Goal: Task Accomplishment & Management: Use online tool/utility

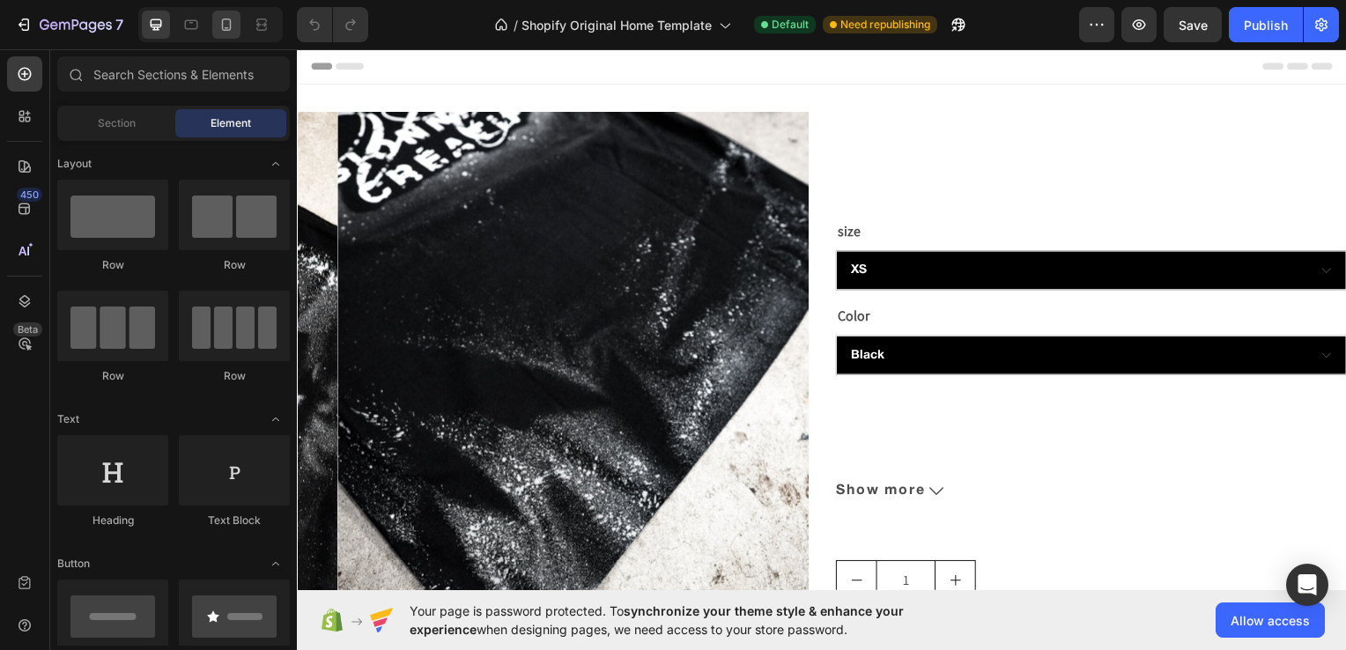
click at [226, 26] on icon at bounding box center [227, 25] width 18 height 18
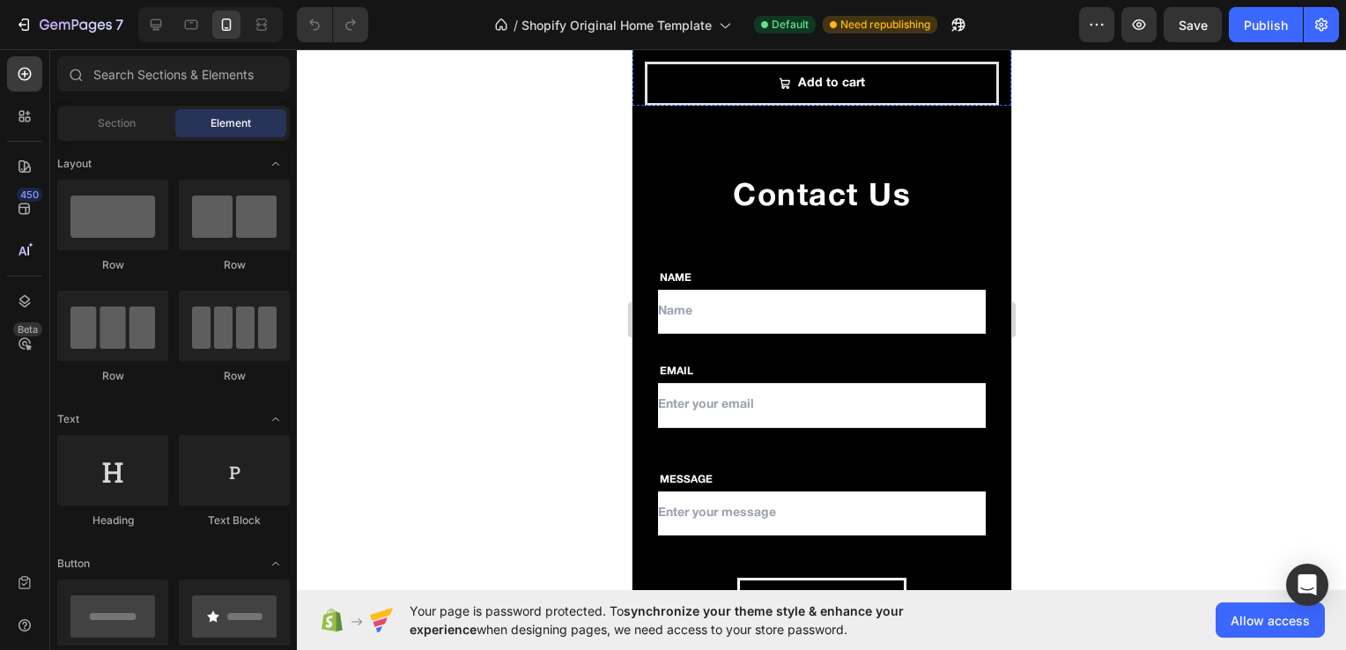
scroll to position [1246, 0]
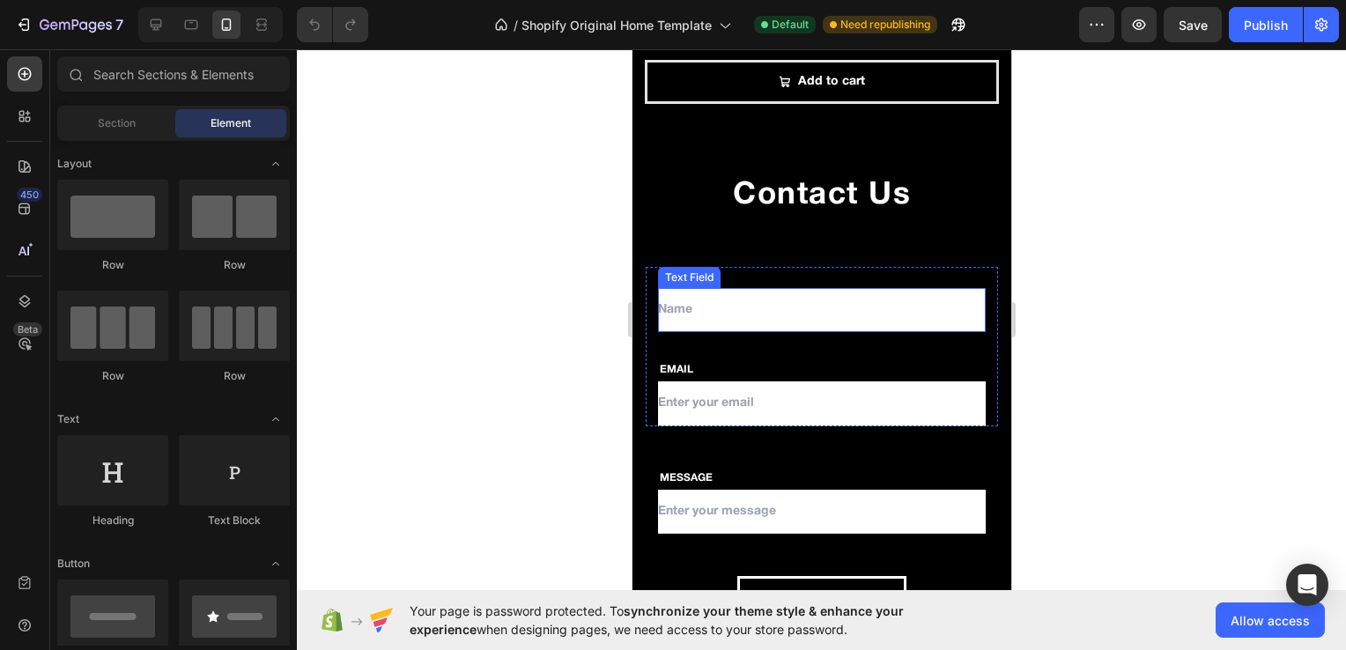
click at [658, 302] on input "text" at bounding box center [821, 310] width 328 height 44
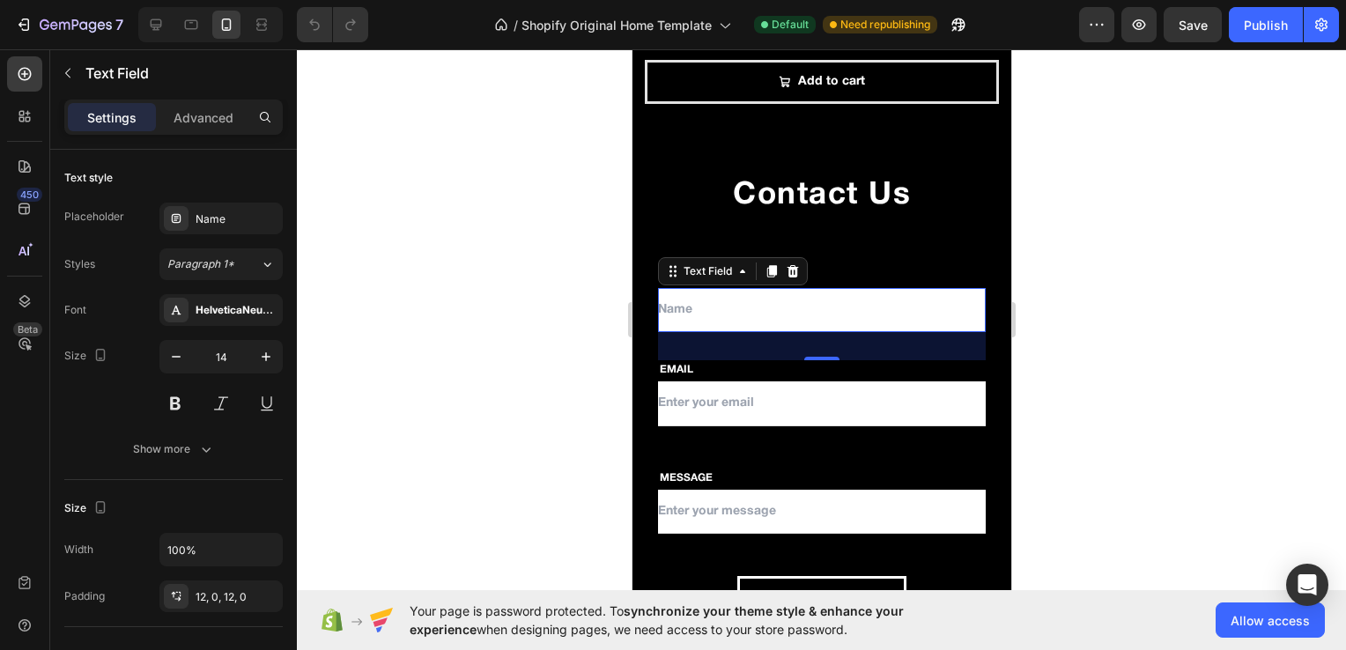
click at [542, 313] on div at bounding box center [821, 349] width 1049 height 601
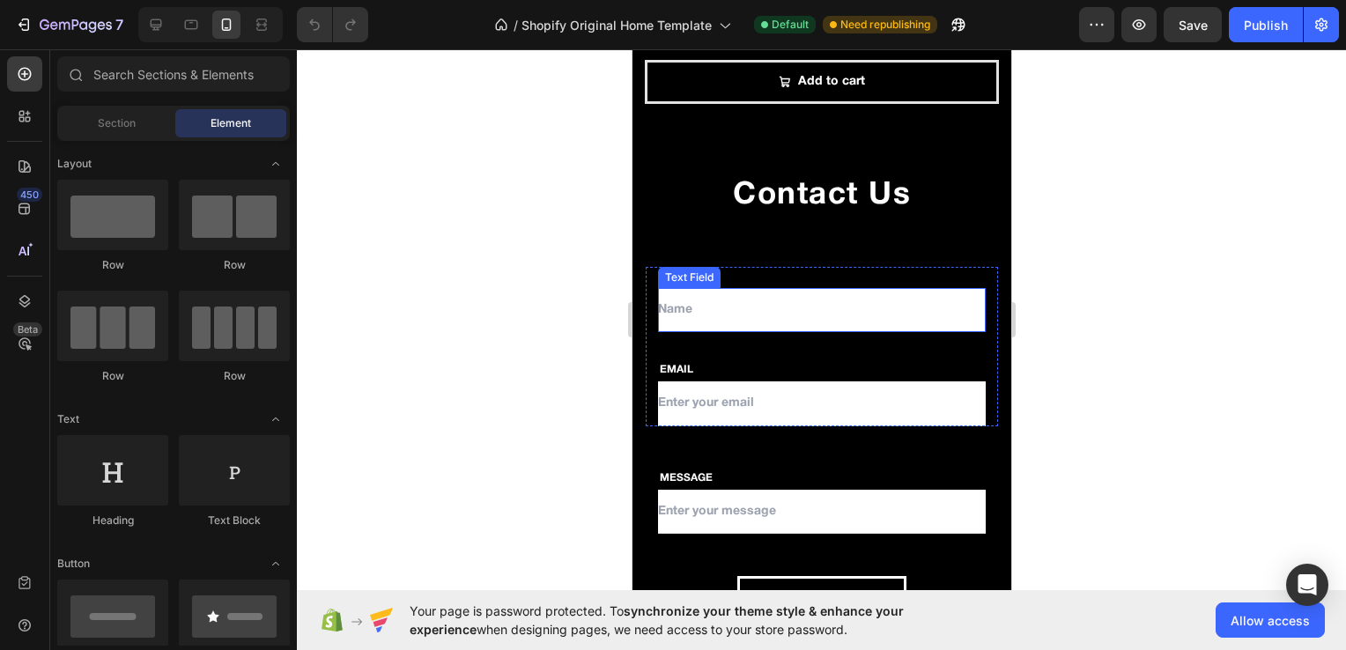
click at [759, 294] on input "text" at bounding box center [821, 310] width 328 height 44
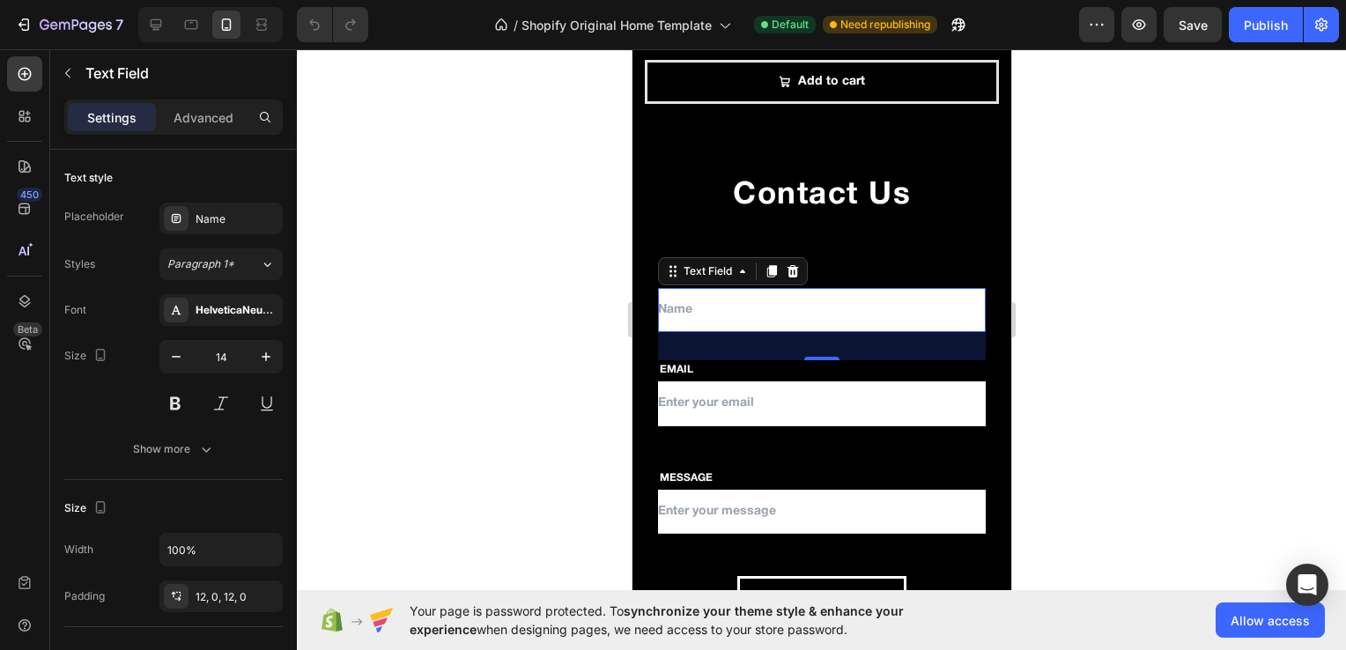
click at [553, 291] on div at bounding box center [821, 349] width 1049 height 601
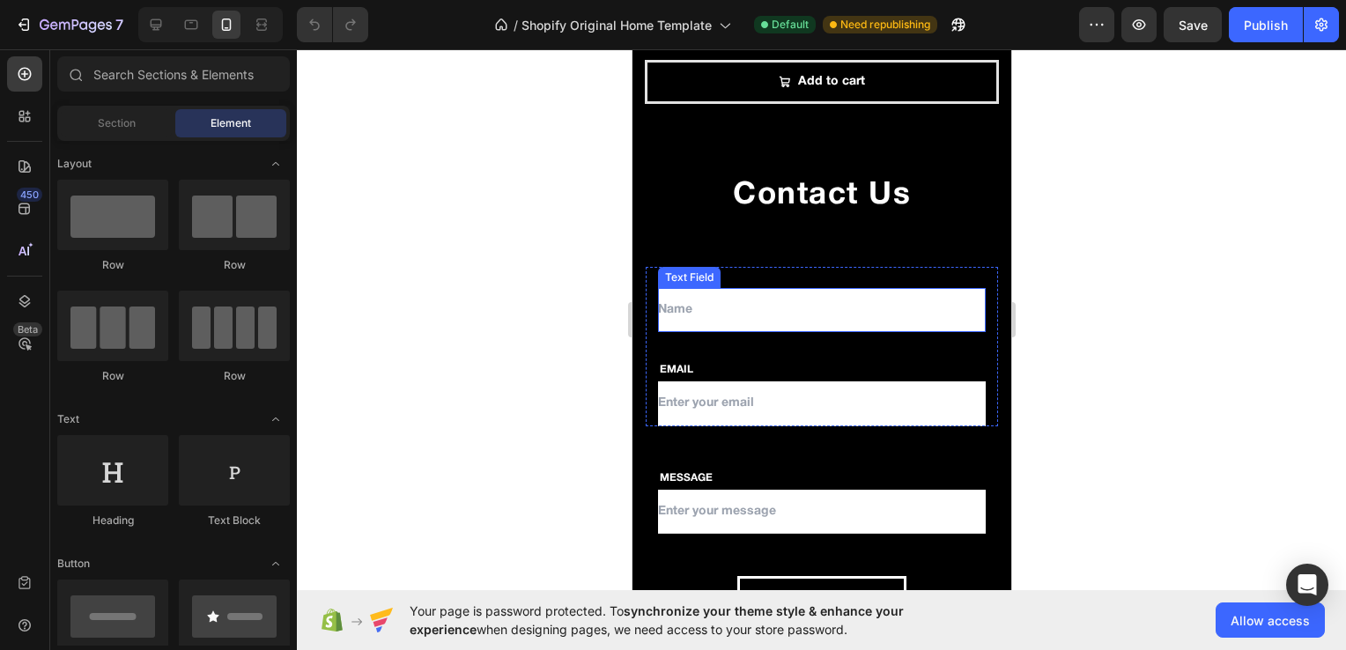
click at [794, 308] on input "text" at bounding box center [821, 310] width 328 height 44
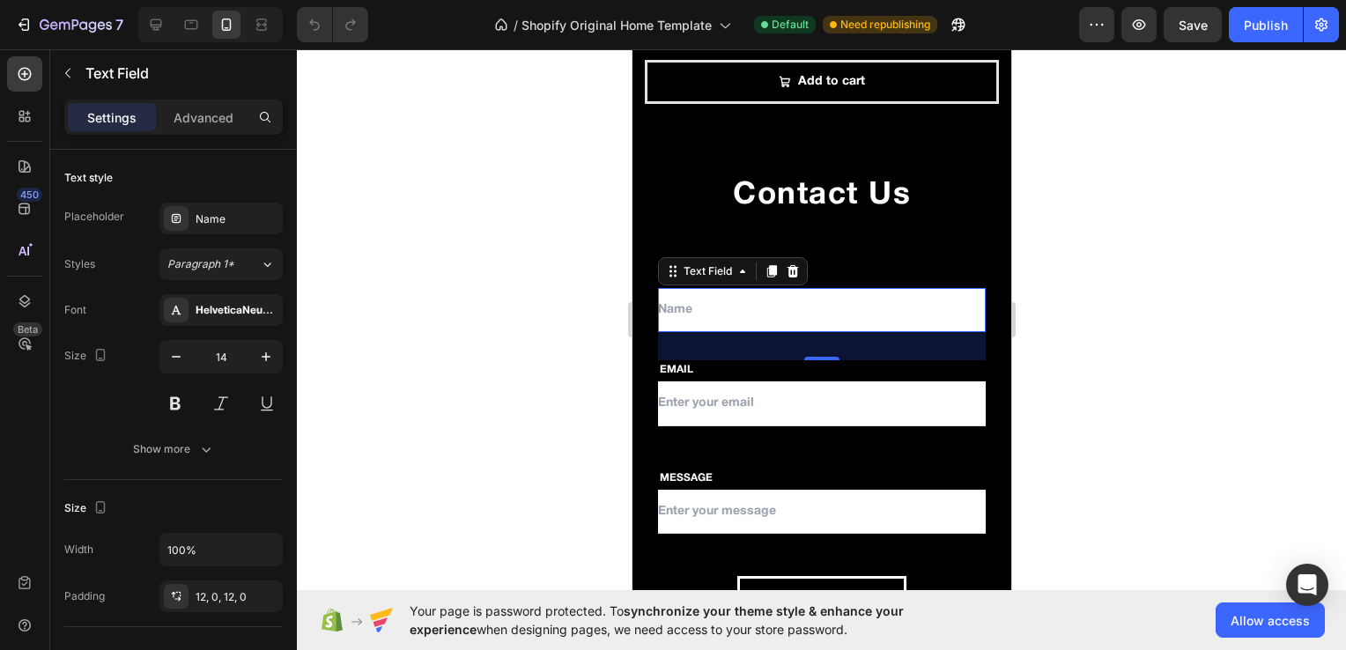
click at [556, 347] on div at bounding box center [821, 349] width 1049 height 601
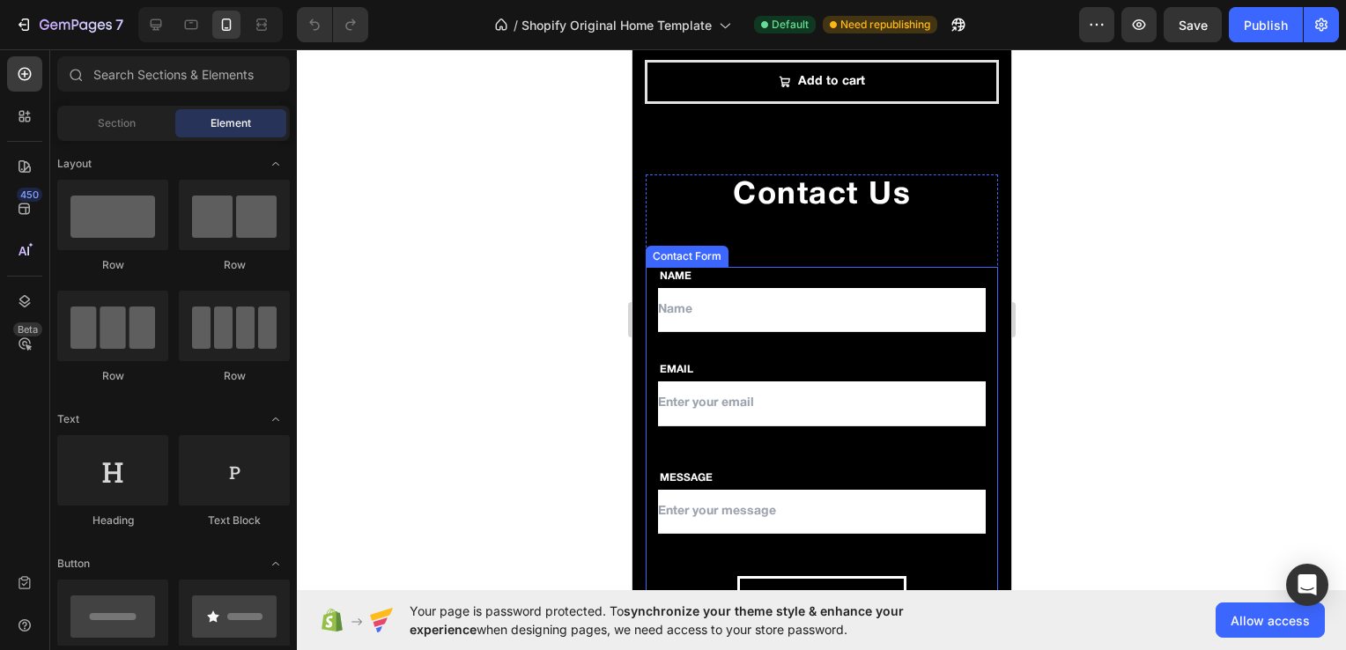
click at [741, 447] on div "NAME Text block Text Field EMAIL Text block Email Field Row MESSAGE Text block …" at bounding box center [821, 443] width 352 height 352
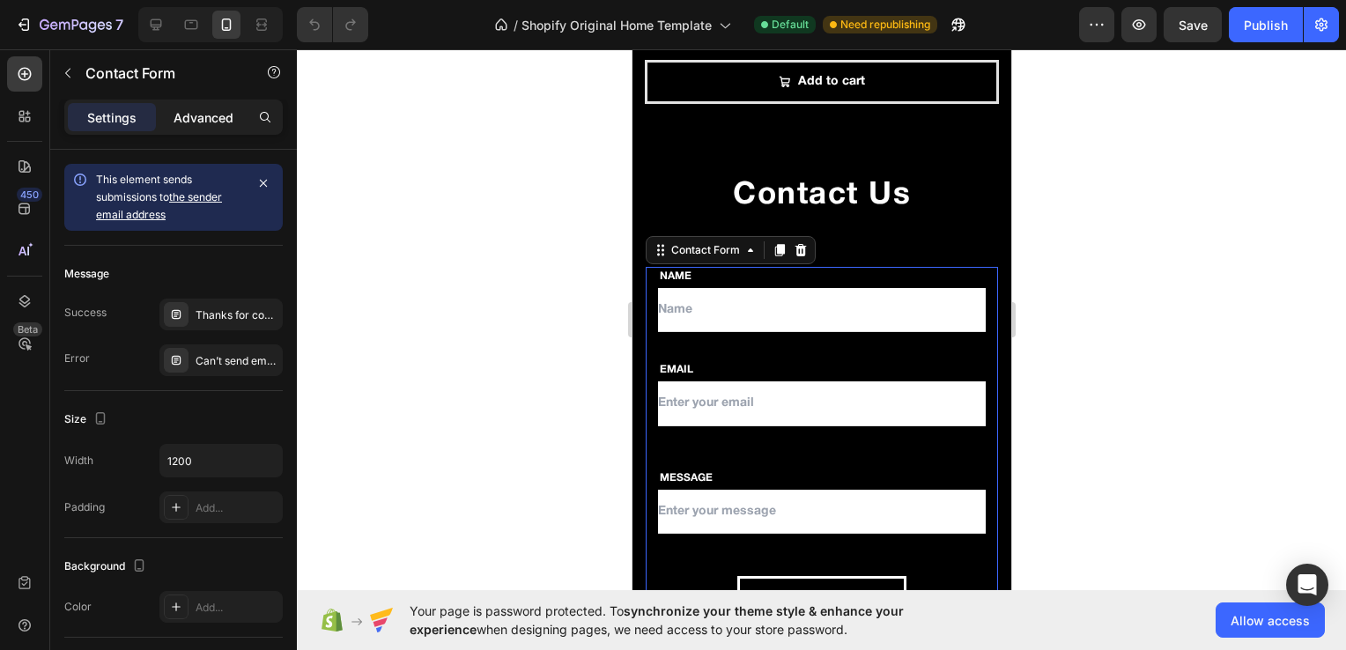
click at [186, 117] on p "Advanced" at bounding box center [204, 117] width 60 height 19
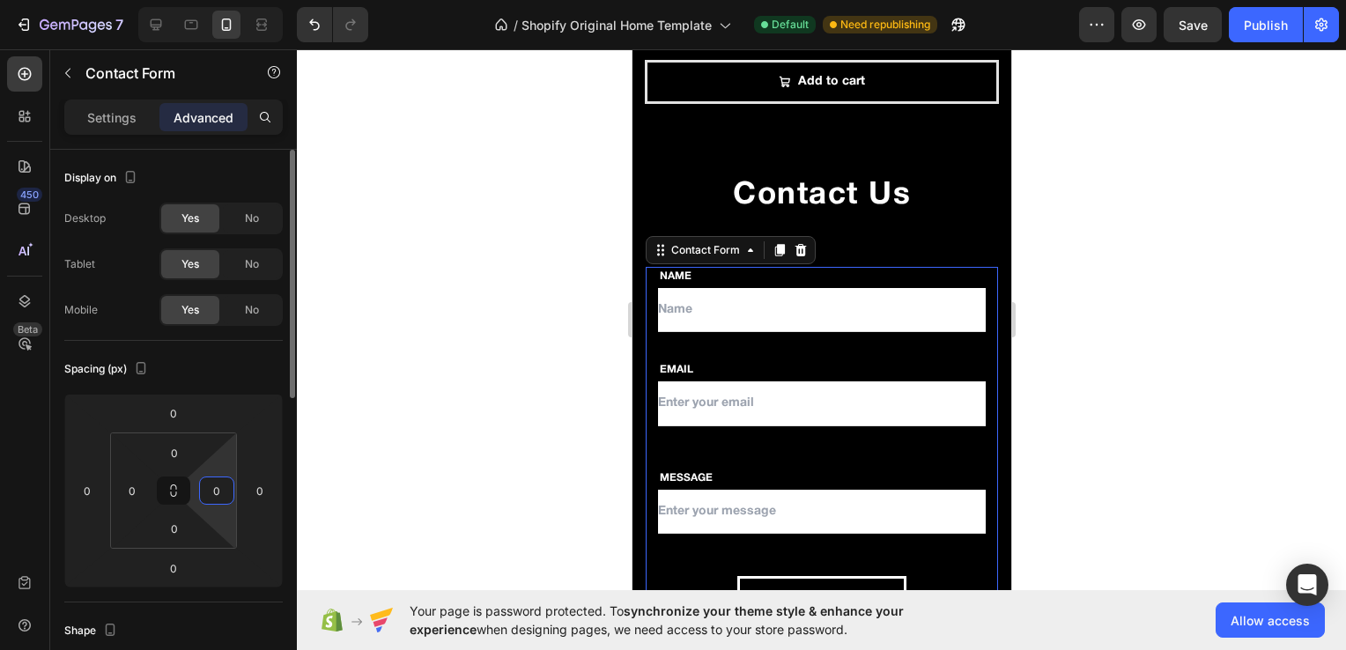
click at [221, 0] on html "7 / Shopify Original Home Template Default Need republishing Preview Save Publi…" at bounding box center [673, 0] width 1346 height 0
type input "0"
click at [226, 0] on html "7 / Shopify Original Home Template Default Need republishing Preview Save Publi…" at bounding box center [673, 0] width 1346 height 0
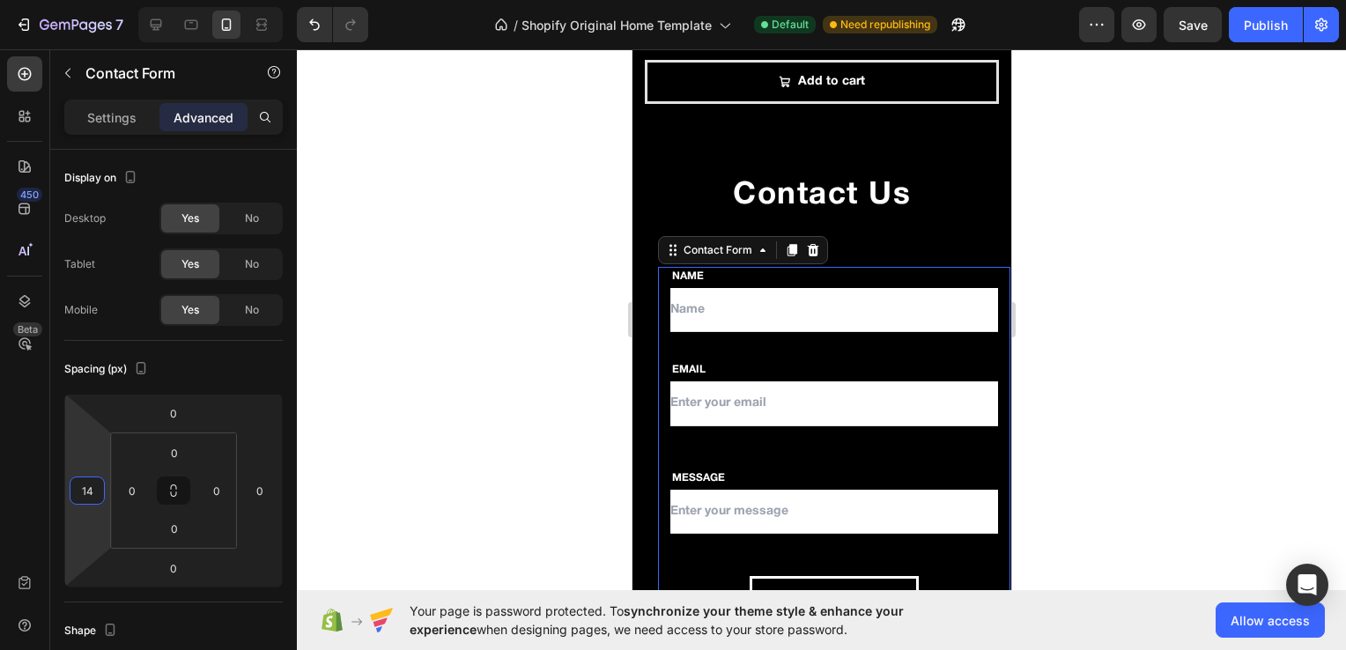
type input "8"
click at [76, 0] on html "7 / Shopify Original Home Template Default Need republishing Preview Save Publi…" at bounding box center [673, 0] width 1346 height 0
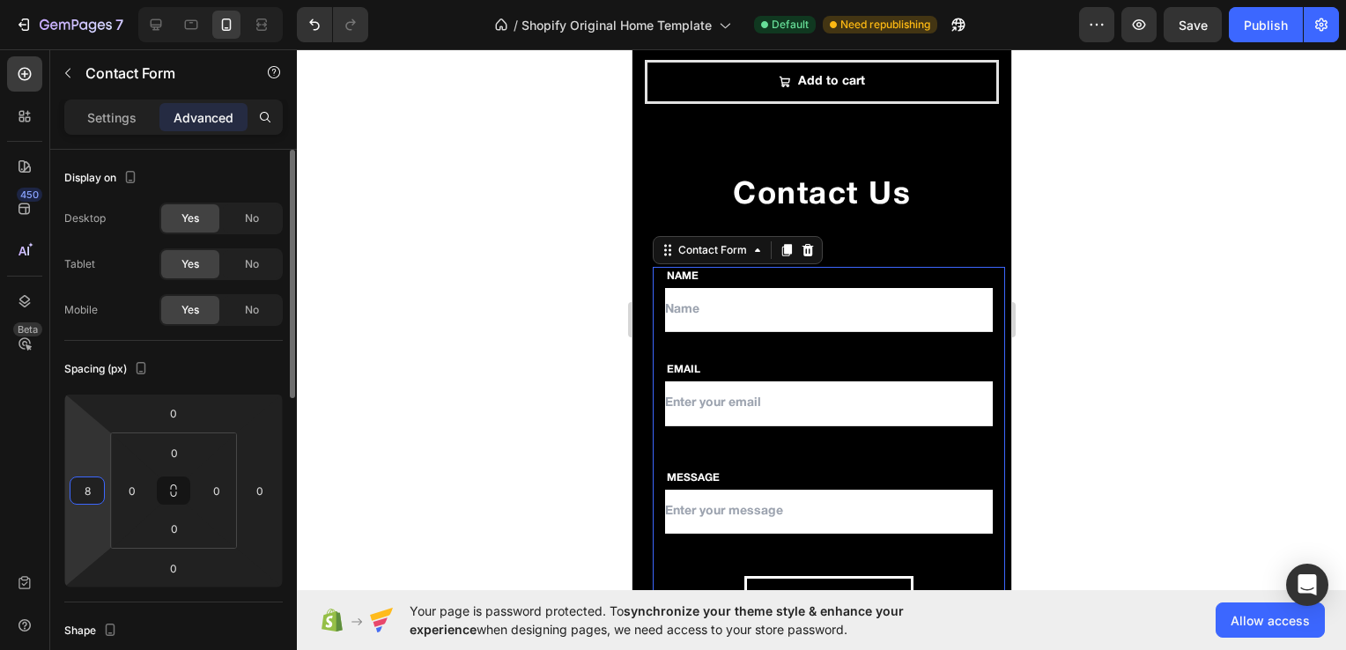
click at [88, 495] on input "8" at bounding box center [87, 491] width 26 height 26
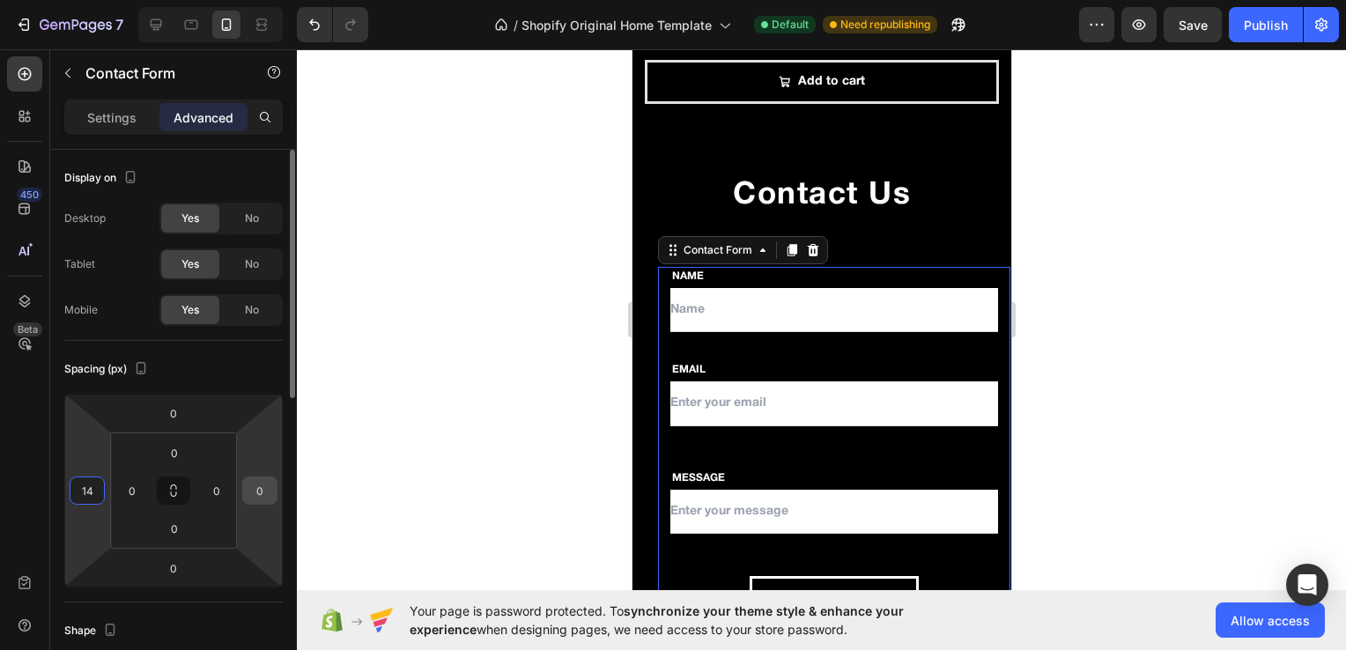
type input "14"
click at [269, 499] on input "0" at bounding box center [260, 491] width 26 height 26
type input "14"
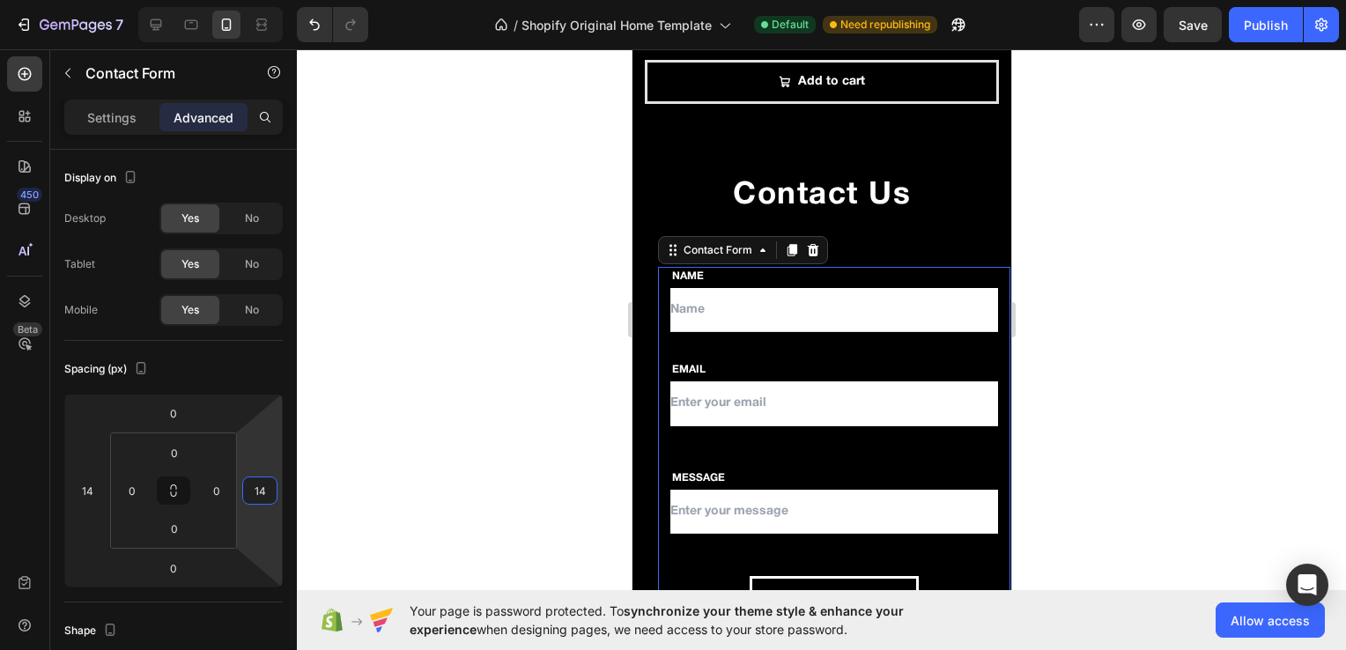
click at [342, 447] on div at bounding box center [821, 349] width 1049 height 601
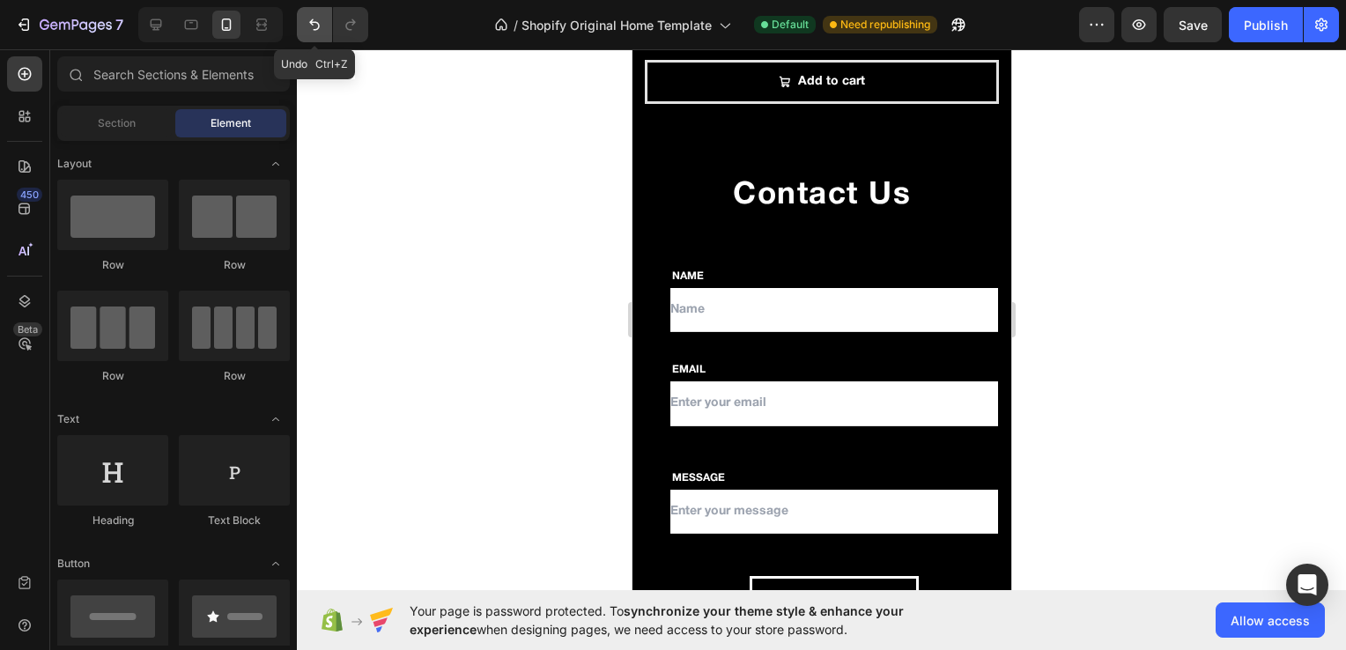
click at [312, 26] on icon "Undo/Redo" at bounding box center [315, 25] width 18 height 18
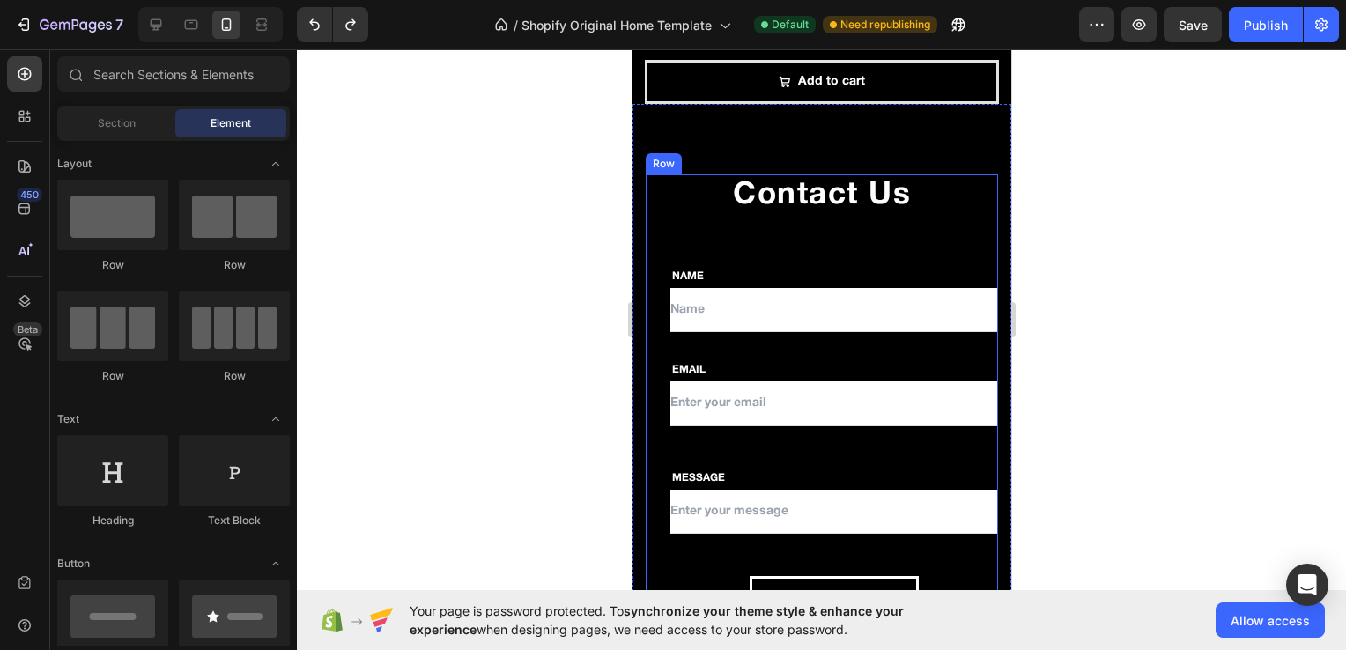
click at [811, 220] on div "Contact Us Heading Row NAME Text block Text Field EMAIL Text block Email Field …" at bounding box center [821, 396] width 352 height 445
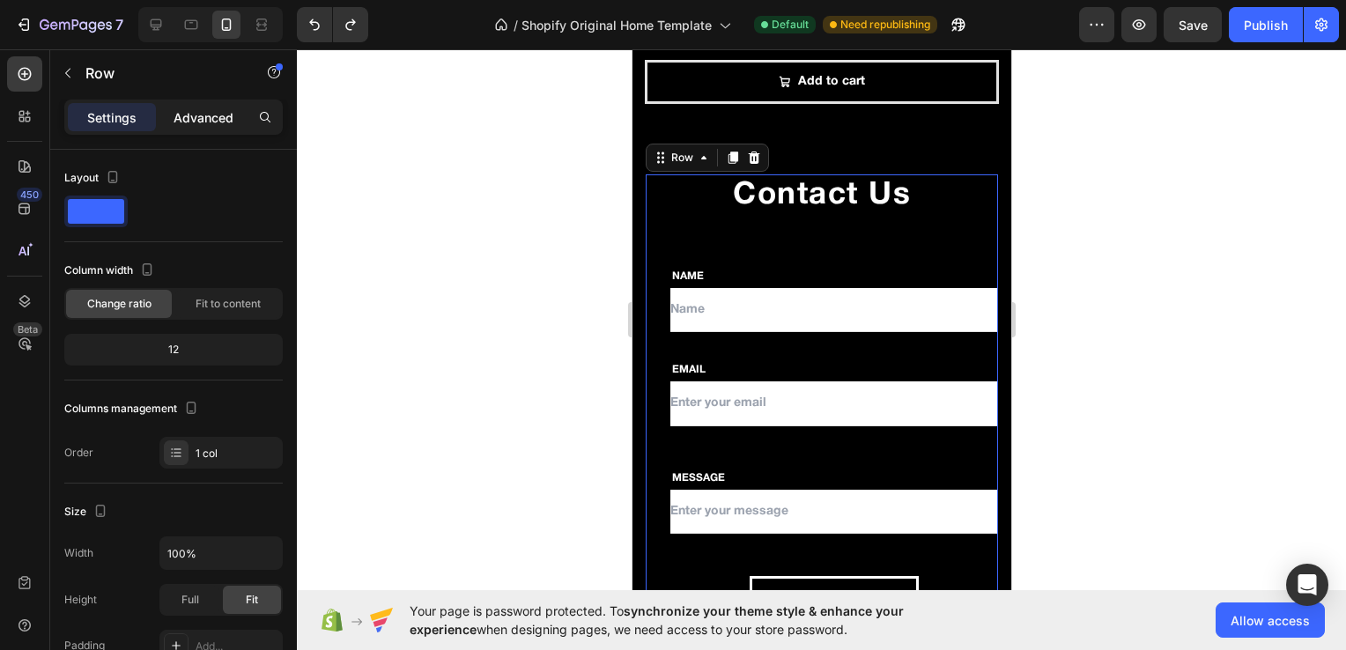
click at [211, 121] on p "Advanced" at bounding box center [204, 117] width 60 height 19
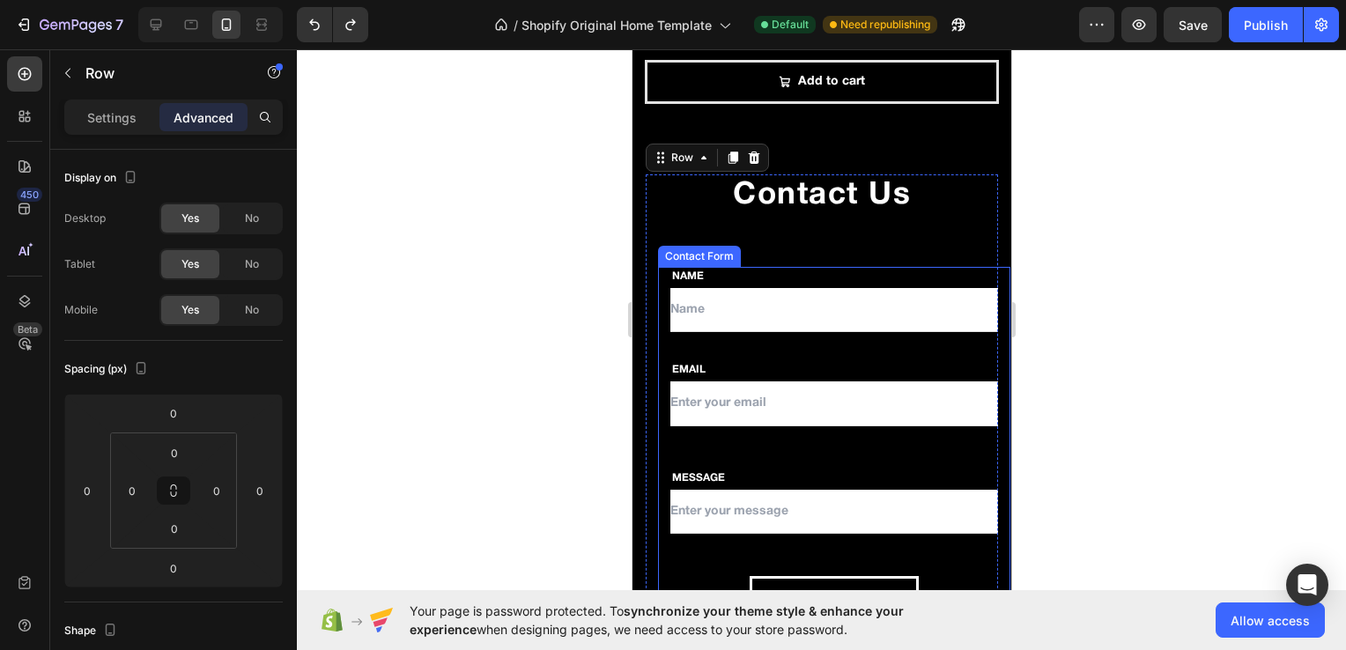
click at [719, 442] on div "NAME Text block Text Field EMAIL Text block Email Field Row MESSAGE Text block …" at bounding box center [833, 443] width 352 height 352
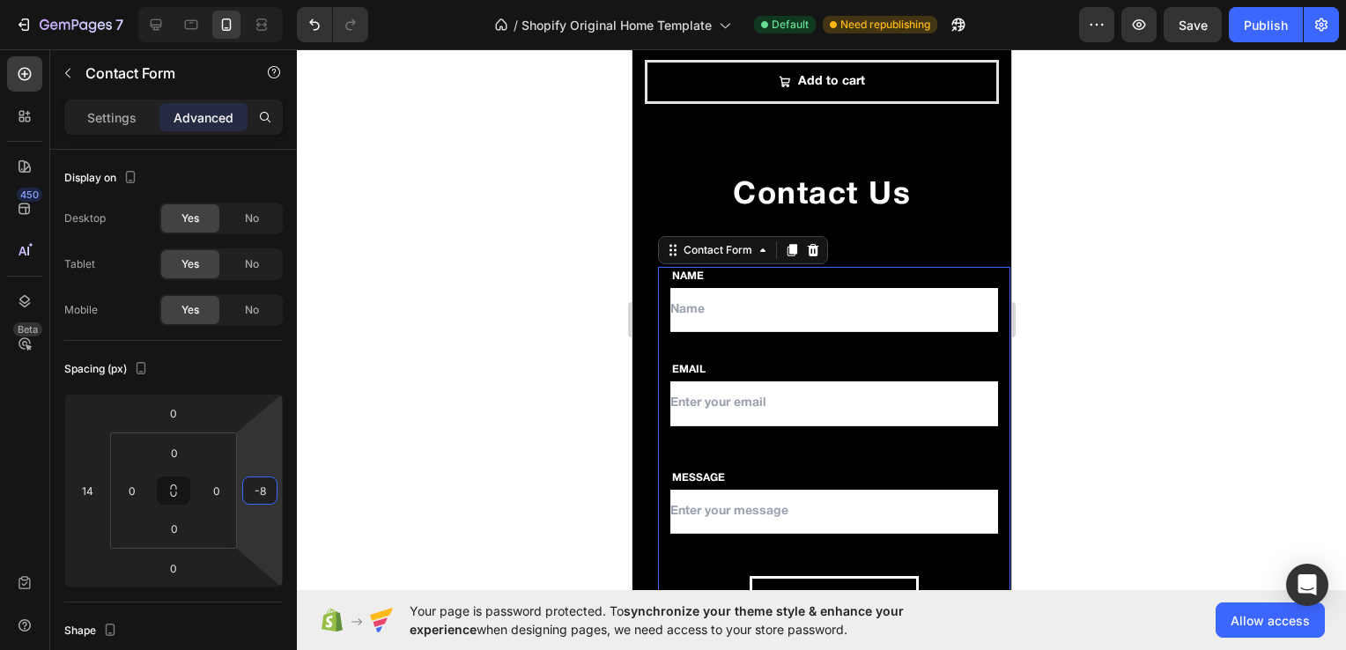
type input "-10"
drag, startPoint x: 261, startPoint y: 516, endPoint x: 256, endPoint y: 527, distance: 11.5
click at [256, 0] on html "7 / Shopify Original Home Template Default Need republishing Preview Save Publi…" at bounding box center [673, 0] width 1346 height 0
click at [267, 498] on input "-10" at bounding box center [260, 491] width 26 height 26
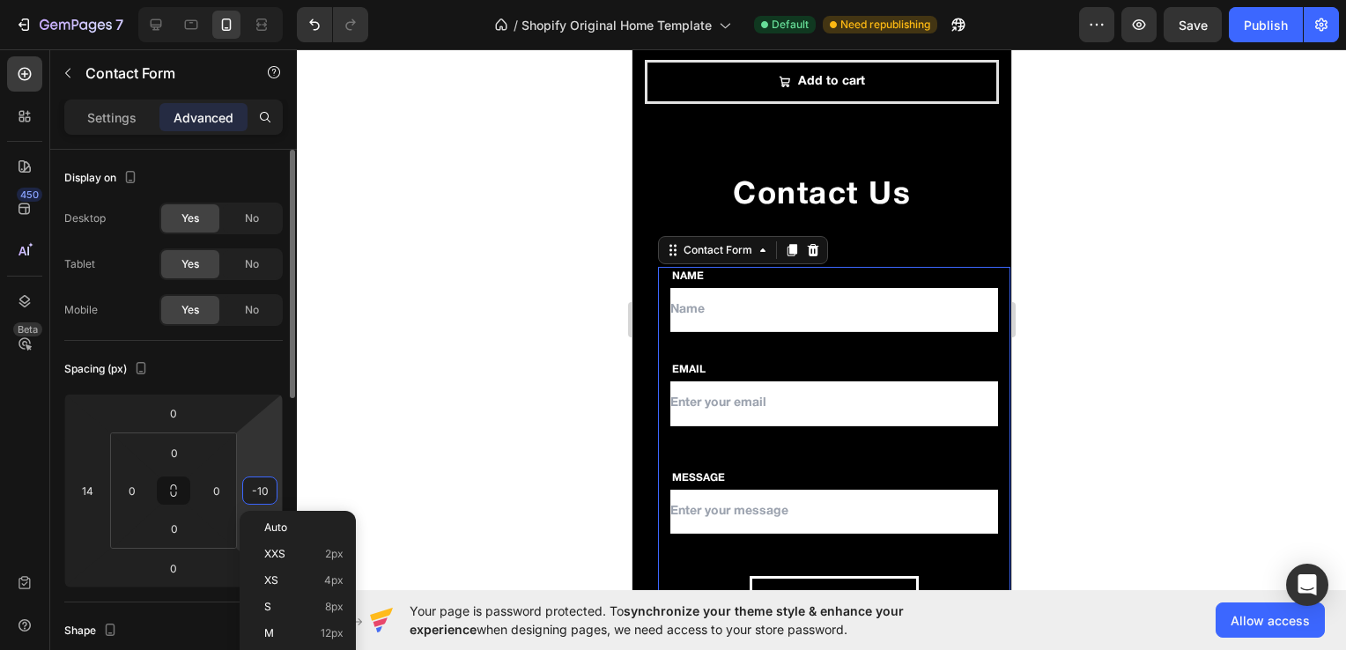
click at [267, 498] on input "-10" at bounding box center [260, 491] width 26 height 26
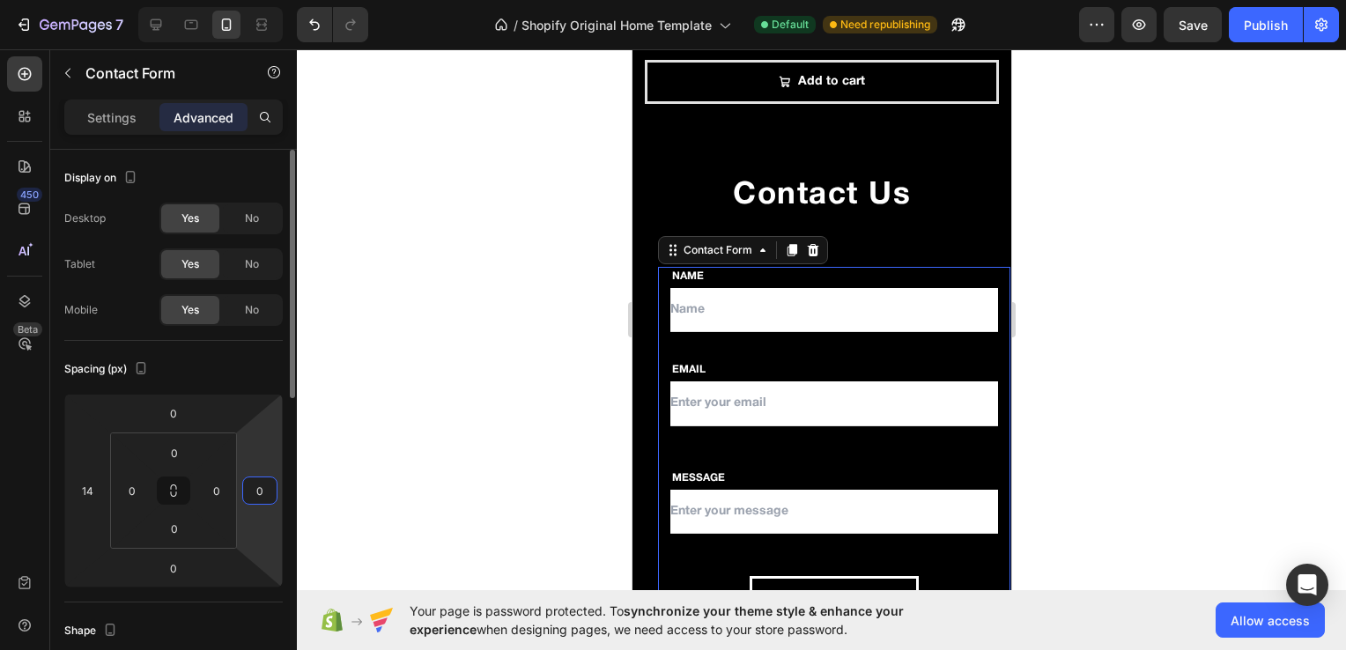
type input "0"
type input "Name"
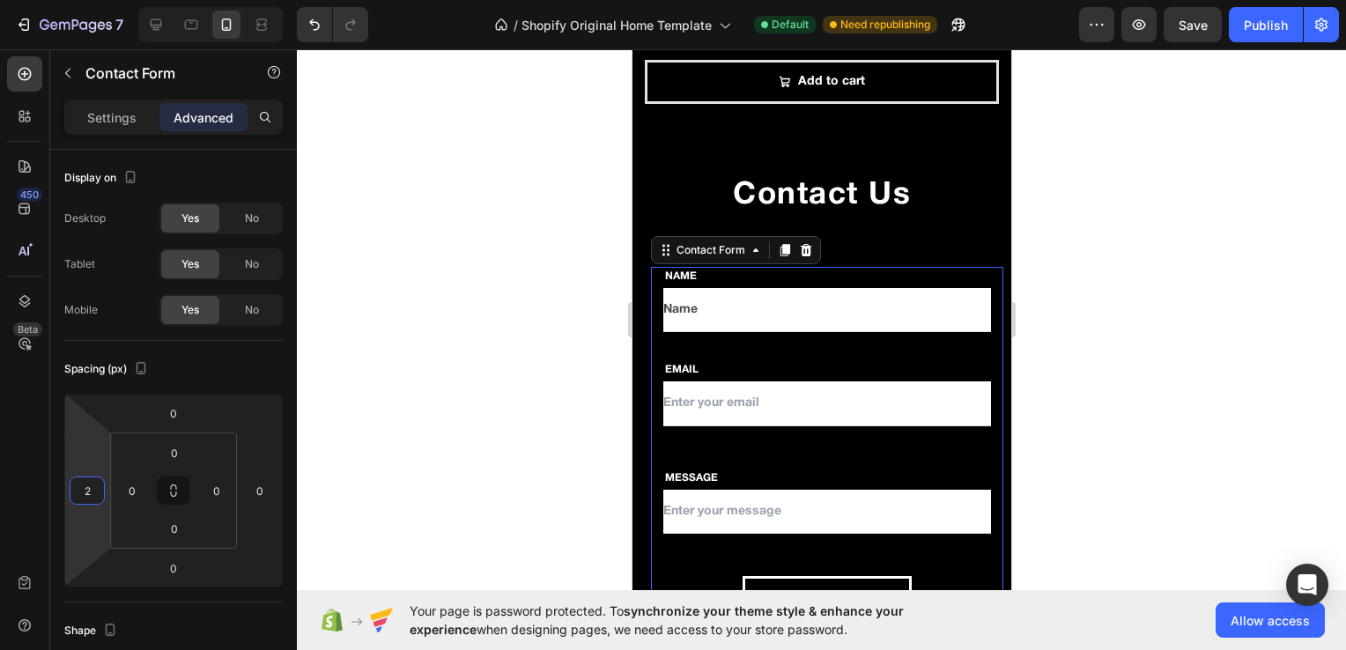
type input "-2"
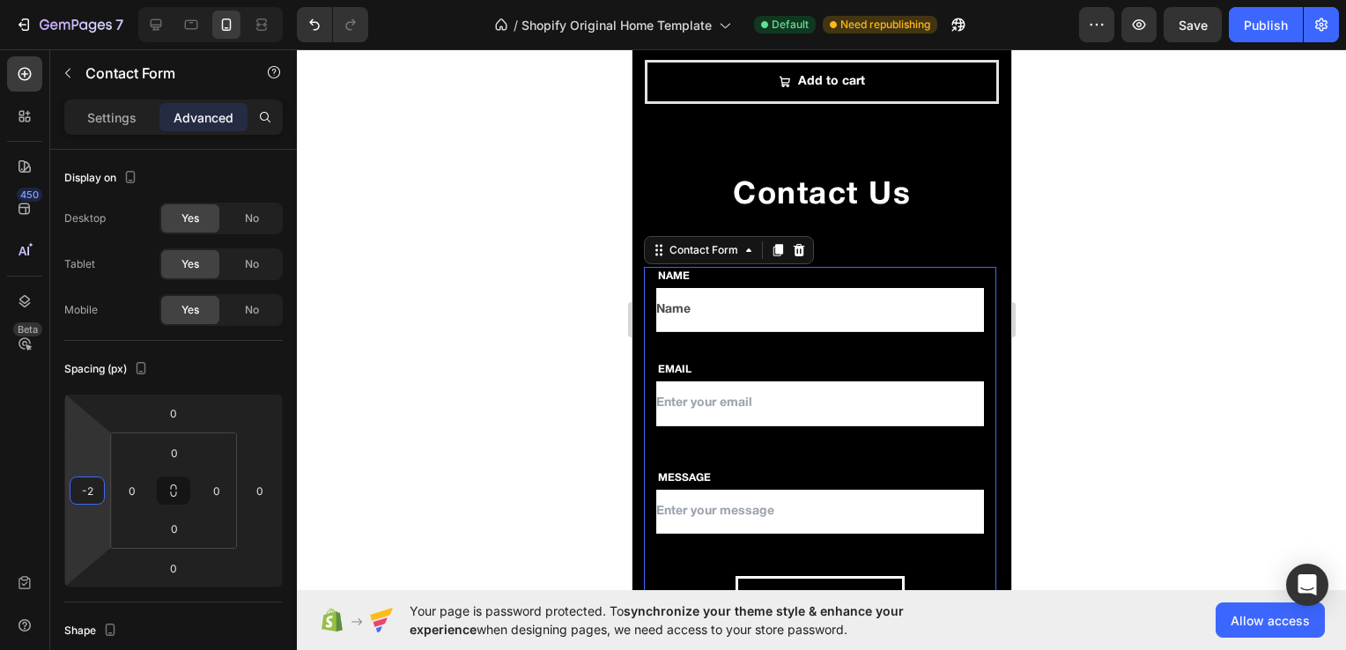
click at [90, 0] on html "7 / Shopify Original Home Template Default Need republishing Preview Save Publi…" at bounding box center [673, 0] width 1346 height 0
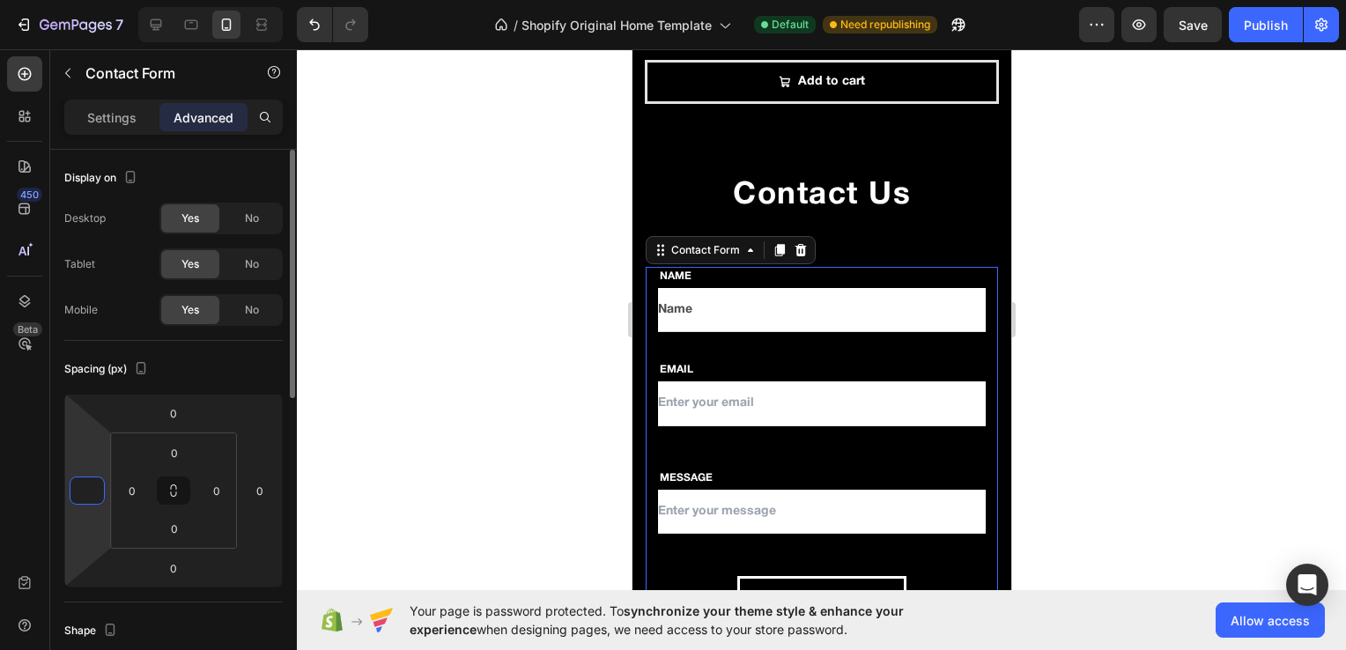
type input "0"
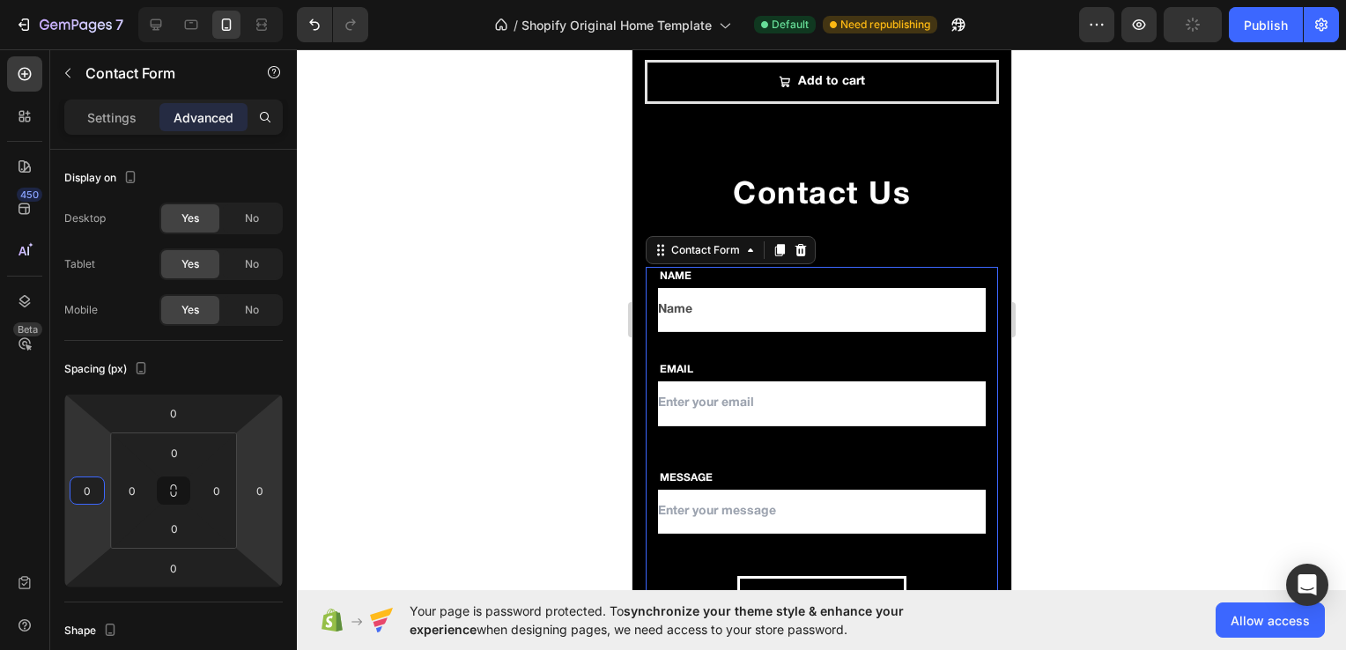
click at [392, 456] on div at bounding box center [821, 349] width 1049 height 601
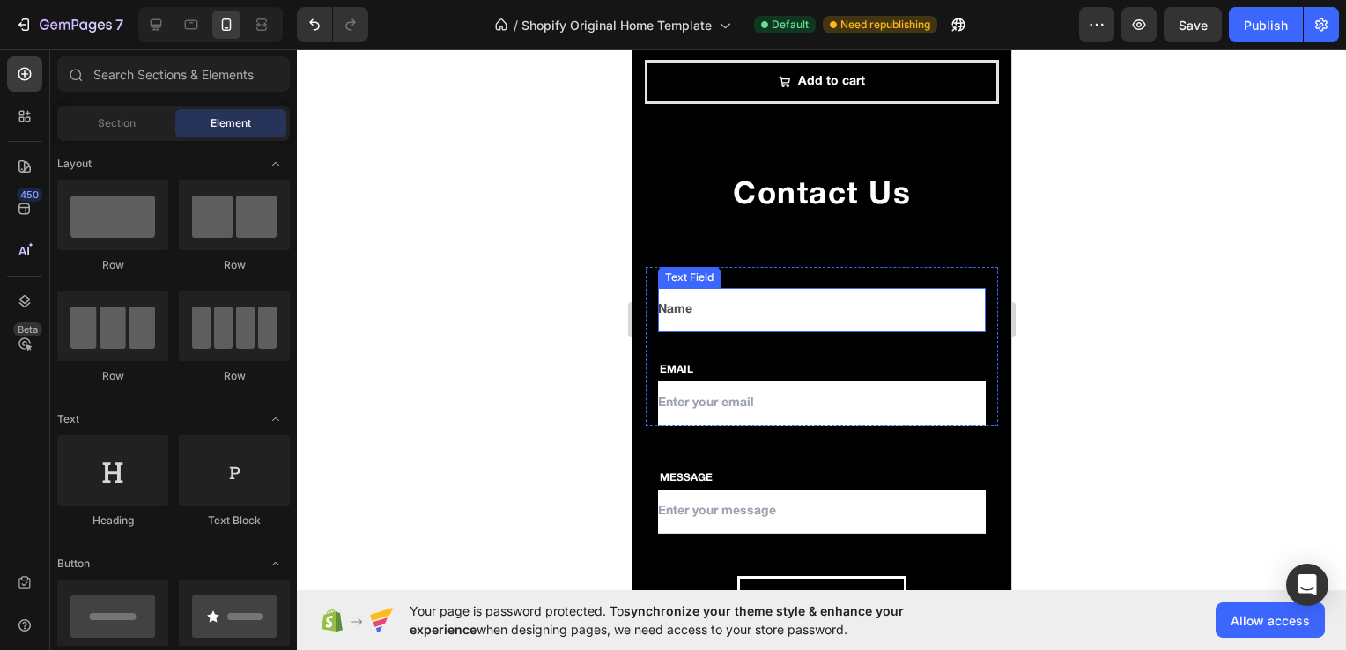
click at [704, 305] on input "Name" at bounding box center [821, 310] width 328 height 44
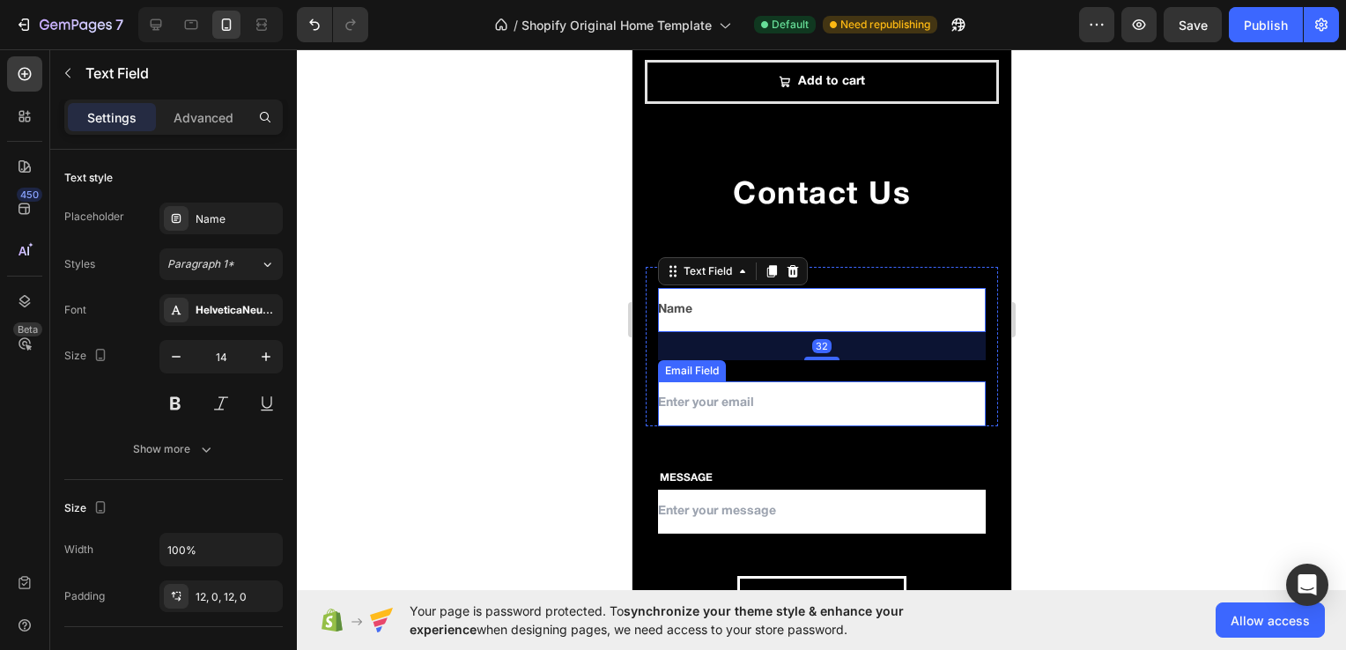
click at [681, 382] on input "email" at bounding box center [821, 404] width 328 height 44
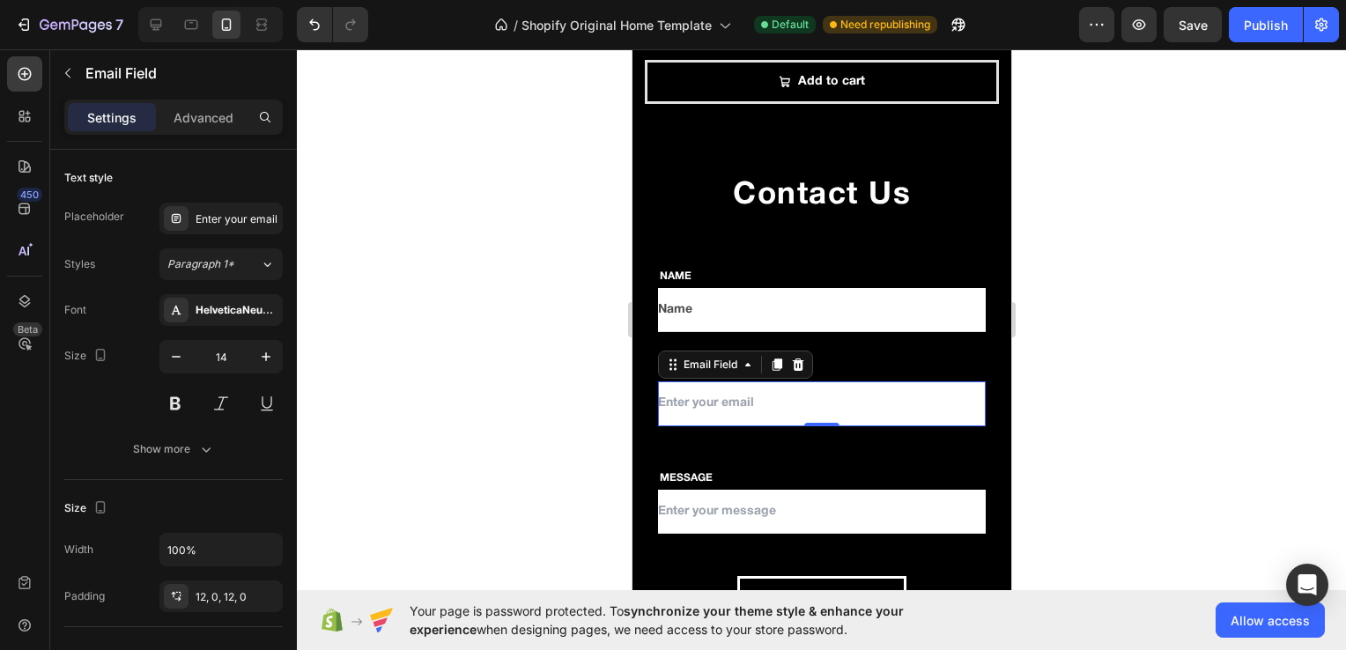
click at [603, 409] on div at bounding box center [821, 349] width 1049 height 601
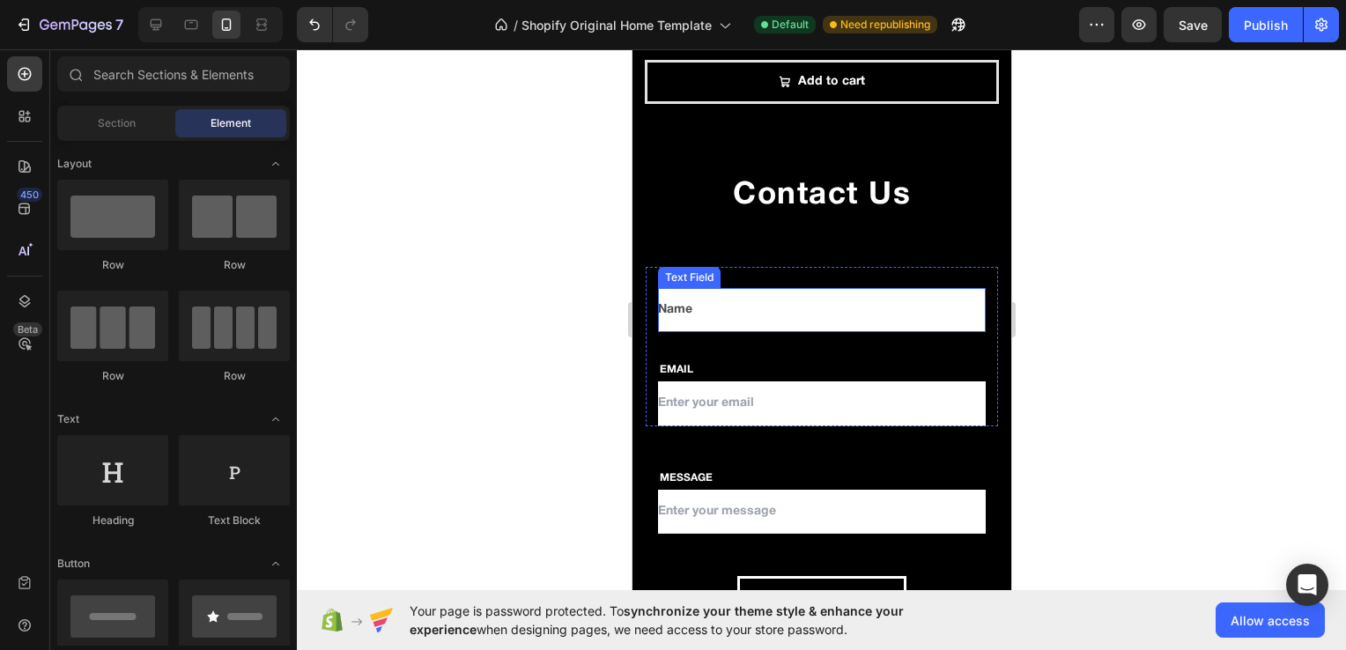
click at [728, 289] on input "Name" at bounding box center [821, 310] width 328 height 44
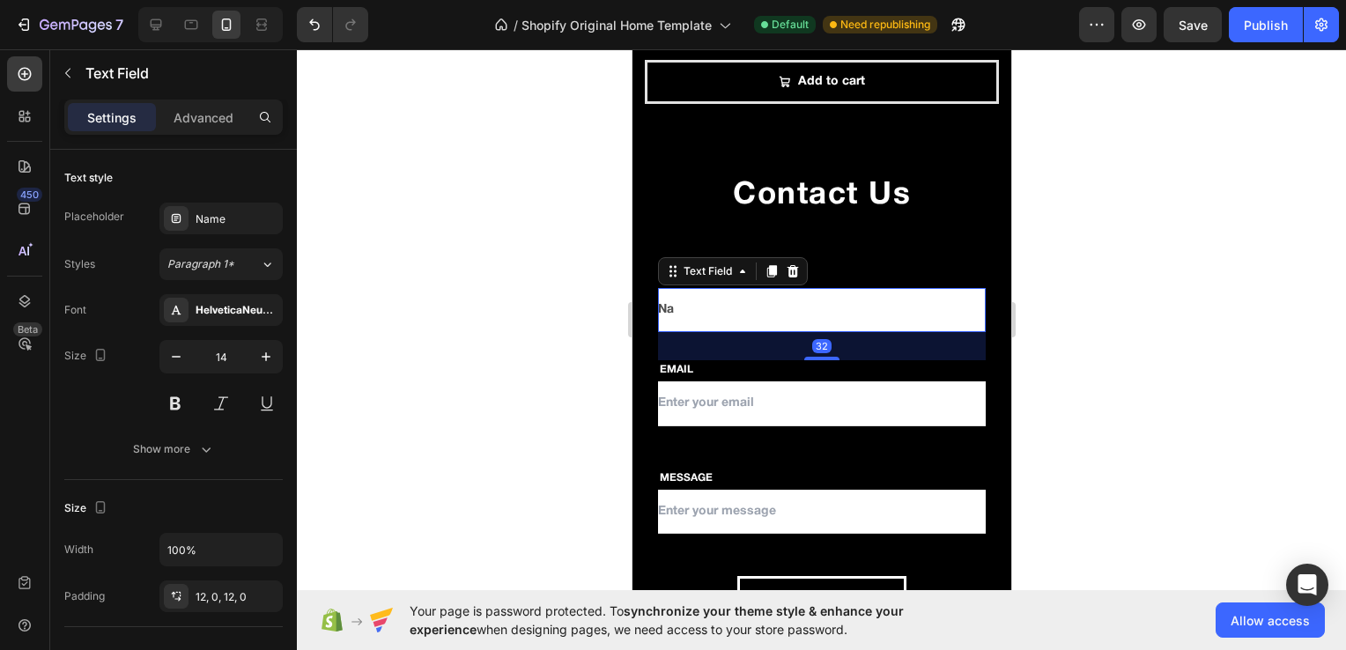
type input "N"
click at [493, 382] on div at bounding box center [821, 349] width 1049 height 601
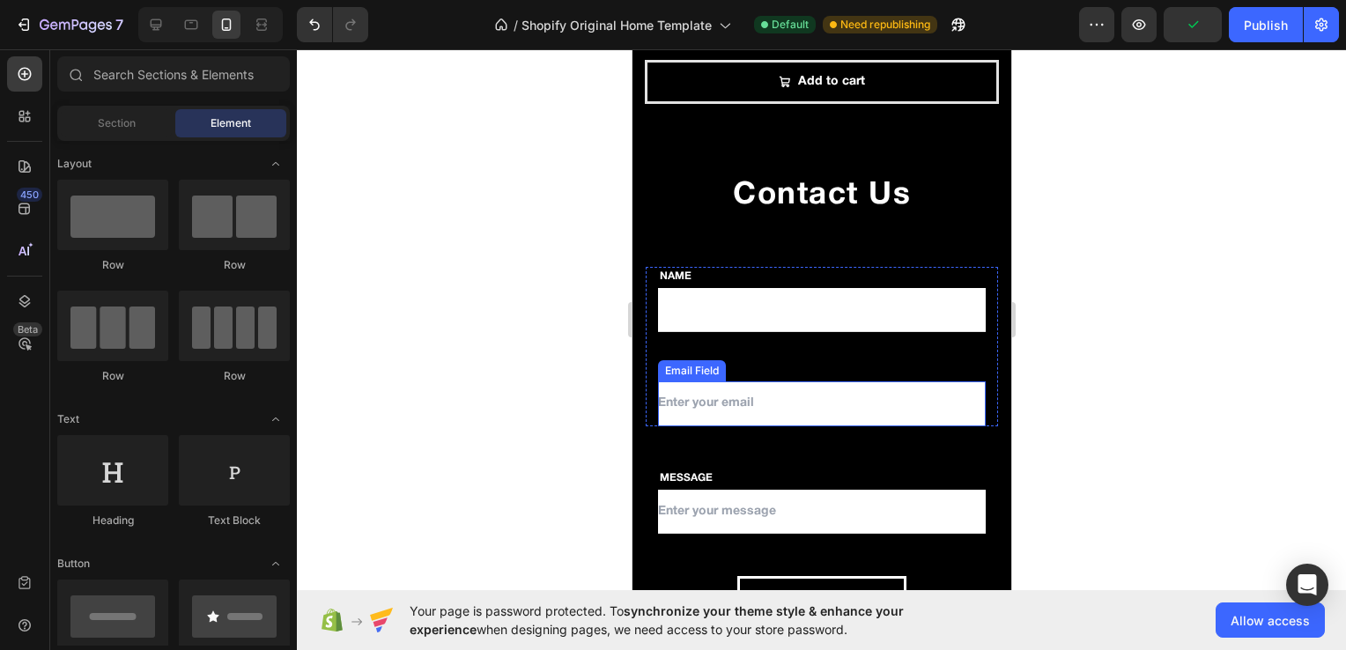
click at [695, 394] on input "email" at bounding box center [821, 404] width 328 height 44
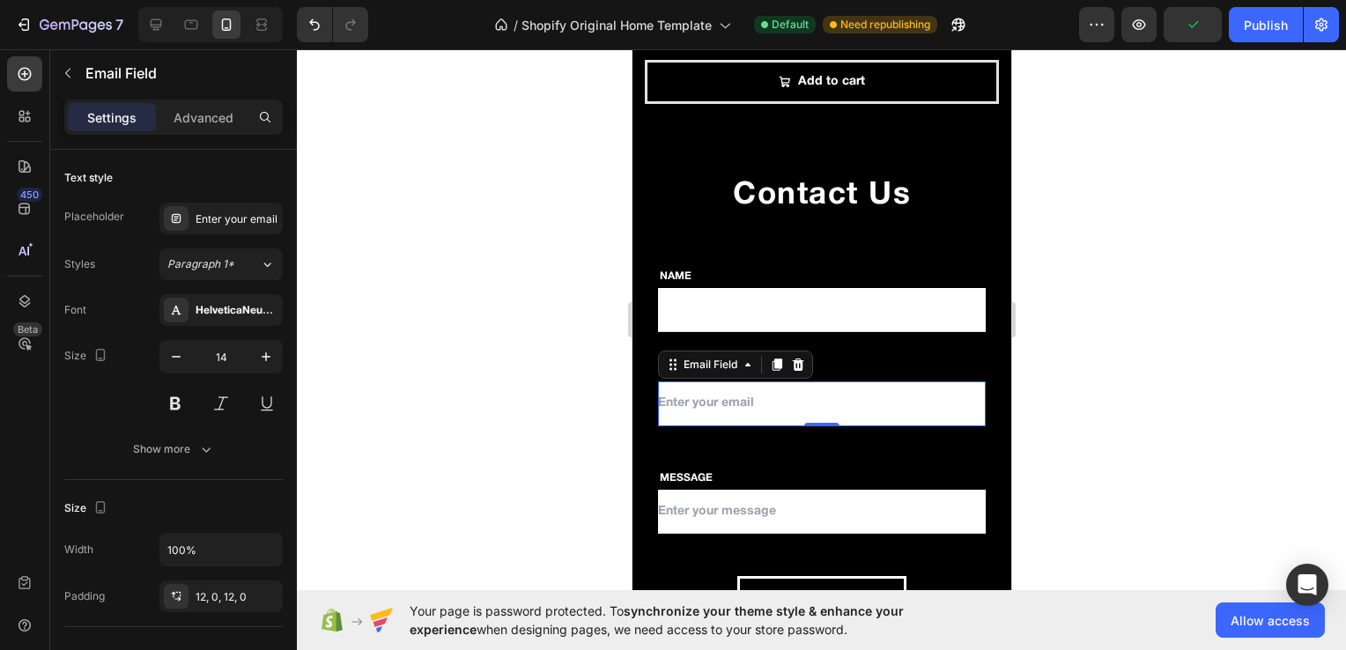
click at [695, 394] on input "email" at bounding box center [821, 404] width 328 height 44
click at [754, 391] on input "email" at bounding box center [821, 404] width 328 height 44
click at [707, 506] on input "text" at bounding box center [821, 512] width 328 height 44
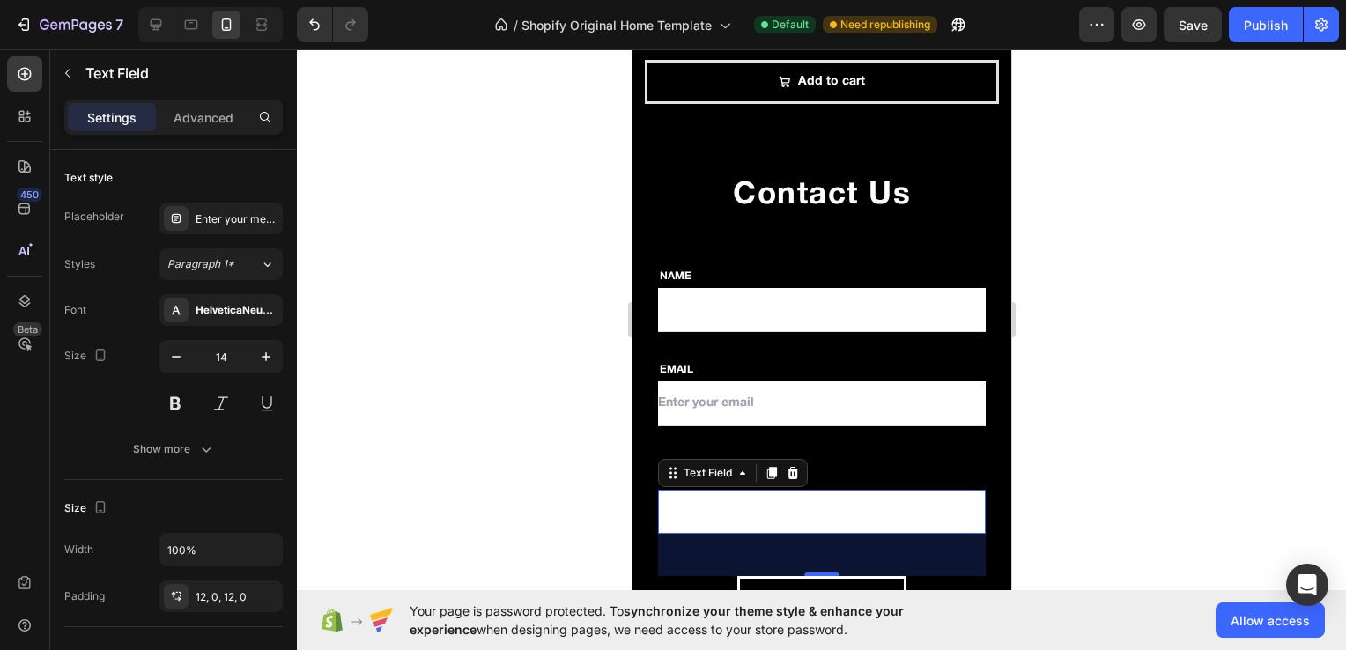
click at [551, 479] on div at bounding box center [821, 349] width 1049 height 601
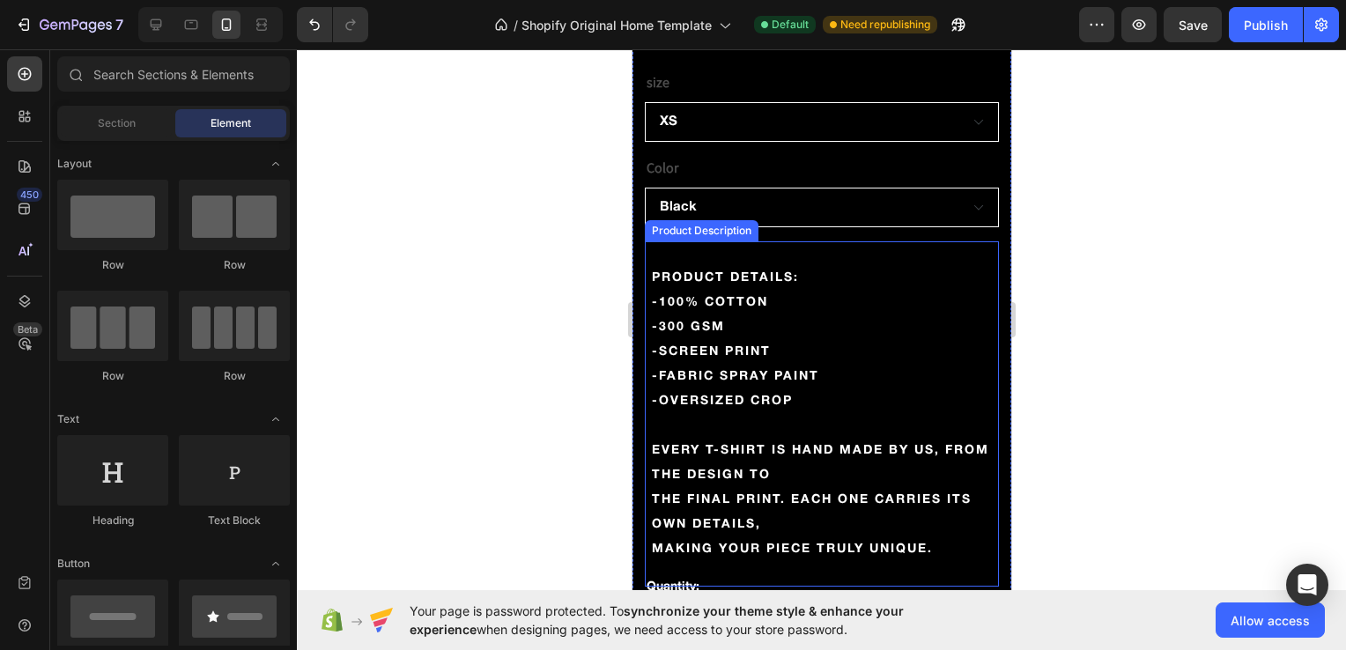
scroll to position [461, 0]
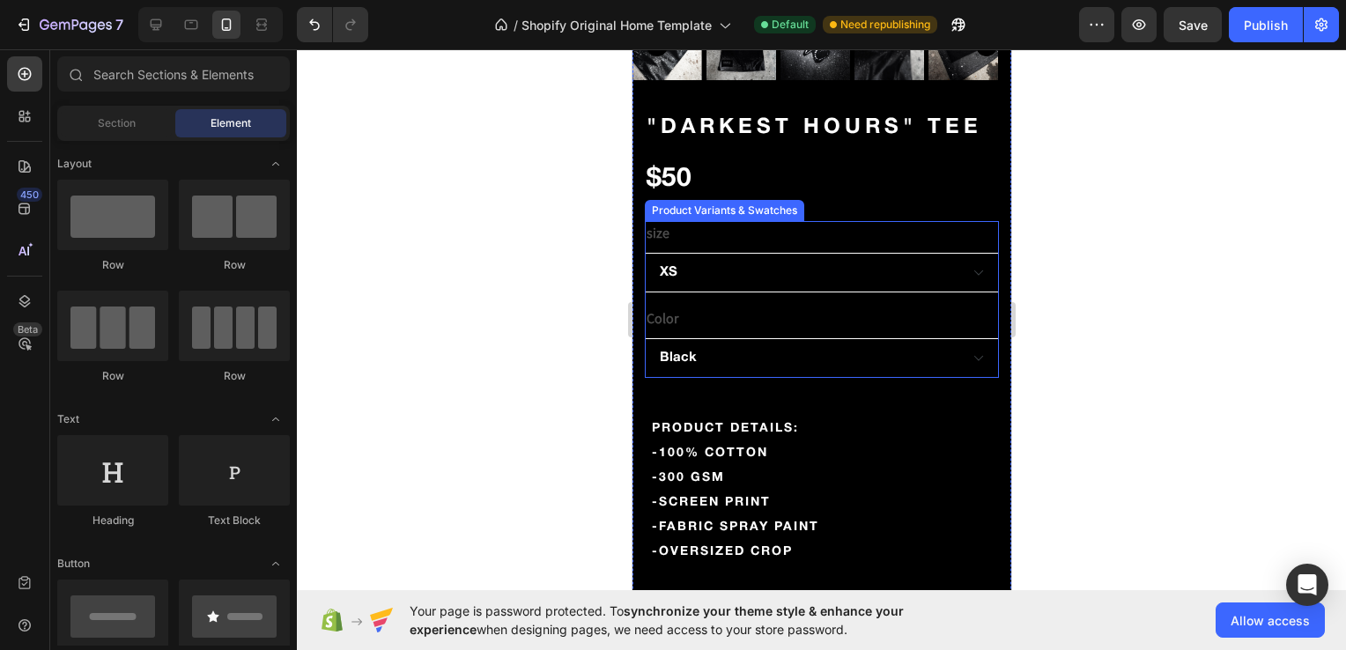
click at [658, 221] on legend "size" at bounding box center [657, 233] width 26 height 25
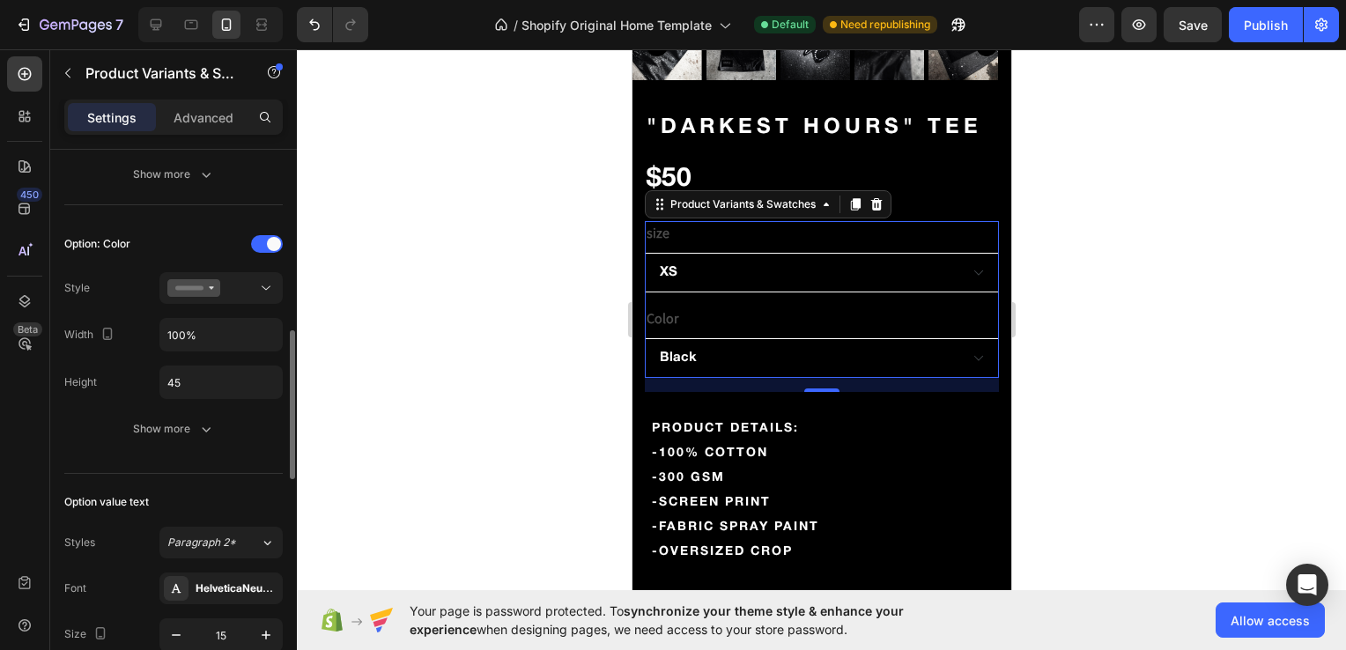
scroll to position [669, 0]
click at [171, 430] on div "Show more" at bounding box center [174, 430] width 82 height 18
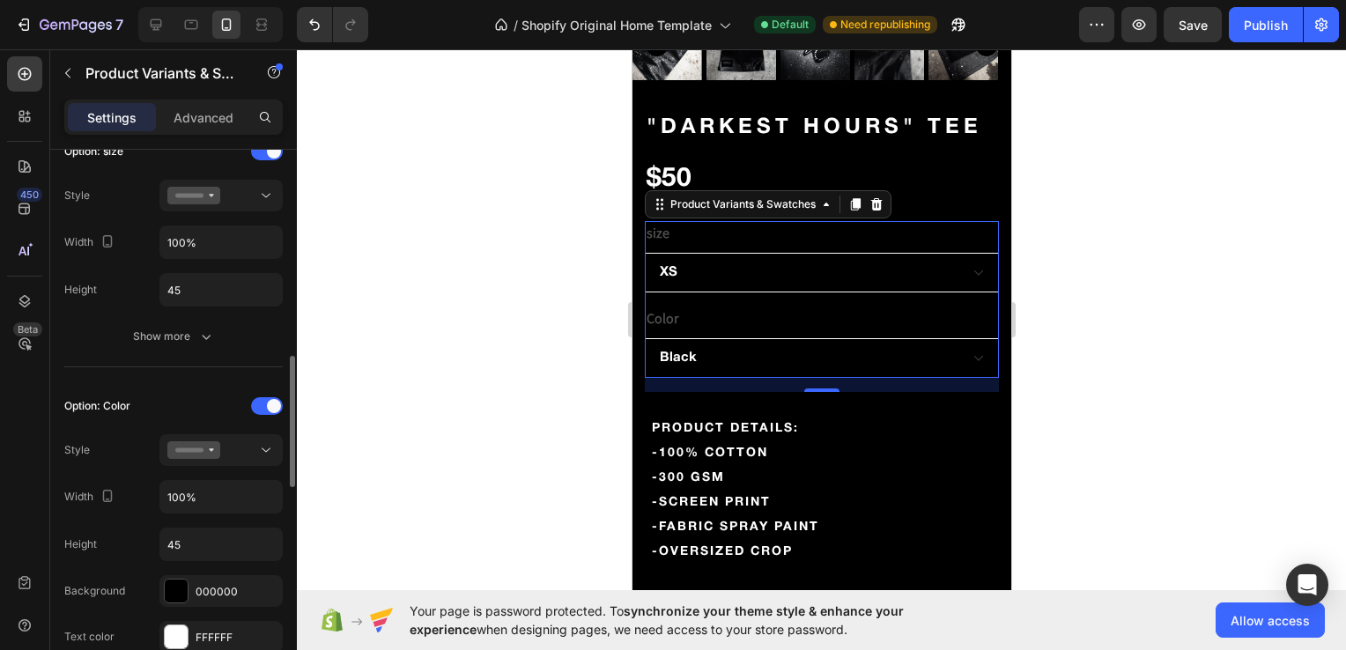
scroll to position [504, 0]
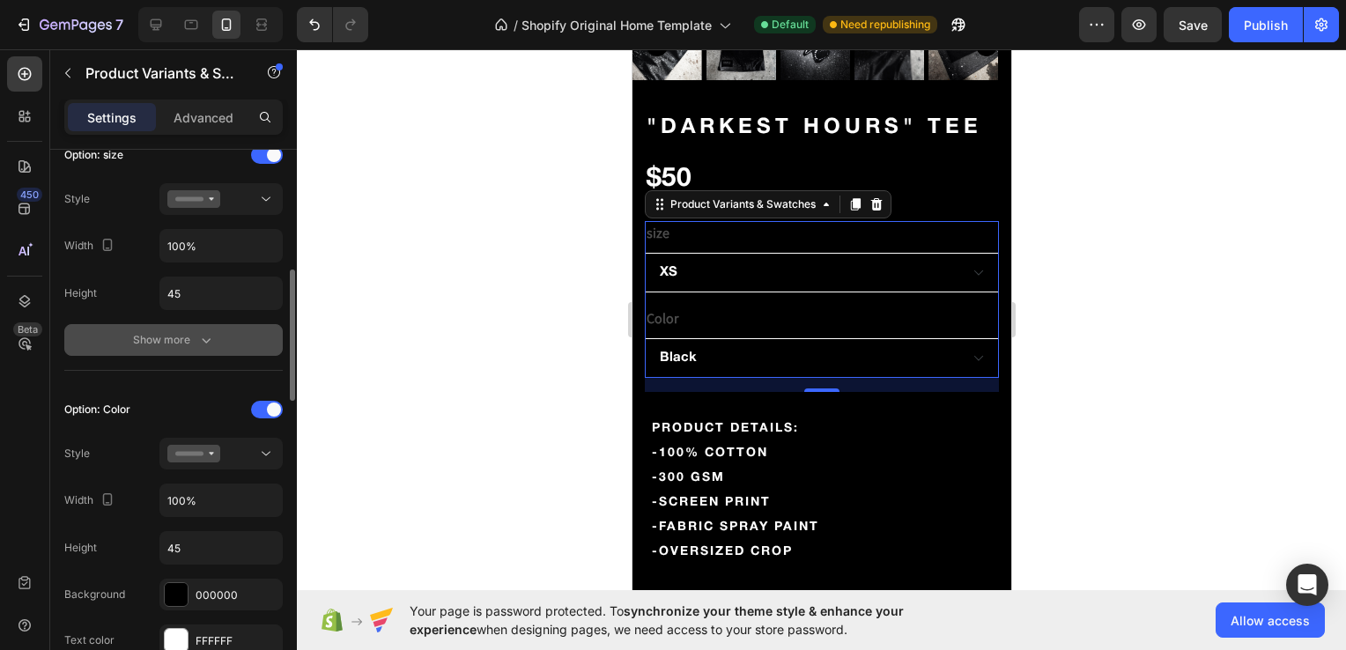
click at [145, 348] on button "Show more" at bounding box center [173, 340] width 219 height 32
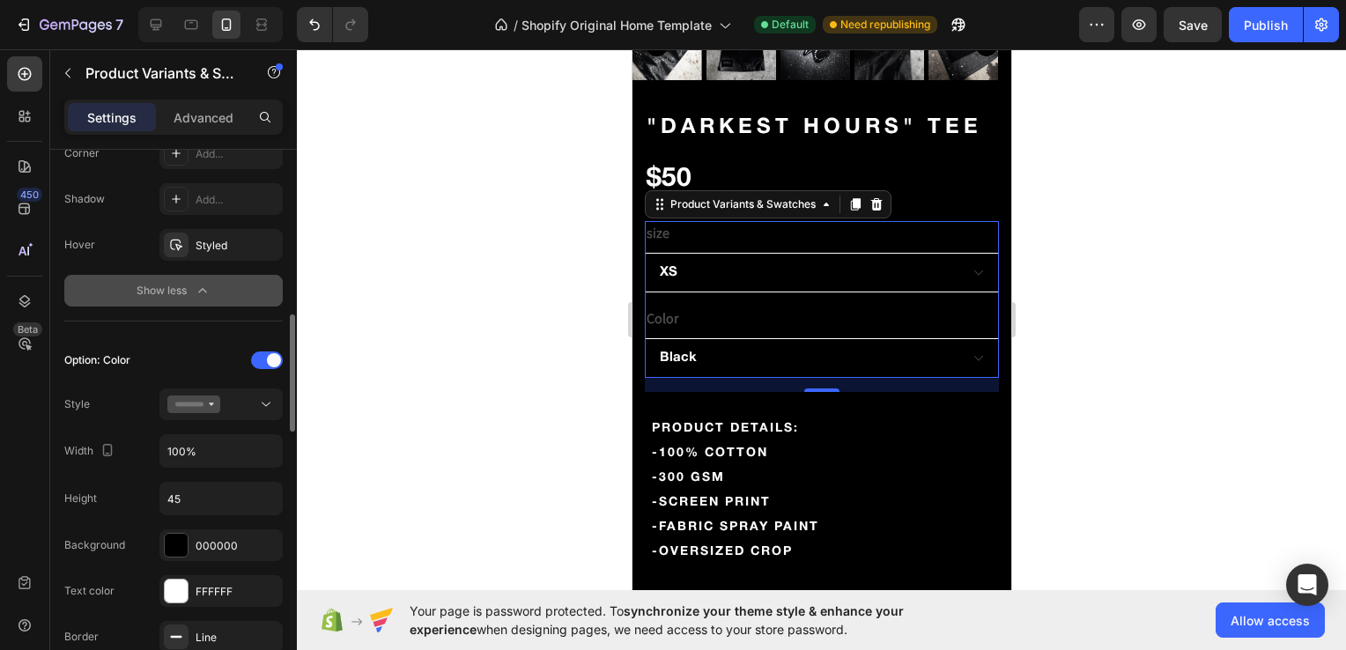
scroll to position [818, 0]
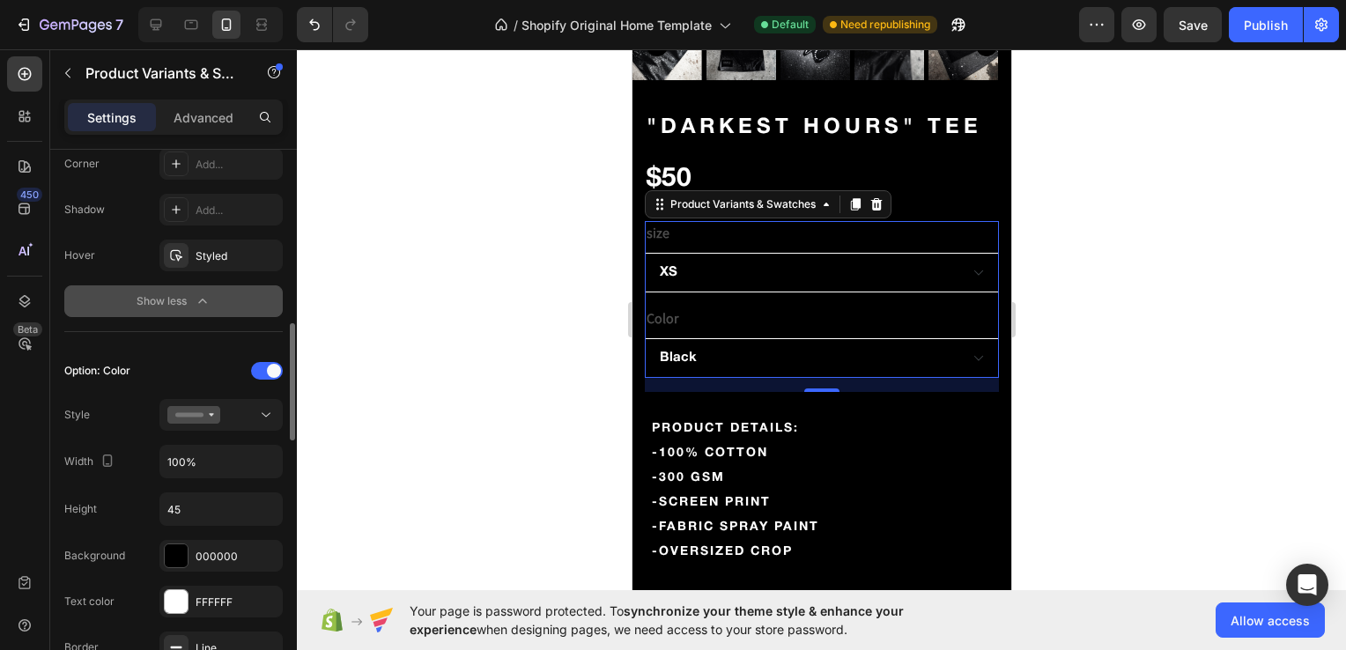
click at [180, 288] on button "Show less" at bounding box center [173, 301] width 219 height 32
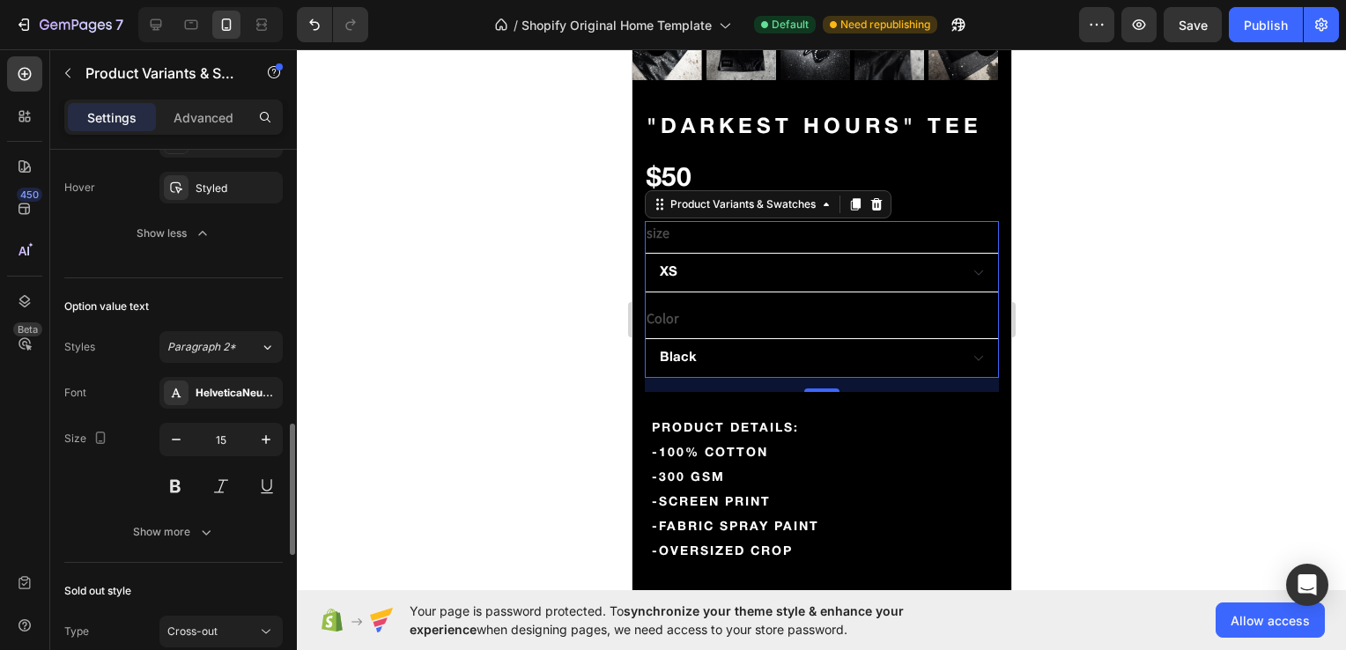
scroll to position [1142, 0]
click at [144, 522] on div "Show more" at bounding box center [174, 531] width 82 height 18
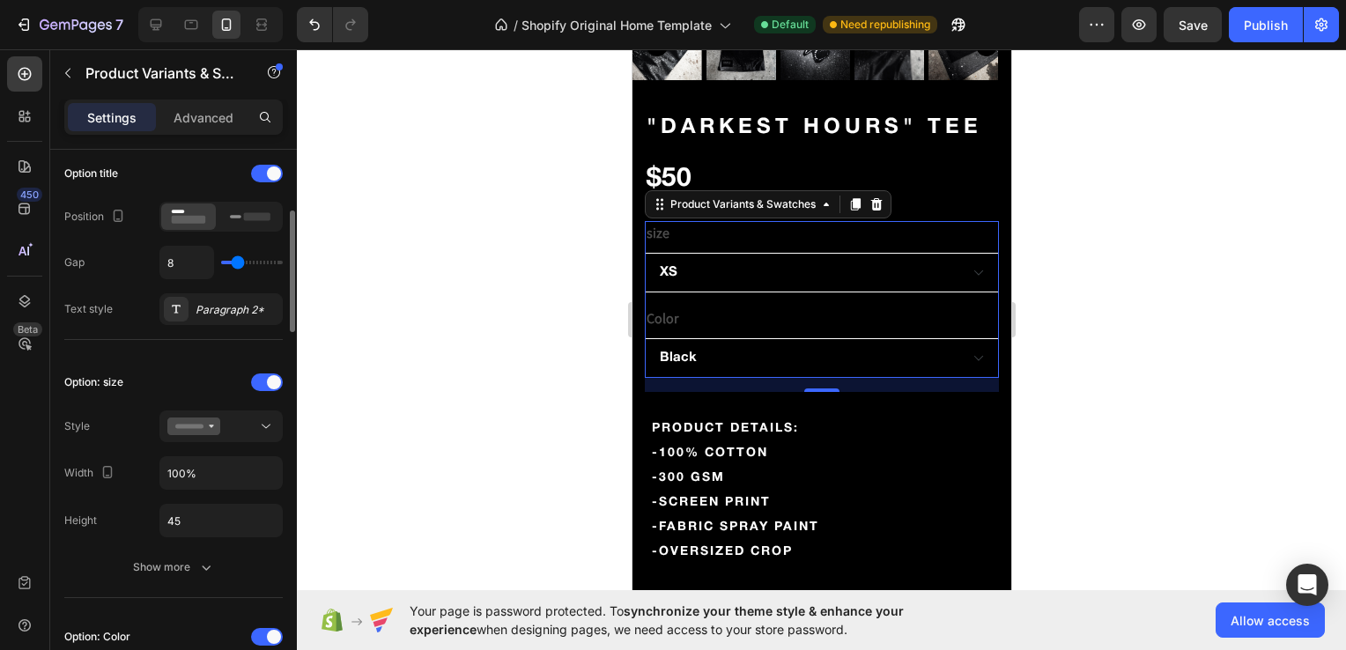
scroll to position [276, 0]
click at [159, 573] on div "Show more" at bounding box center [174, 568] width 82 height 18
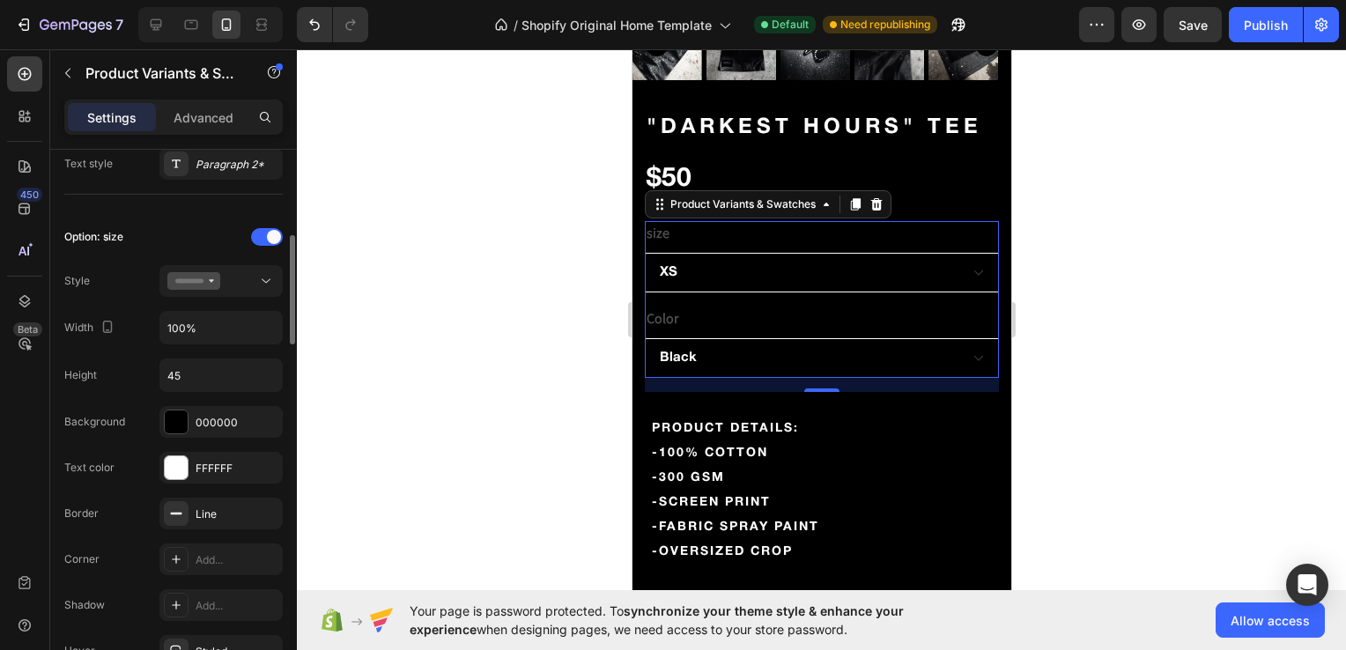
scroll to position [424, 0]
click at [248, 271] on div at bounding box center [220, 279] width 107 height 18
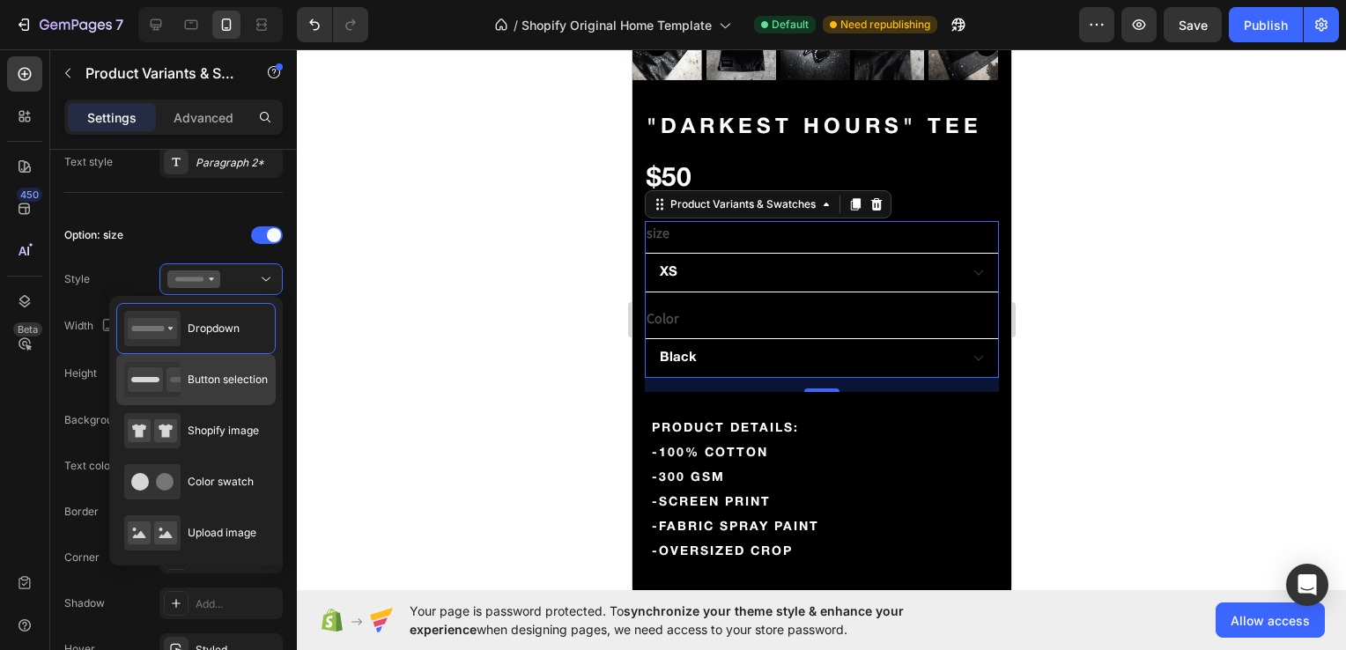
click at [217, 382] on span "Button selection" at bounding box center [228, 380] width 80 height 16
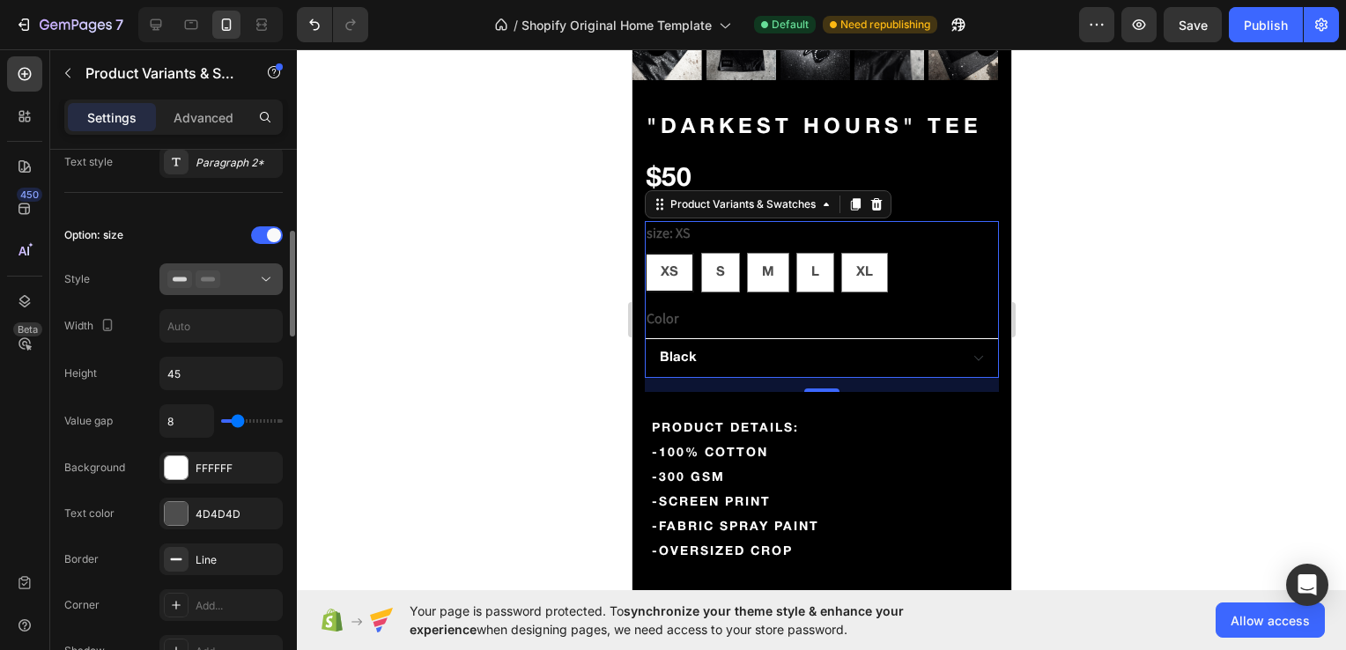
click at [234, 277] on div at bounding box center [220, 279] width 107 height 18
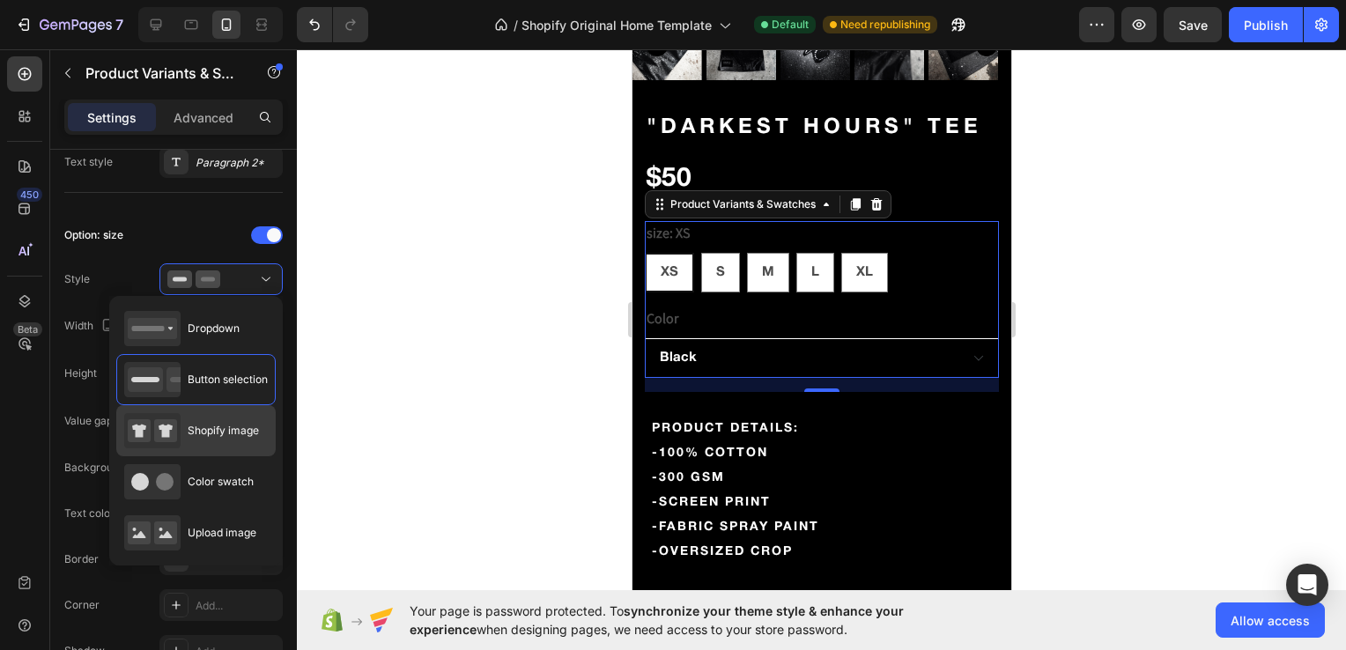
click at [231, 441] on div "Shopify image" at bounding box center [191, 430] width 135 height 35
type input "64"
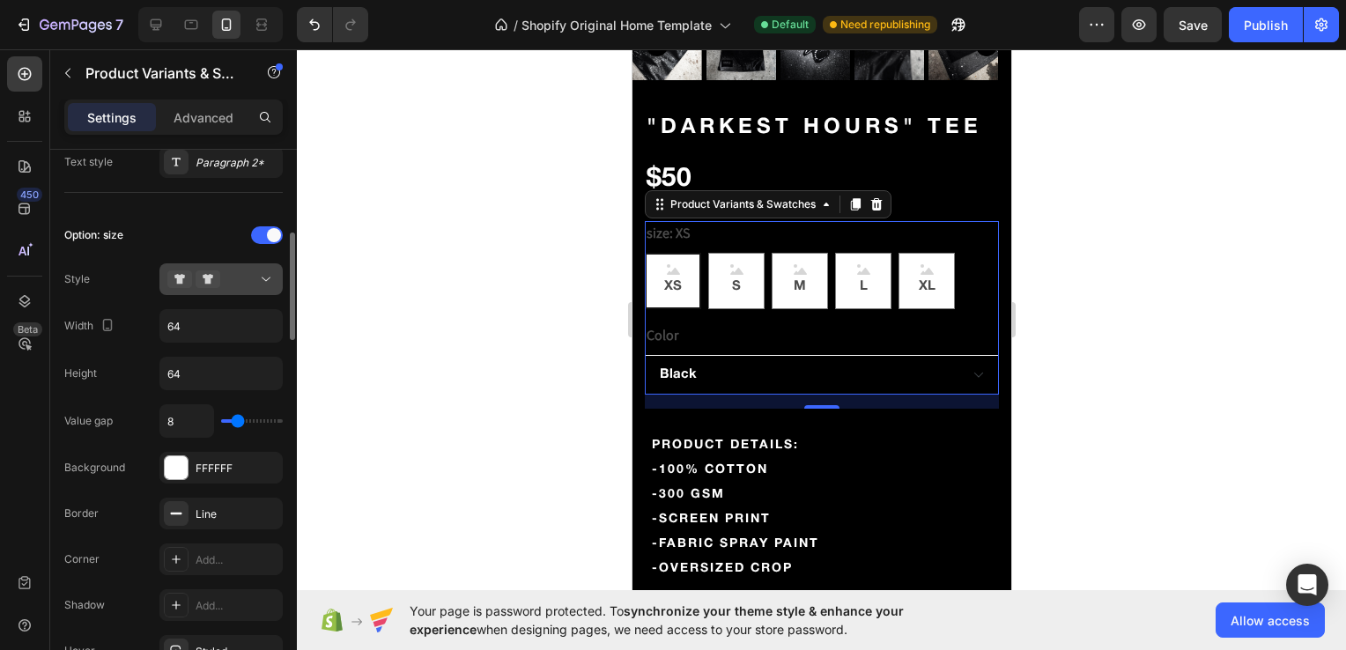
click at [257, 277] on icon at bounding box center [266, 279] width 18 height 18
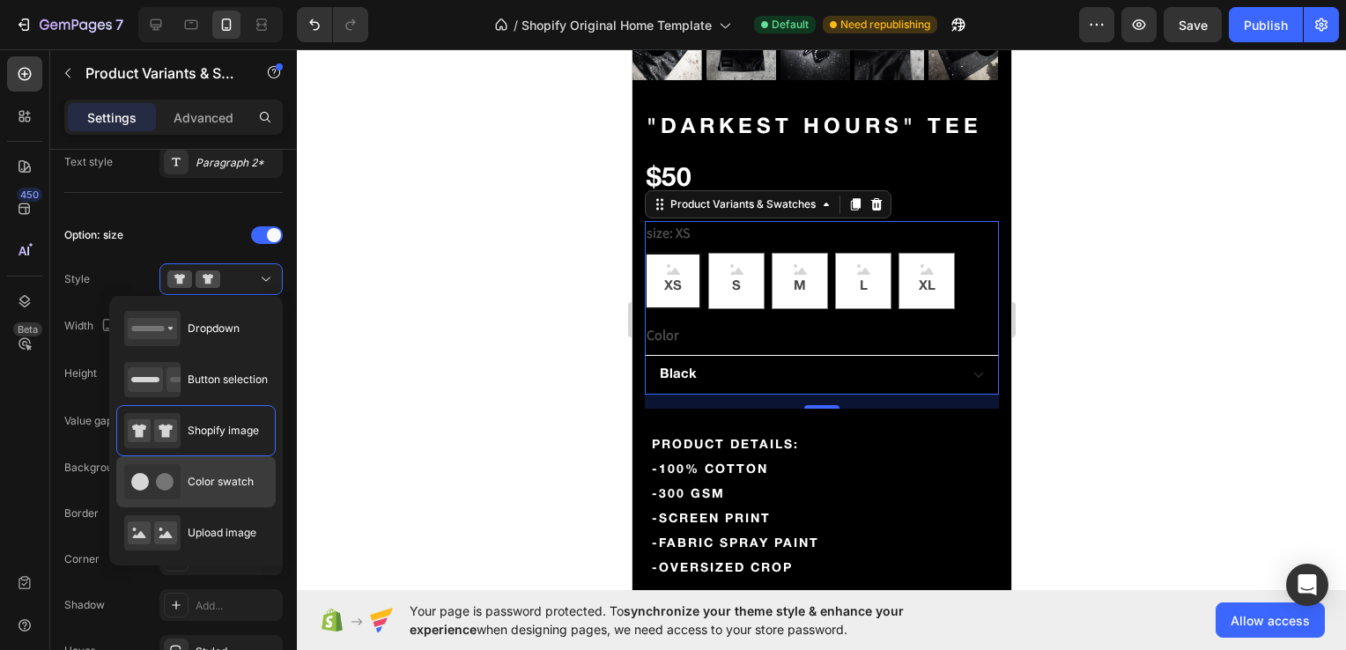
click at [221, 483] on span "Color swatch" at bounding box center [221, 482] width 66 height 16
type input "45"
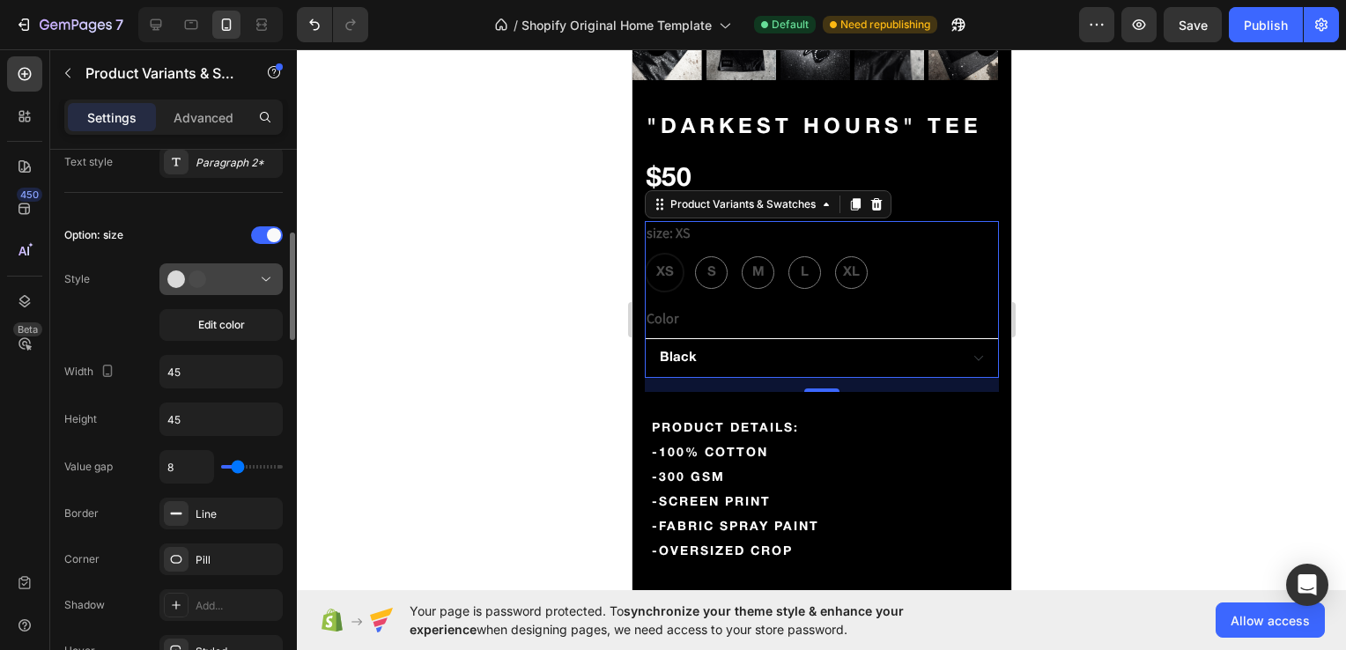
click at [233, 279] on div at bounding box center [220, 279] width 107 height 18
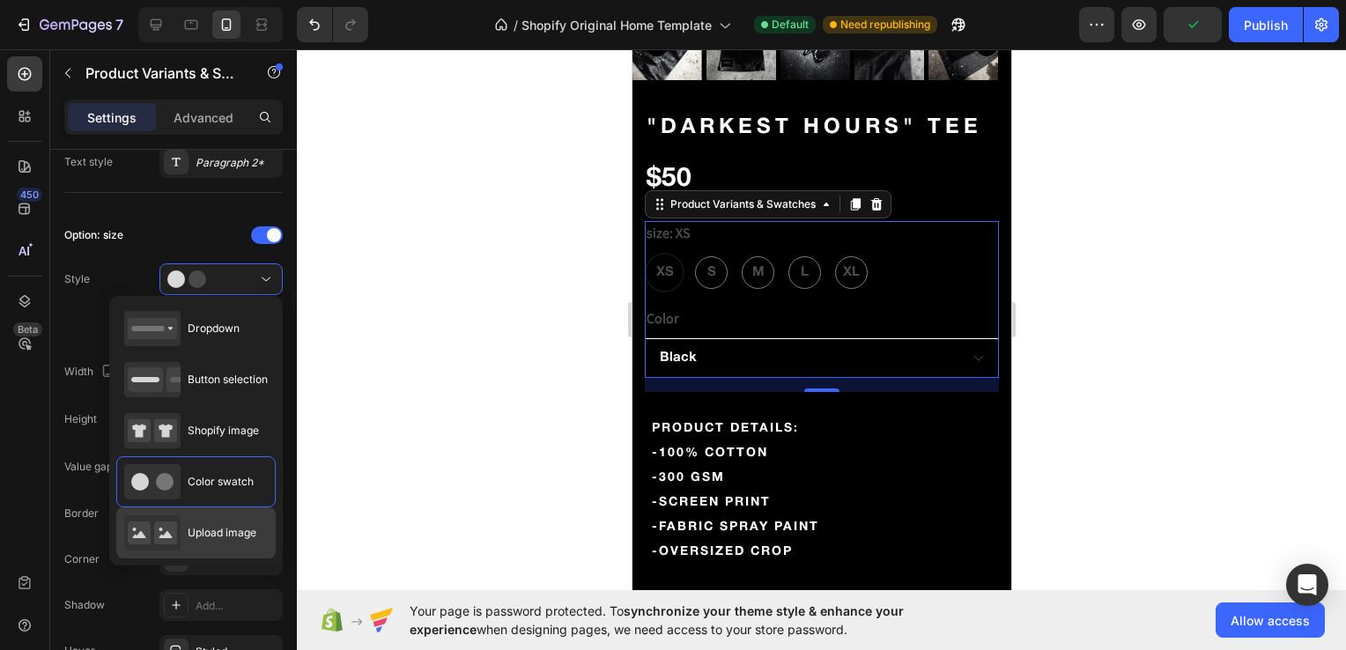
click at [214, 525] on span "Upload image" at bounding box center [222, 533] width 69 height 16
type input "64"
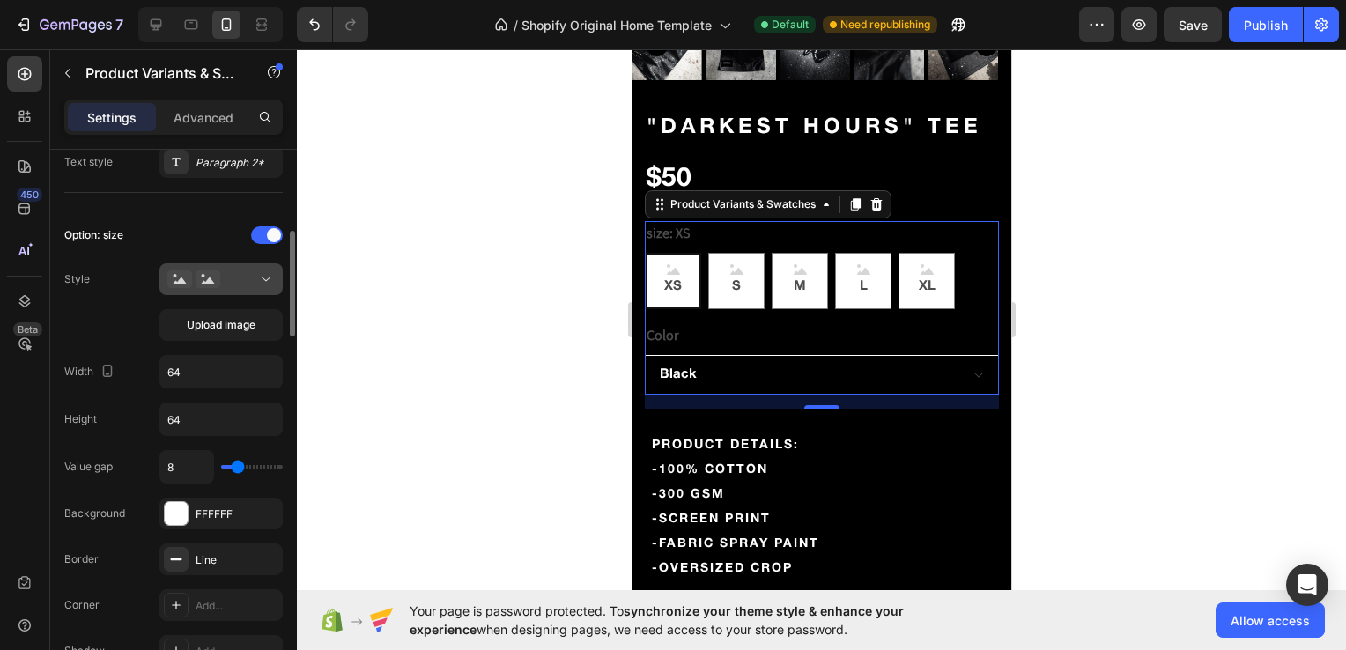
click at [217, 284] on icon at bounding box center [208, 279] width 25 height 18
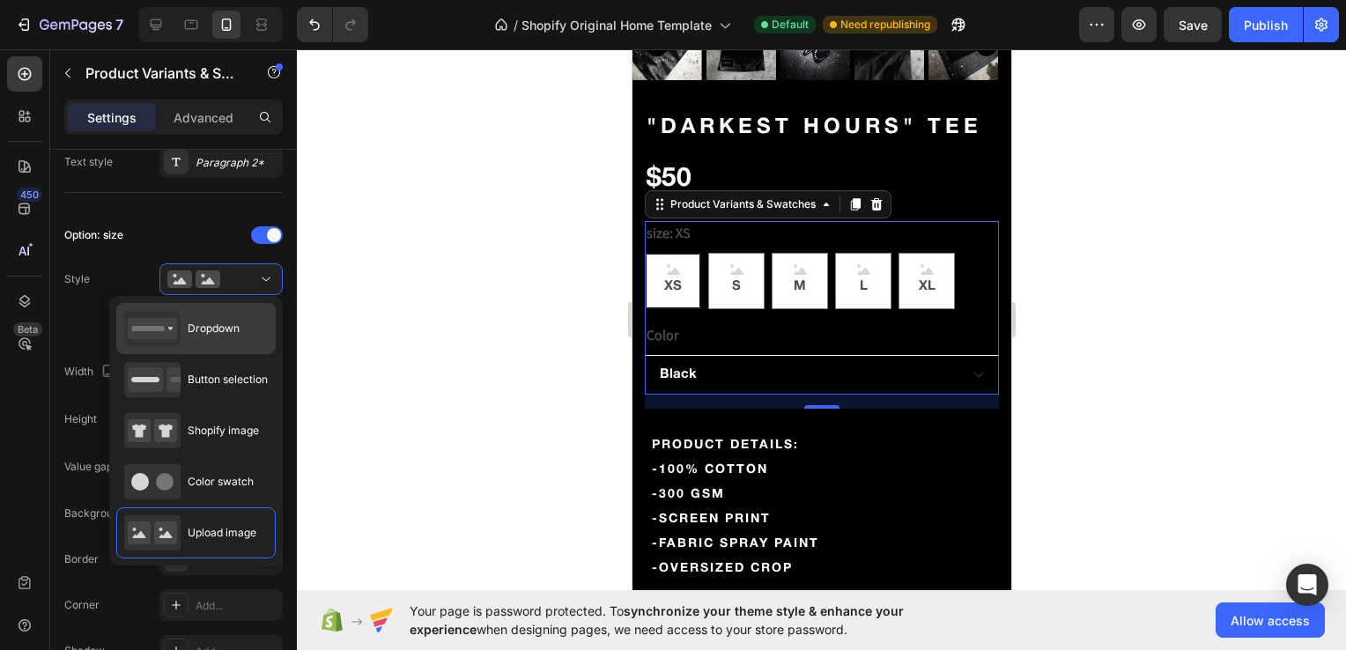
click at [225, 337] on div "Dropdown" at bounding box center [181, 328] width 115 height 35
type input "100%"
type input "45"
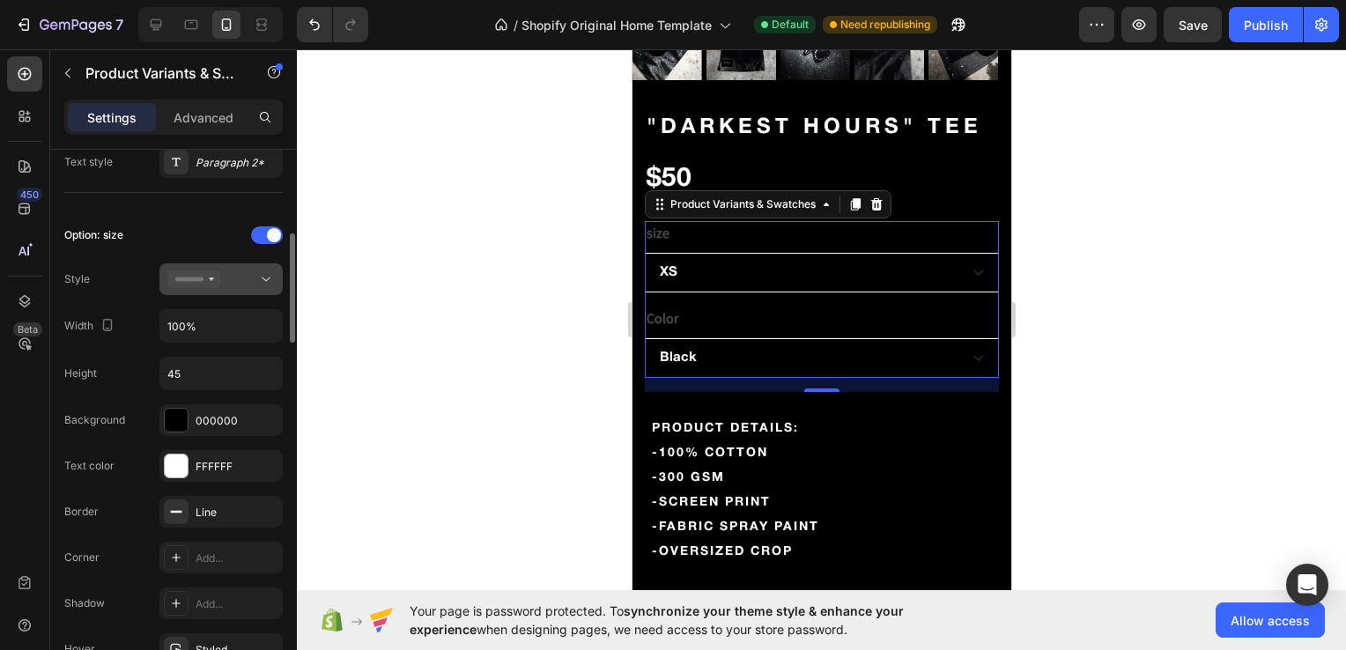
click at [250, 275] on div at bounding box center [220, 279] width 107 height 18
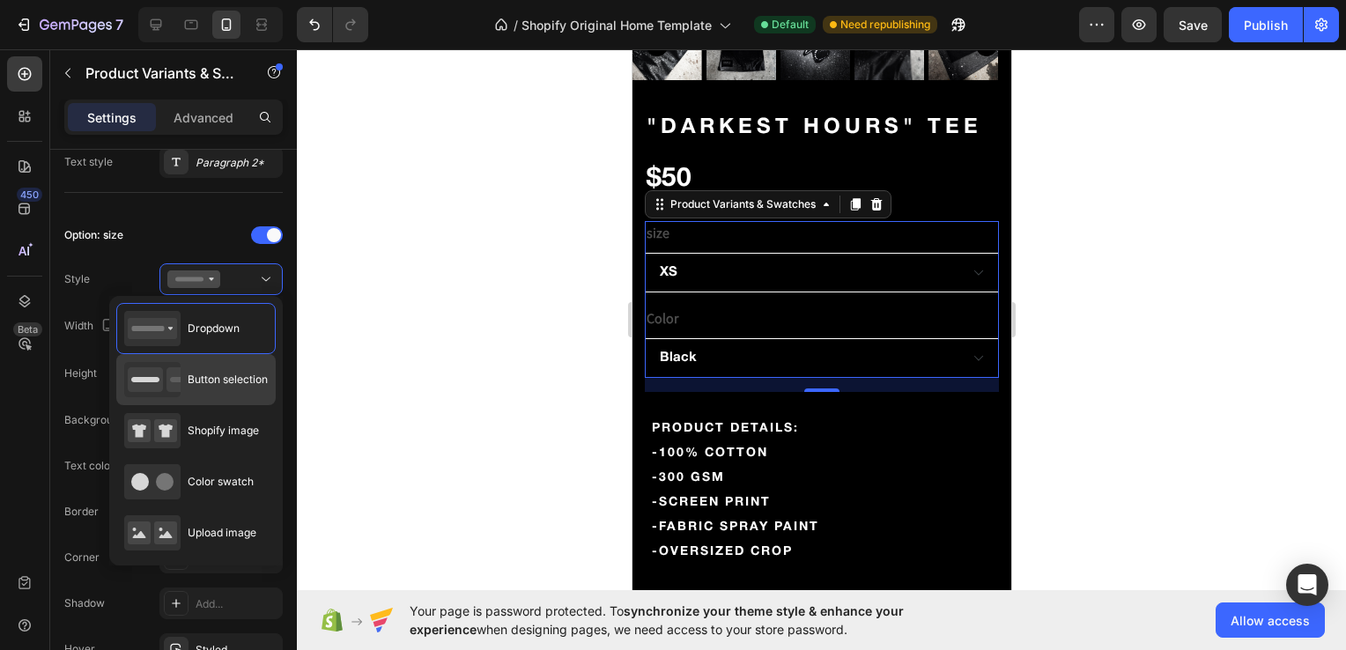
click at [206, 389] on div "Button selection" at bounding box center [196, 379] width 144 height 35
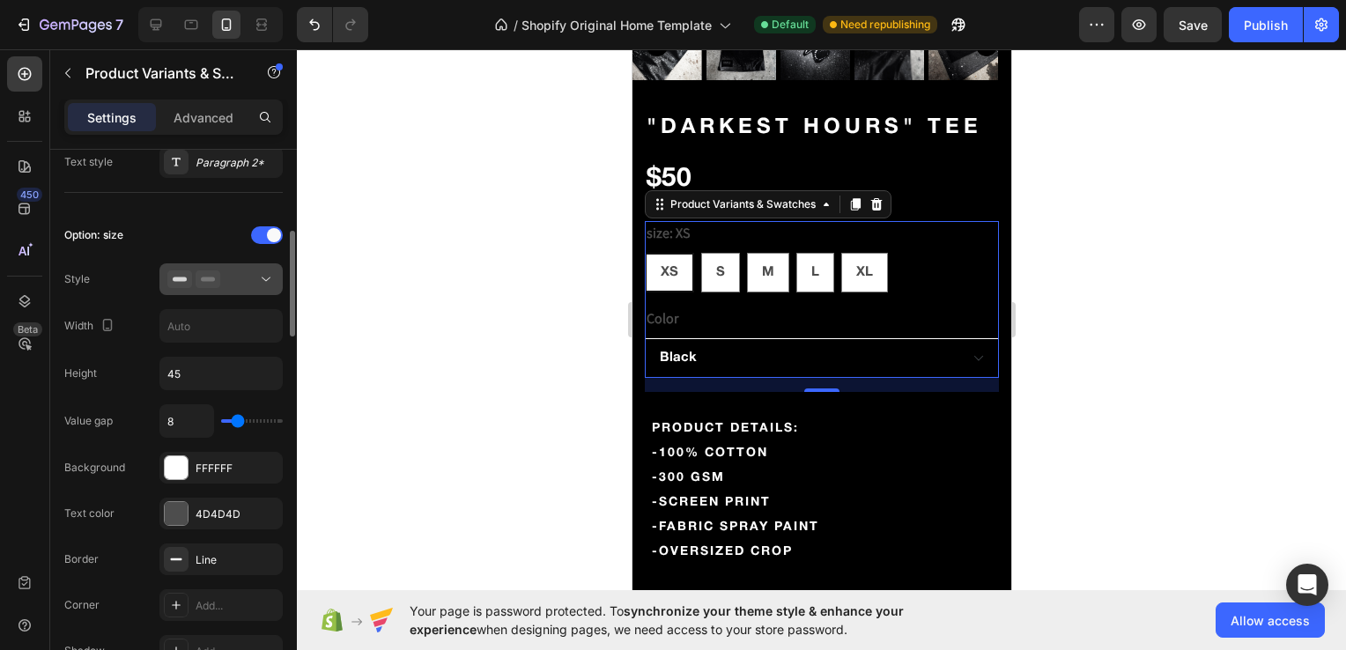
click at [222, 281] on div at bounding box center [220, 279] width 107 height 18
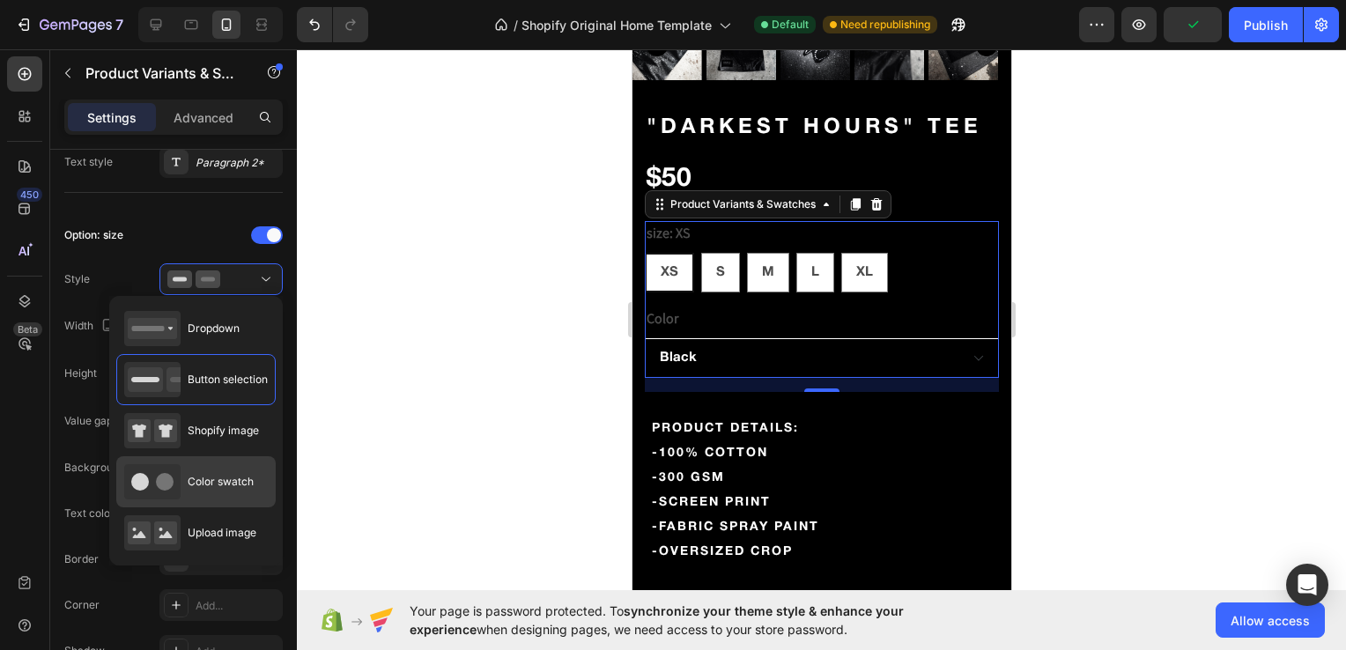
click at [211, 471] on div "Color swatch" at bounding box center [189, 481] width 130 height 35
type input "45"
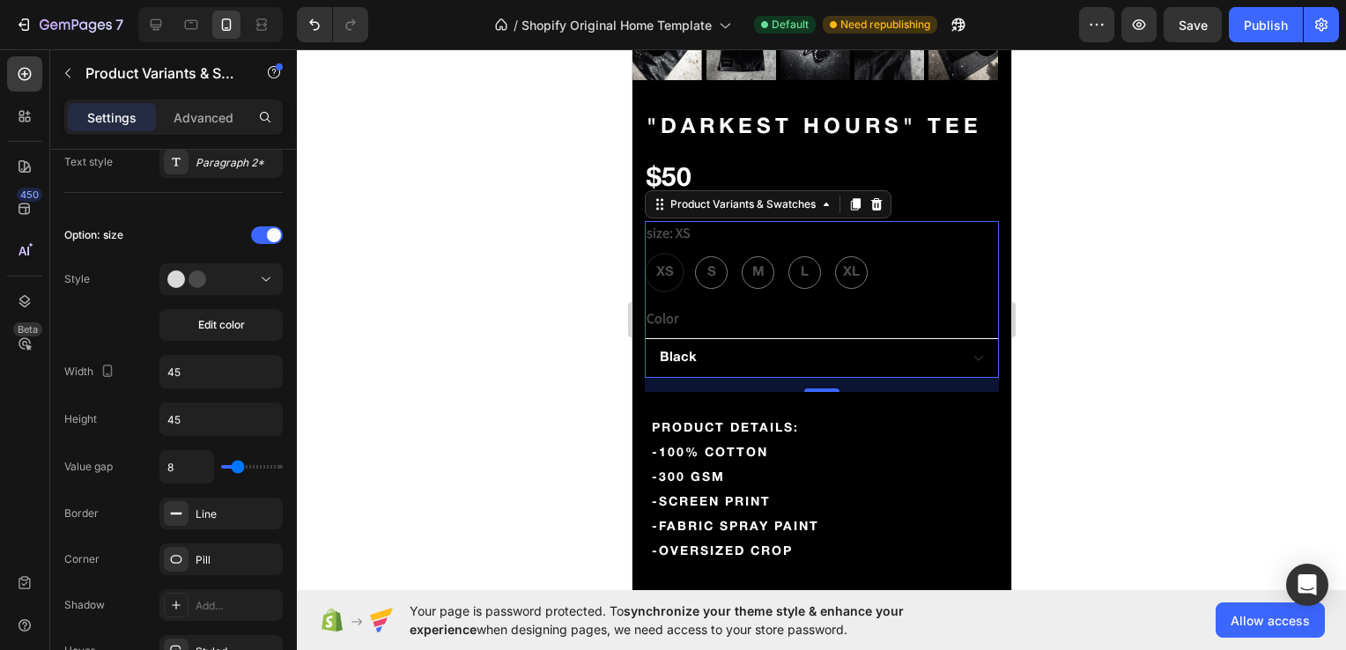
click at [549, 298] on div at bounding box center [821, 349] width 1049 height 601
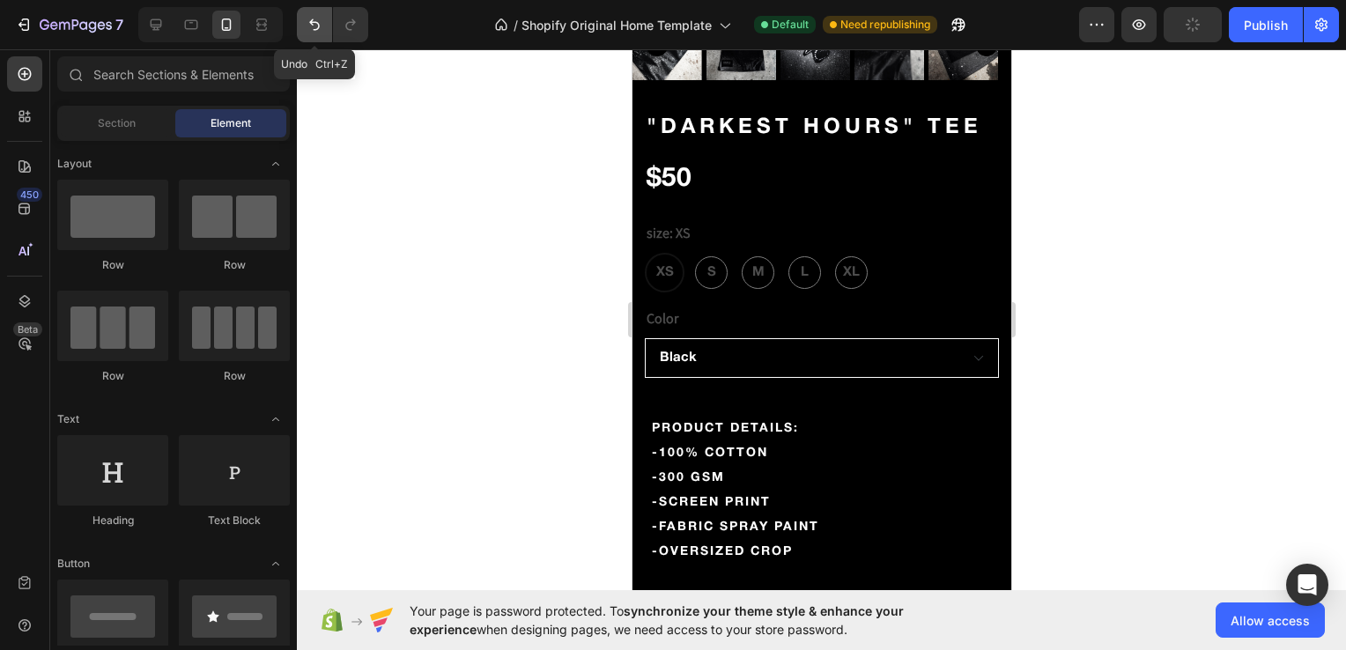
click at [315, 28] on icon "Undo/Redo" at bounding box center [315, 25] width 18 height 18
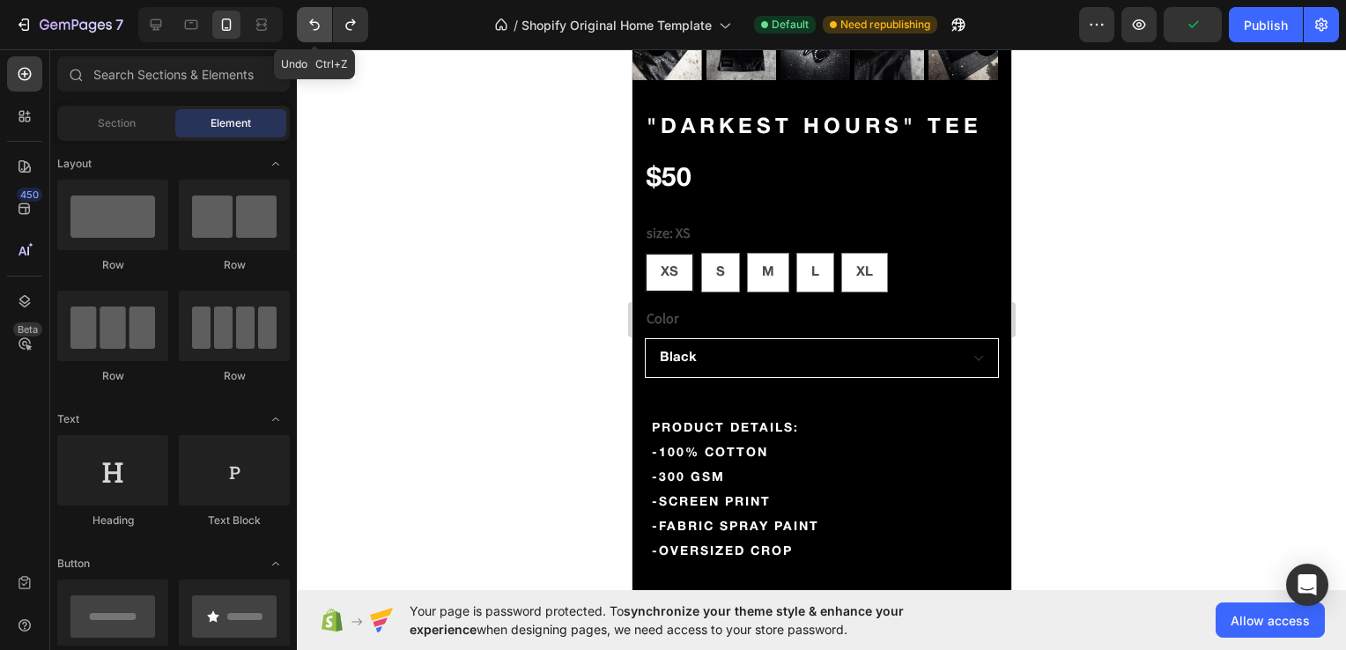
click at [315, 28] on icon "Undo/Redo" at bounding box center [315, 25] width 18 height 18
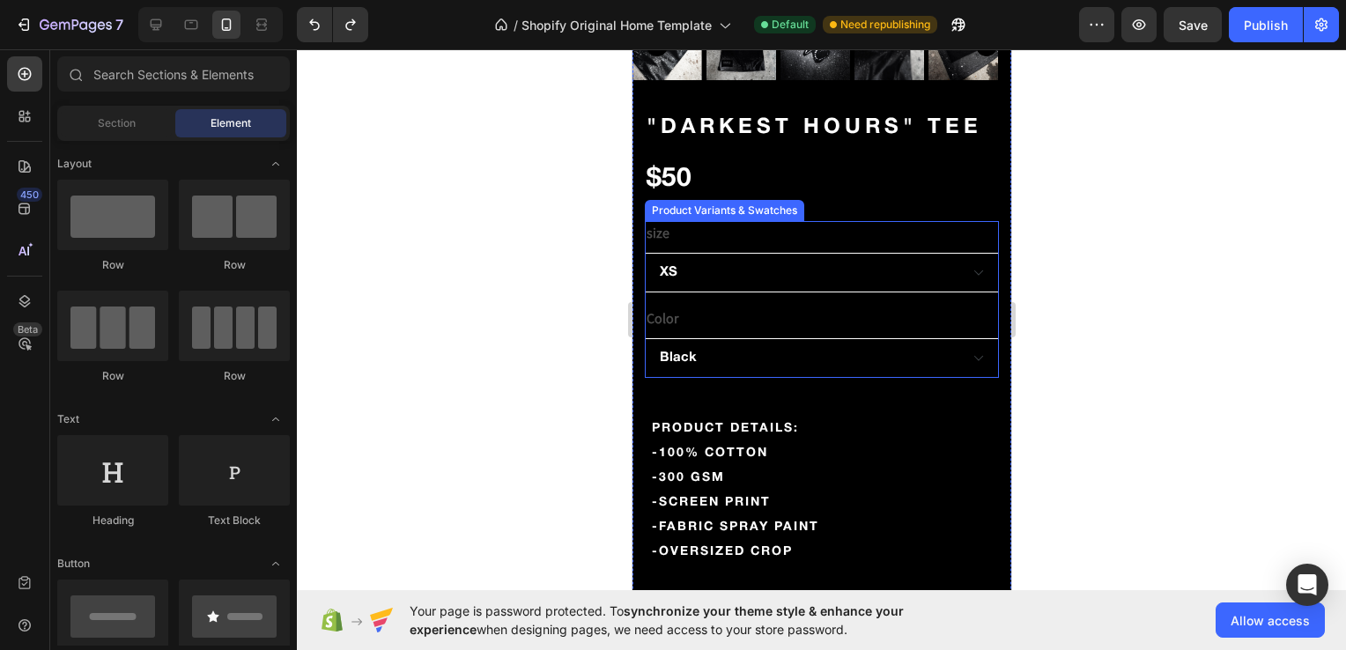
click at [663, 308] on legend "Color" at bounding box center [661, 319] width 35 height 25
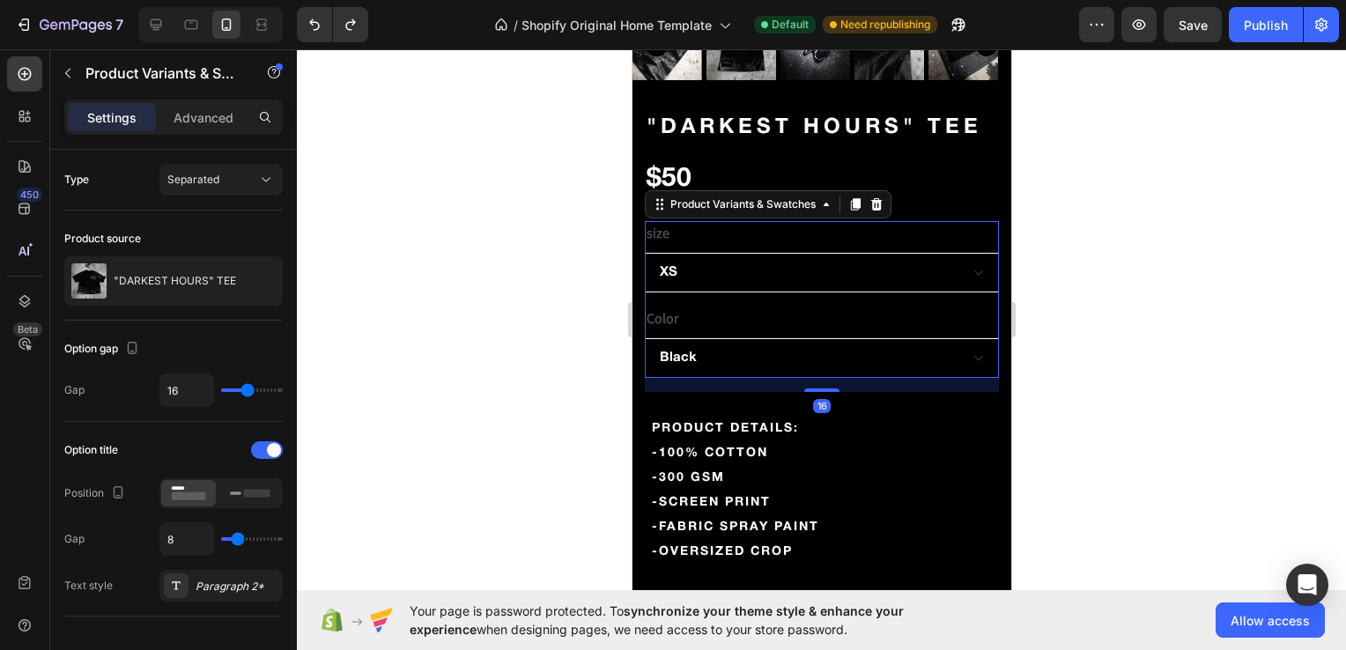
click at [663, 308] on legend "Color" at bounding box center [661, 319] width 35 height 25
click at [651, 221] on legend "size" at bounding box center [657, 233] width 26 height 25
click at [220, 115] on p "Advanced" at bounding box center [204, 117] width 60 height 19
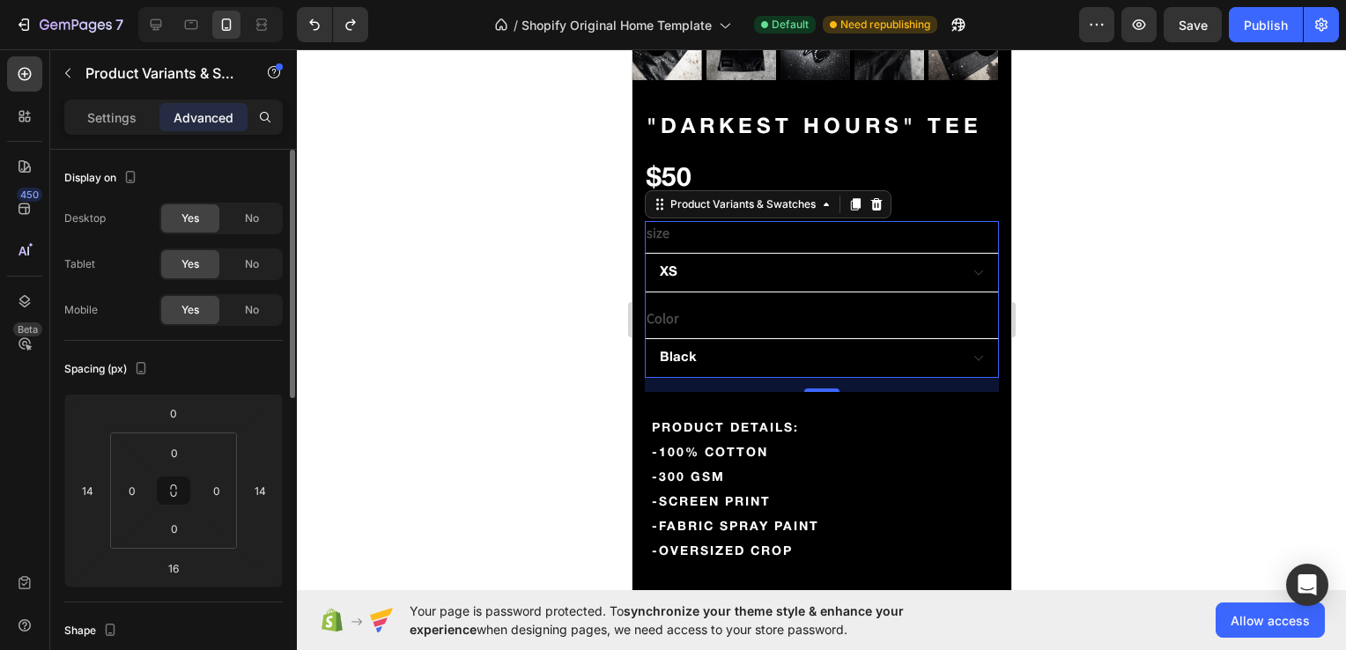
scroll to position [0, 0]
click at [109, 130] on div "Settings" at bounding box center [112, 117] width 88 height 28
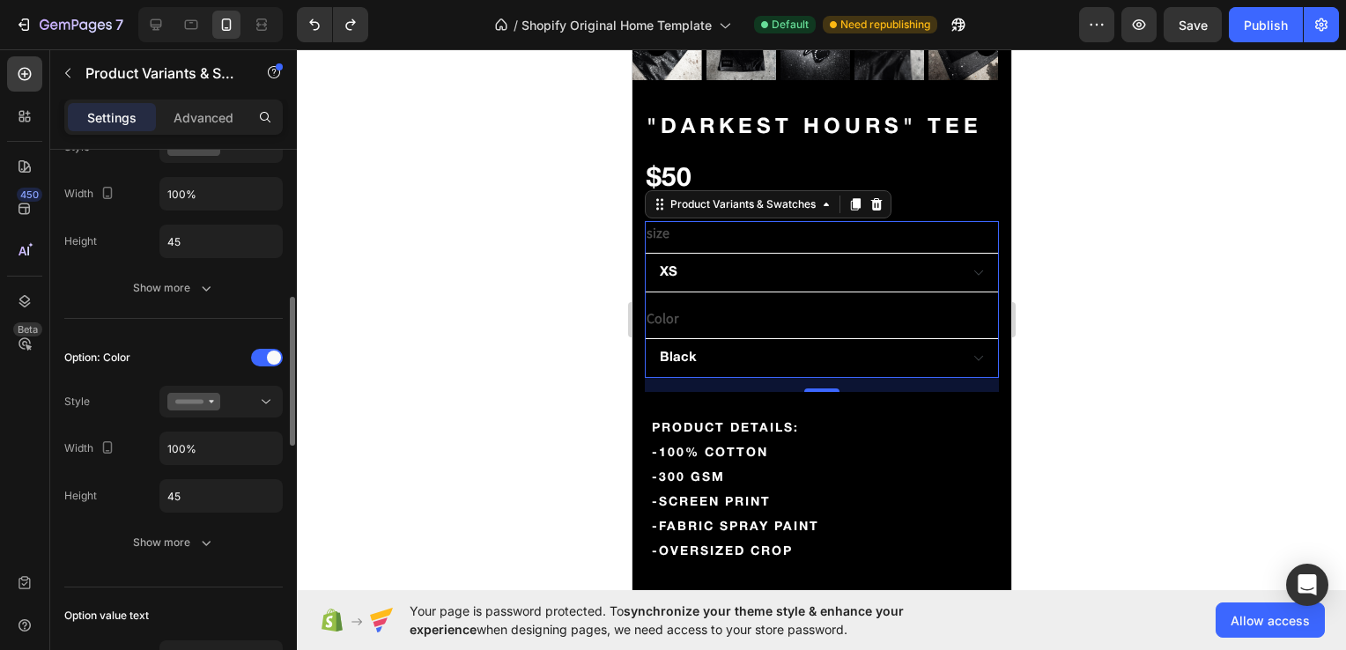
scroll to position [557, 0]
click at [169, 542] on div "Show more" at bounding box center [174, 542] width 82 height 18
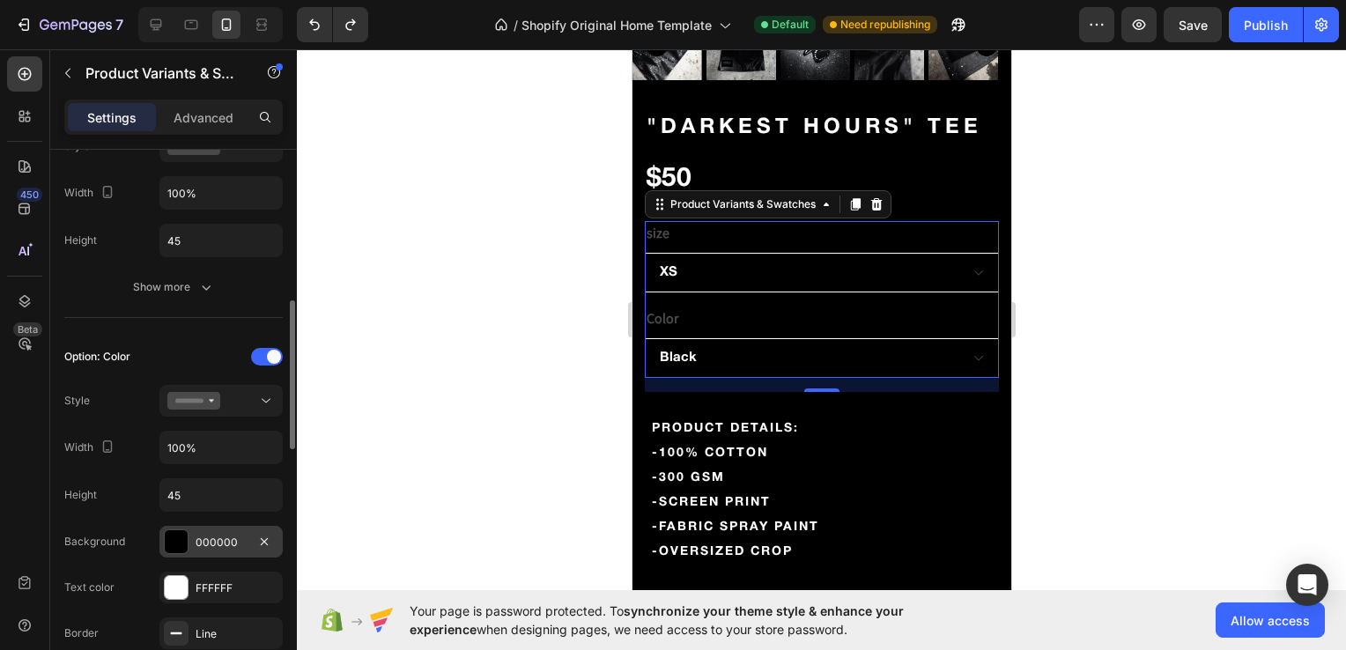
click at [208, 535] on div "000000" at bounding box center [221, 543] width 51 height 16
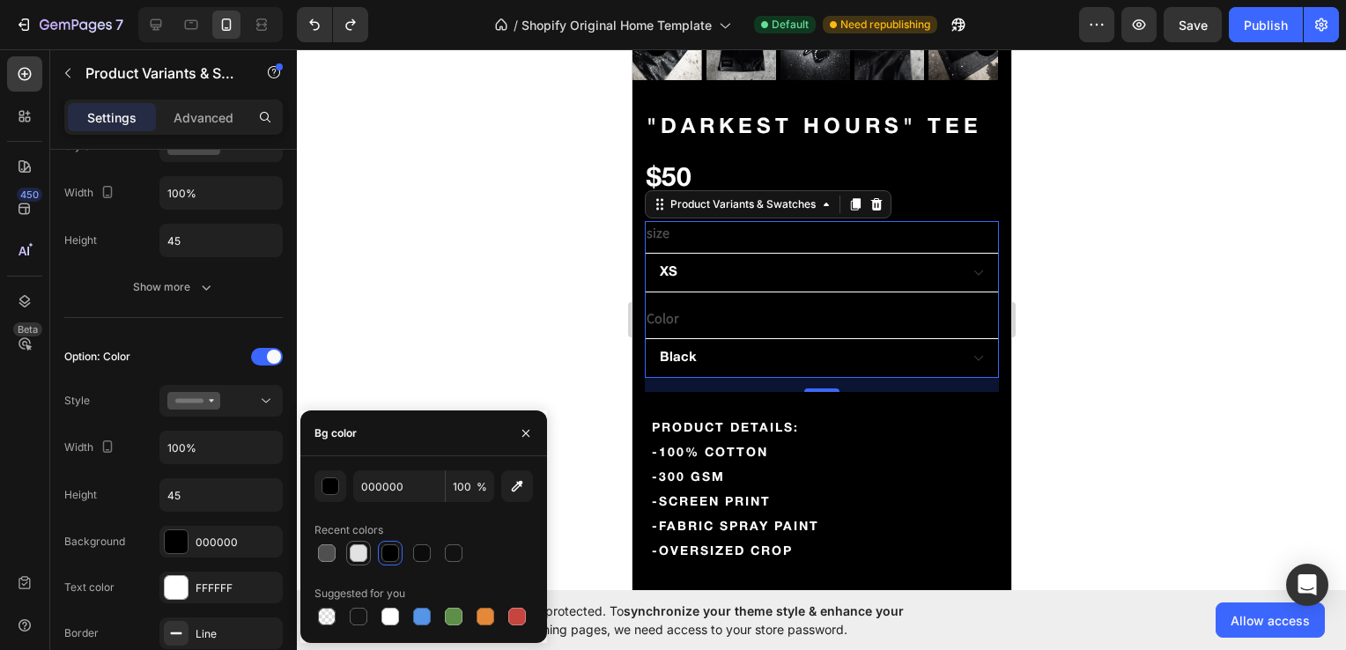
click at [359, 557] on div at bounding box center [359, 554] width 18 height 18
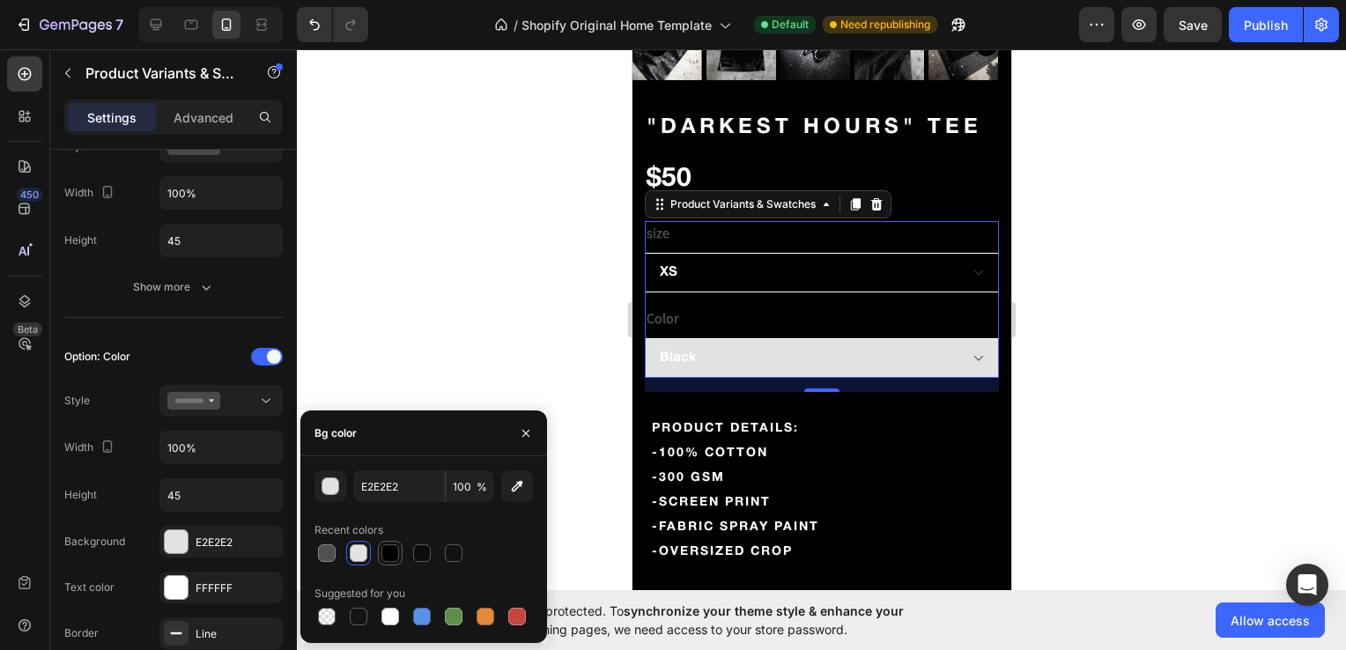
click at [395, 555] on div at bounding box center [391, 554] width 18 height 18
type input "000000"
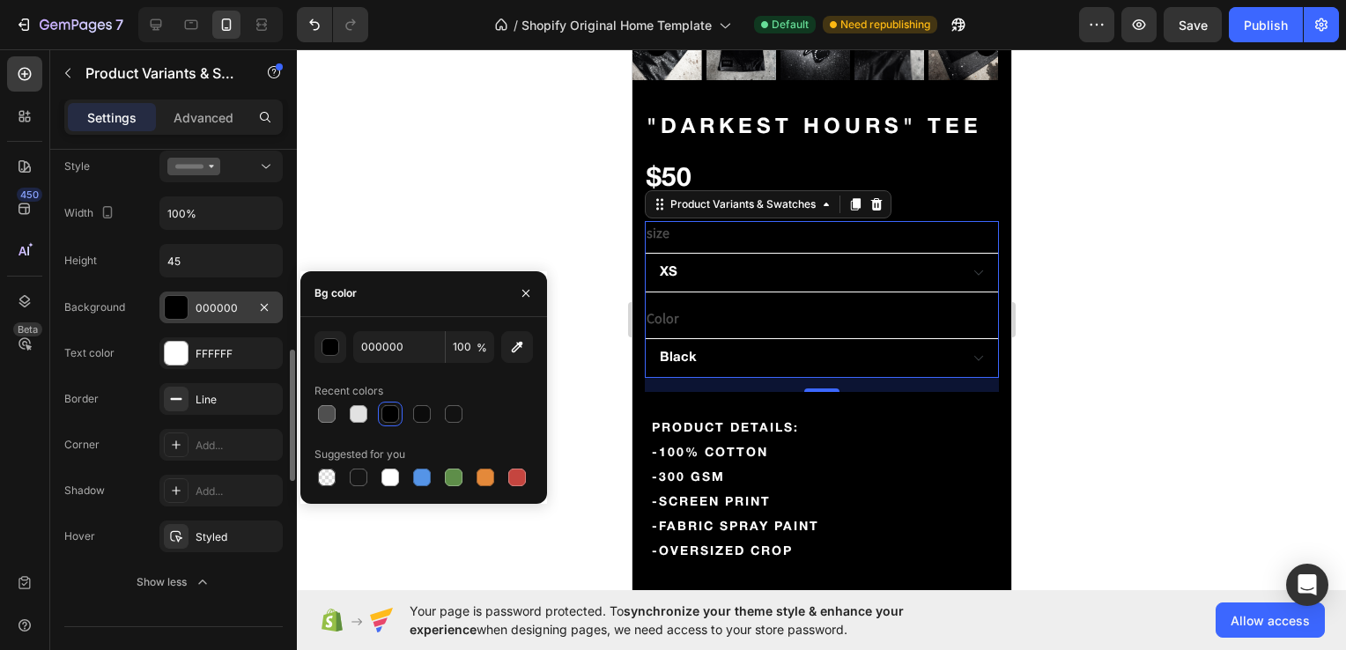
scroll to position [803, 0]
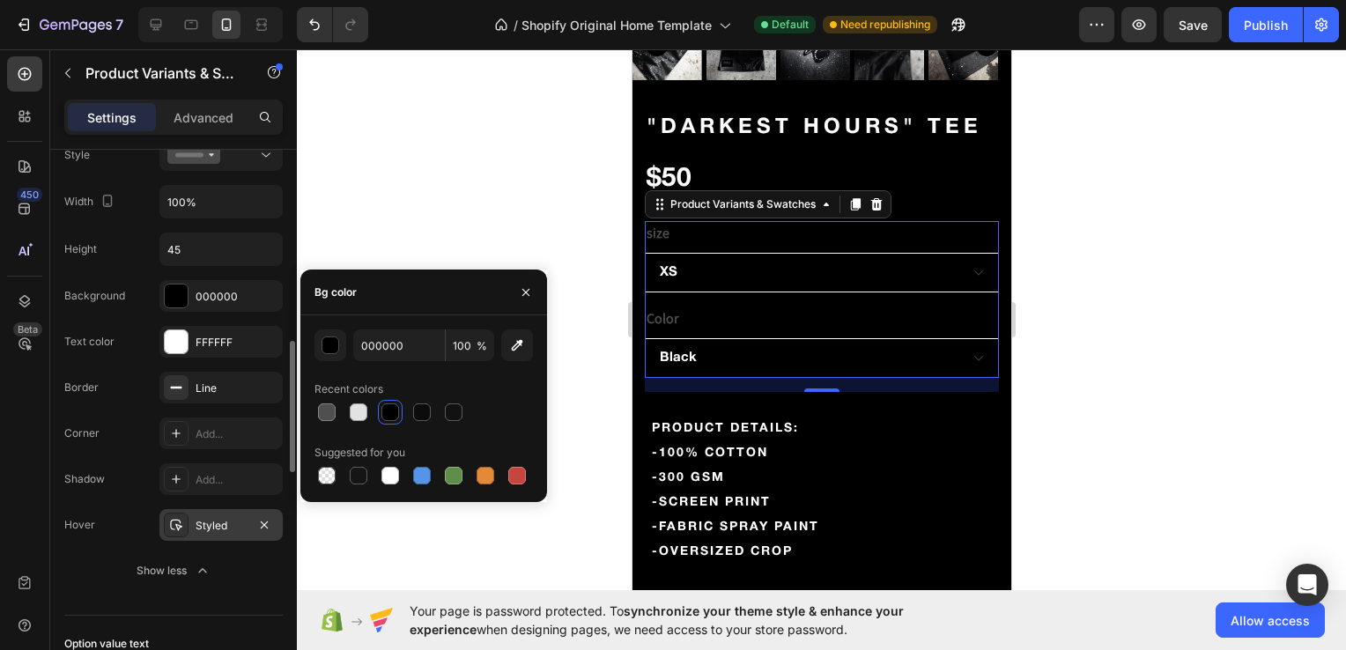
click at [199, 518] on div "Styled" at bounding box center [221, 526] width 51 height 16
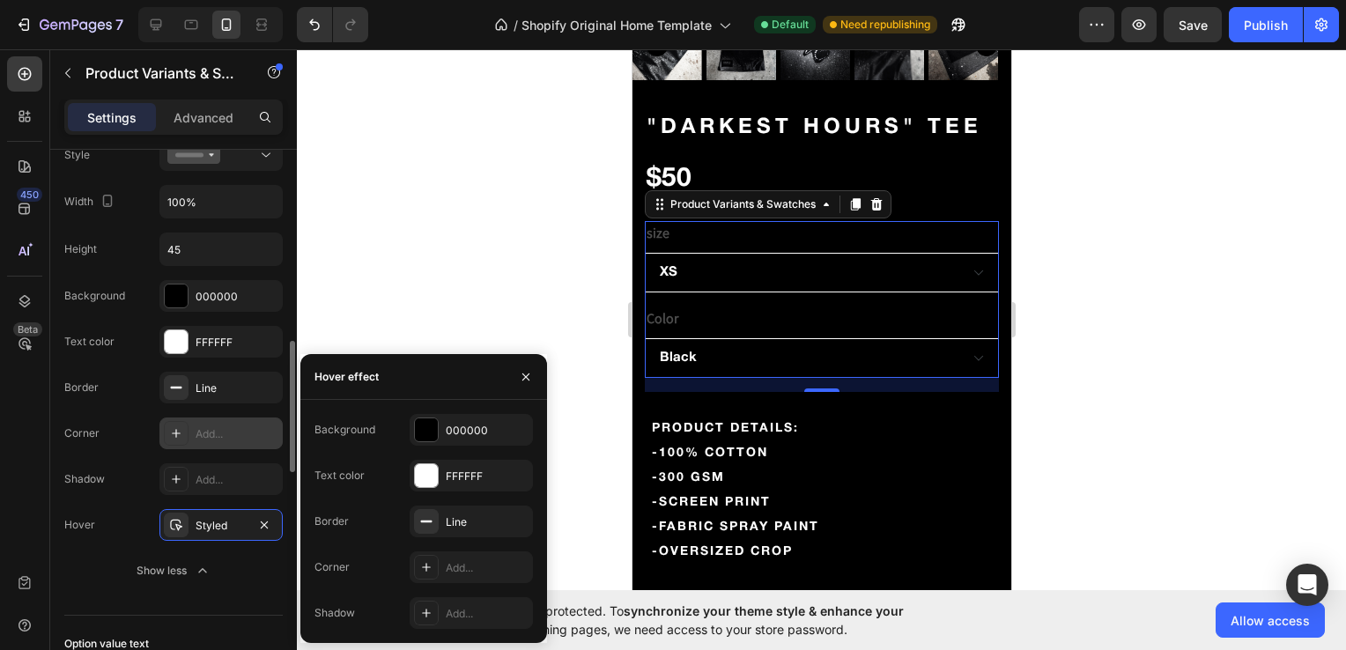
click at [233, 435] on div "Add..." at bounding box center [237, 434] width 83 height 16
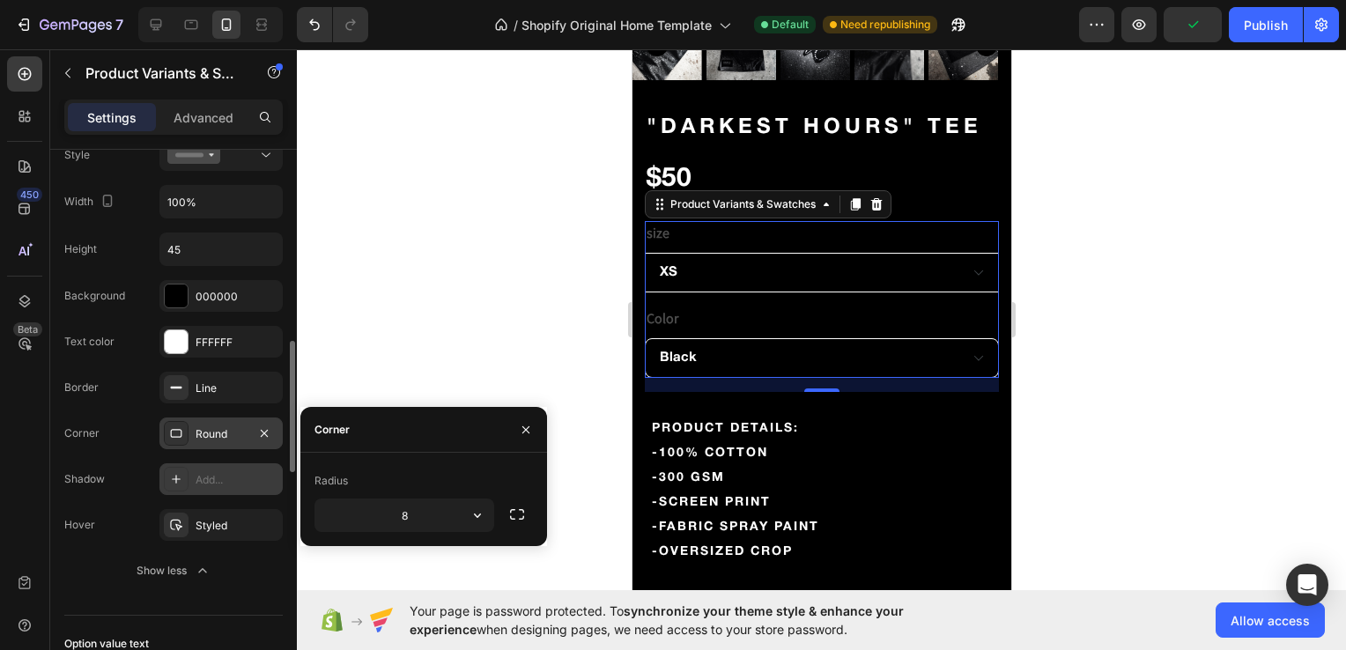
click at [215, 484] on div "Add..." at bounding box center [237, 480] width 83 height 16
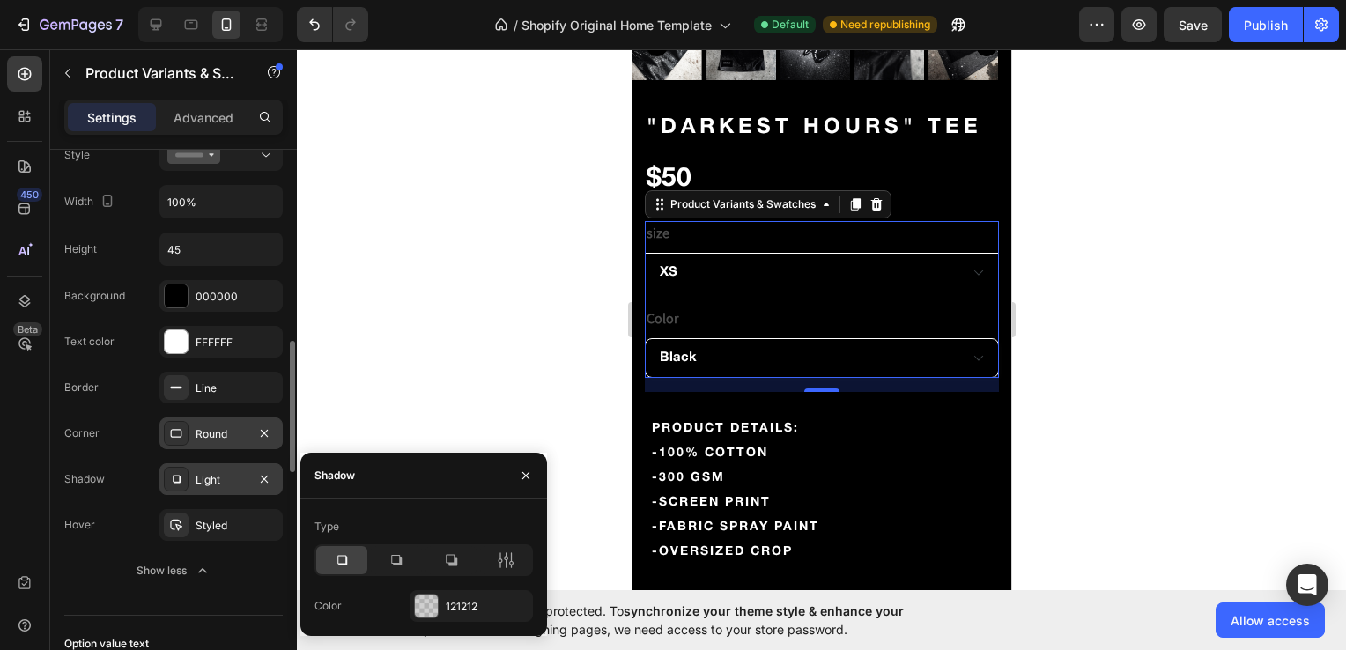
click at [346, 385] on div at bounding box center [821, 349] width 1049 height 601
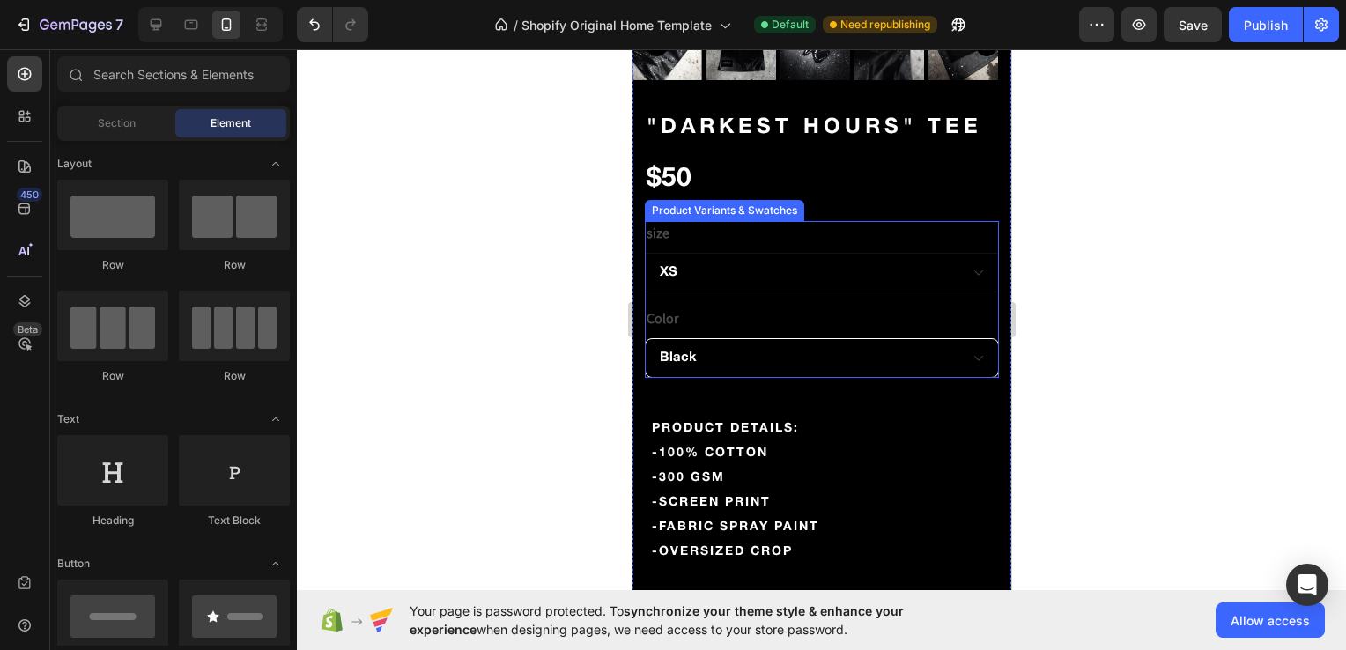
click at [737, 261] on select "XS S M L XL" at bounding box center [821, 273] width 354 height 40
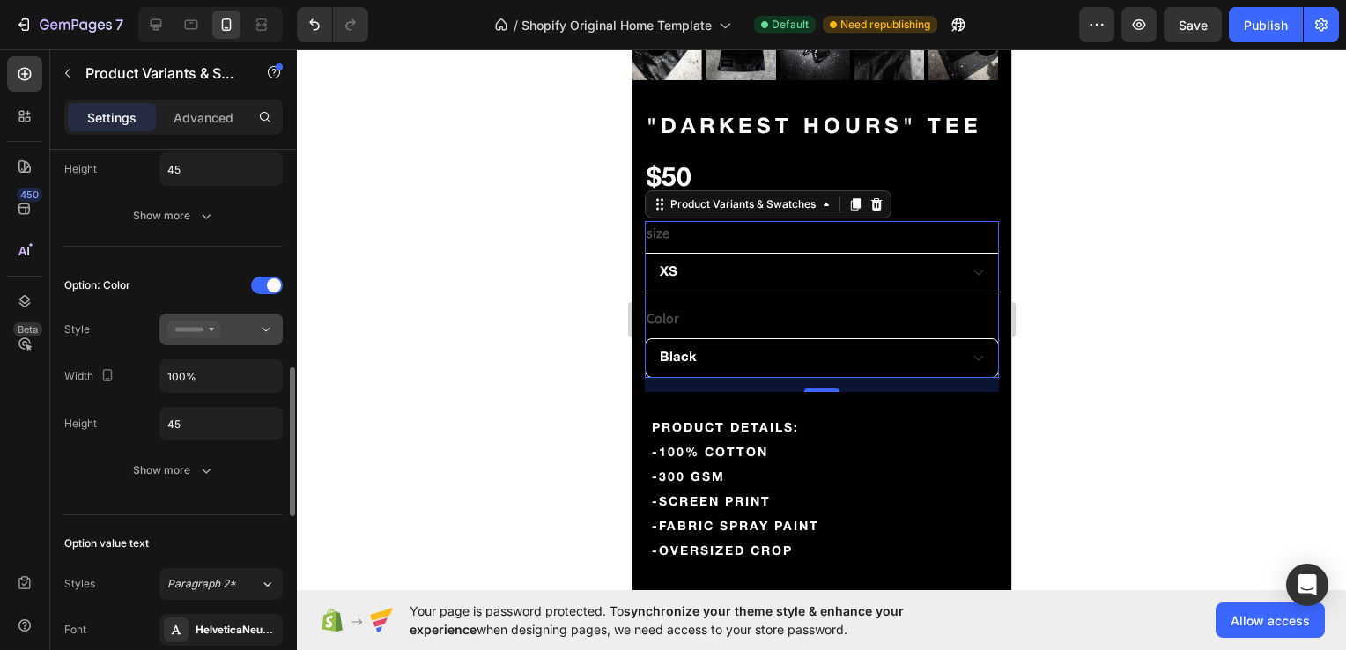
scroll to position [627, 0]
click at [215, 315] on button at bounding box center [220, 331] width 123 height 32
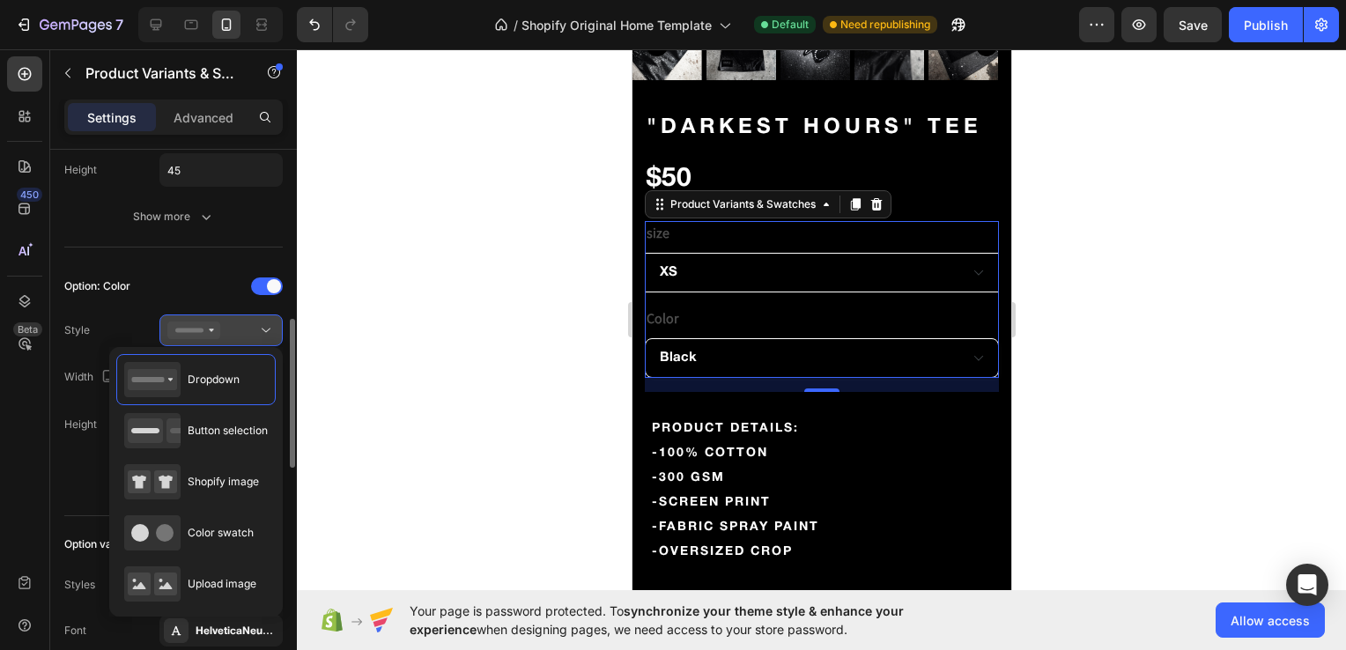
click at [215, 315] on button at bounding box center [220, 331] width 123 height 32
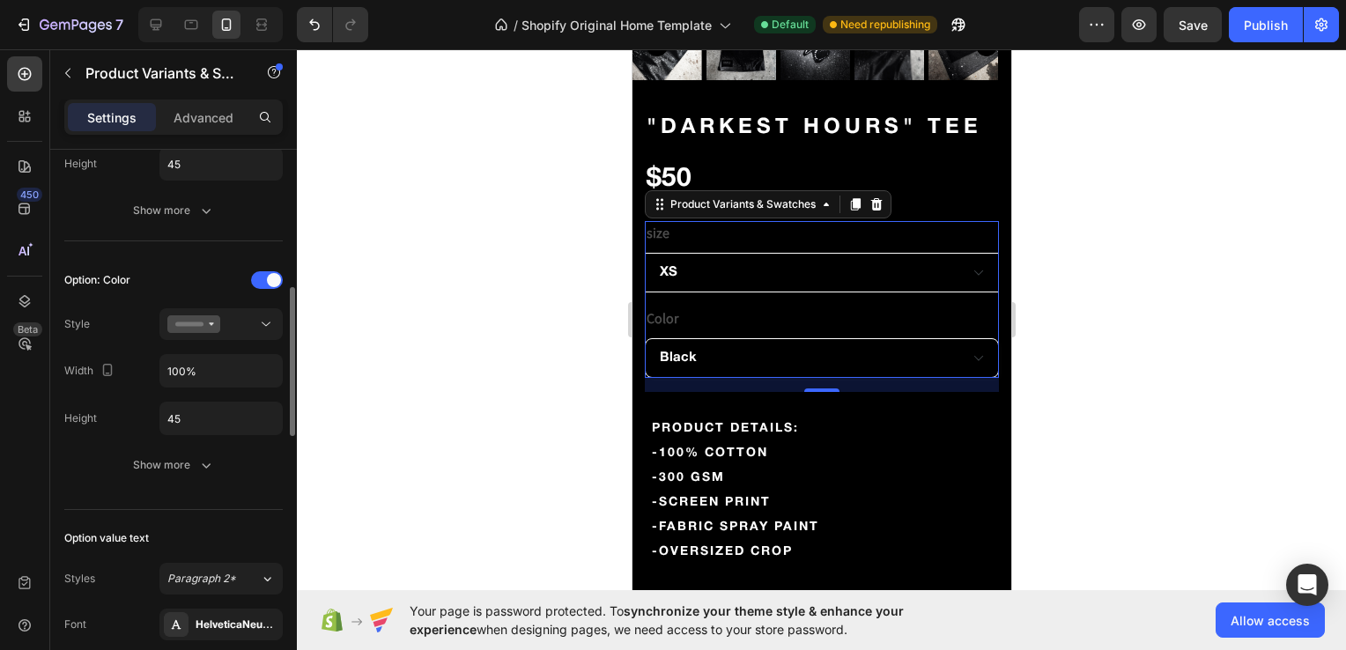
scroll to position [564, 0]
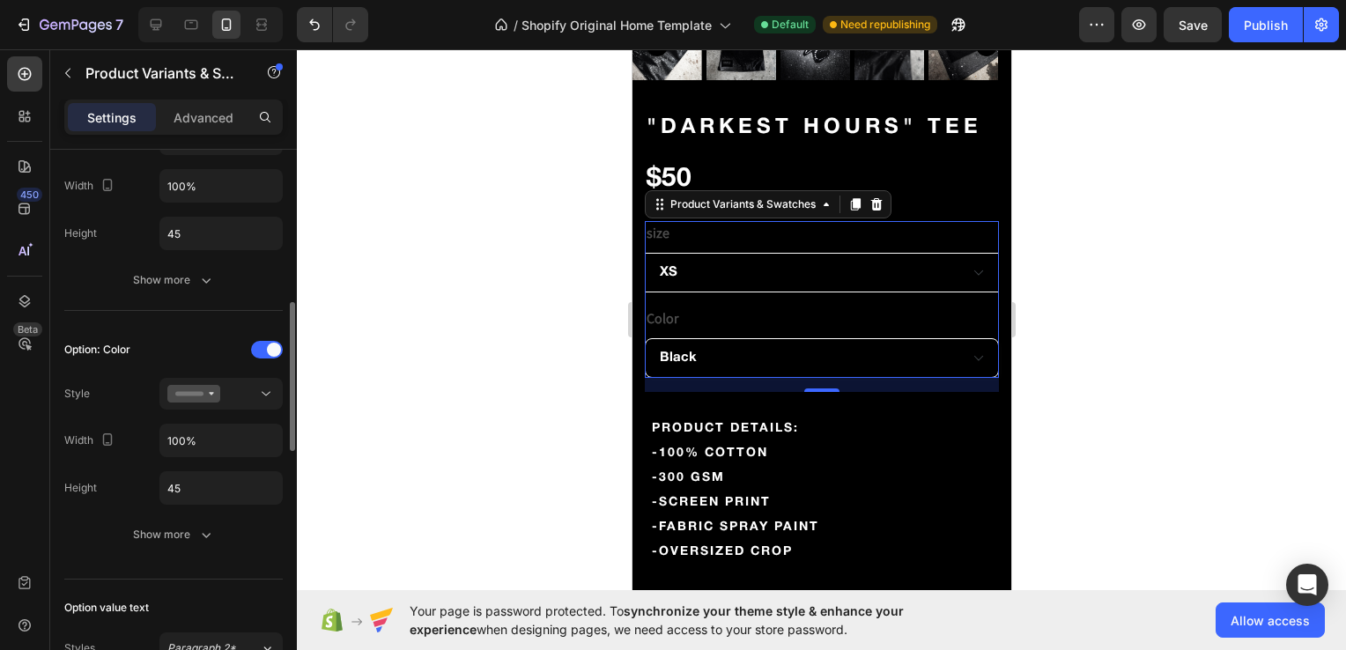
click at [190, 100] on div "Settings Advanced" at bounding box center [173, 117] width 219 height 35
click at [190, 111] on p "Advanced" at bounding box center [204, 117] width 60 height 19
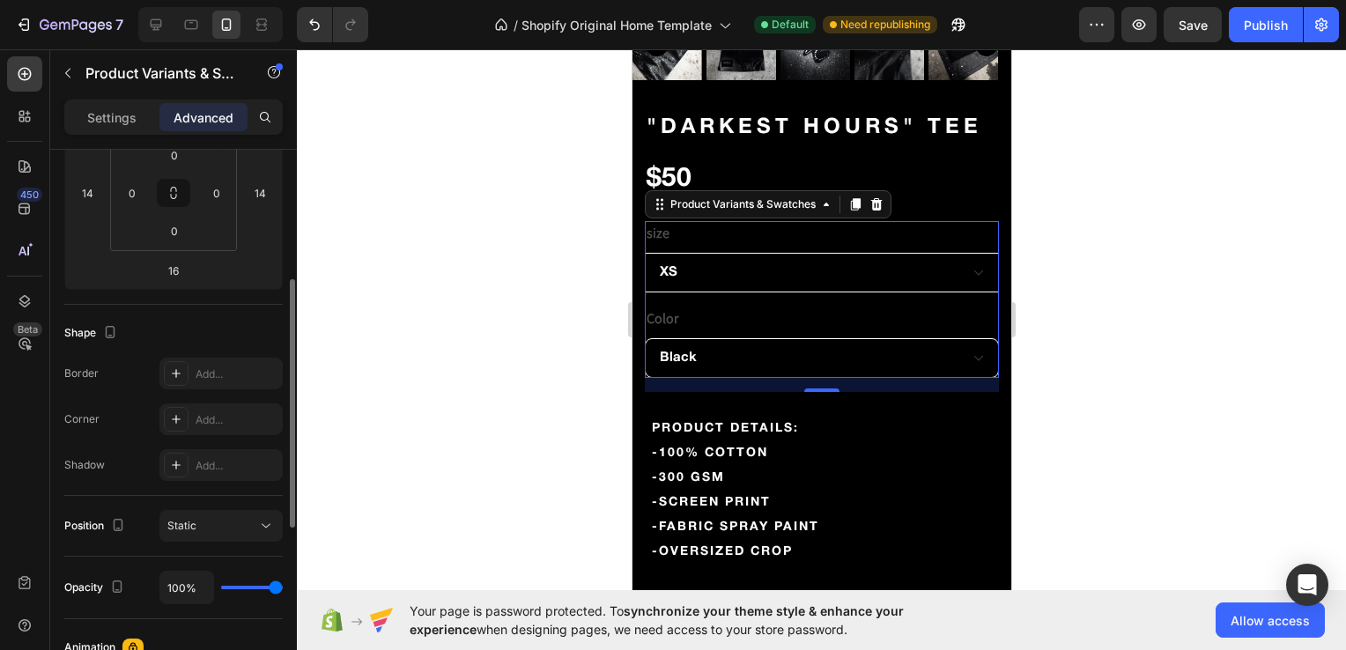
scroll to position [293, 0]
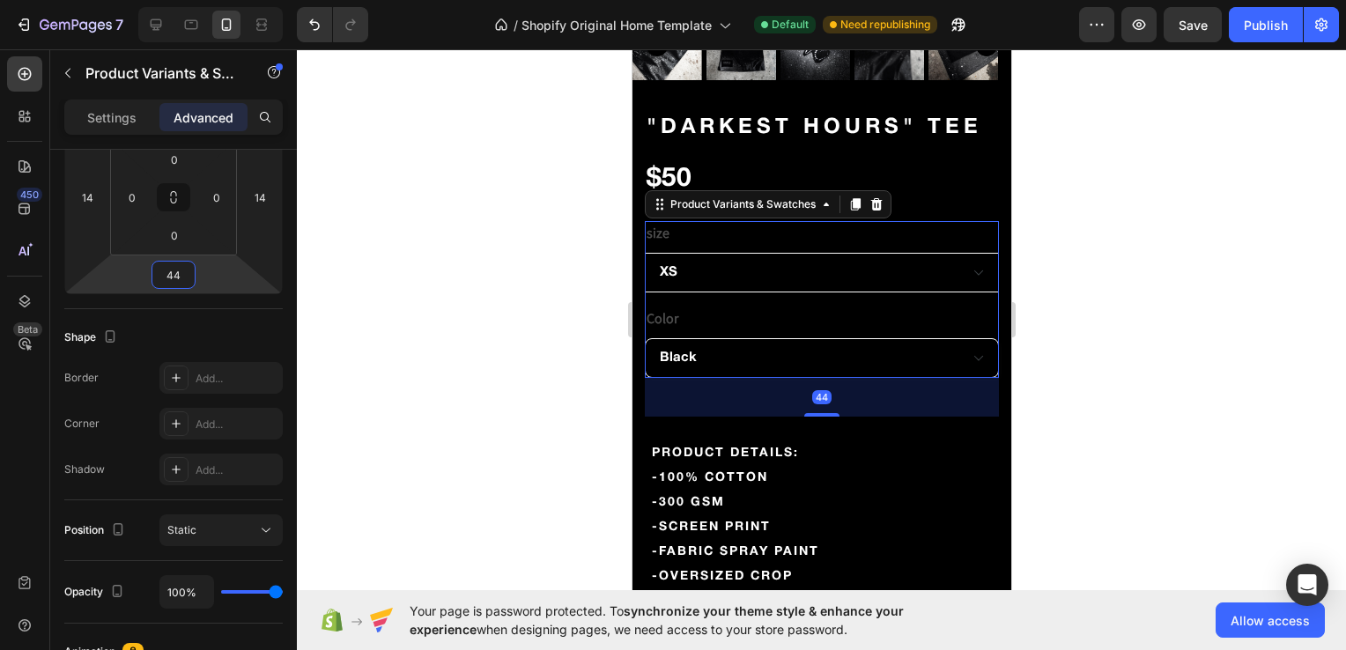
drag, startPoint x: 214, startPoint y: 277, endPoint x: 211, endPoint y: 264, distance: 12.6
click at [211, 0] on html "7 / Shopify Original Home Template Default Need republishing Preview Save Publi…" at bounding box center [673, 0] width 1346 height 0
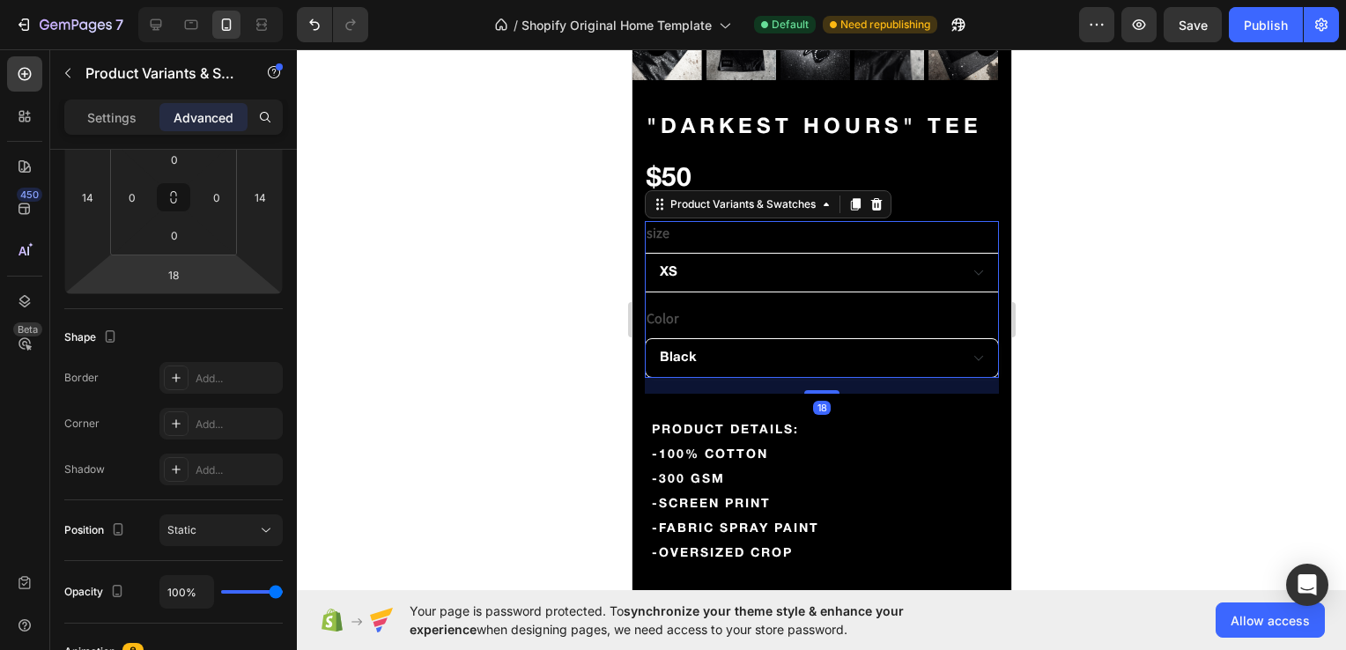
type input "16"
drag, startPoint x: 211, startPoint y: 264, endPoint x: 208, endPoint y: 277, distance: 12.8
click at [208, 0] on html "7 / Shopify Original Home Template Default Need republishing Preview Save Publi…" at bounding box center [673, 0] width 1346 height 0
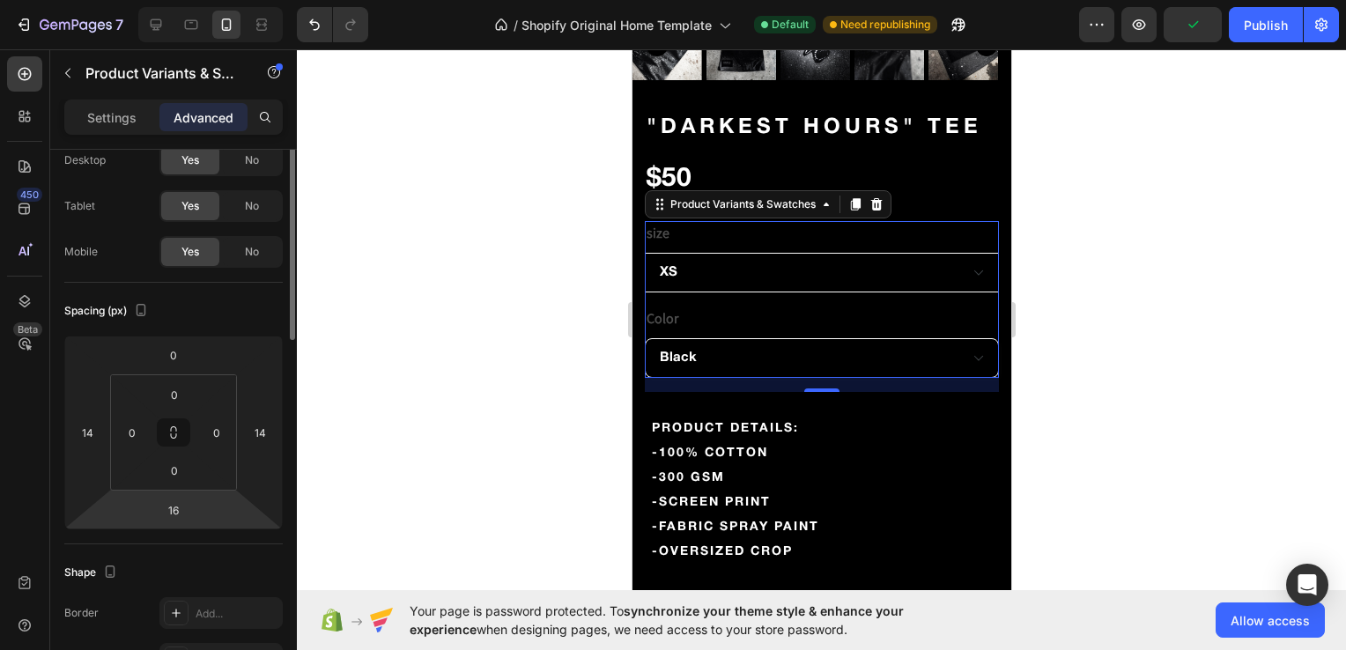
scroll to position [0, 0]
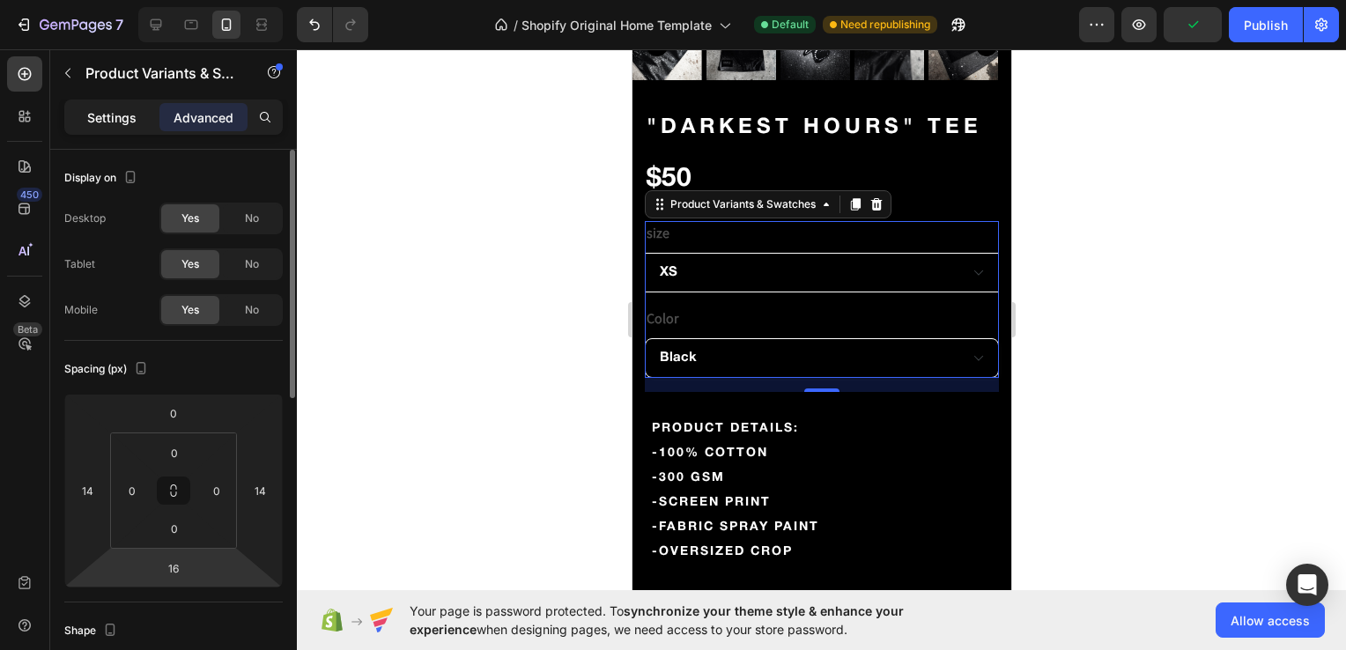
click at [123, 125] on p "Settings" at bounding box center [111, 117] width 49 height 19
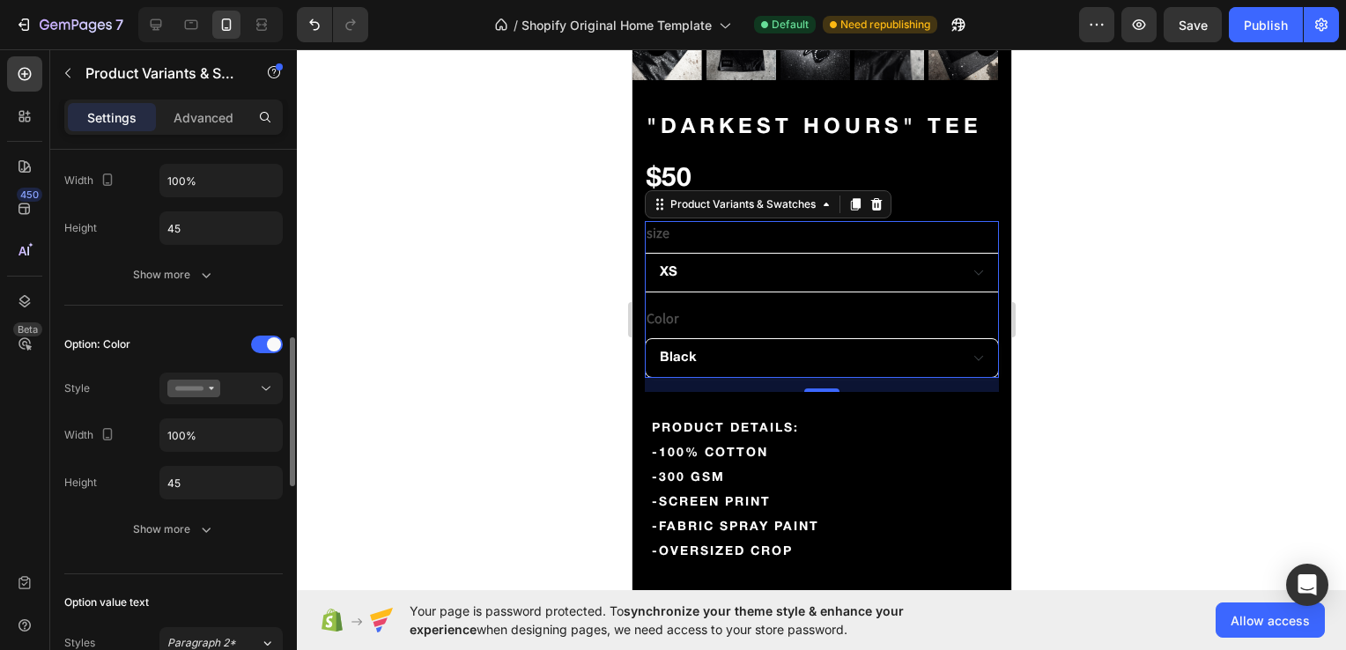
scroll to position [603, 0]
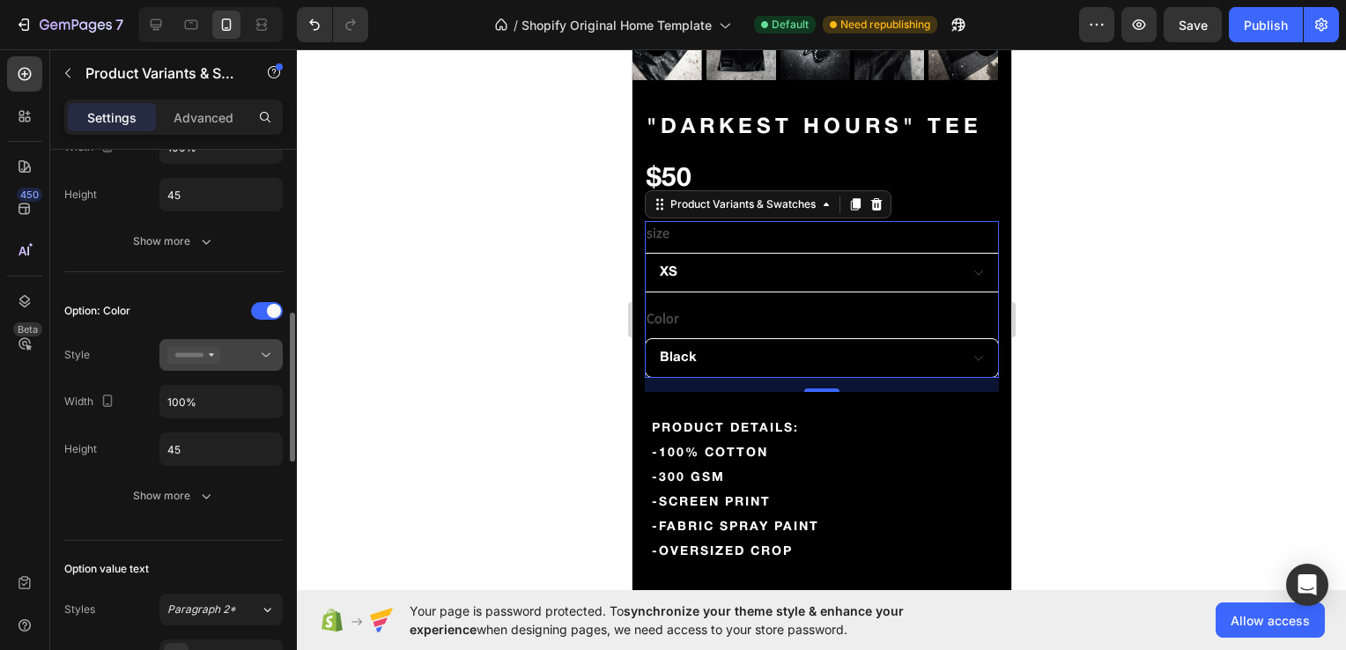
click at [224, 355] on div at bounding box center [220, 355] width 107 height 18
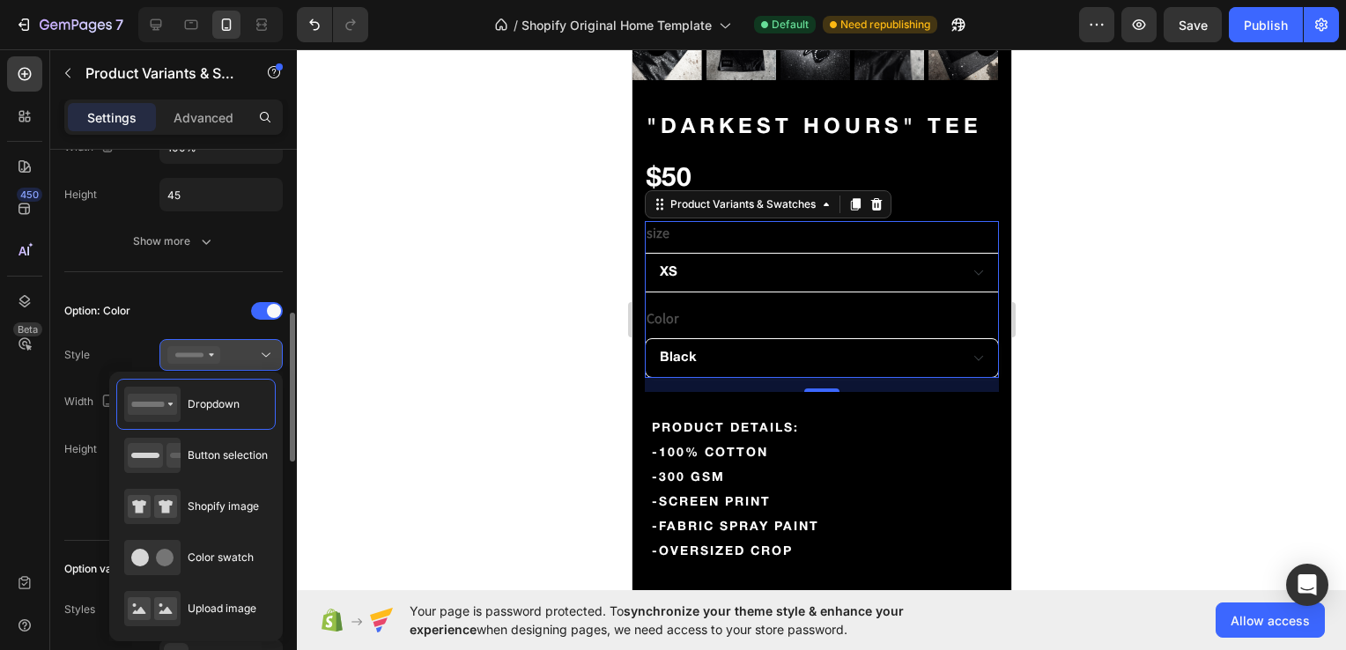
click at [224, 355] on div at bounding box center [220, 355] width 107 height 18
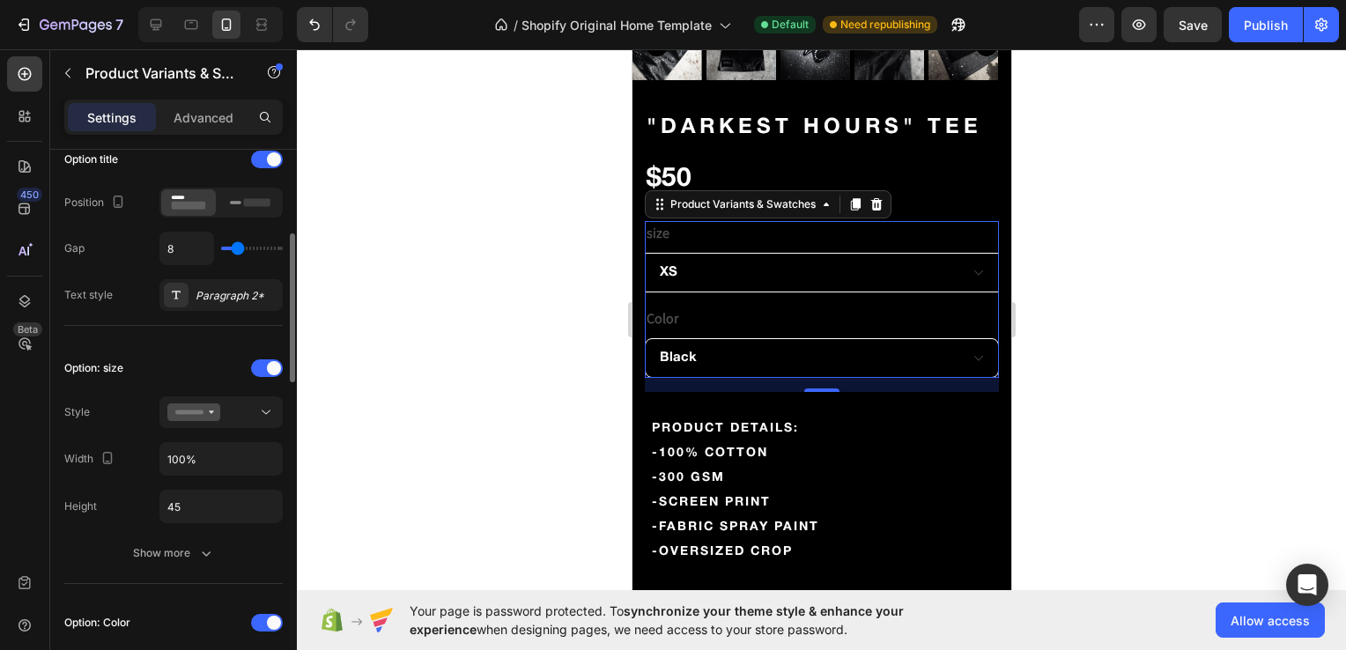
scroll to position [284, 0]
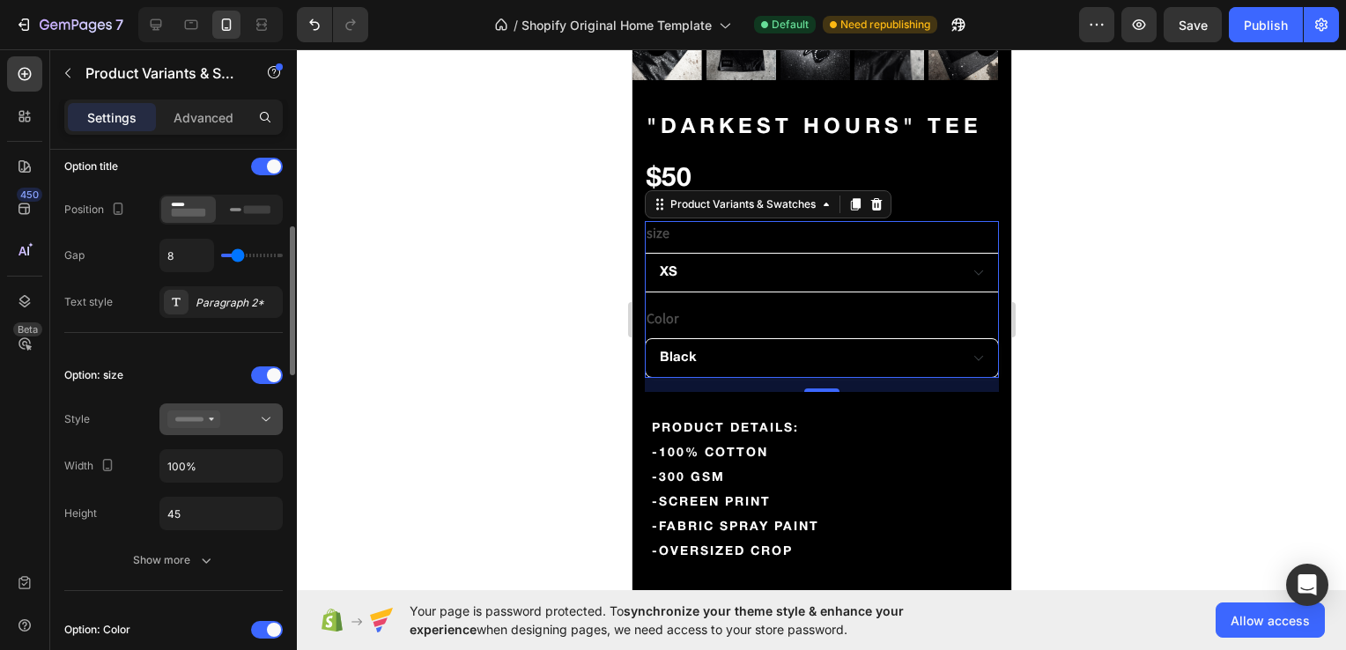
click at [217, 426] on icon at bounding box center [193, 420] width 53 height 18
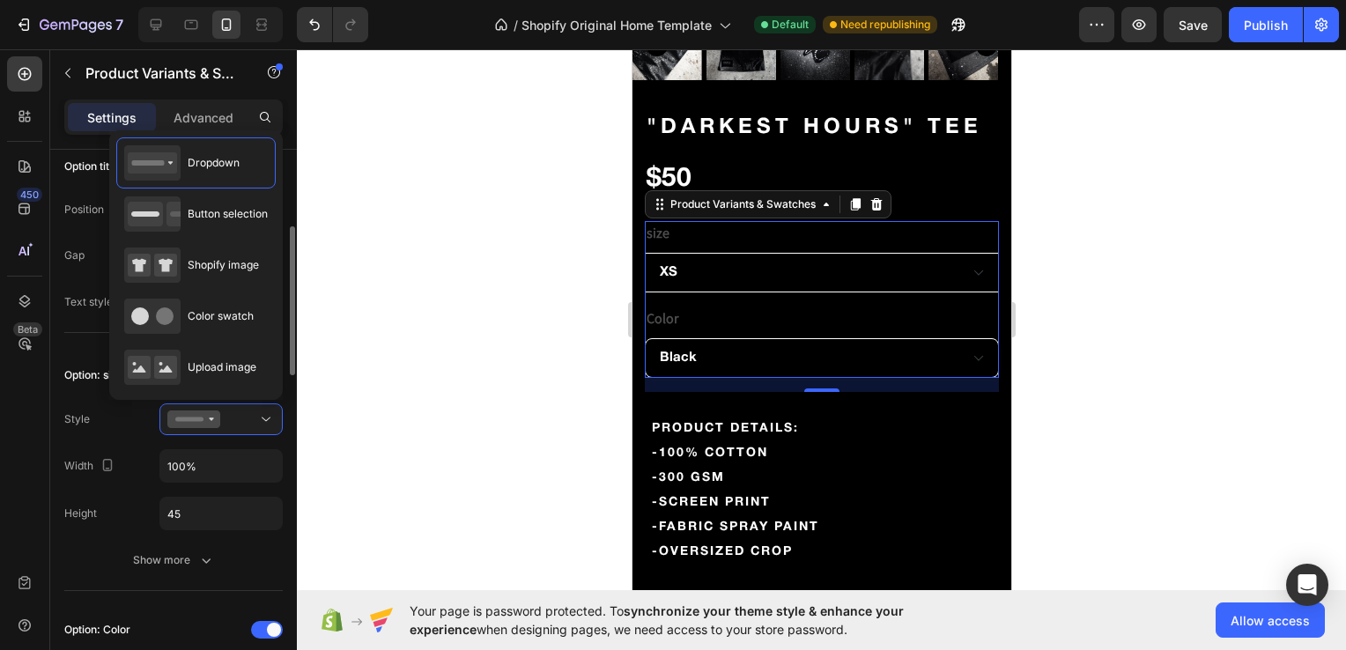
scroll to position [345, 0]
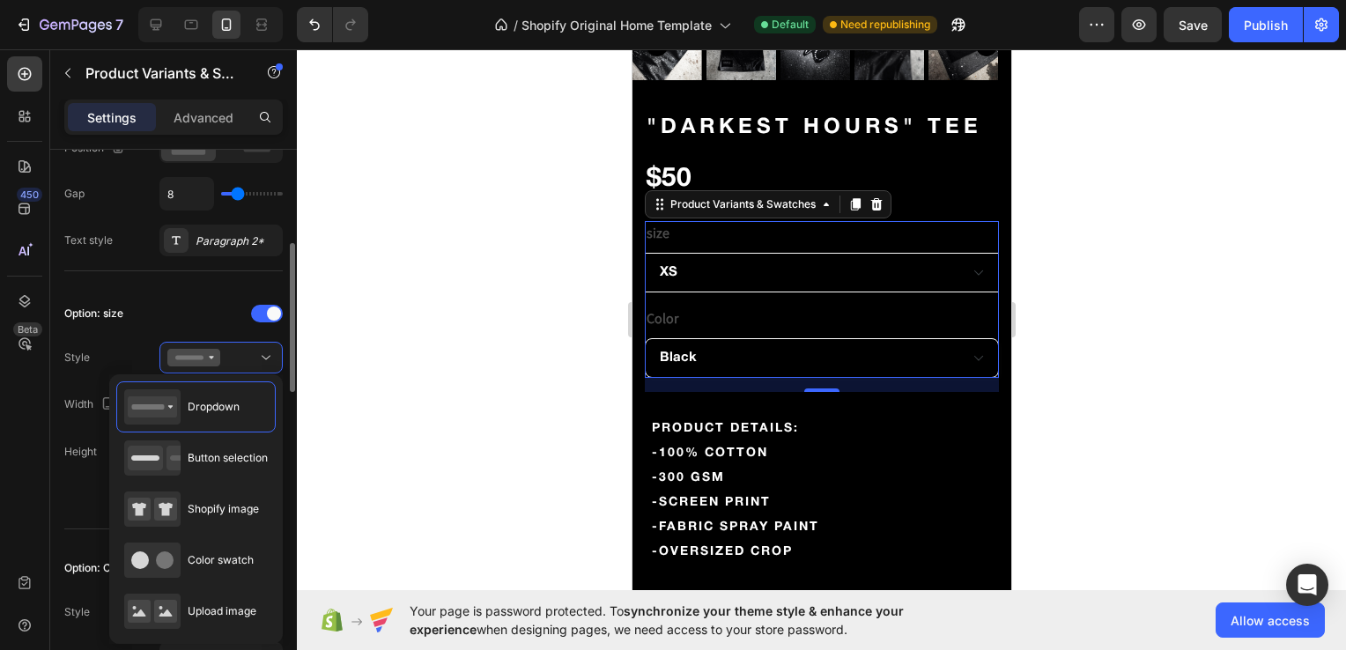
click at [89, 514] on div "Option: size Style Width 100% Height 45 Show more" at bounding box center [173, 407] width 219 height 244
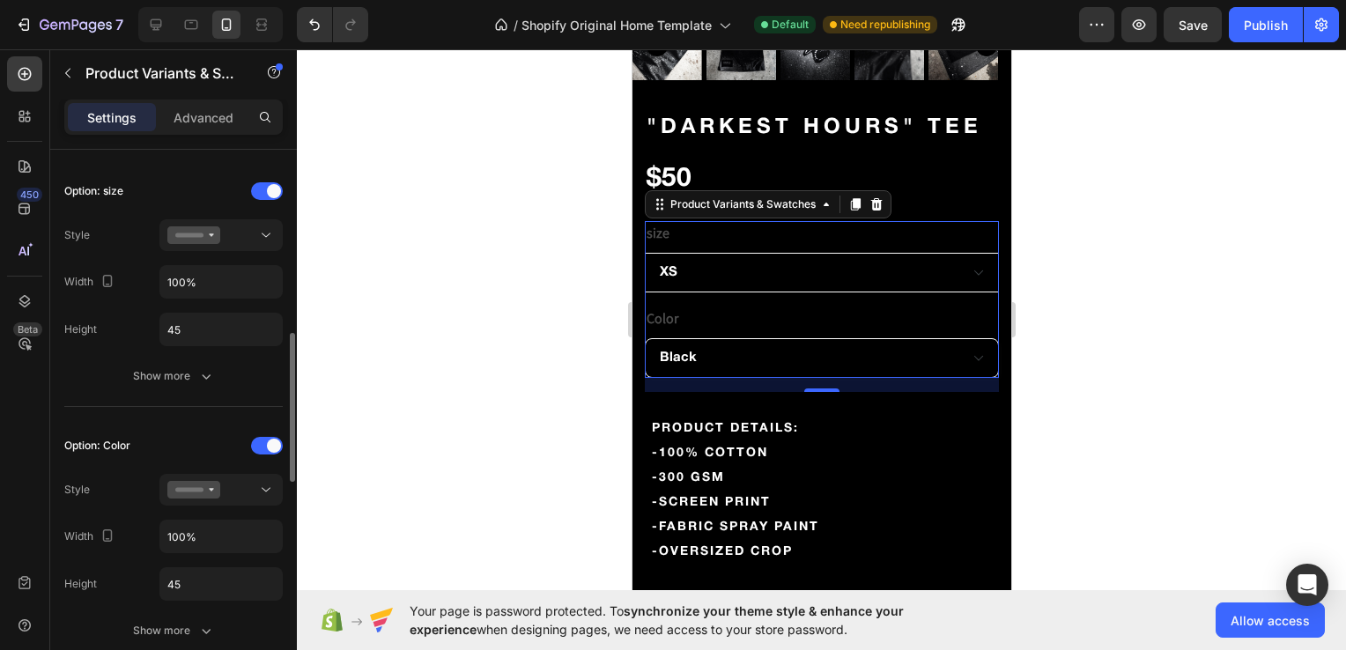
scroll to position [525, 0]
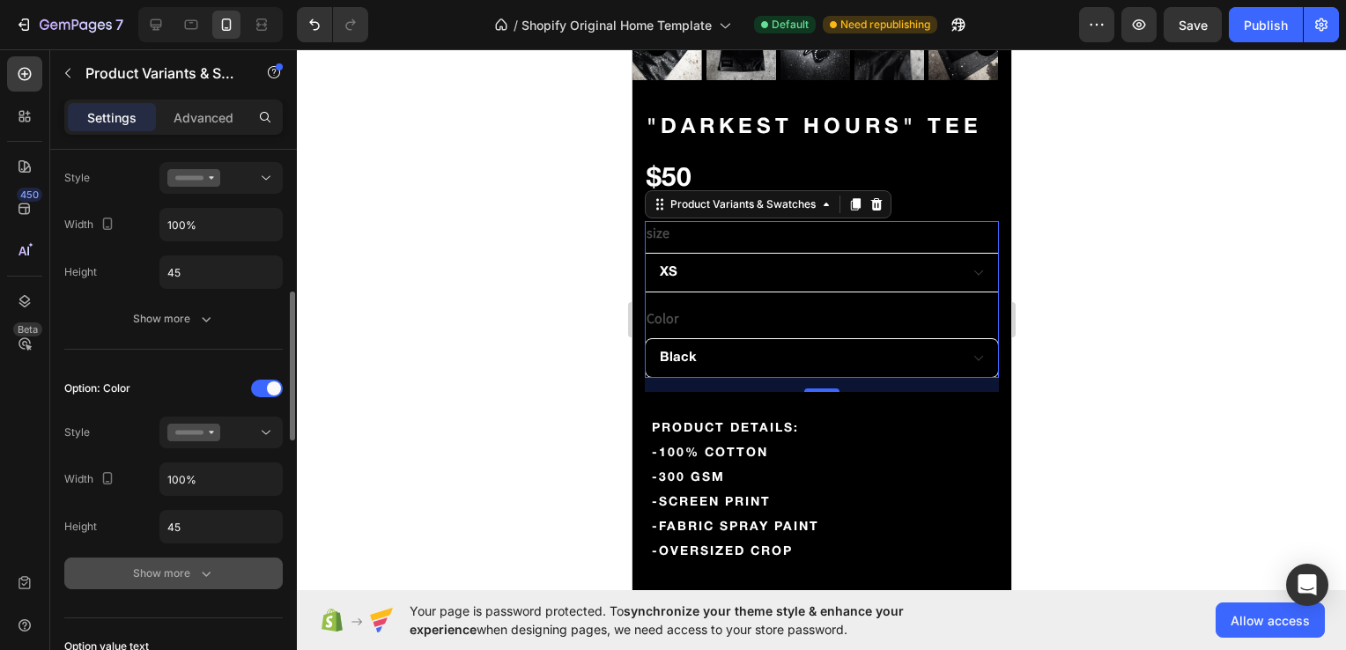
click at [152, 575] on div "Show more" at bounding box center [174, 574] width 82 height 18
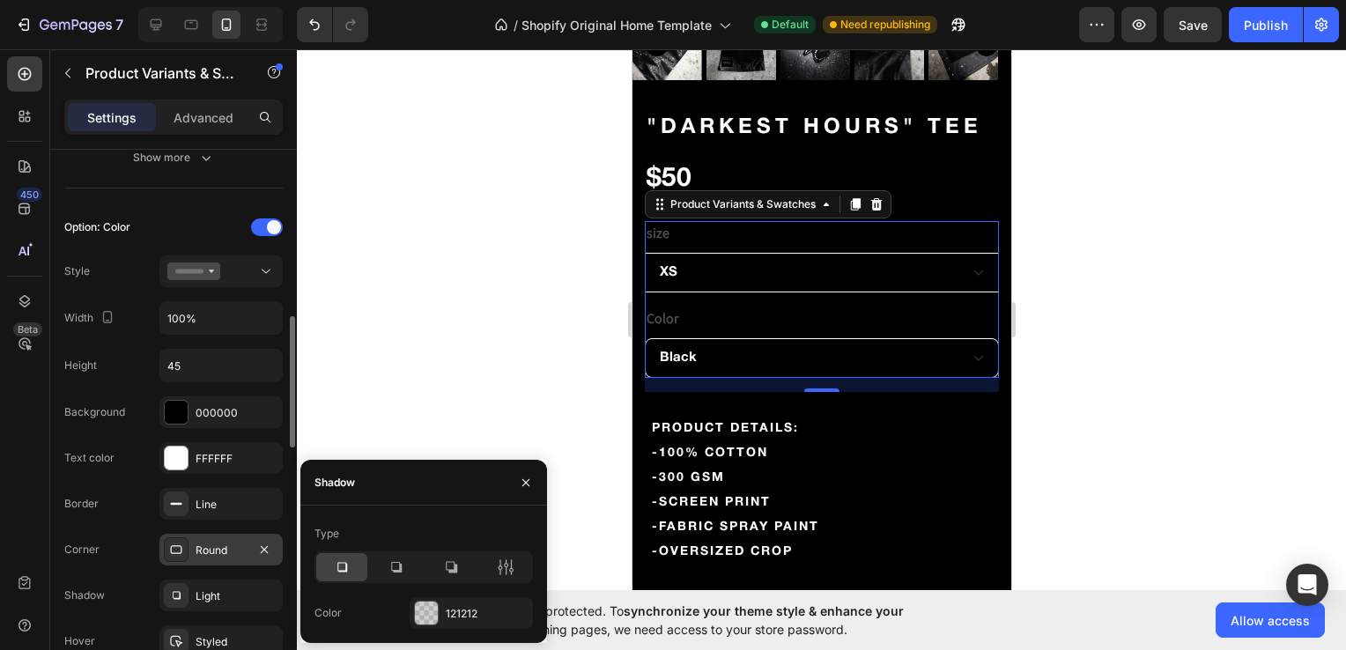
scroll to position [723, 0]
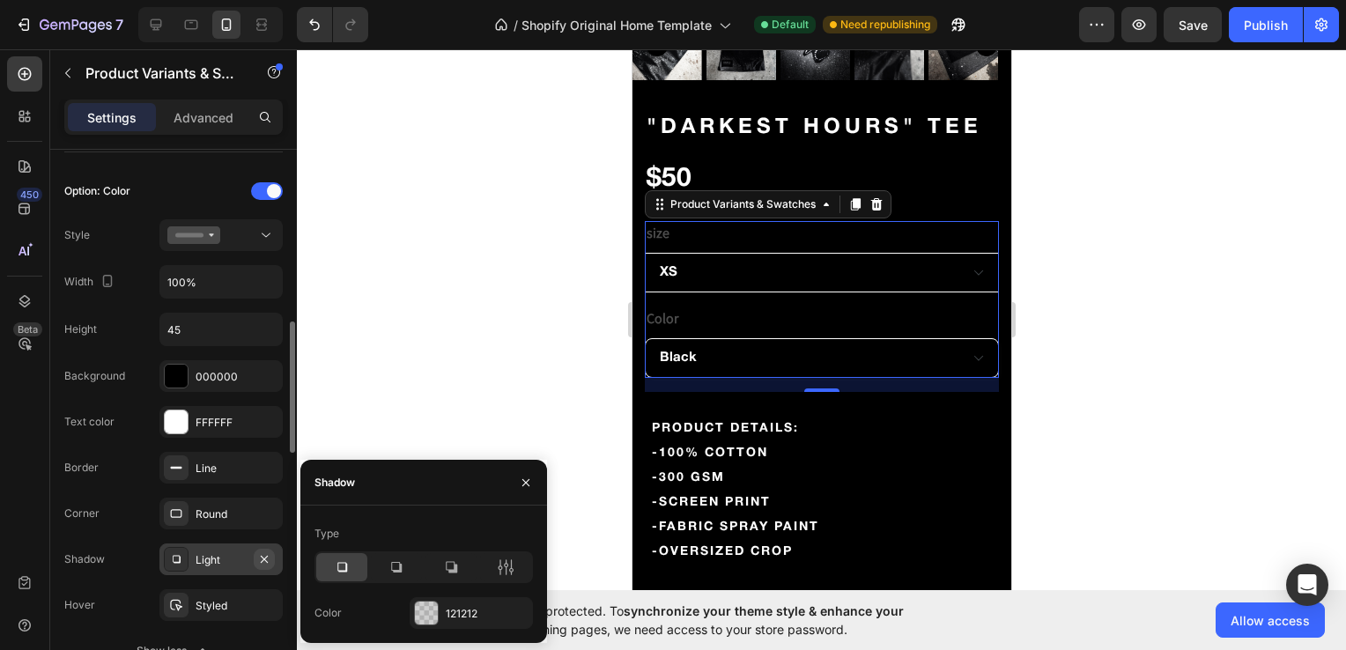
click at [270, 556] on icon "button" at bounding box center [264, 559] width 14 height 14
click at [269, 510] on icon "button" at bounding box center [264, 514] width 14 height 14
click at [211, 517] on div "Add..." at bounding box center [237, 515] width 83 height 16
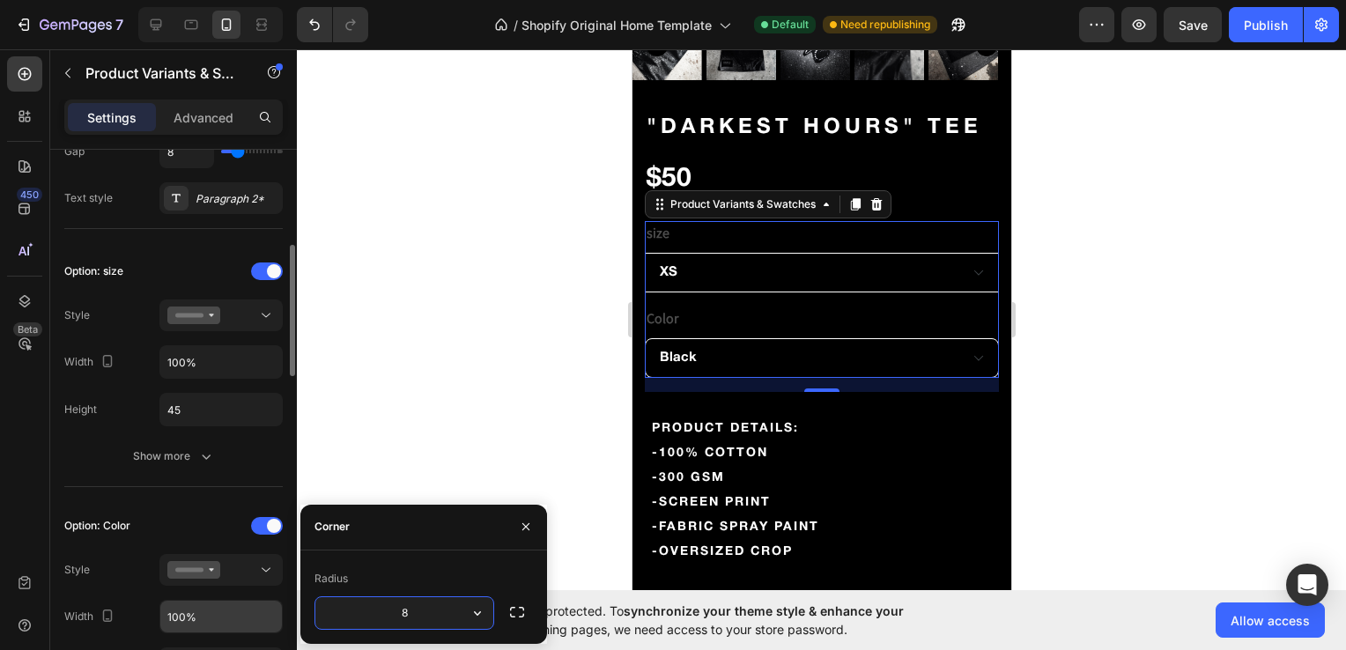
scroll to position [384, 0]
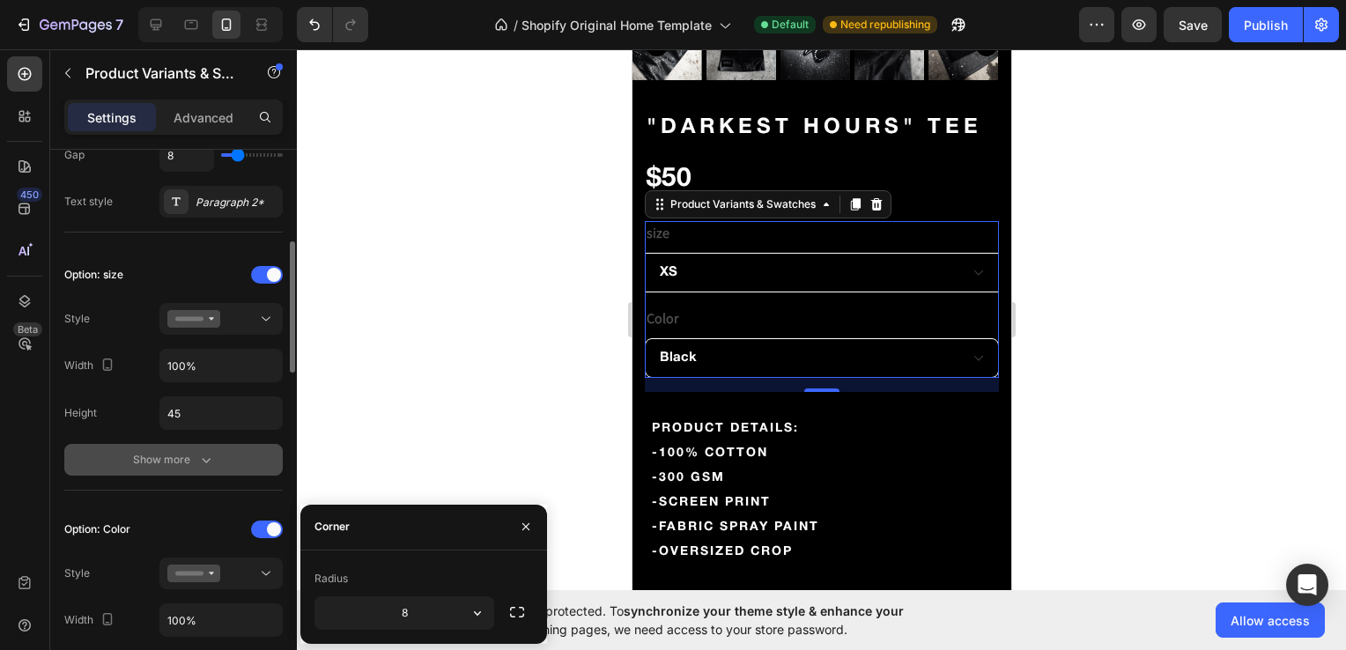
click at [170, 460] on div "Show more" at bounding box center [174, 460] width 82 height 18
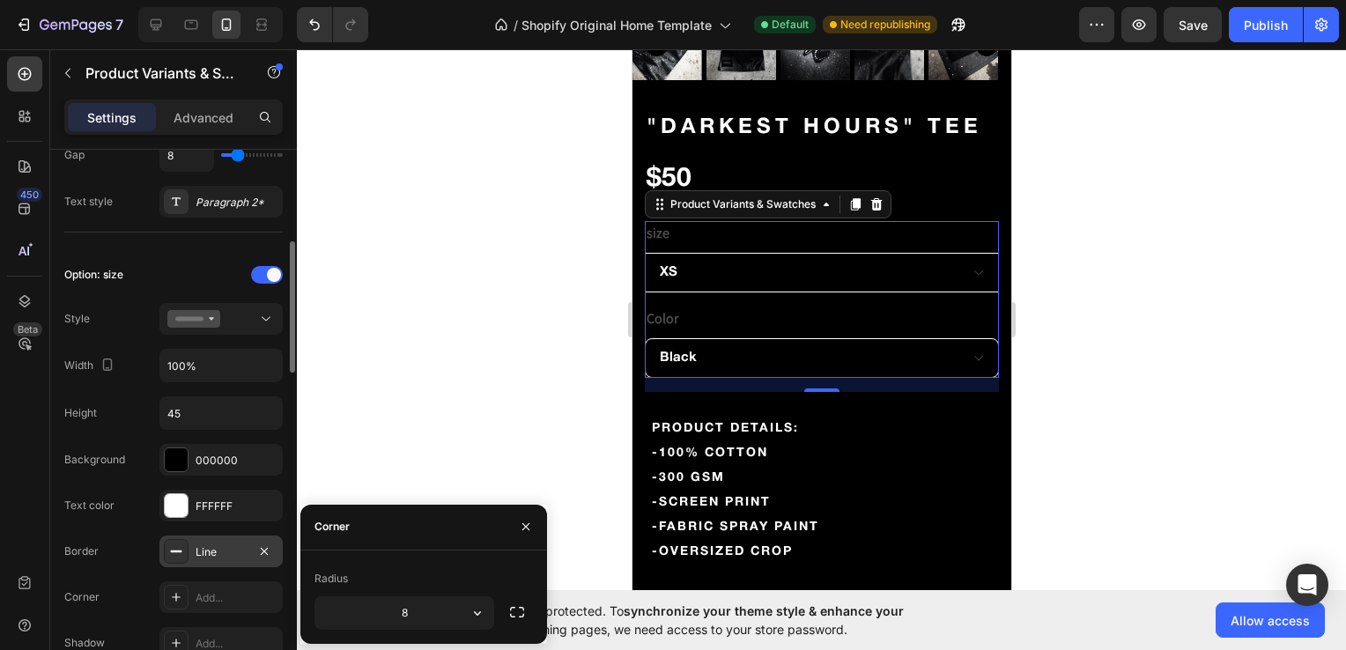
scroll to position [458, 0]
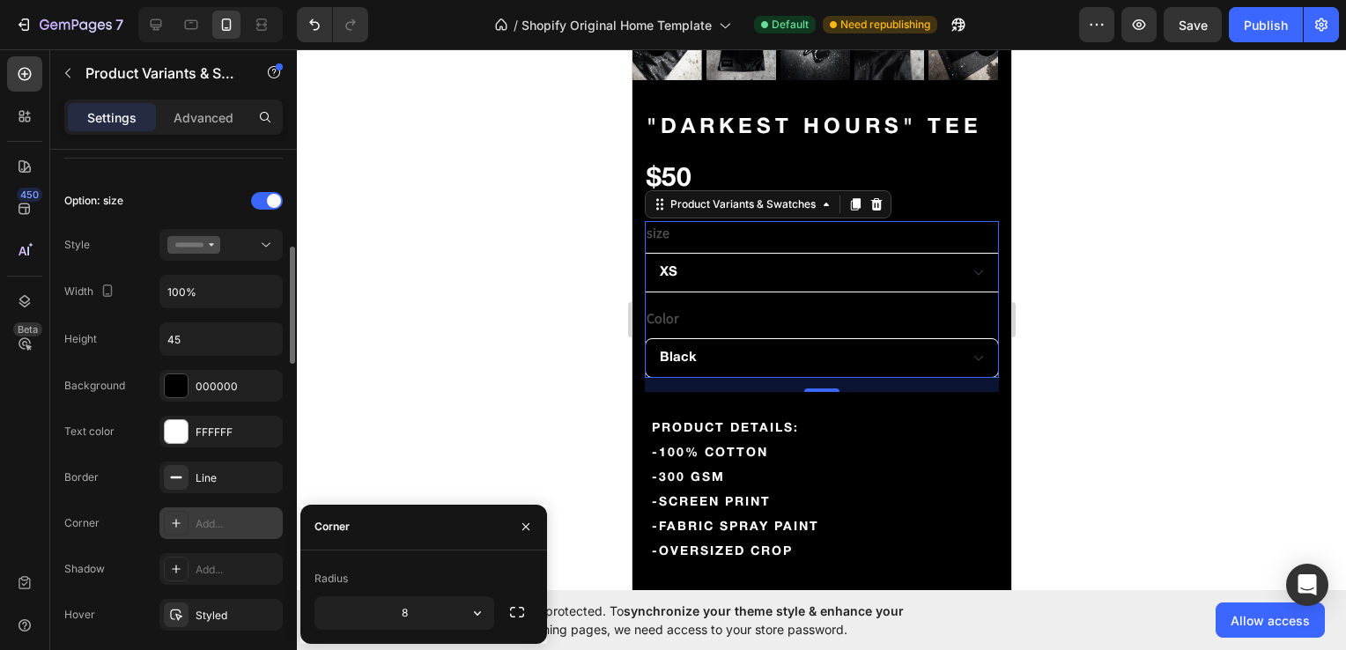
click at [229, 530] on div "Add..." at bounding box center [220, 524] width 123 height 32
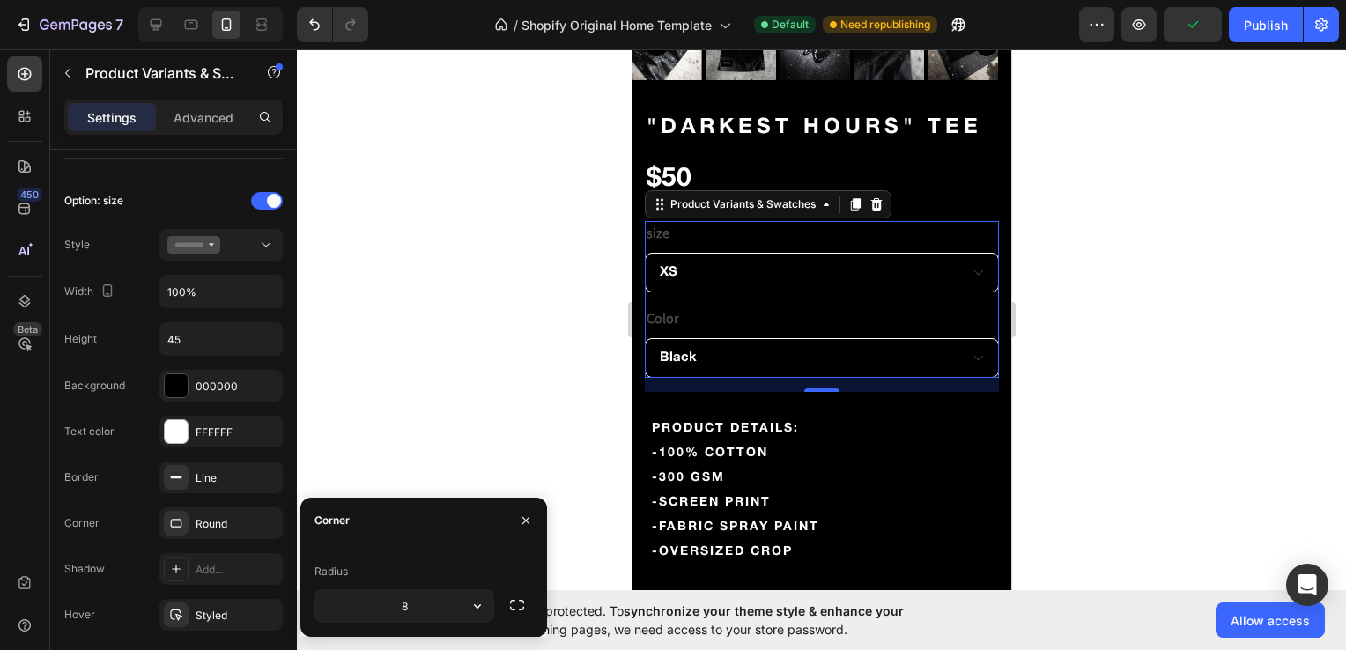
click at [421, 399] on div at bounding box center [821, 349] width 1049 height 601
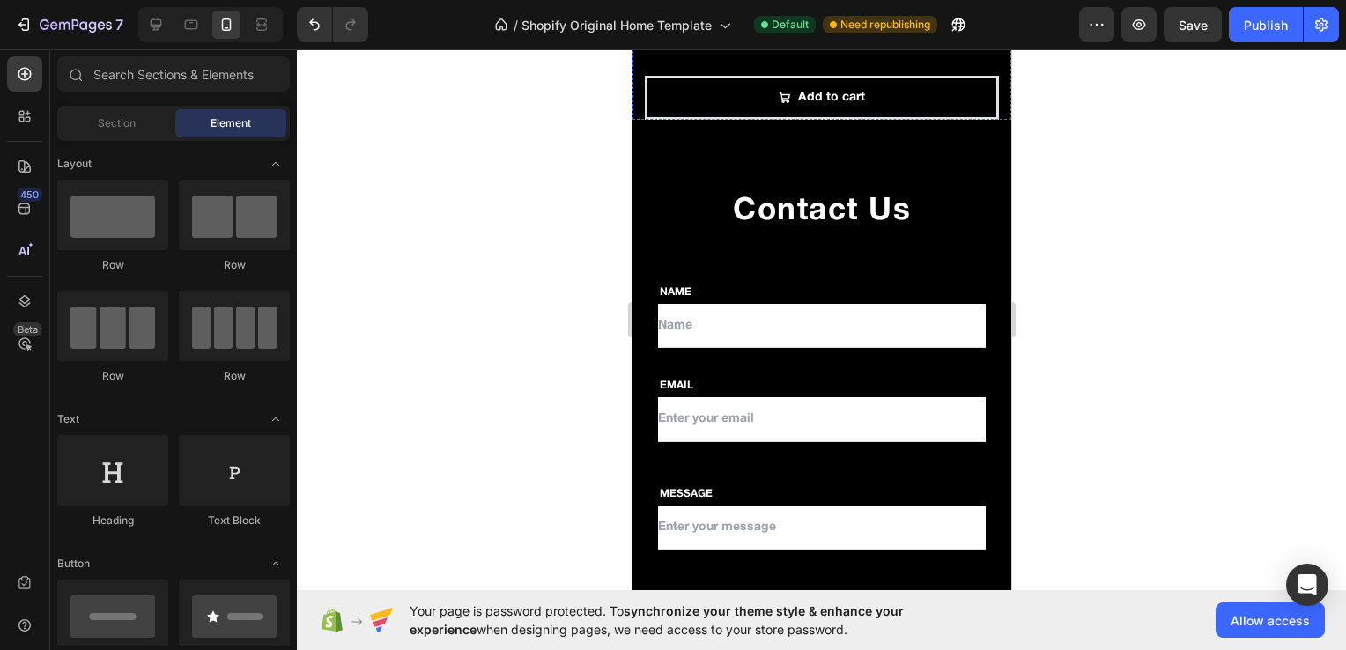
scroll to position [1232, 0]
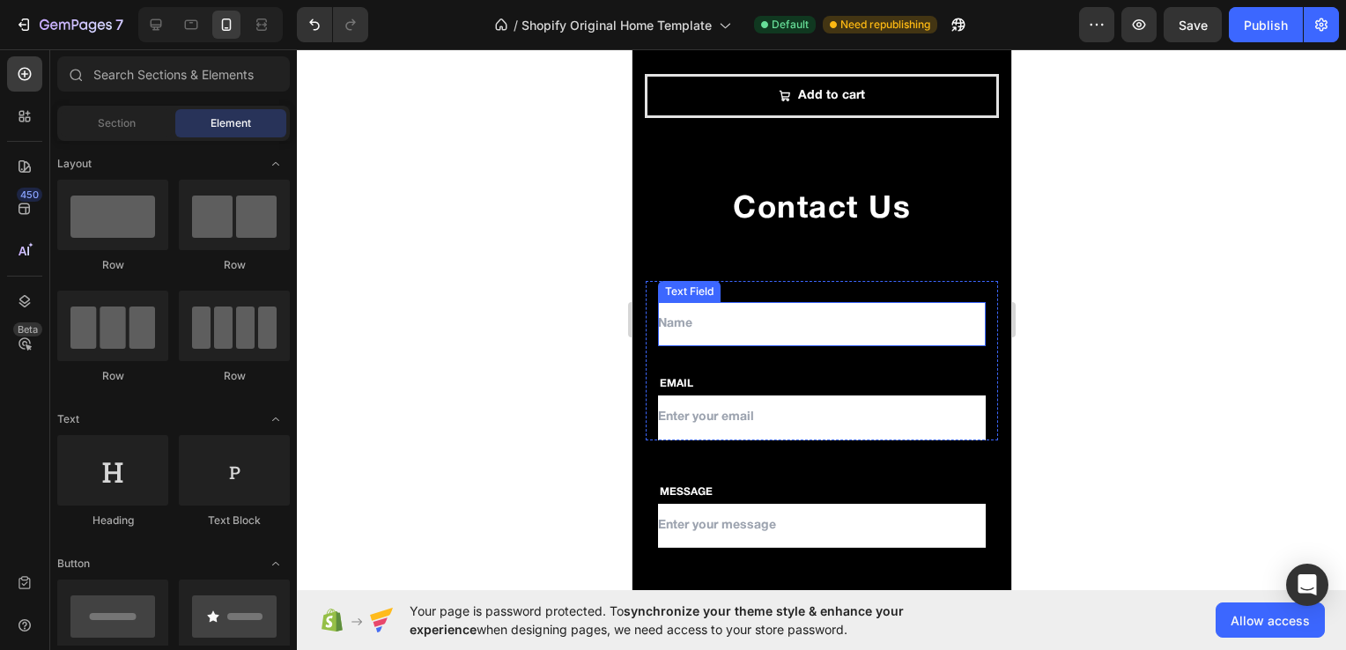
click at [702, 315] on input "text" at bounding box center [821, 324] width 328 height 44
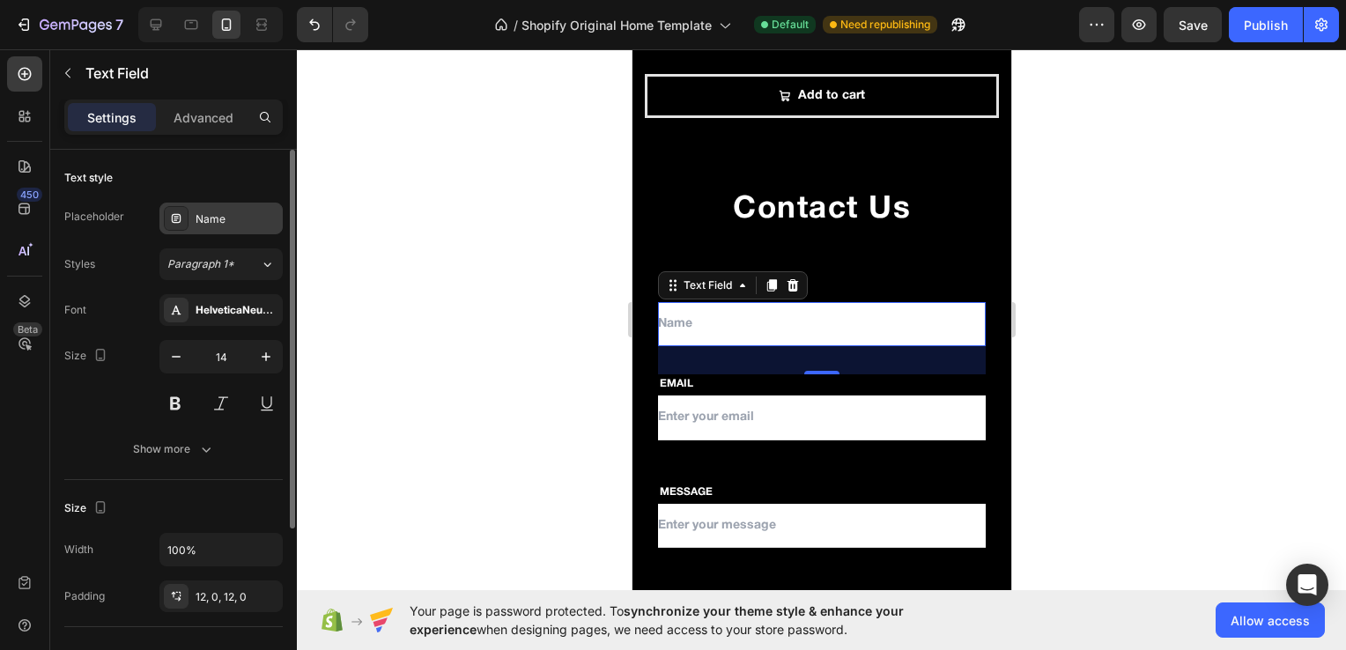
click at [208, 220] on div "Name" at bounding box center [237, 219] width 83 height 16
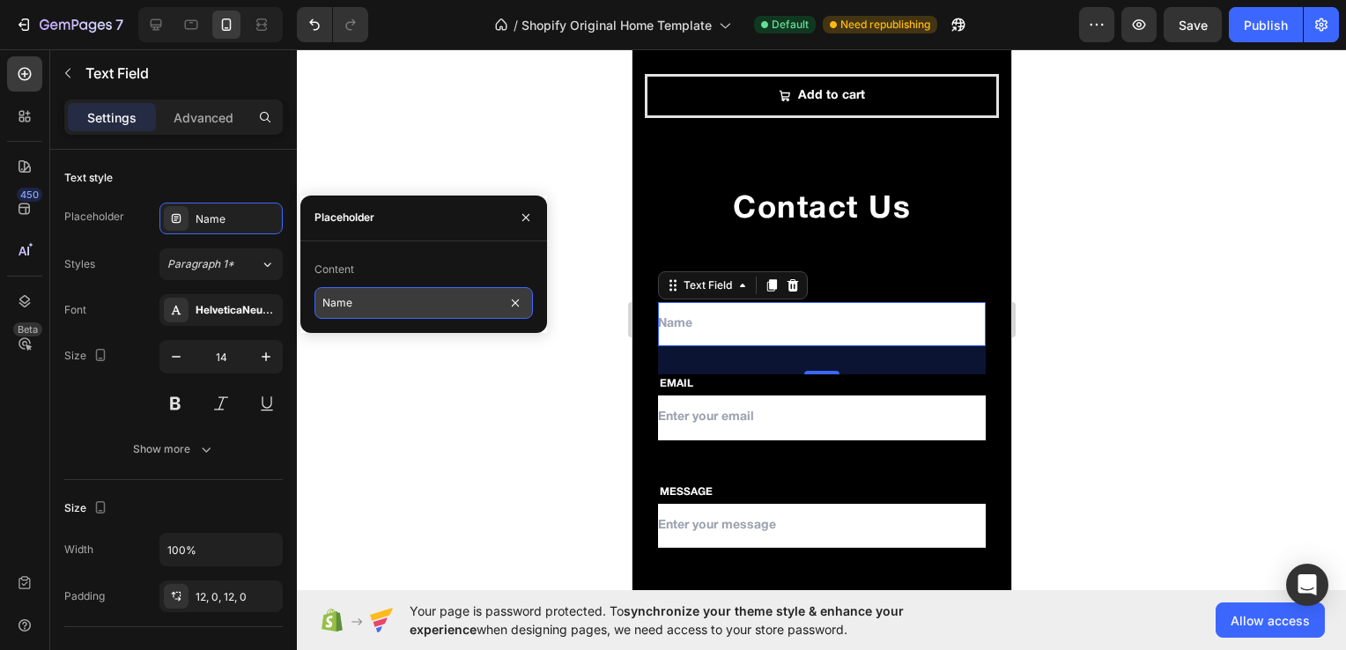
click at [320, 305] on input "Name" at bounding box center [424, 303] width 219 height 32
click at [315, 305] on input "Name" at bounding box center [424, 303] width 219 height 32
type input "Name"
click at [429, 418] on div at bounding box center [821, 349] width 1049 height 601
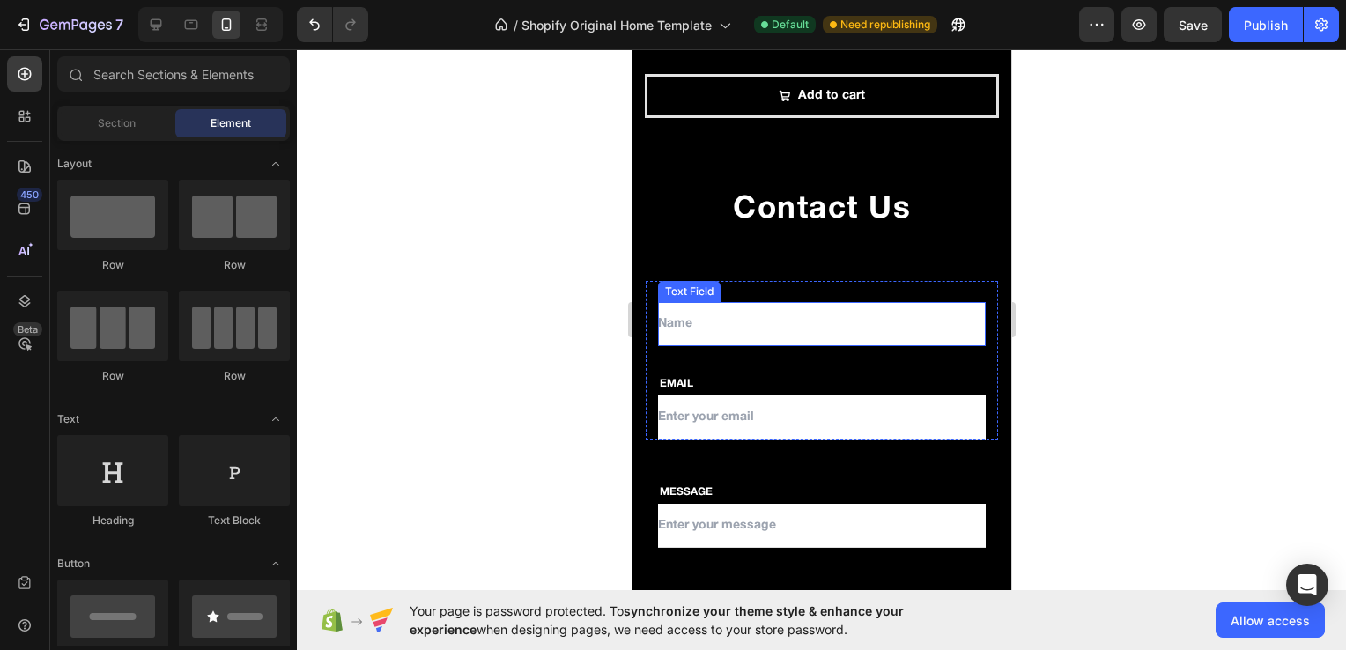
click at [667, 319] on input "text" at bounding box center [821, 324] width 328 height 44
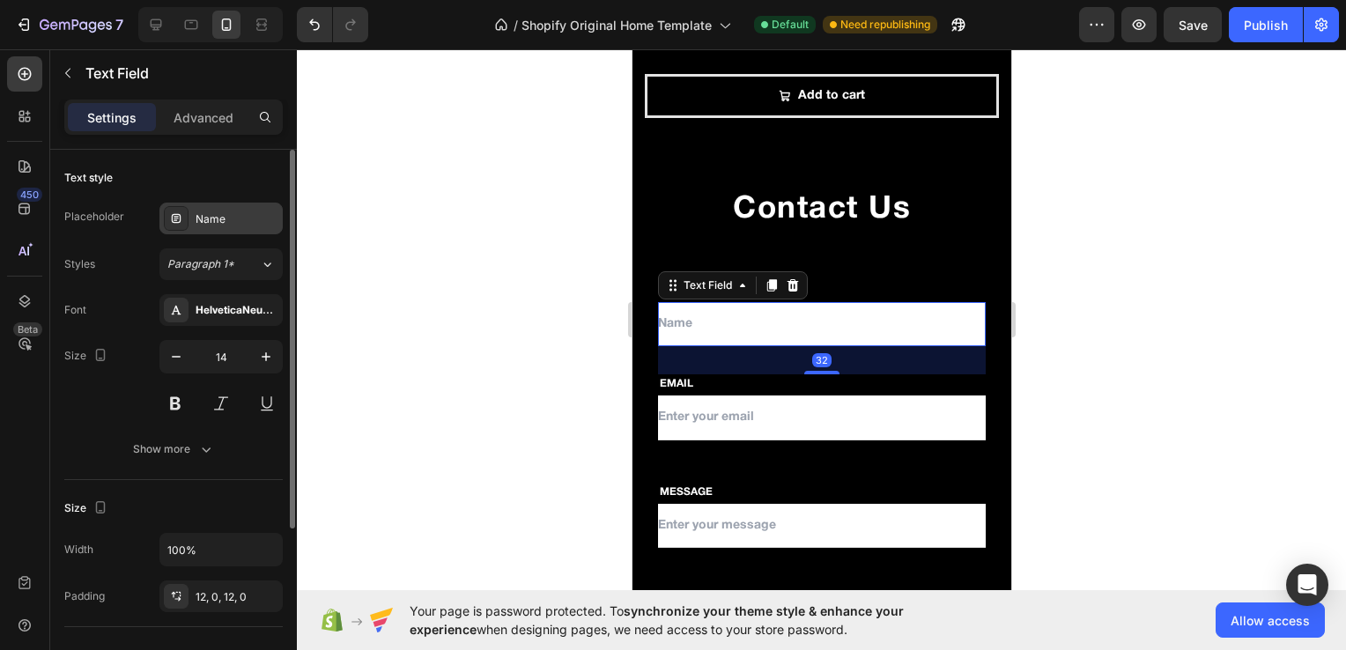
click at [233, 210] on div "Name" at bounding box center [220, 219] width 123 height 32
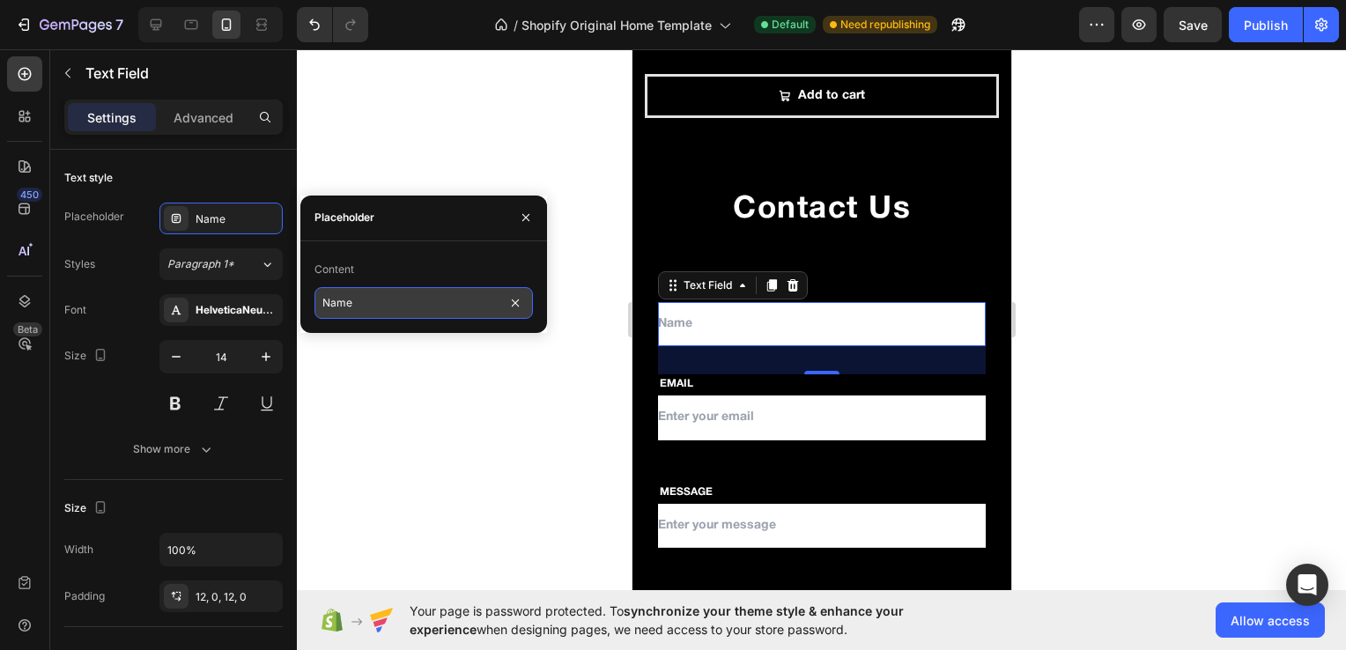
click at [355, 308] on input "Name" at bounding box center [424, 303] width 219 height 32
type input "N"
type input "n"
type input "N"
type input "n"
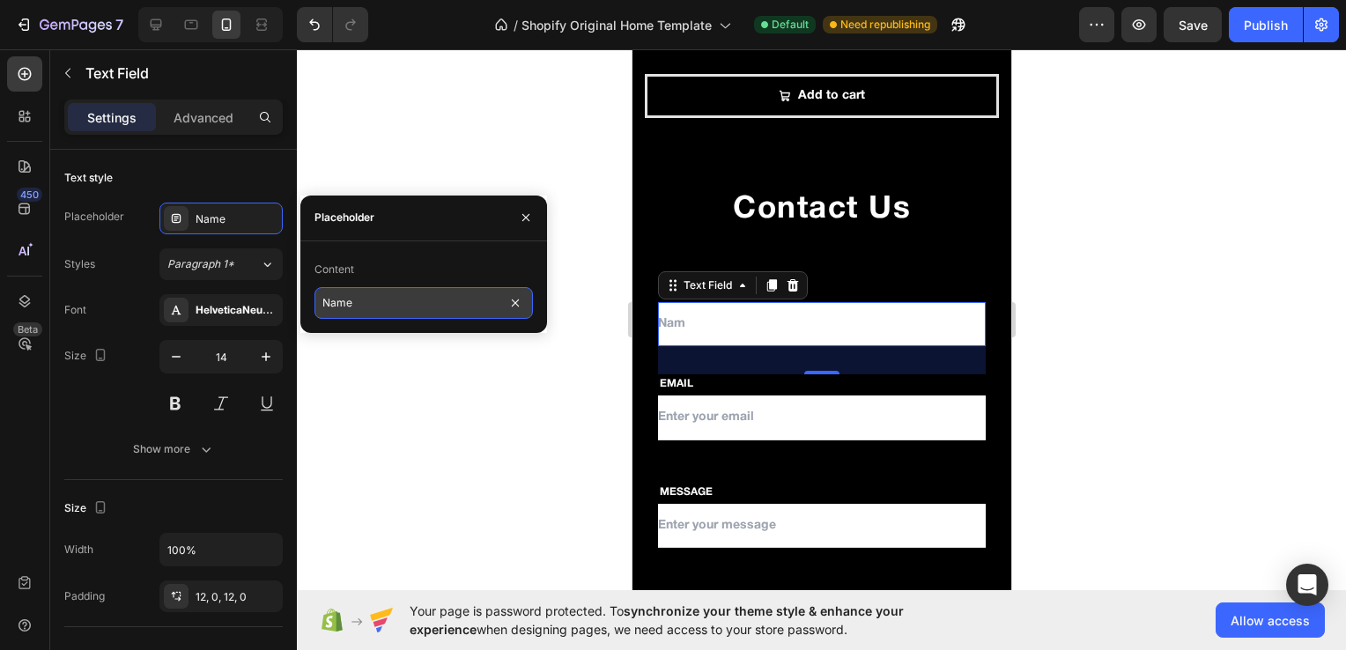
click at [324, 305] on input "Name" at bounding box center [424, 303] width 219 height 32
type input "Name"
click at [324, 306] on input "Name" at bounding box center [424, 303] width 219 height 32
click at [376, 425] on div at bounding box center [821, 349] width 1049 height 601
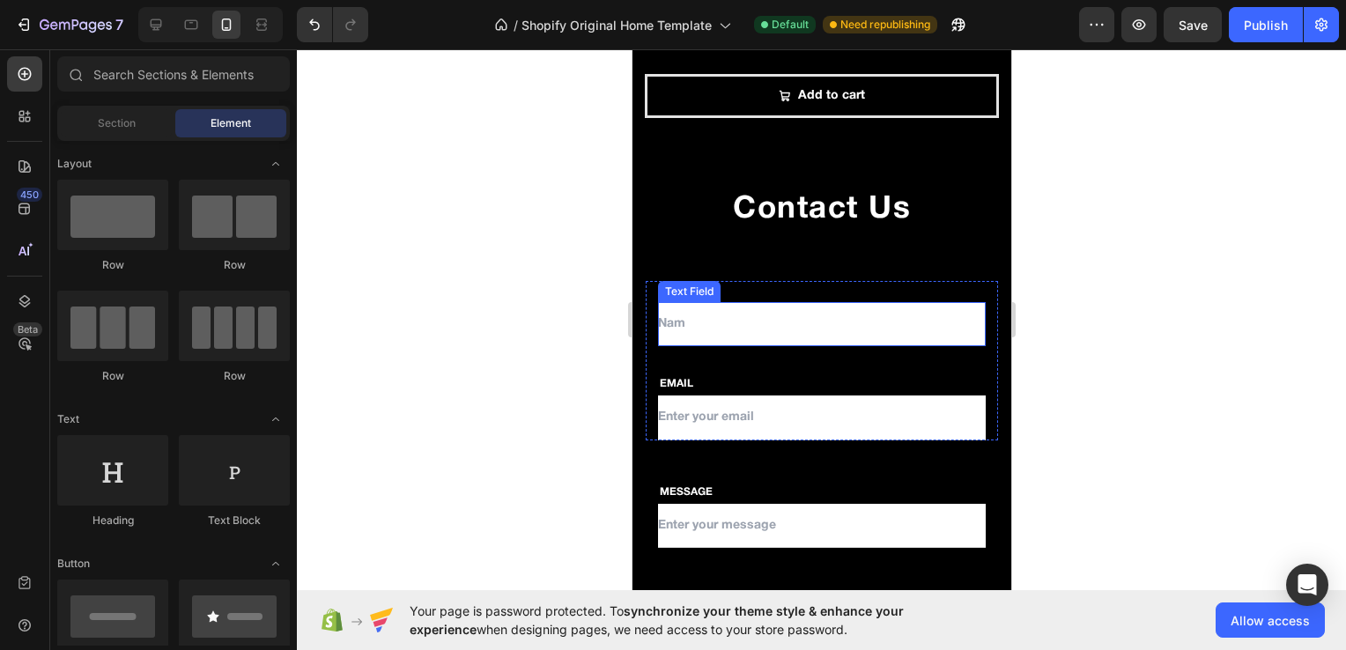
click at [732, 329] on input "text" at bounding box center [821, 324] width 328 height 44
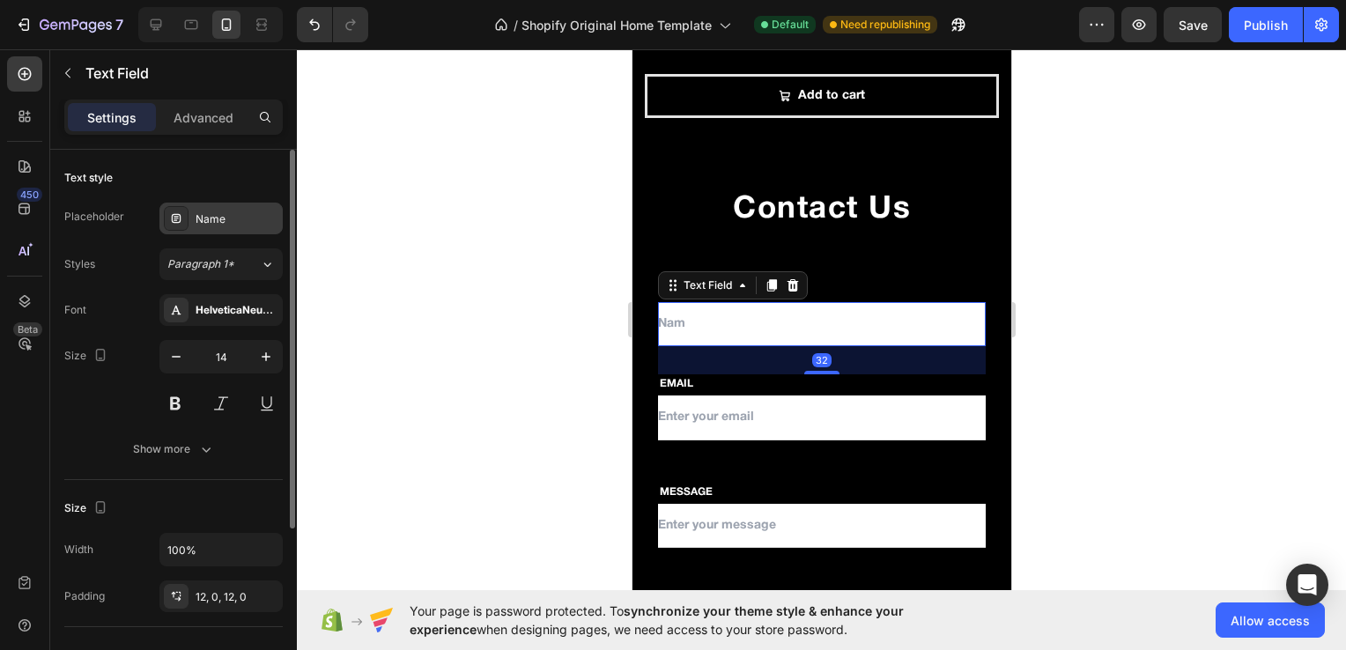
click at [239, 217] on div "Name" at bounding box center [237, 219] width 83 height 16
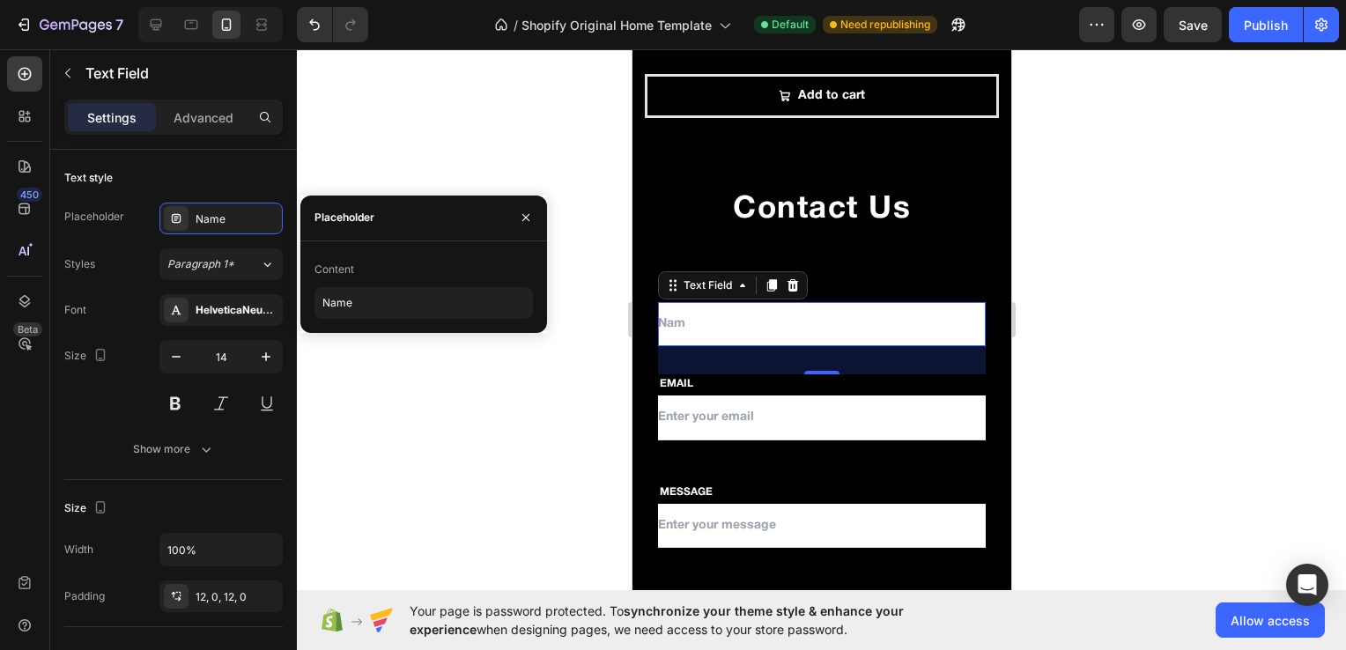
click at [338, 270] on div "Content" at bounding box center [335, 270] width 40 height 16
click at [317, 308] on input "Name" at bounding box center [424, 303] width 219 height 32
click at [355, 304] on input "Name" at bounding box center [424, 303] width 219 height 32
type input "Name"
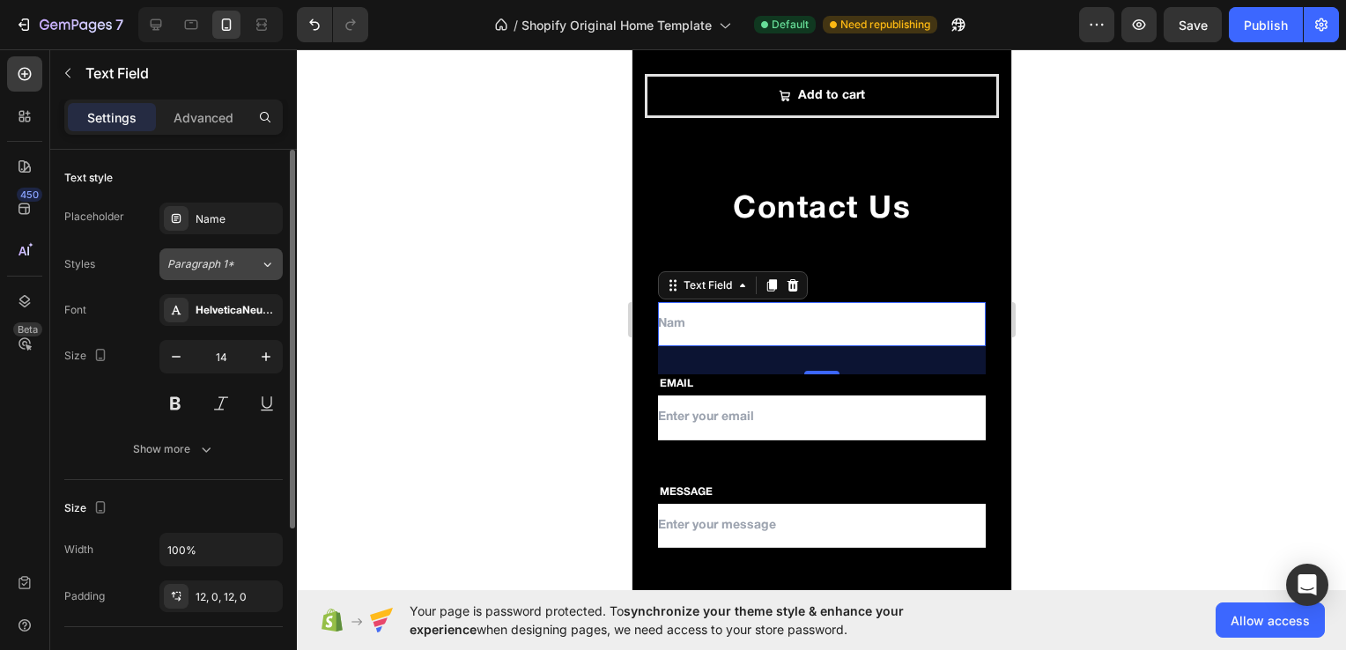
click at [226, 252] on button "Paragraph 1*" at bounding box center [220, 264] width 123 height 32
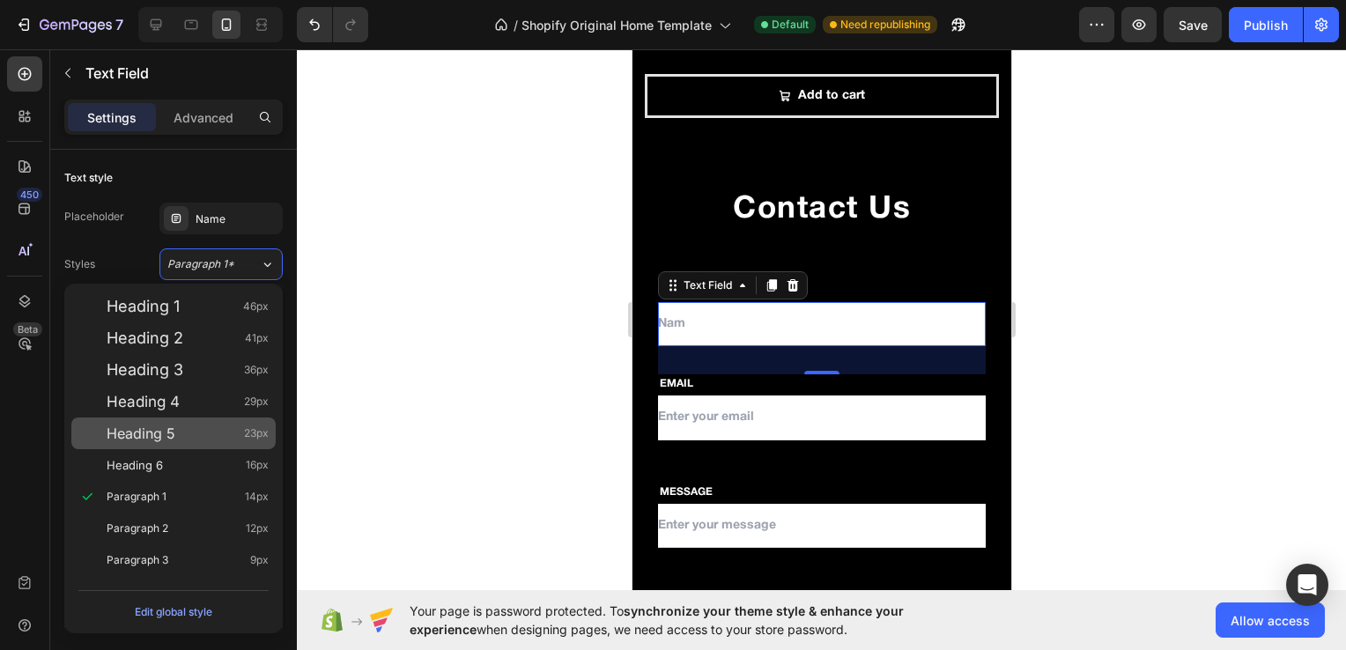
click at [152, 443] on div "Heading 5 23px" at bounding box center [173, 434] width 204 height 32
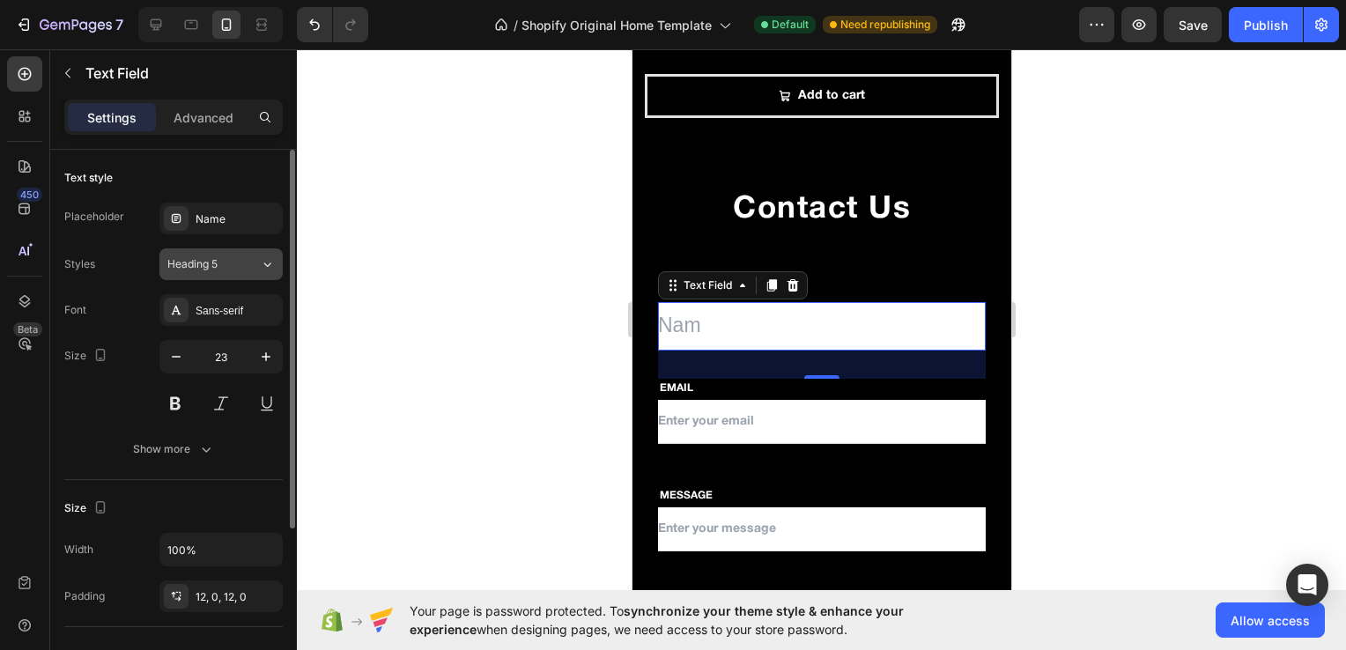
click at [236, 266] on div "Heading 5" at bounding box center [202, 264] width 71 height 16
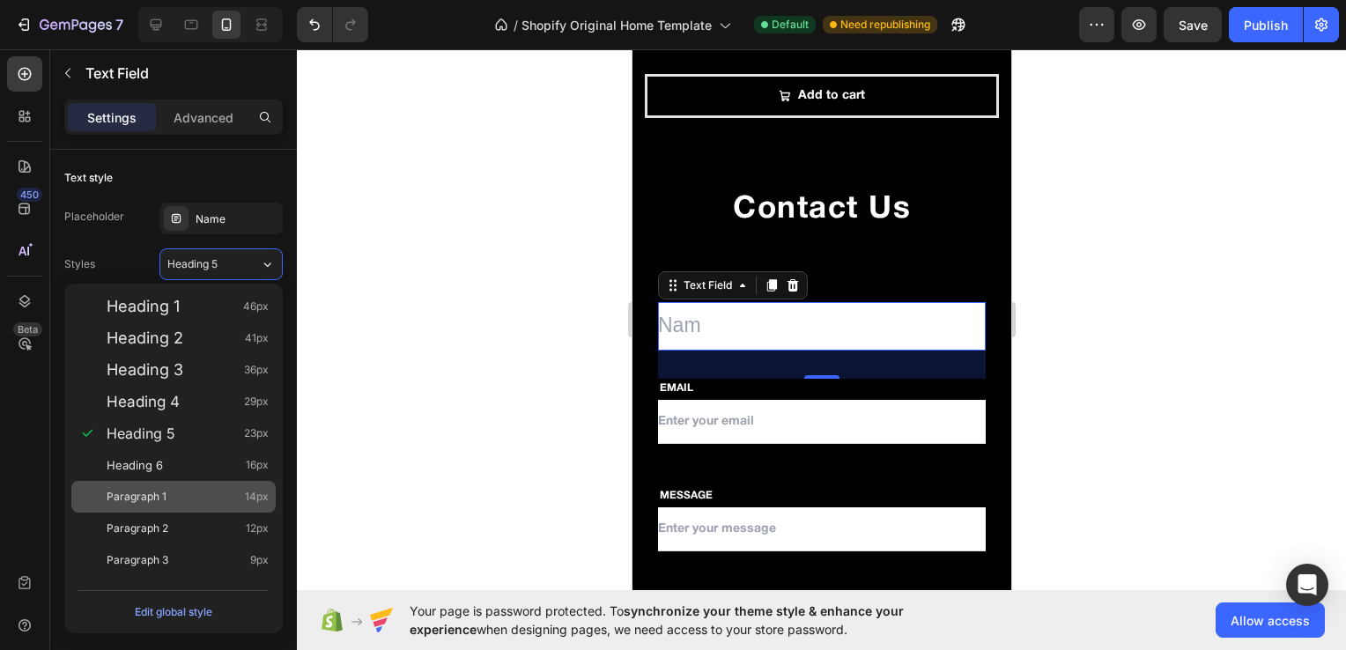
click at [154, 485] on div "Paragraph 1 14px" at bounding box center [173, 497] width 204 height 32
type input "14"
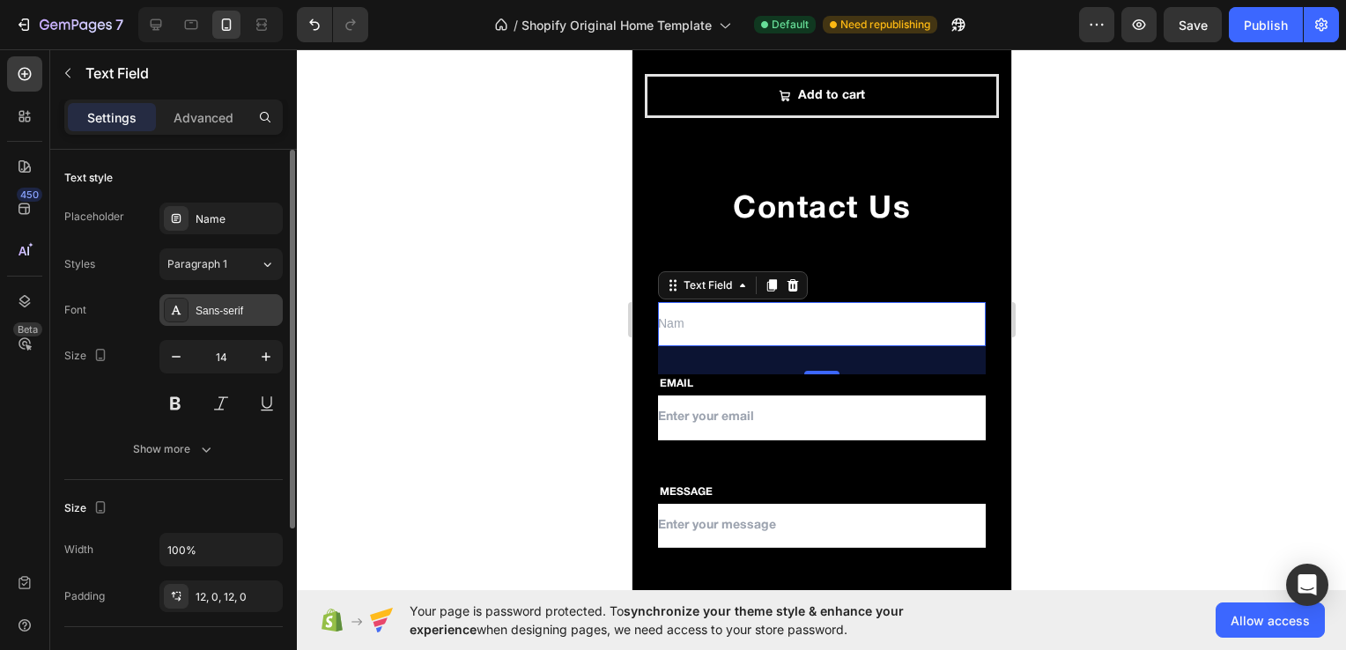
click at [242, 313] on div "Sans-serif" at bounding box center [237, 311] width 83 height 16
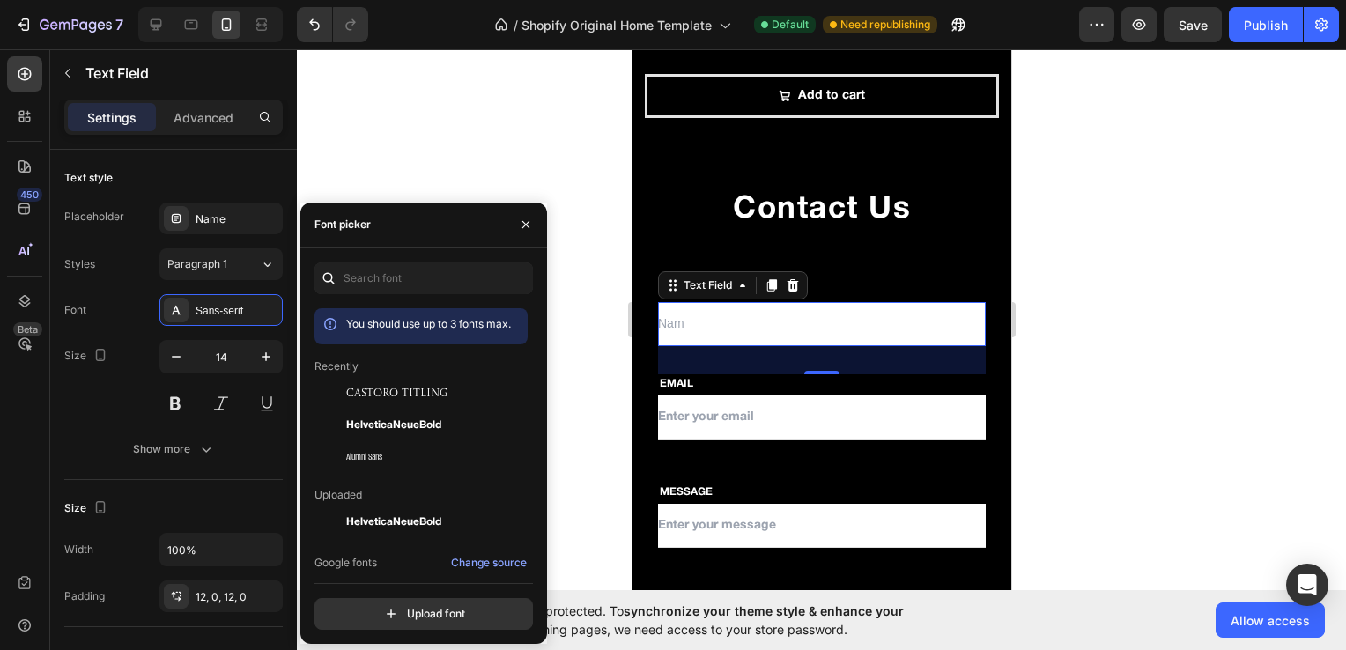
click at [346, 171] on div at bounding box center [821, 349] width 1049 height 601
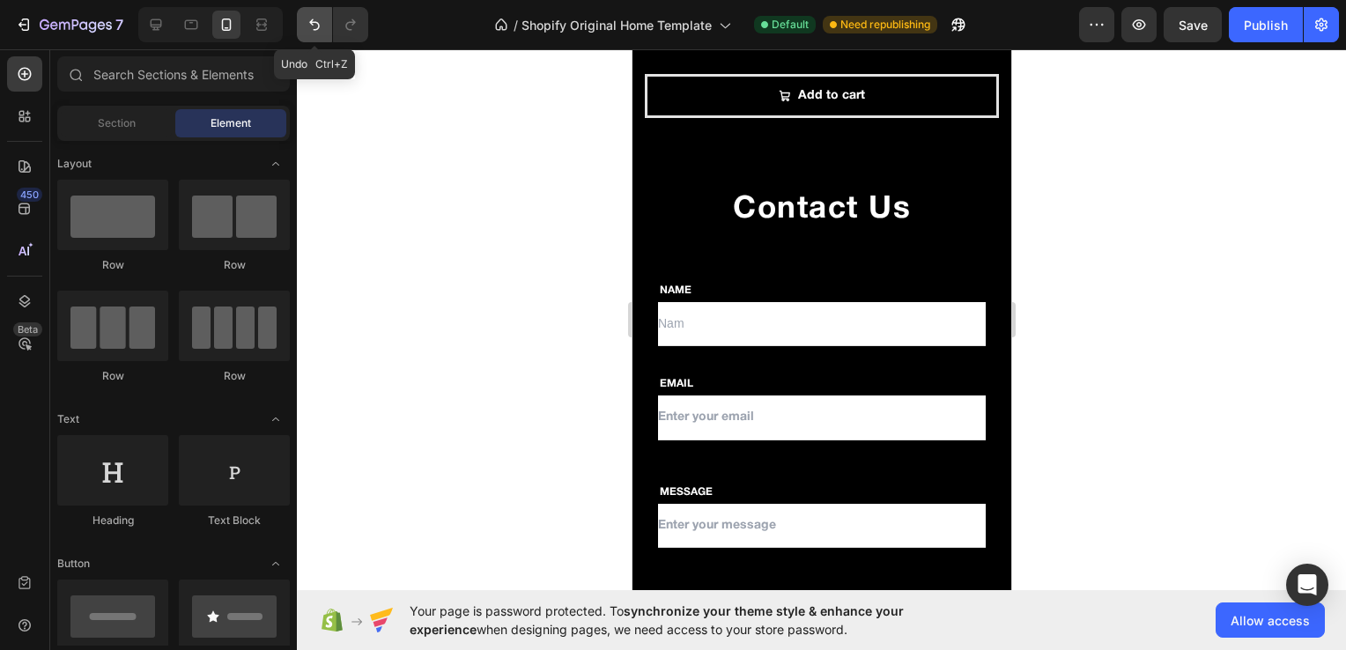
click at [316, 26] on icon "Undo/Redo" at bounding box center [315, 25] width 18 height 18
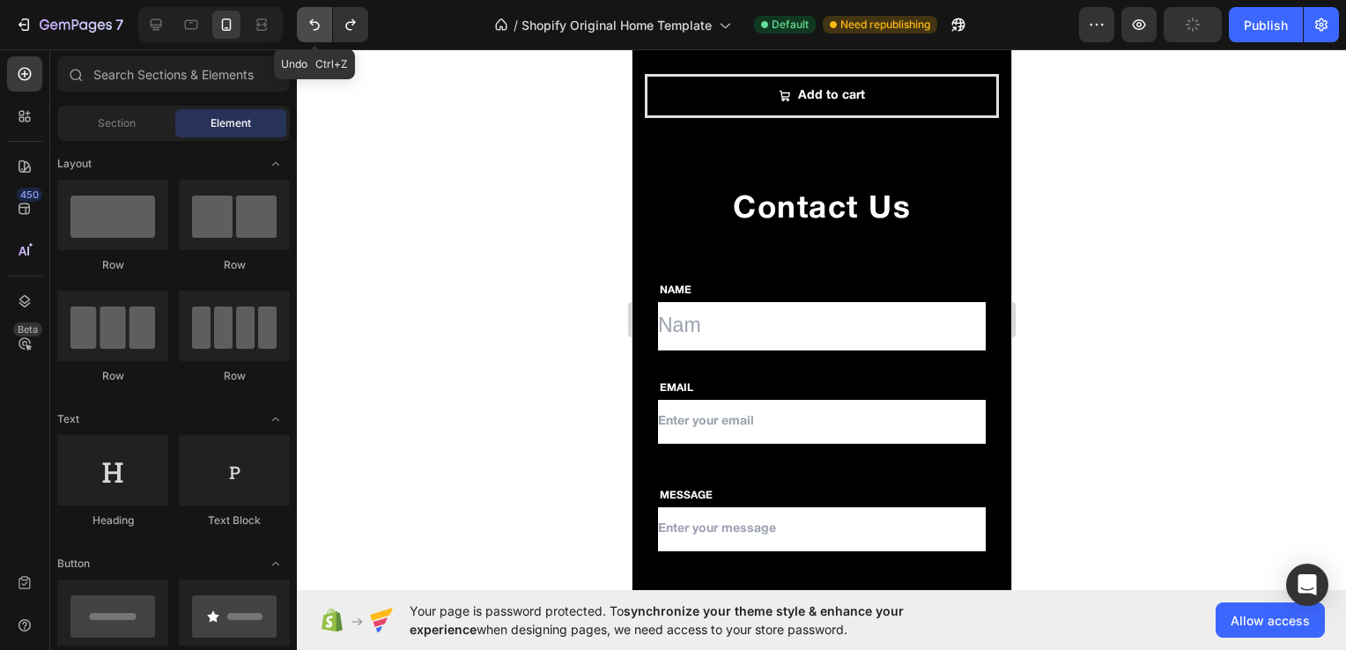
click at [316, 26] on icon "Undo/Redo" at bounding box center [315, 25] width 18 height 18
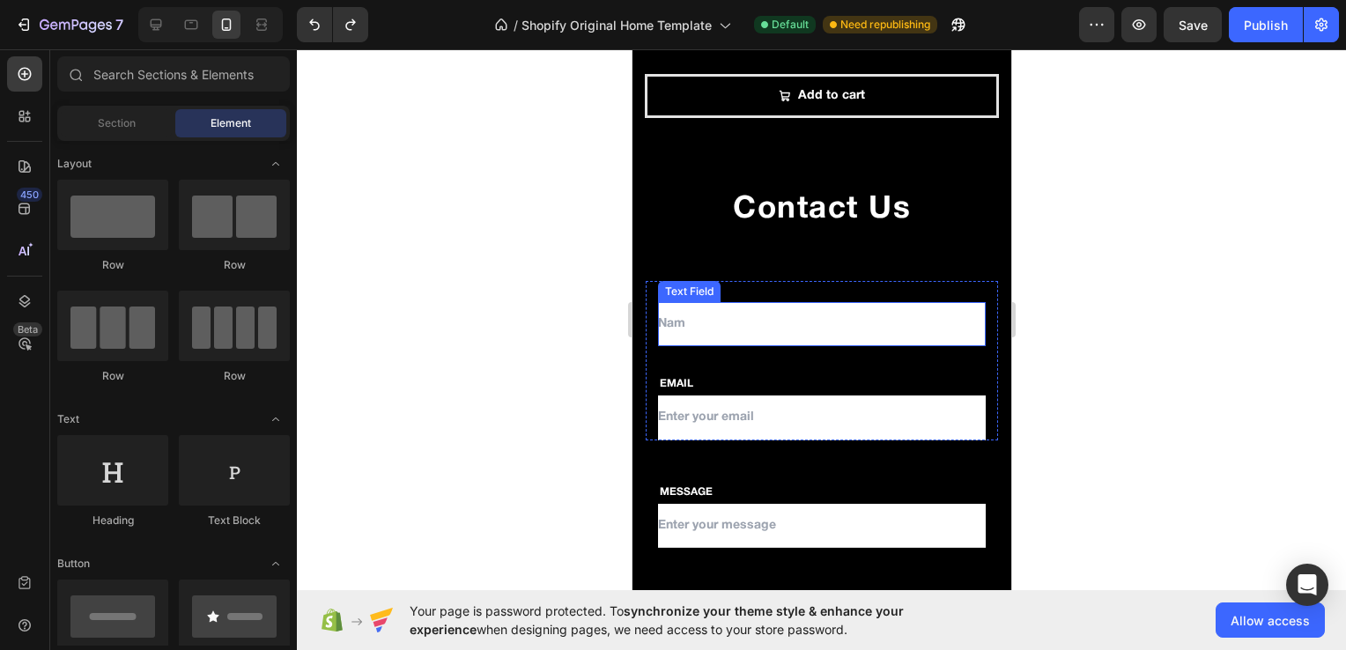
click at [695, 322] on input "text" at bounding box center [821, 324] width 328 height 44
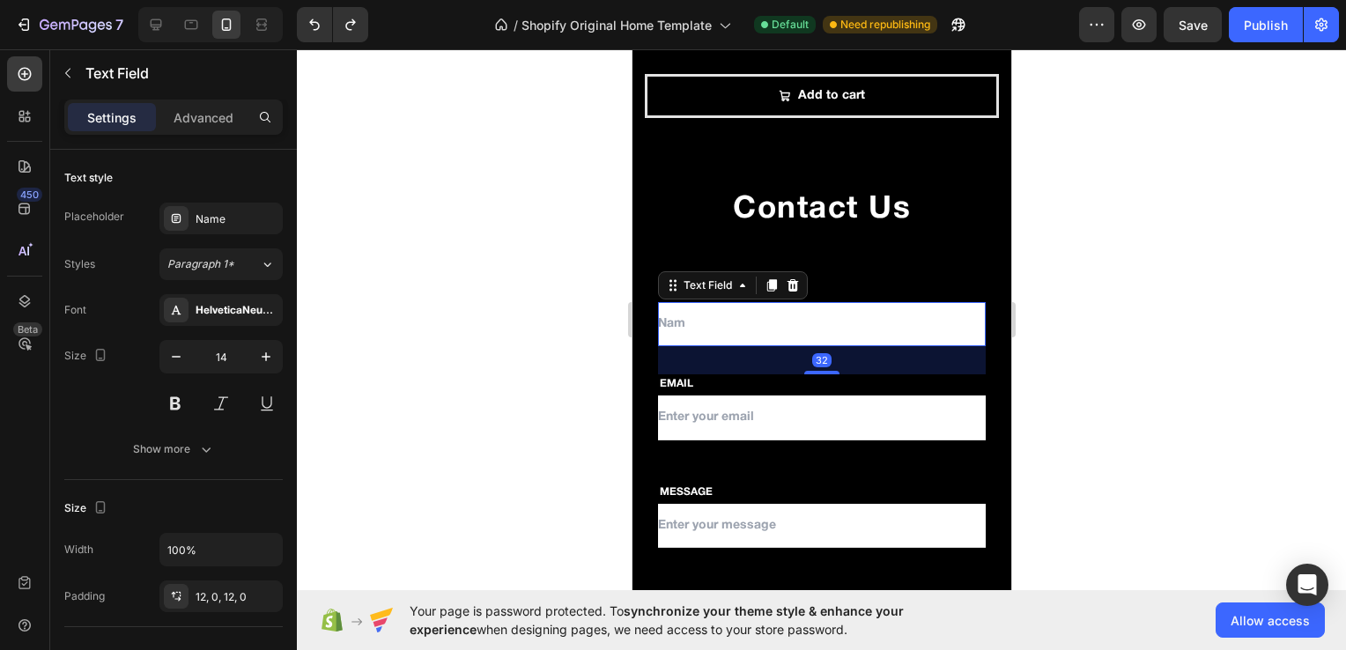
click at [689, 320] on input "text" at bounding box center [821, 324] width 328 height 44
click at [607, 316] on div at bounding box center [821, 349] width 1049 height 601
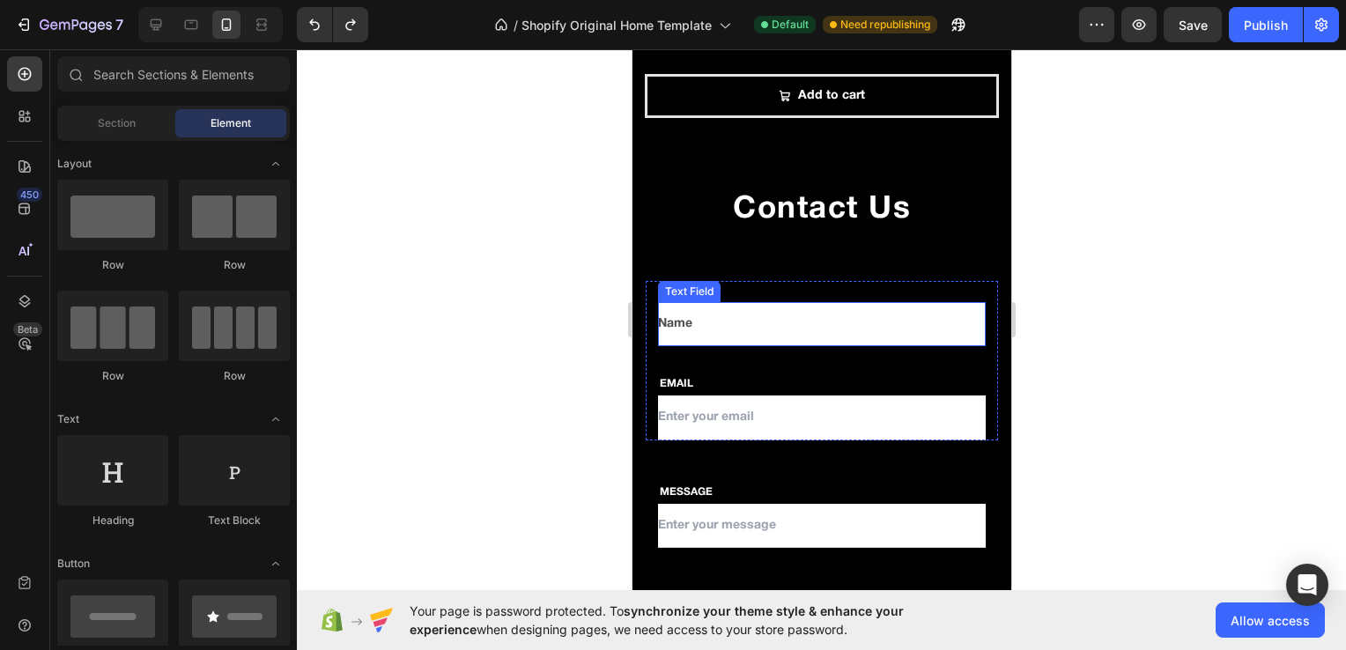
click at [720, 312] on input "Name" at bounding box center [821, 324] width 328 height 44
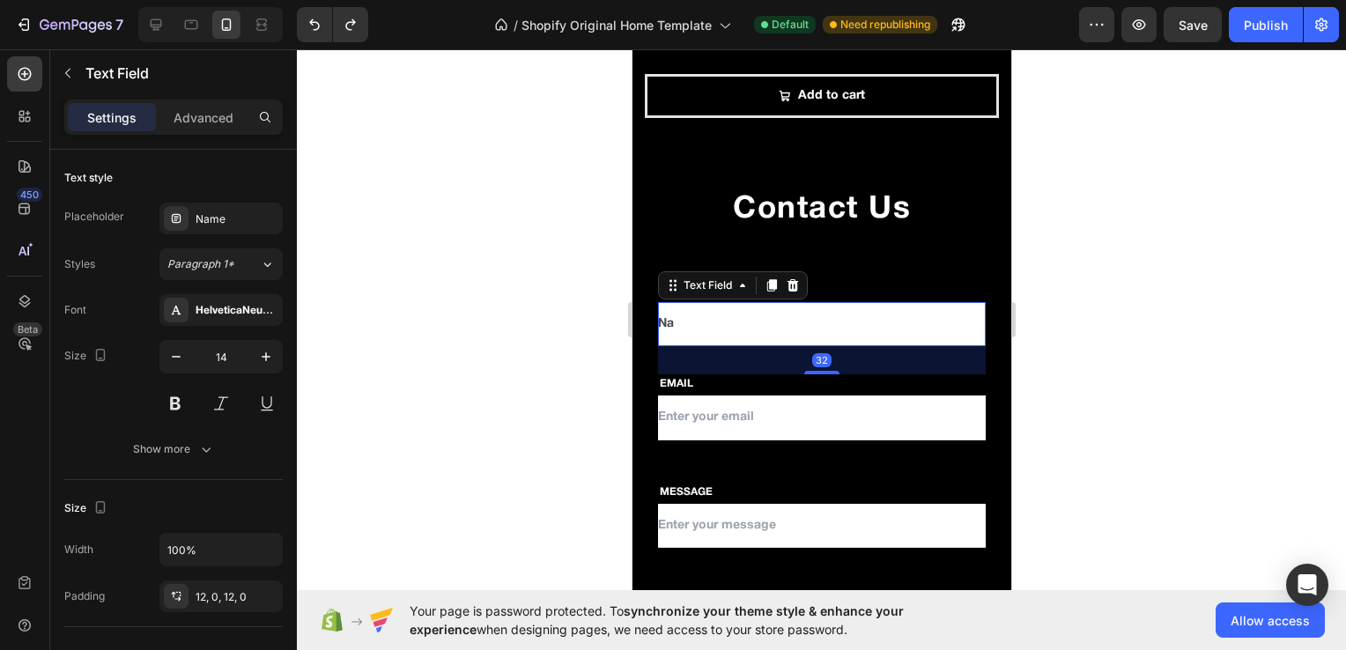
type input "N"
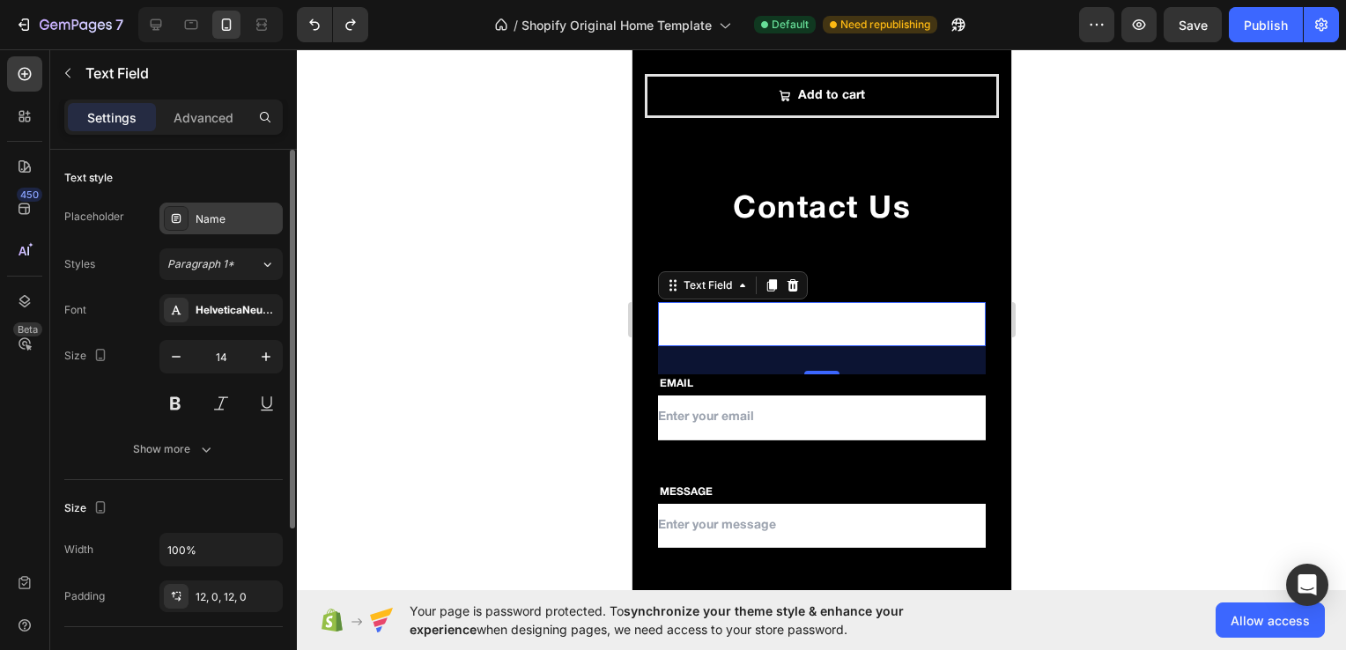
click at [217, 220] on div "Name" at bounding box center [237, 219] width 83 height 16
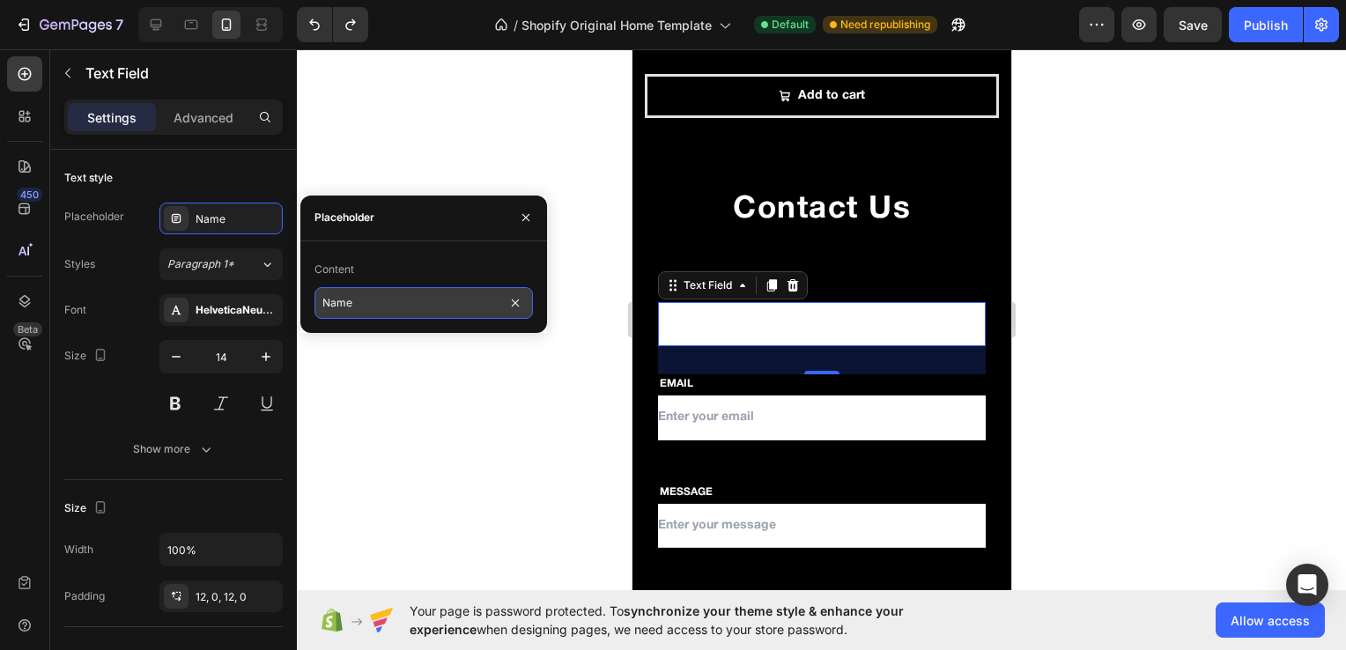
click at [372, 310] on input "Name" at bounding box center [424, 303] width 219 height 32
type input "Name"
click at [377, 396] on div at bounding box center [821, 349] width 1049 height 601
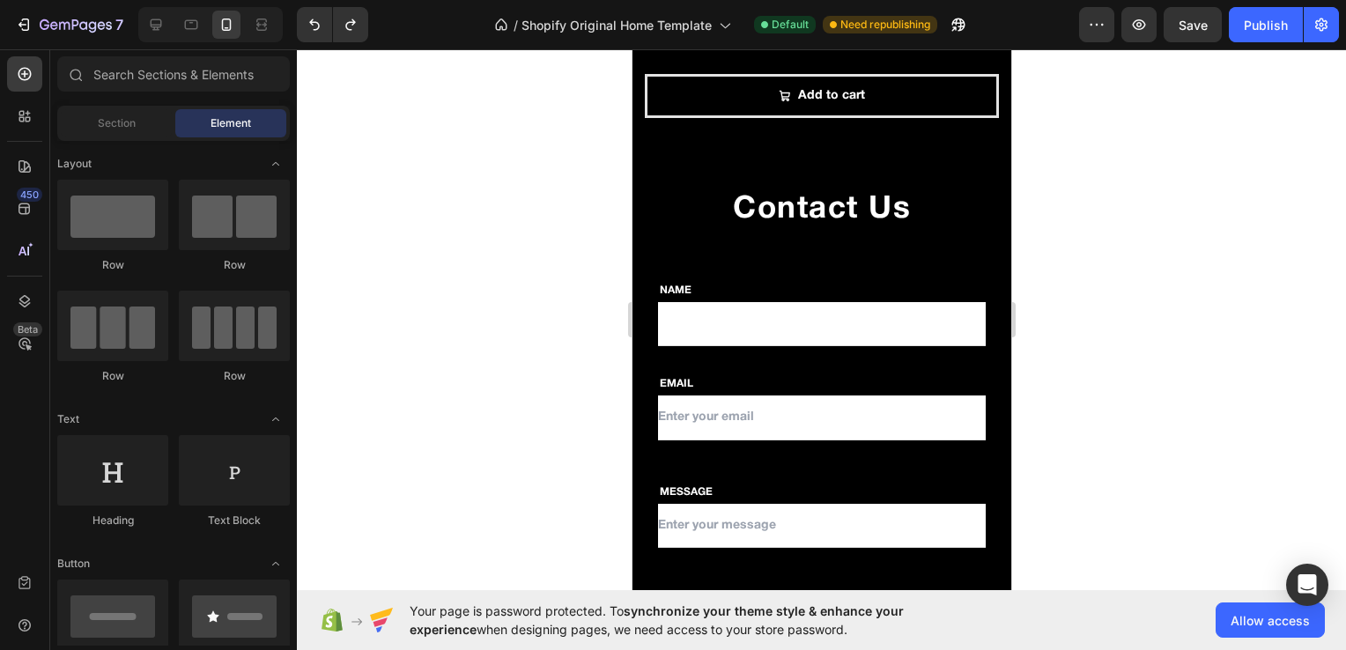
click at [765, 302] on input "text" at bounding box center [821, 324] width 328 height 44
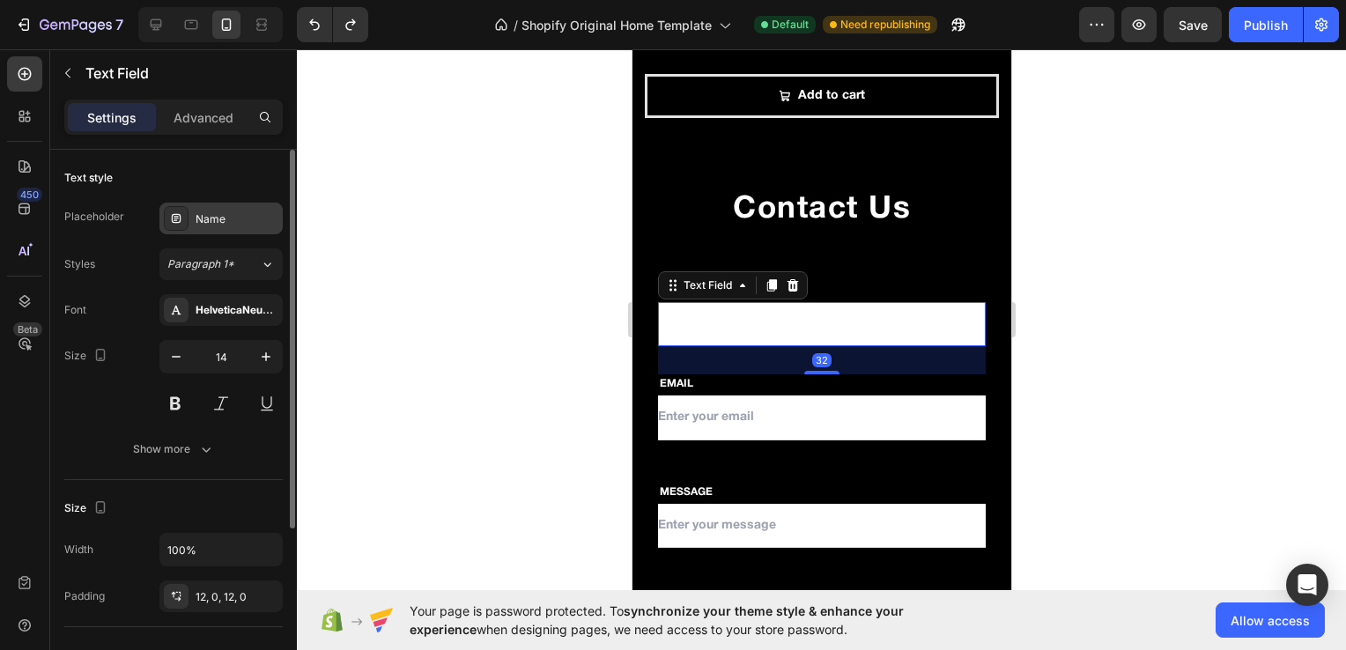
click at [233, 216] on div "Name" at bounding box center [237, 219] width 83 height 16
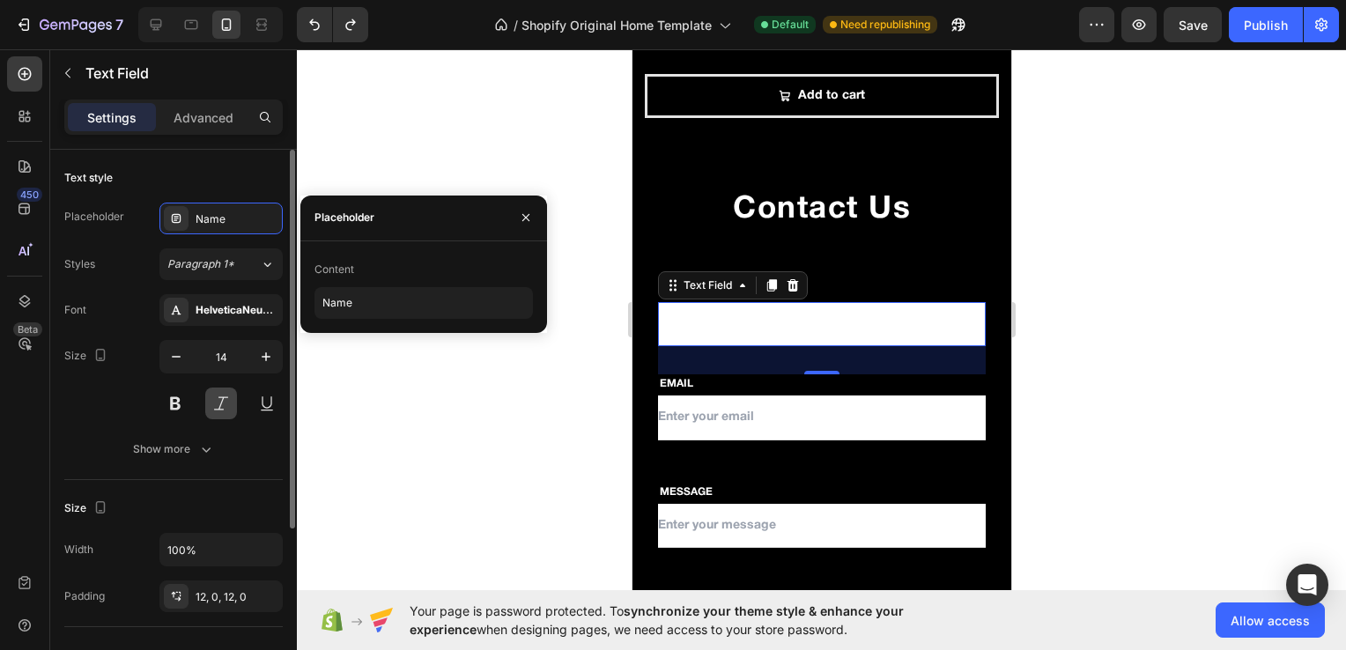
click at [222, 397] on button at bounding box center [221, 404] width 32 height 32
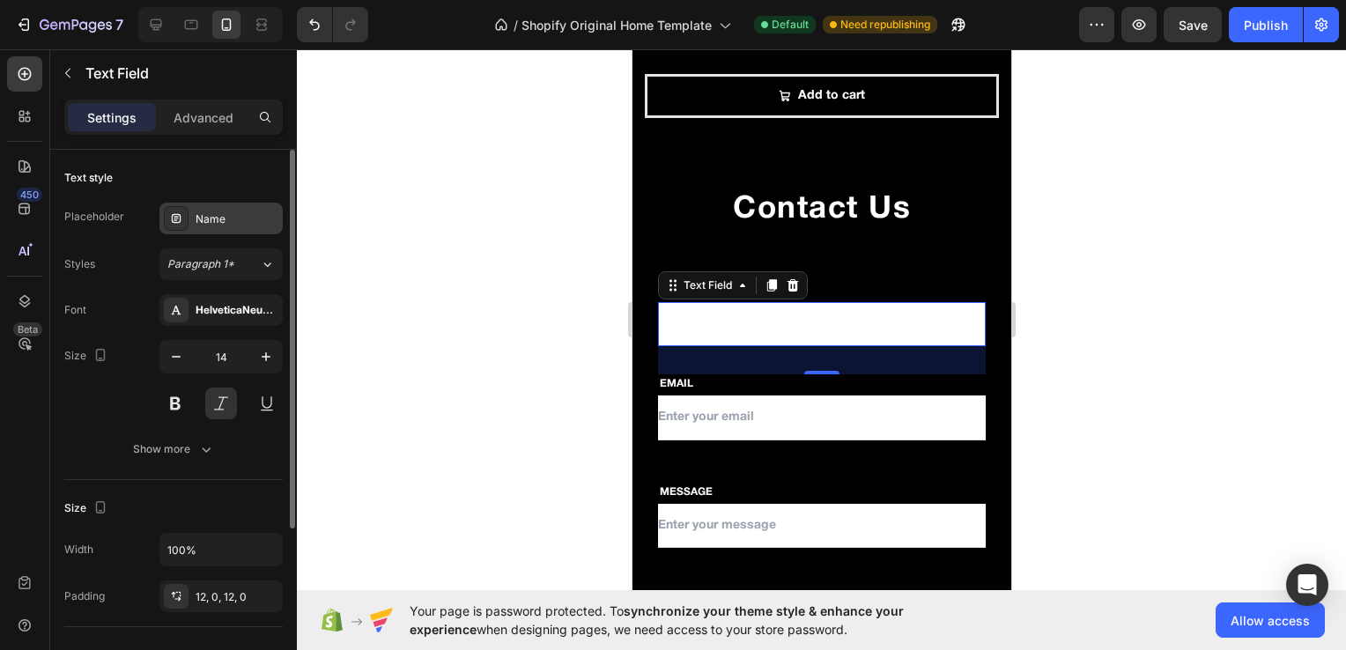
click at [226, 212] on div "Name" at bounding box center [237, 219] width 83 height 16
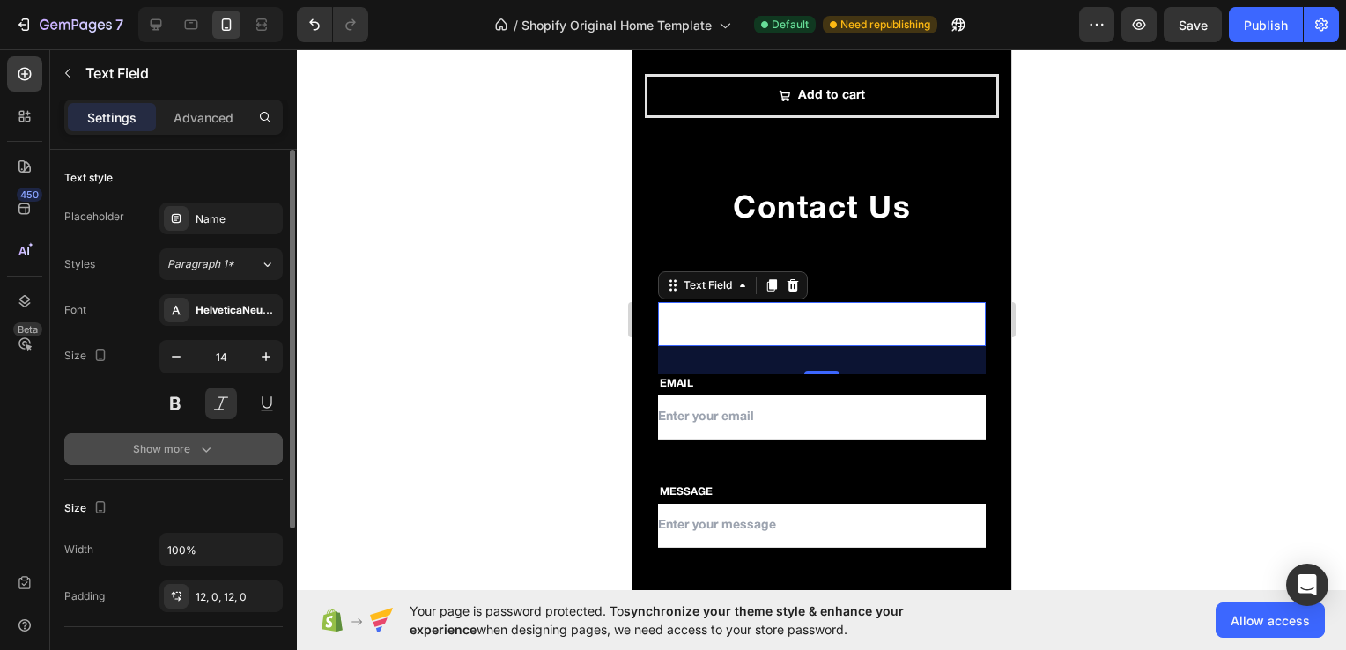
click at [182, 460] on button "Show more" at bounding box center [173, 450] width 219 height 32
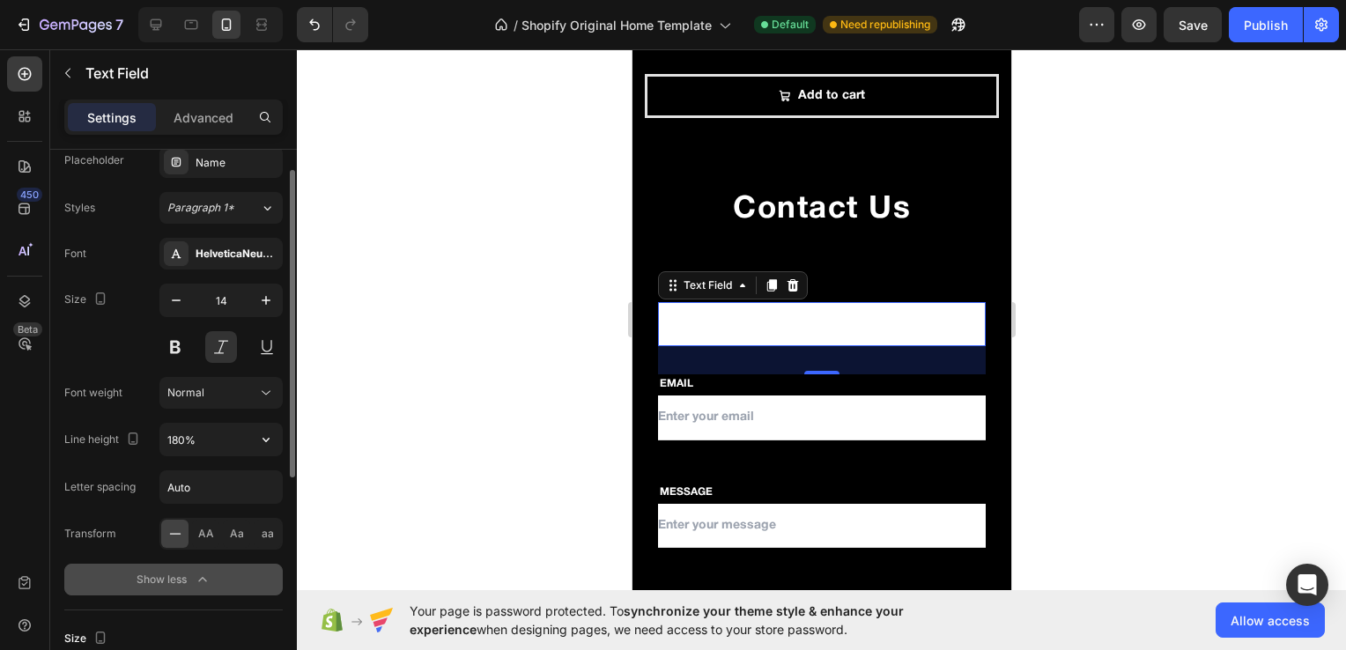
scroll to position [61, 0]
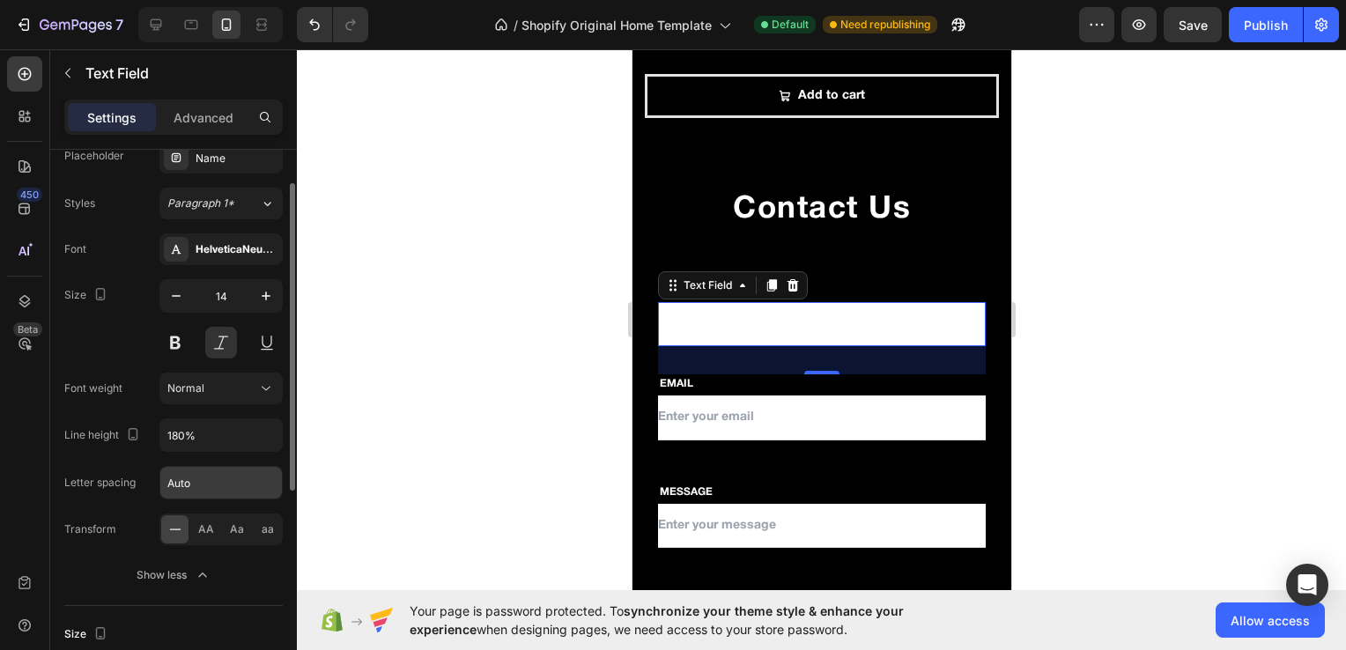
click at [201, 481] on input "Auto" at bounding box center [221, 483] width 122 height 32
click at [213, 476] on input "Auto" at bounding box center [221, 483] width 122 height 32
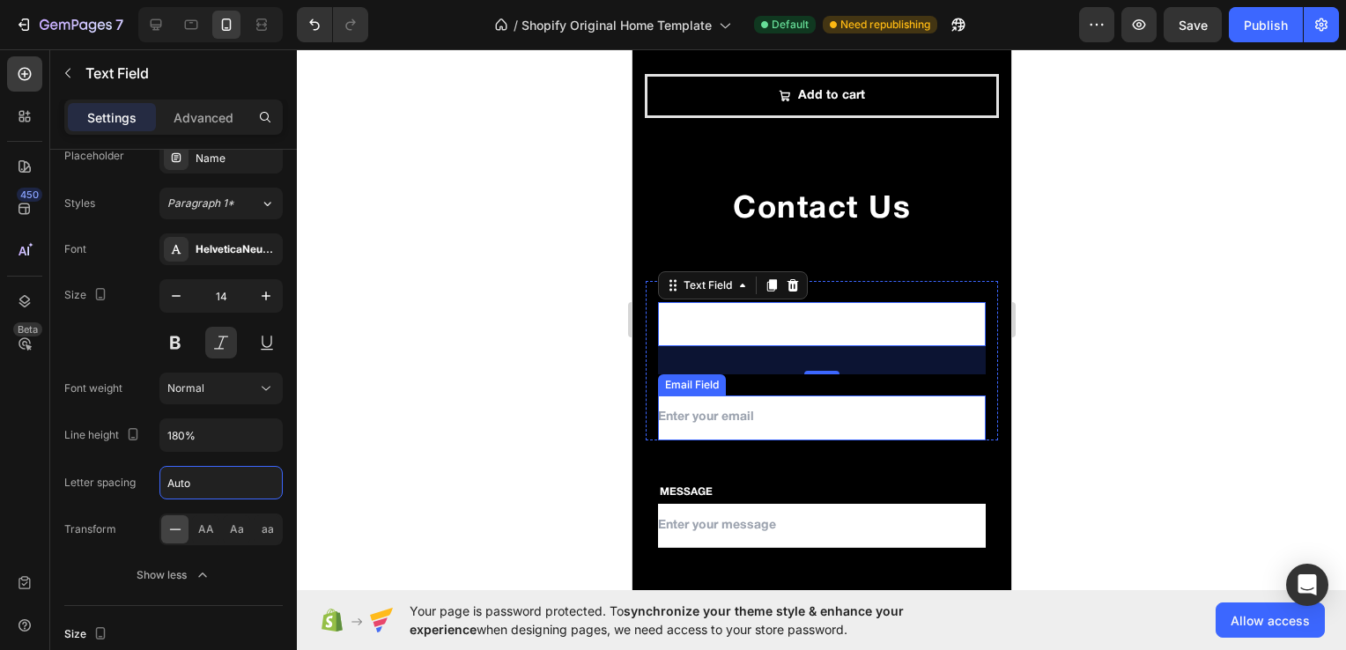
click at [759, 417] on input "email" at bounding box center [821, 418] width 328 height 44
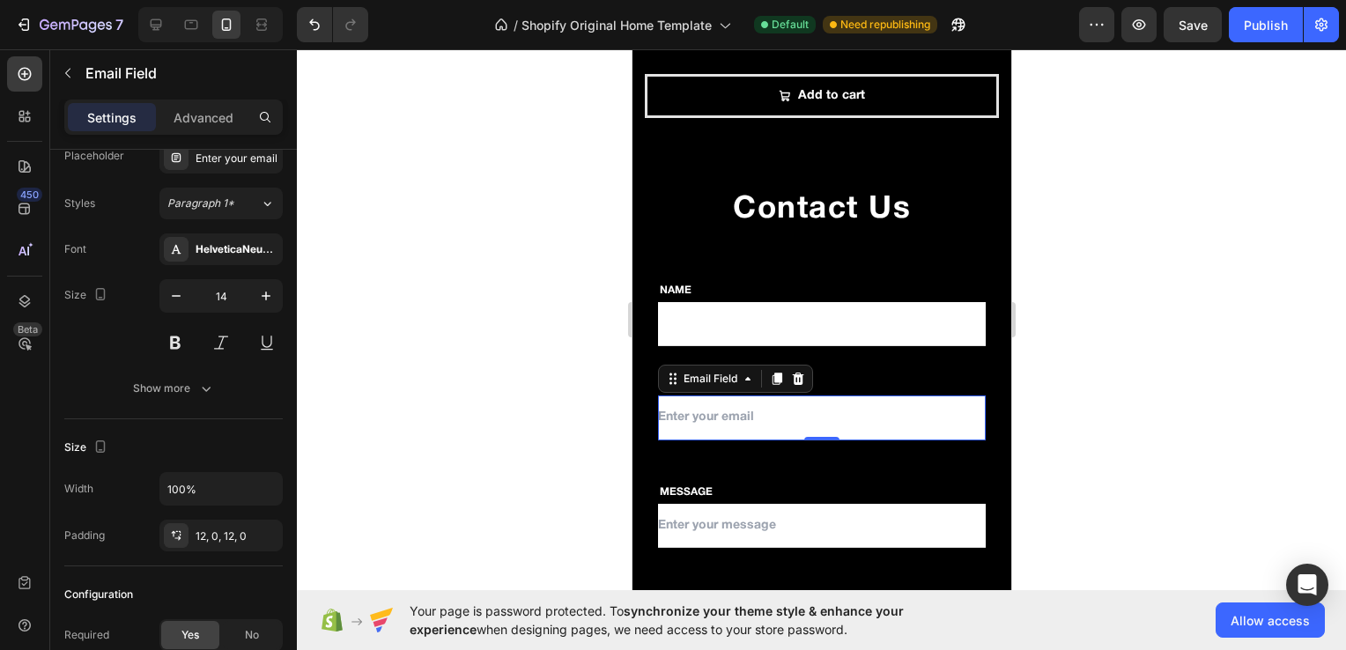
scroll to position [0, 0]
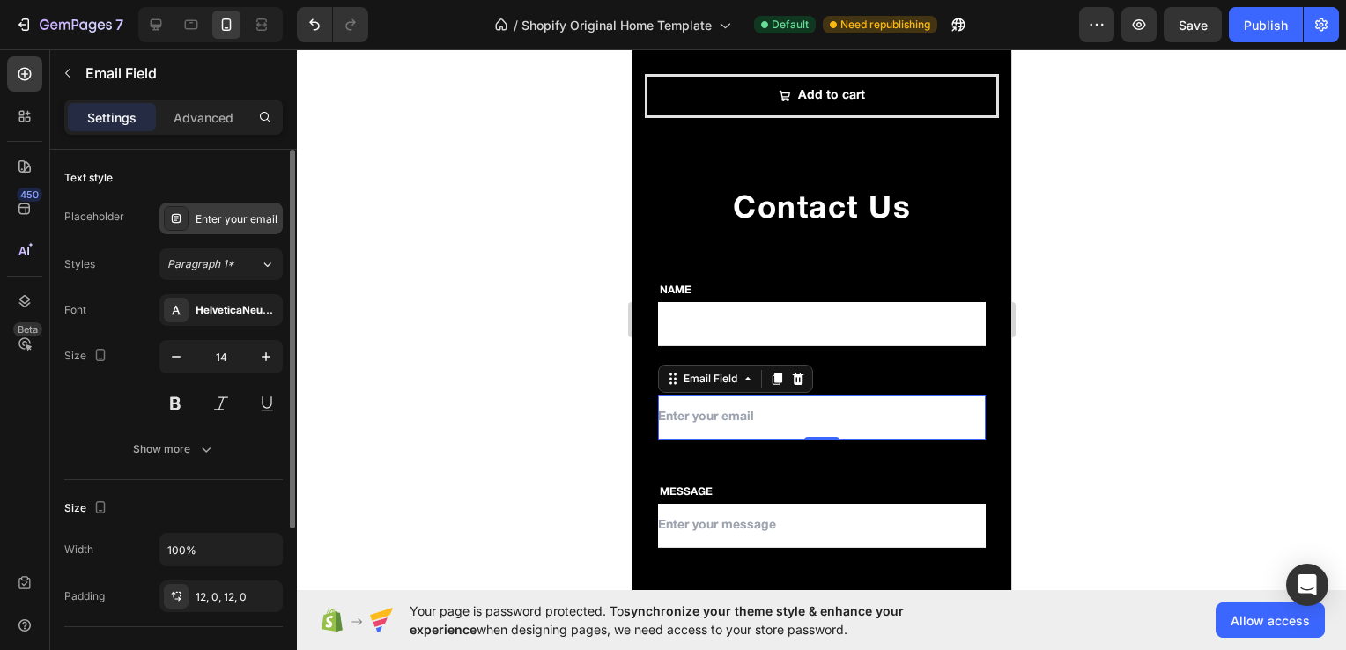
click at [228, 212] on div "Enter your email" at bounding box center [237, 219] width 83 height 16
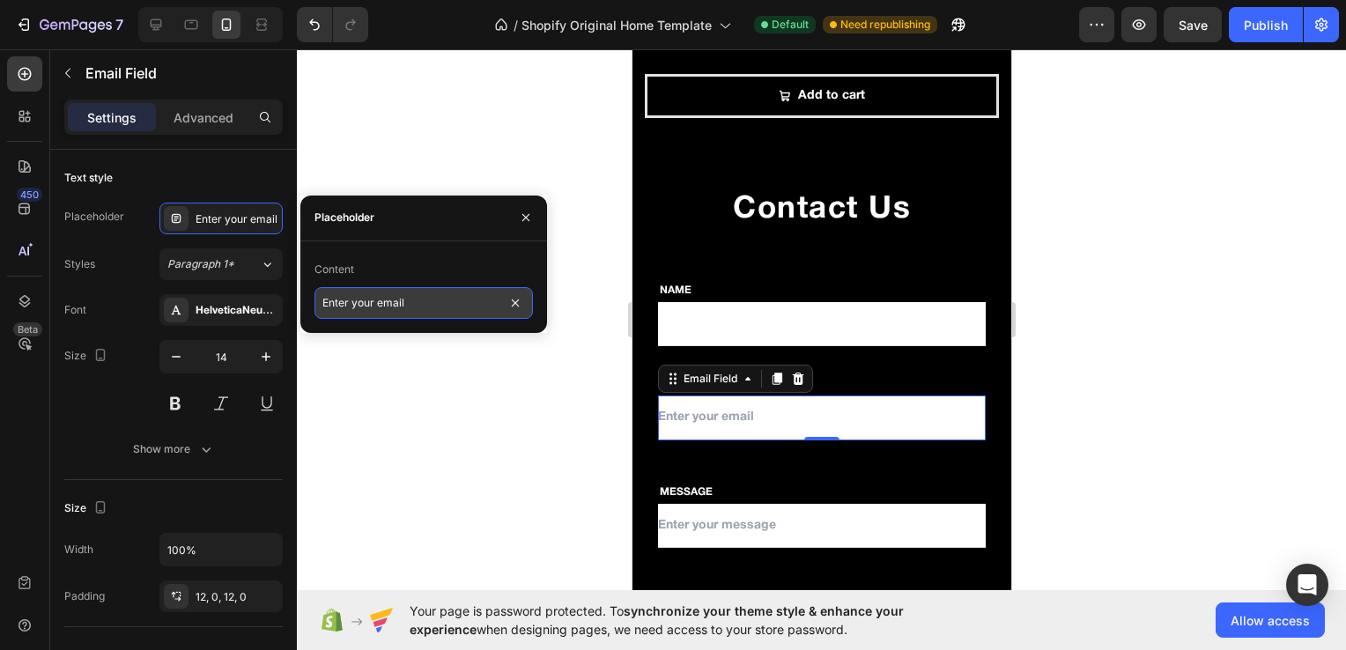
click at [419, 315] on input "Enter your email" at bounding box center [424, 303] width 219 height 32
click at [549, 415] on div at bounding box center [821, 349] width 1049 height 601
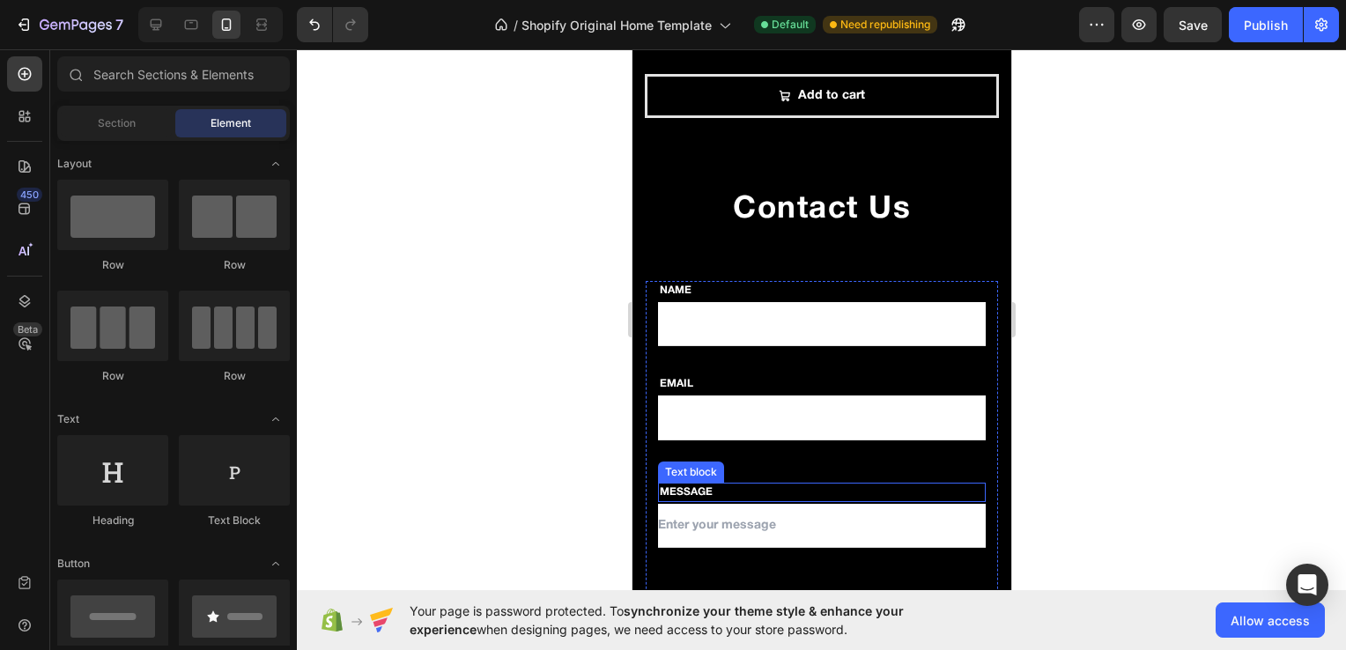
click at [726, 521] on input "text" at bounding box center [821, 526] width 328 height 44
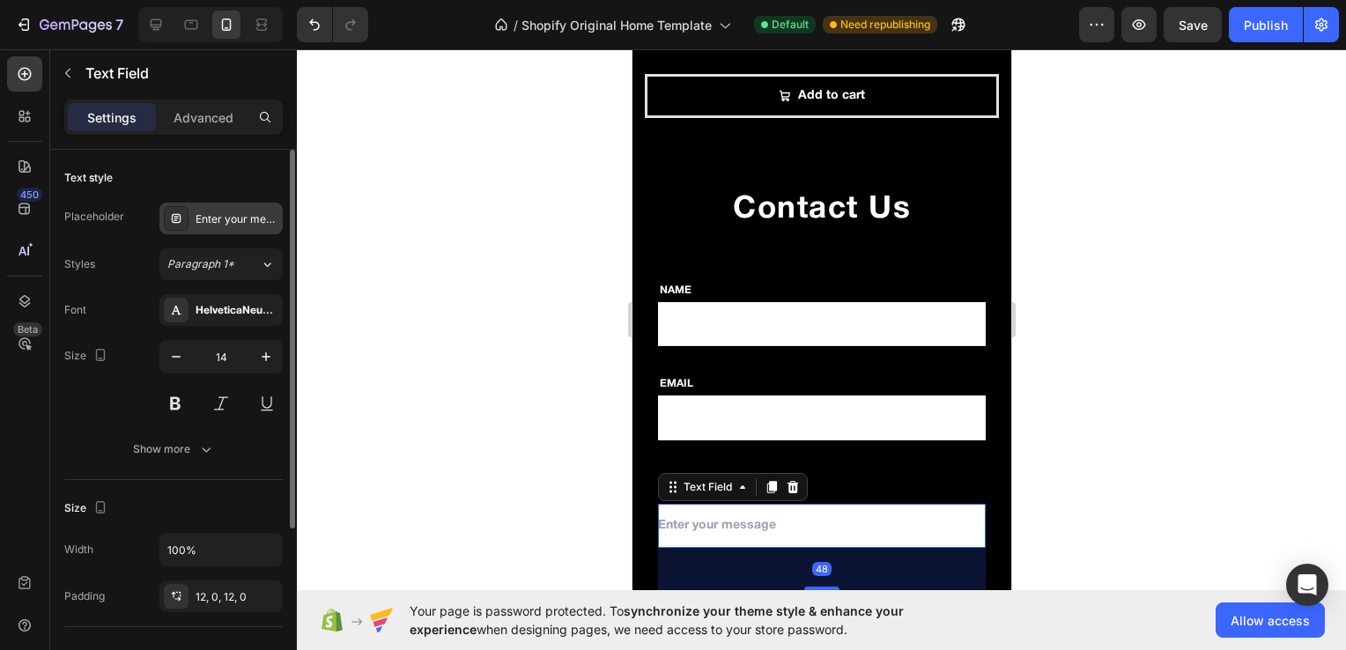
click at [248, 231] on div "Enter your message" at bounding box center [220, 219] width 123 height 32
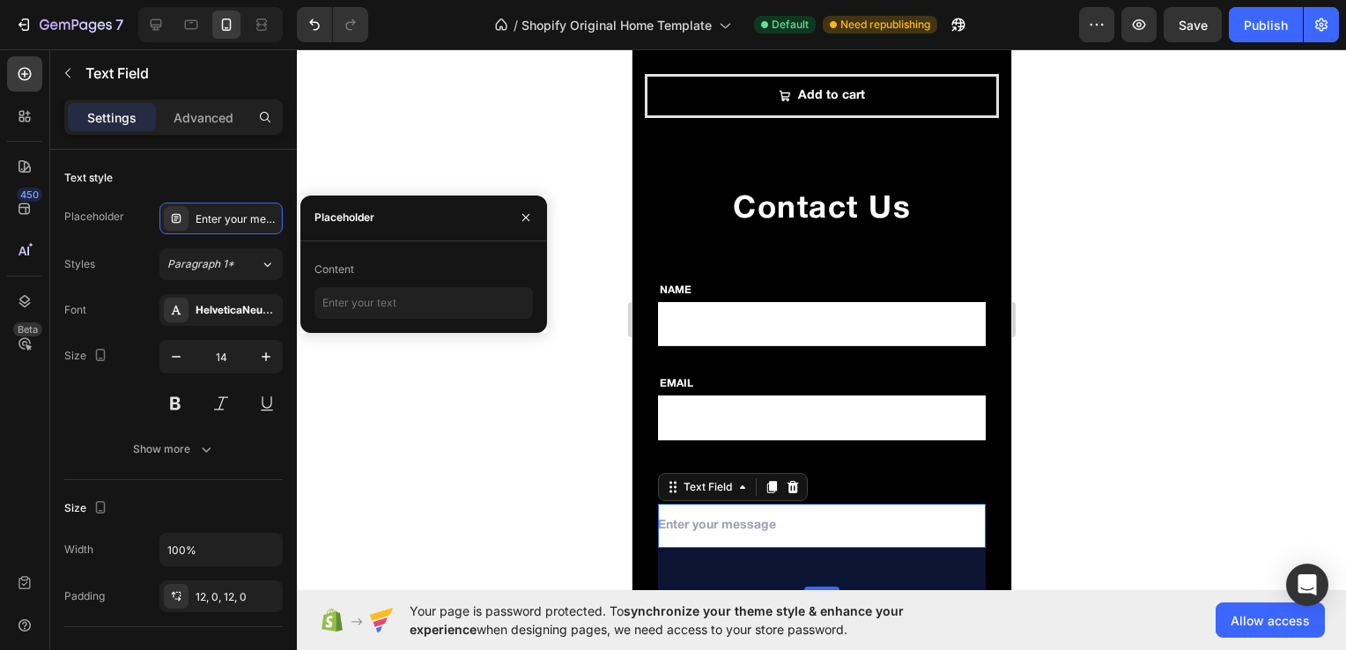
click at [552, 494] on div at bounding box center [821, 349] width 1049 height 601
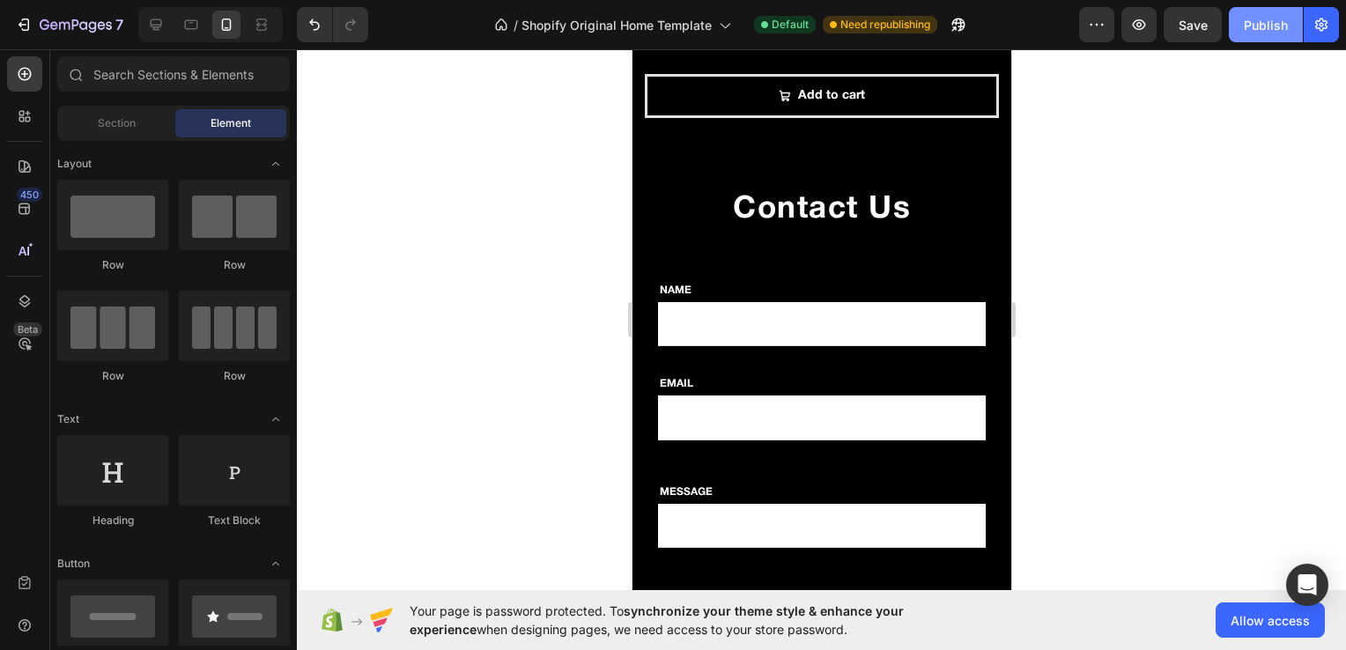
click at [1253, 25] on div "Publish" at bounding box center [1266, 25] width 44 height 19
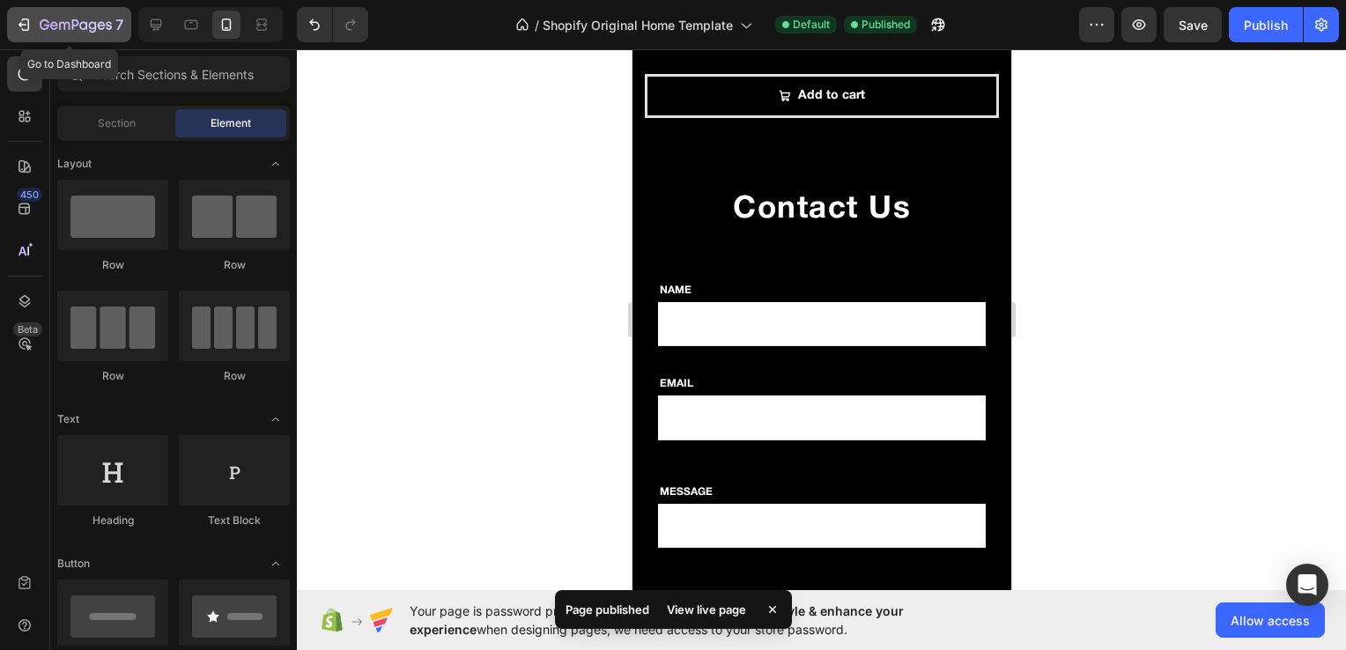
click at [43, 22] on icon "button" at bounding box center [76, 26] width 72 height 15
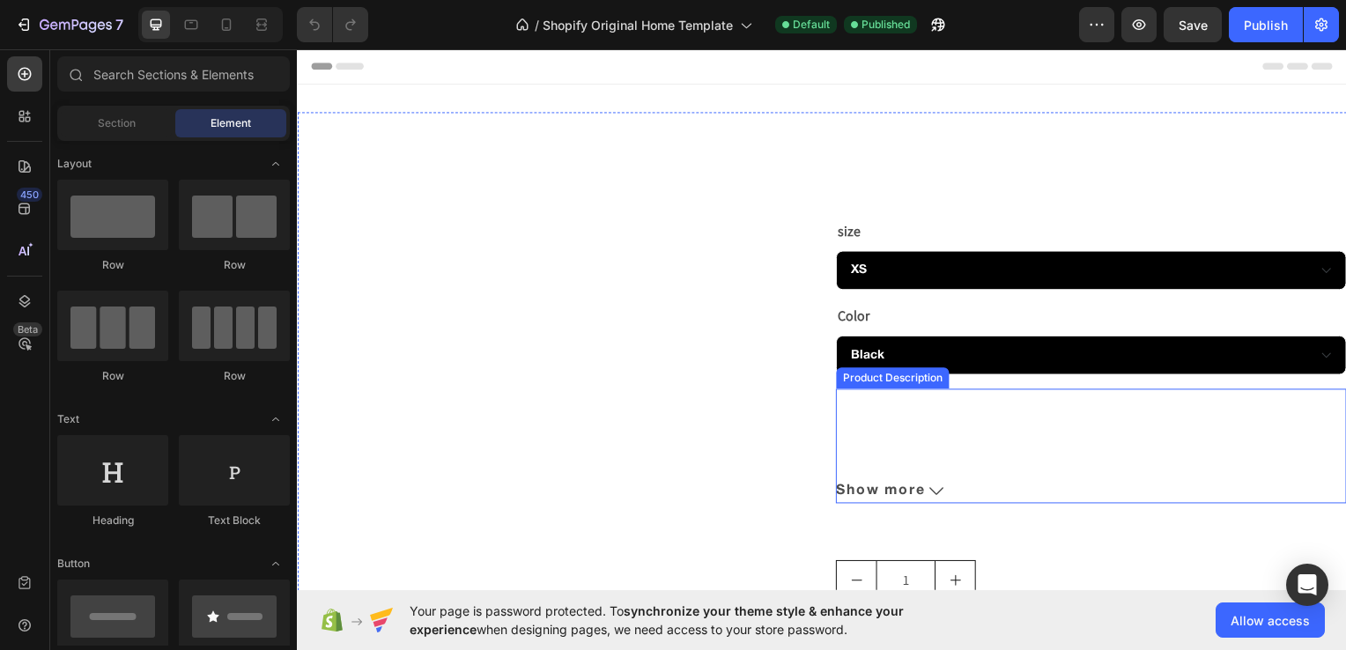
scroll to position [109, 0]
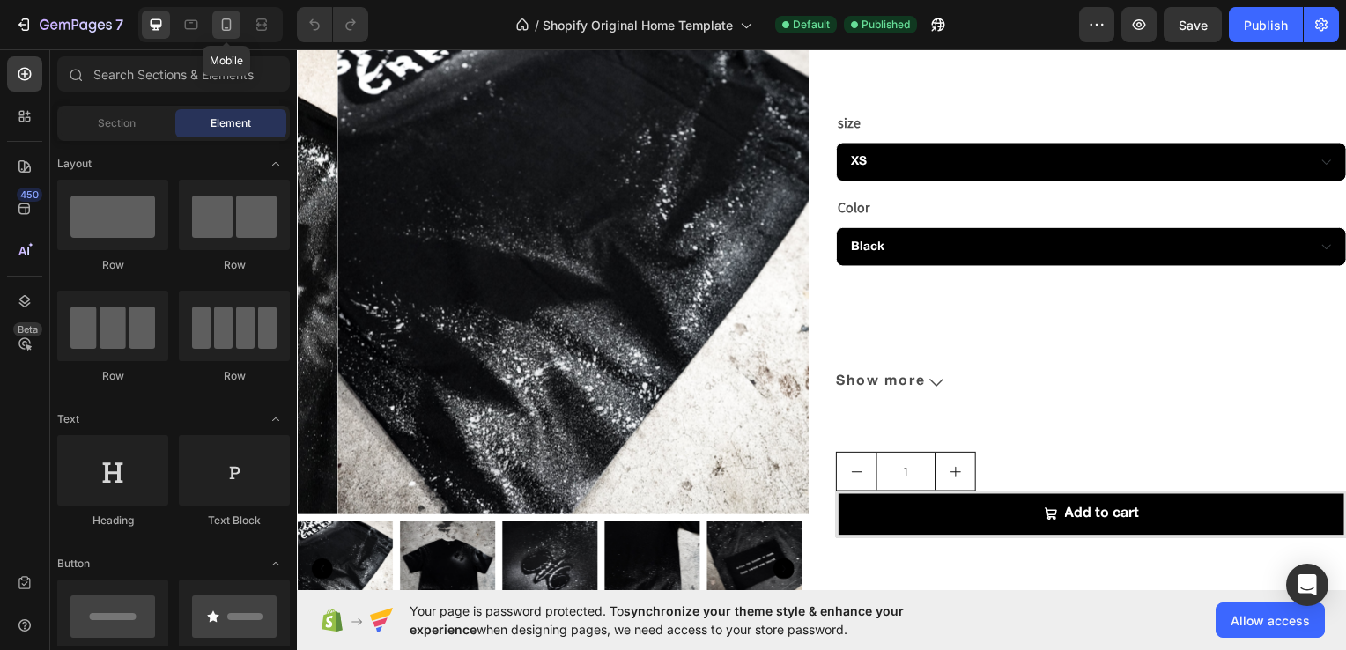
click at [232, 28] on icon at bounding box center [227, 25] width 18 height 18
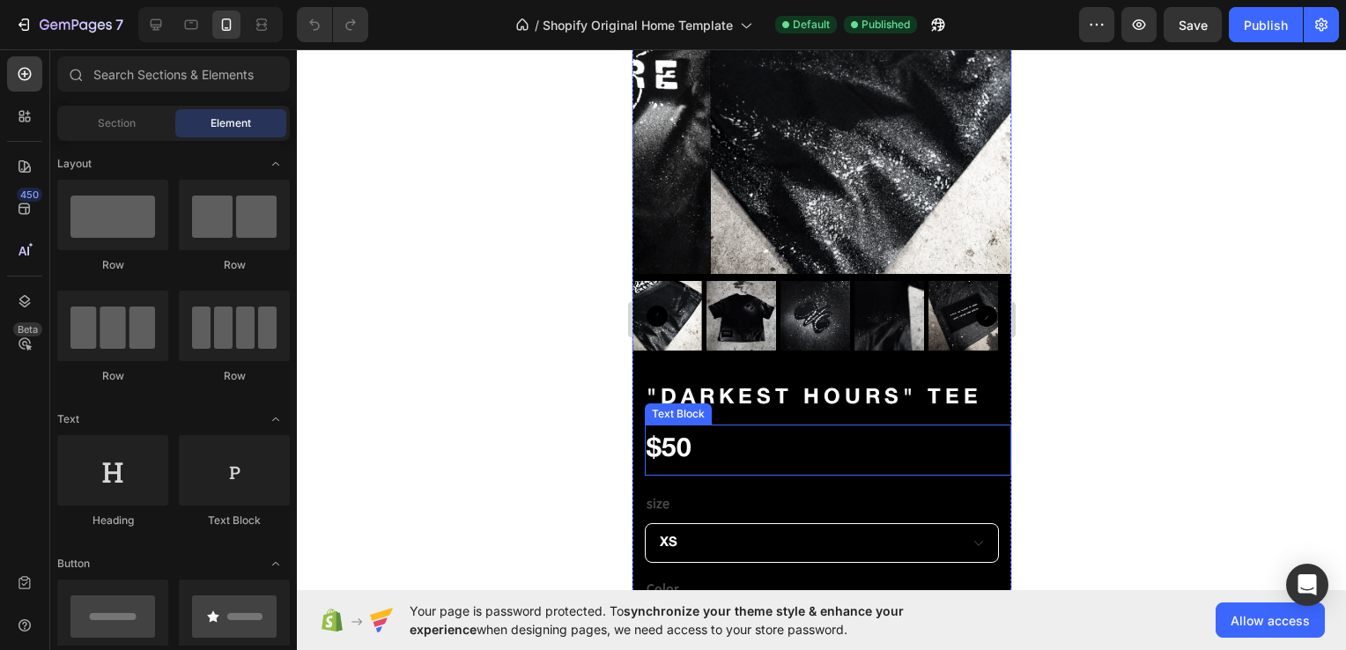
scroll to position [300, 0]
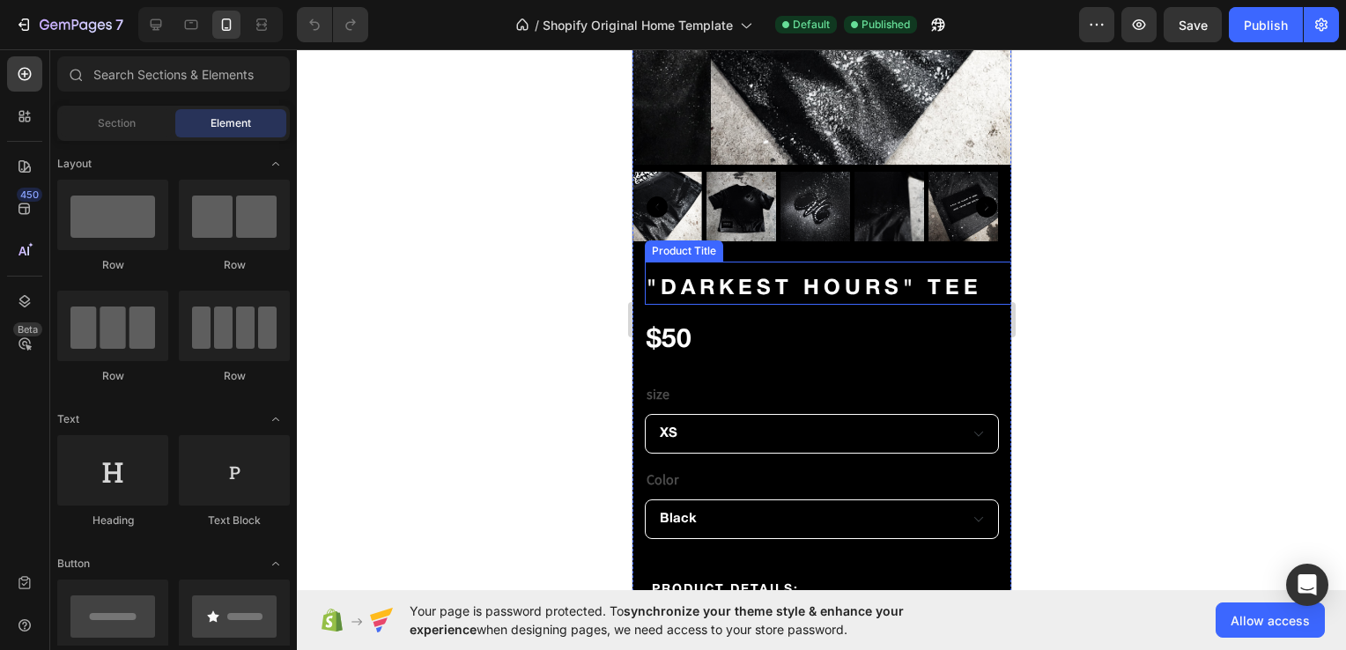
click at [685, 277] on h2 ""DARKEST HOURS" TEE" at bounding box center [831, 289] width 374 height 31
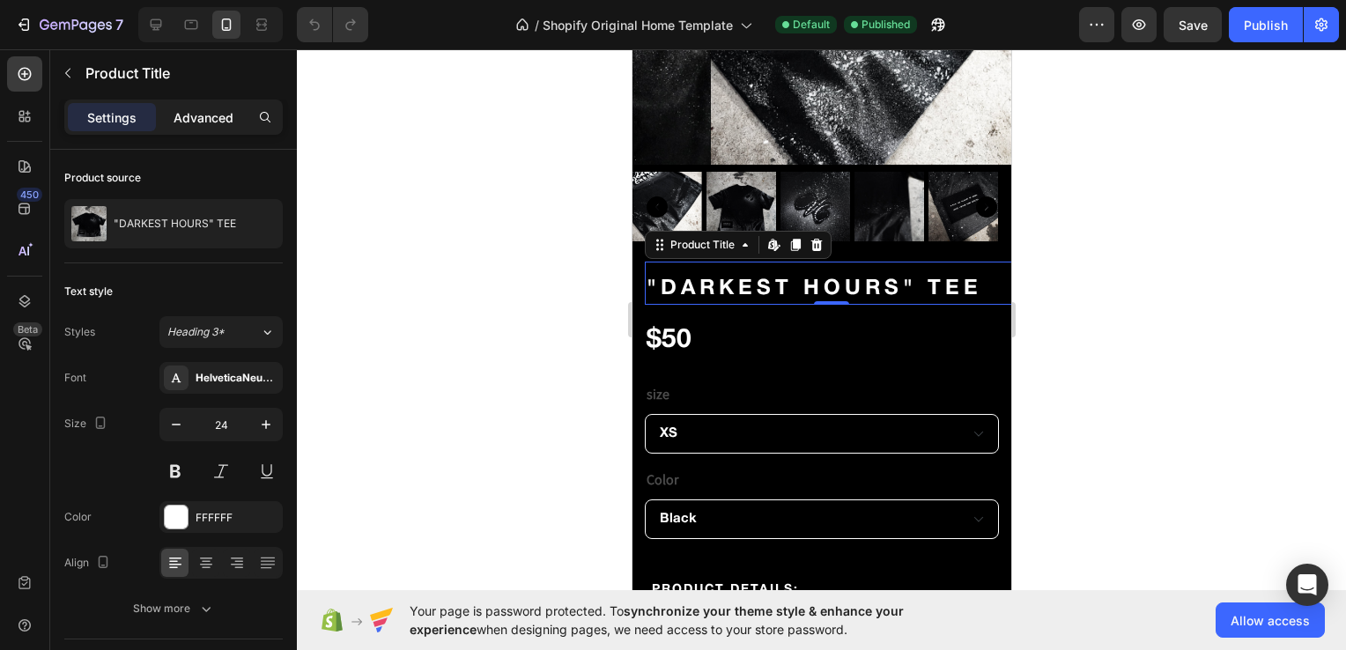
click at [197, 115] on p "Advanced" at bounding box center [204, 117] width 60 height 19
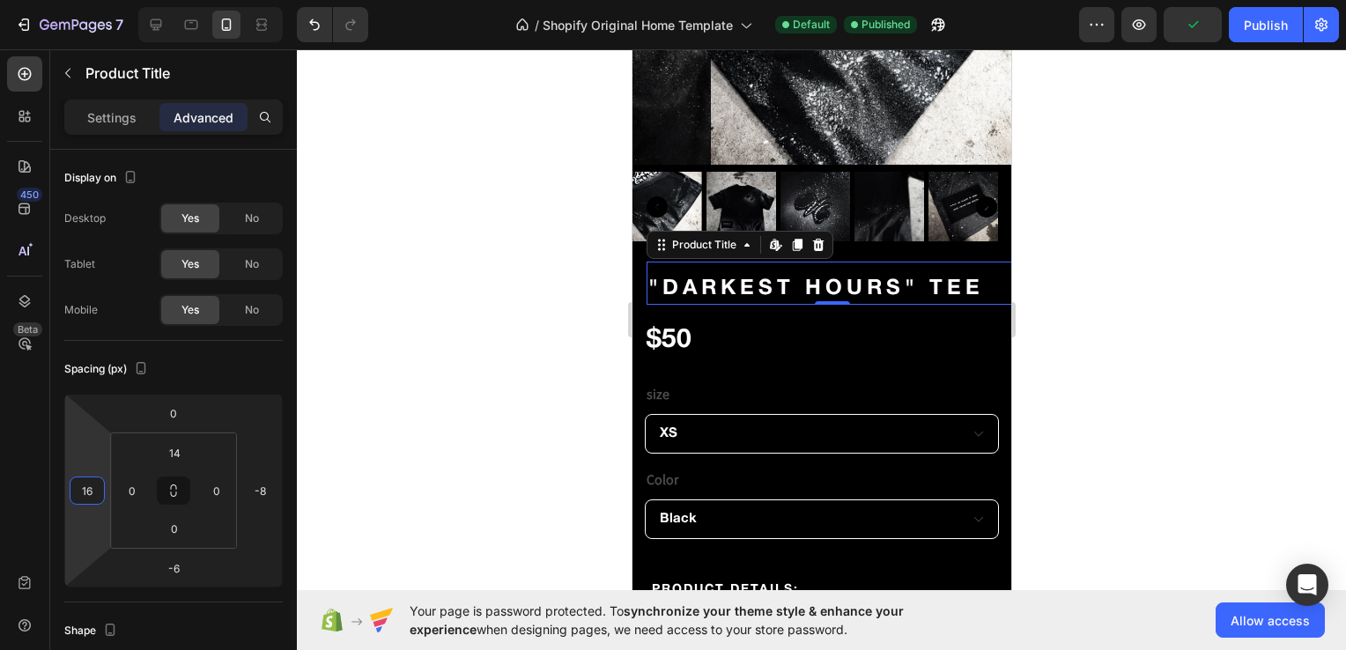
type input "14"
click at [97, 0] on html "7 / Shopify Original Home Template Default Published Preview Save Publish 450 B…" at bounding box center [673, 0] width 1346 height 0
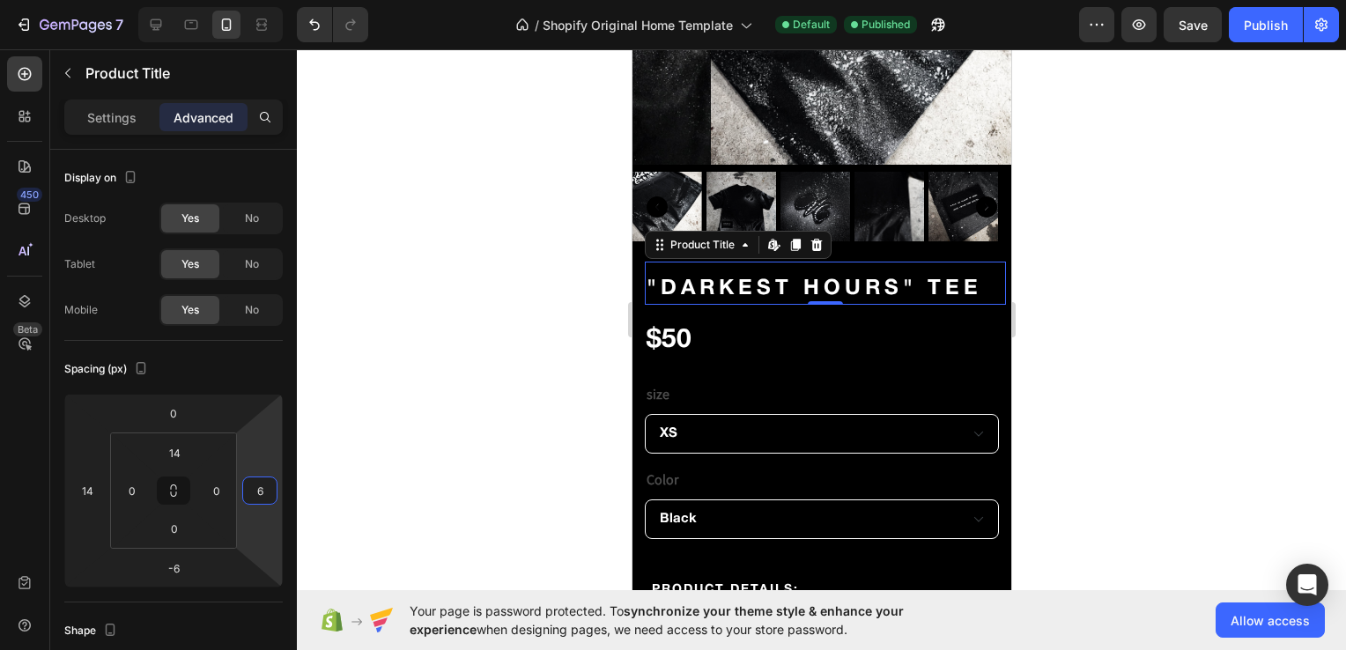
type input "4"
click at [257, 0] on html "7 / Shopify Original Home Template Default Published Preview Save Publish 450 B…" at bounding box center [673, 0] width 1346 height 0
click at [448, 445] on div at bounding box center [821, 349] width 1049 height 601
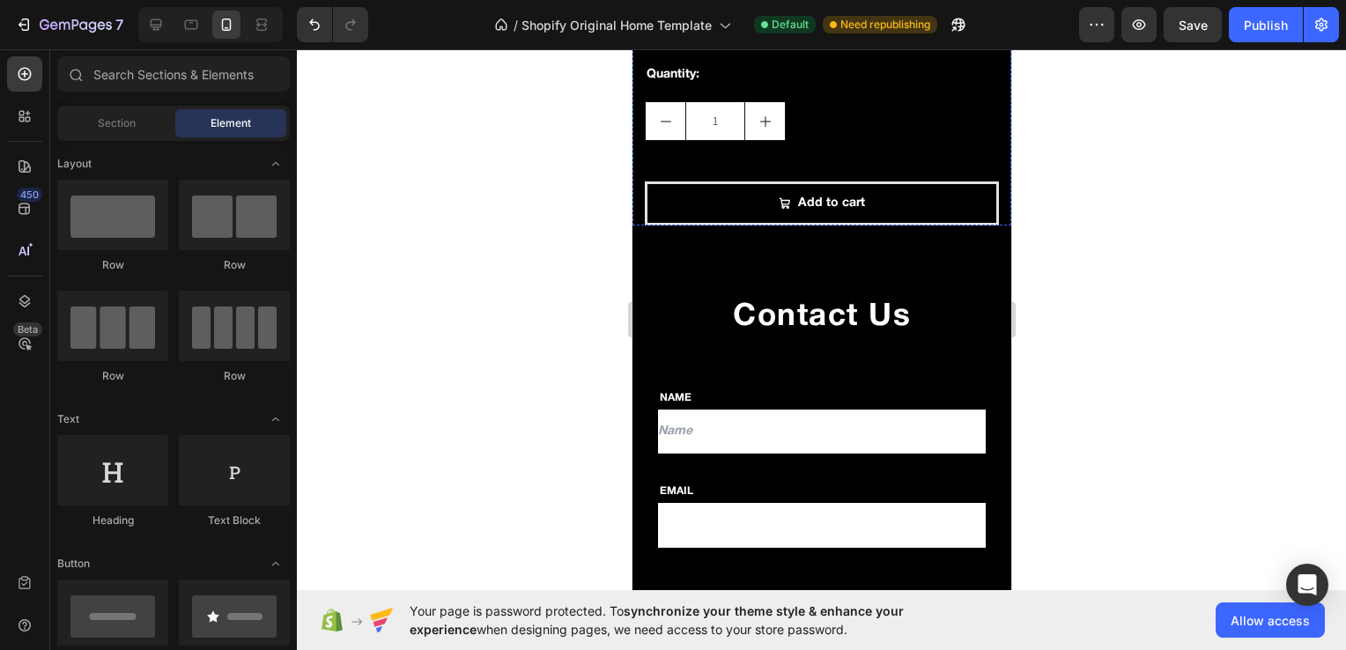
scroll to position [1127, 0]
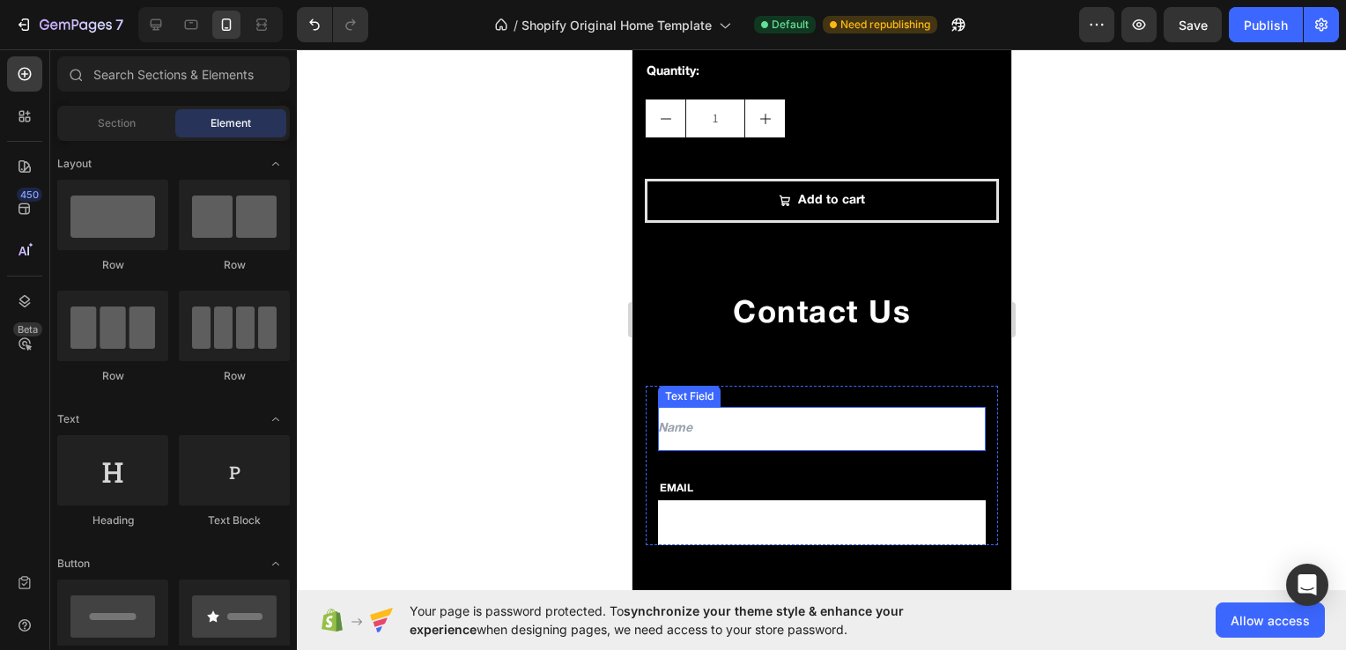
click at [689, 415] on input "text" at bounding box center [821, 429] width 328 height 44
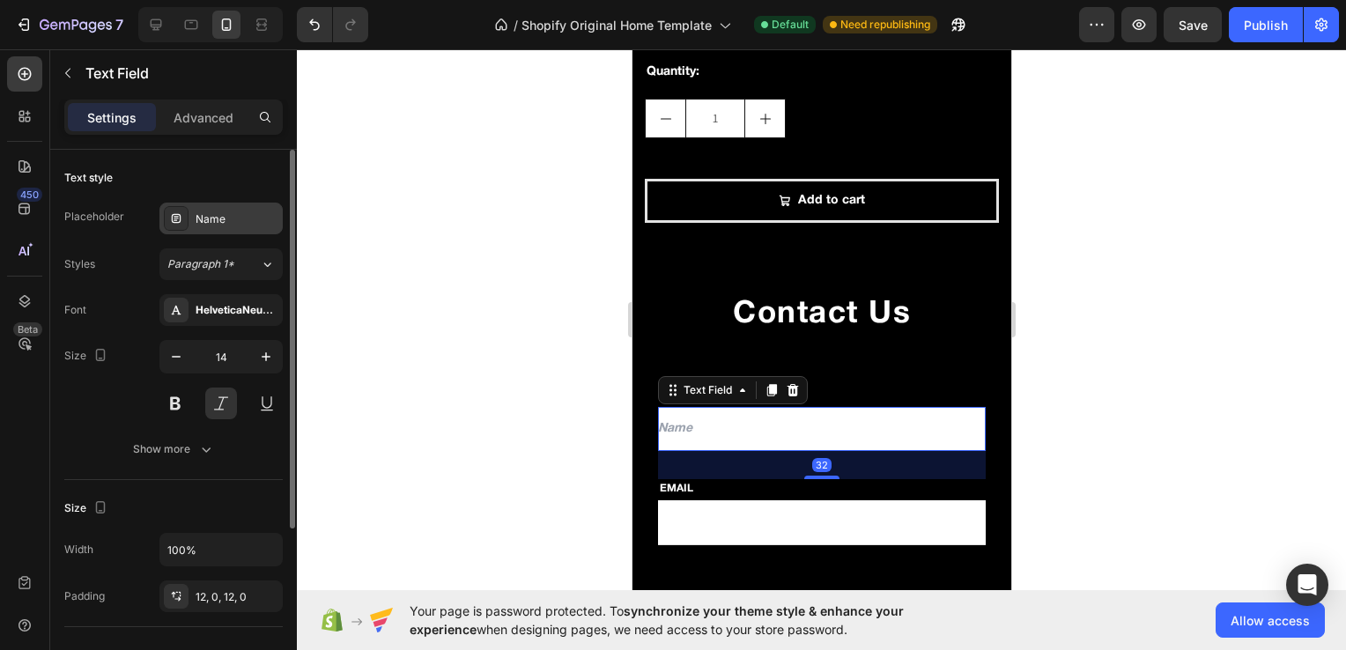
click at [229, 223] on div "Name" at bounding box center [237, 219] width 83 height 16
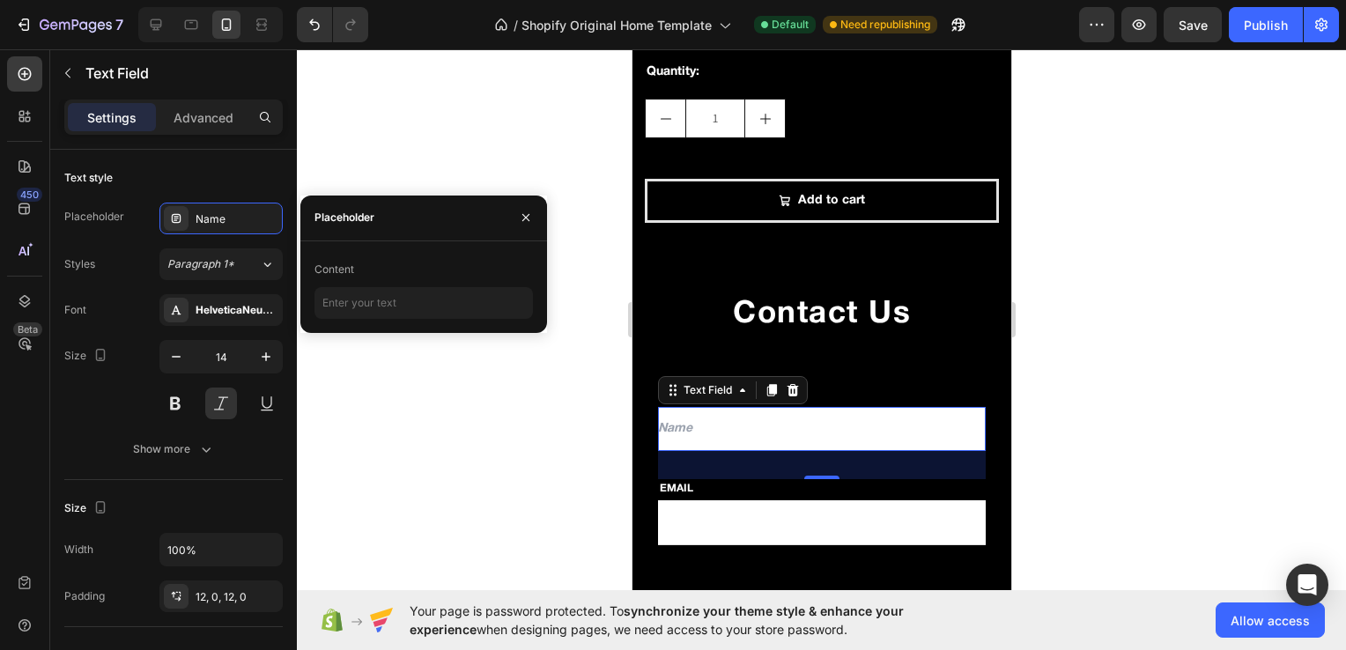
click at [514, 422] on div at bounding box center [821, 349] width 1049 height 601
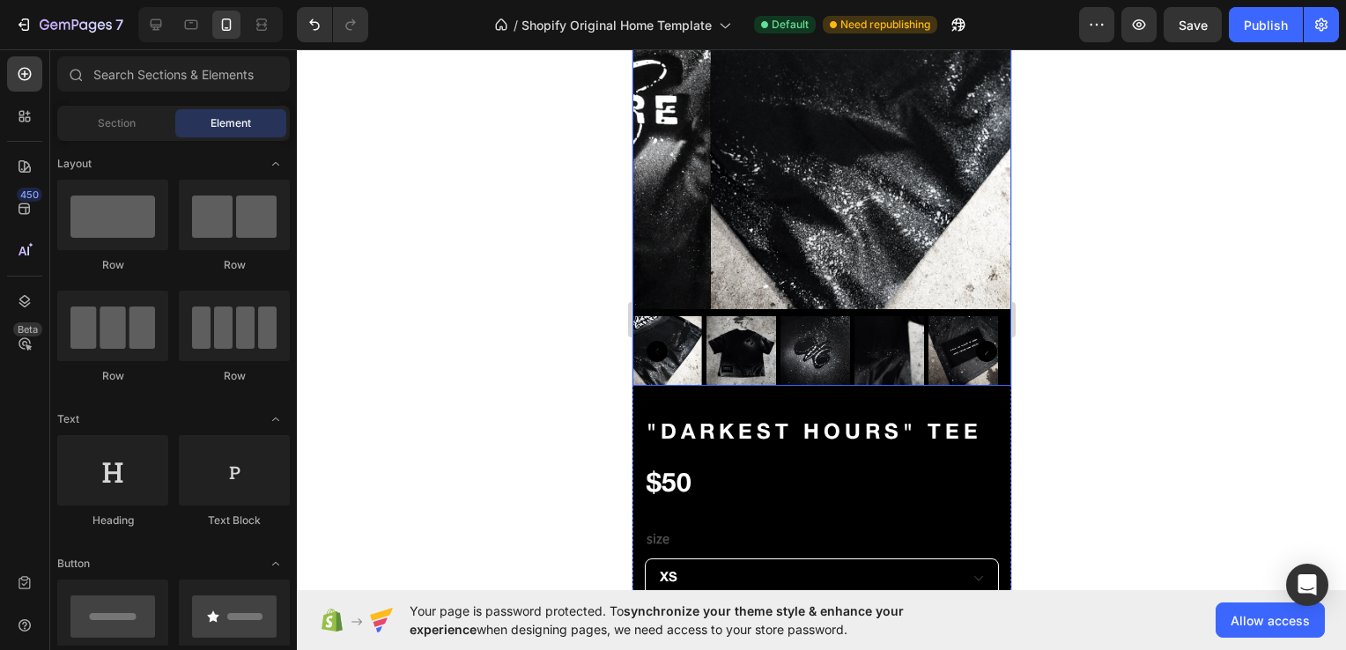
scroll to position [160, 0]
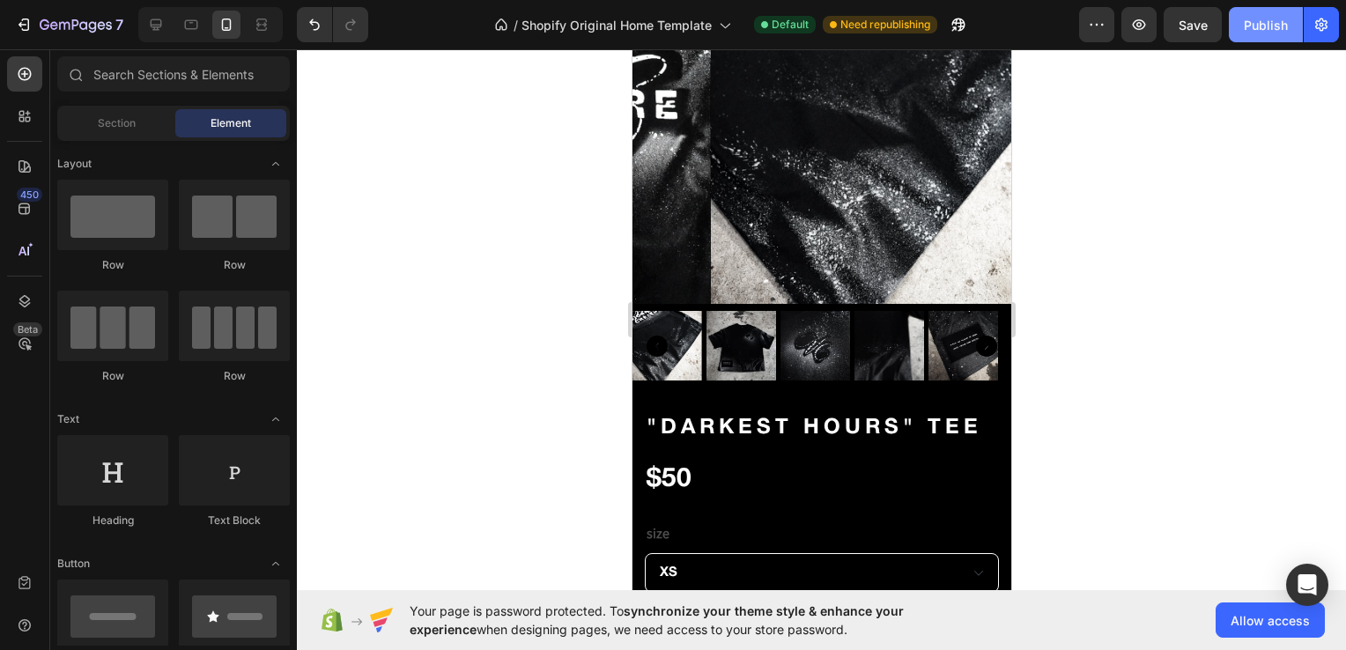
click at [1266, 23] on div "Publish" at bounding box center [1266, 25] width 44 height 19
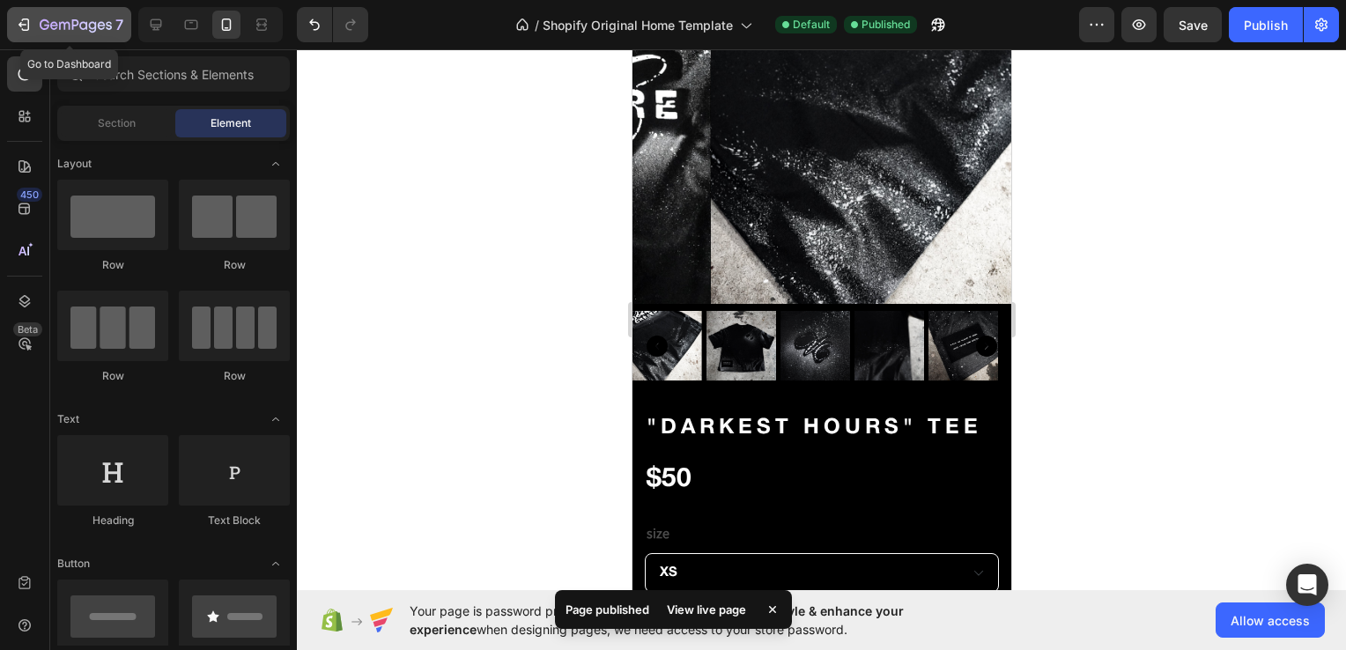
click at [96, 16] on div "7" at bounding box center [82, 24] width 84 height 21
